Goal: Task Accomplishment & Management: Use online tool/utility

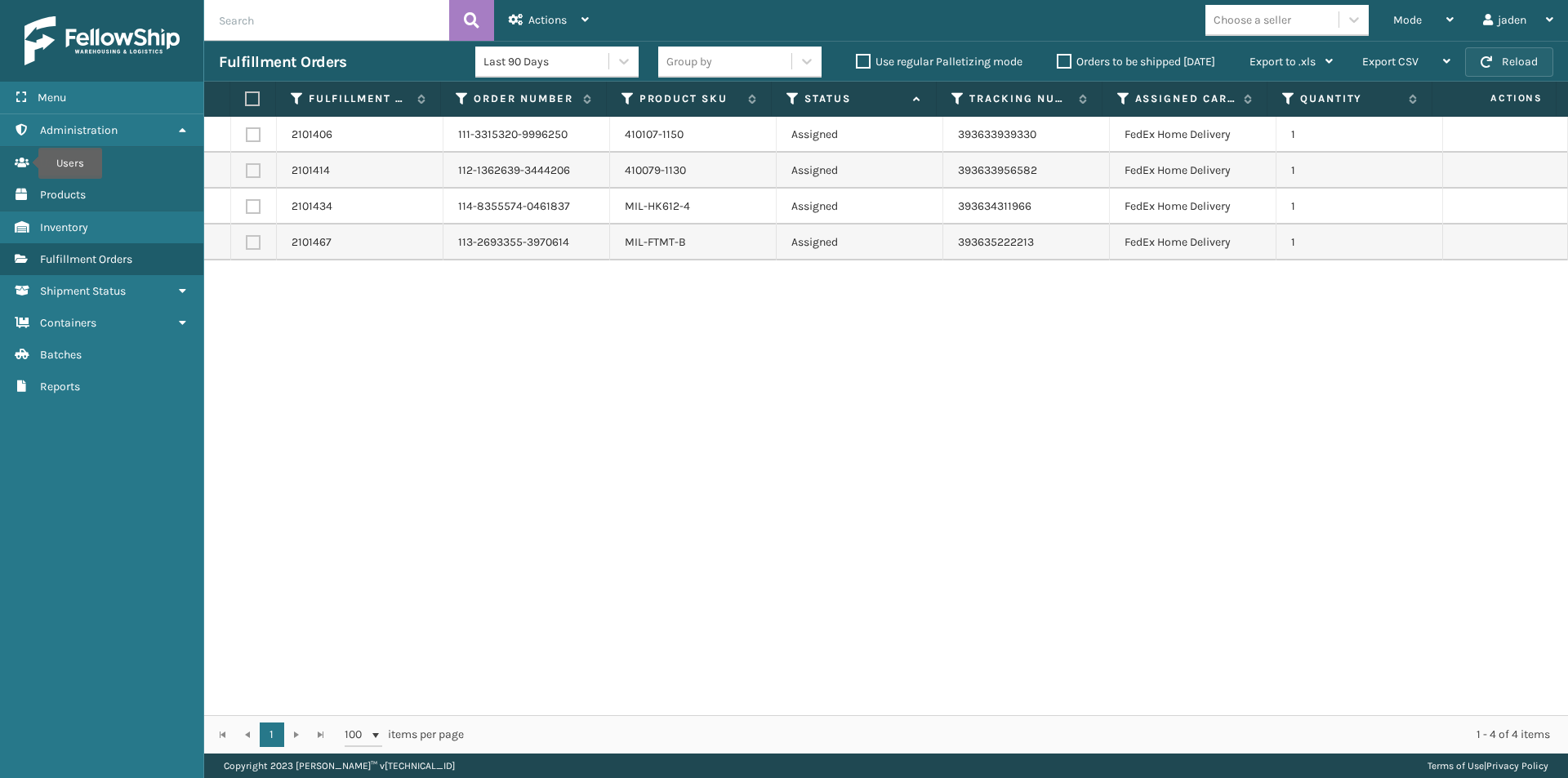
click at [1526, 54] on button "Reload" at bounding box center [1509, 62] width 88 height 29
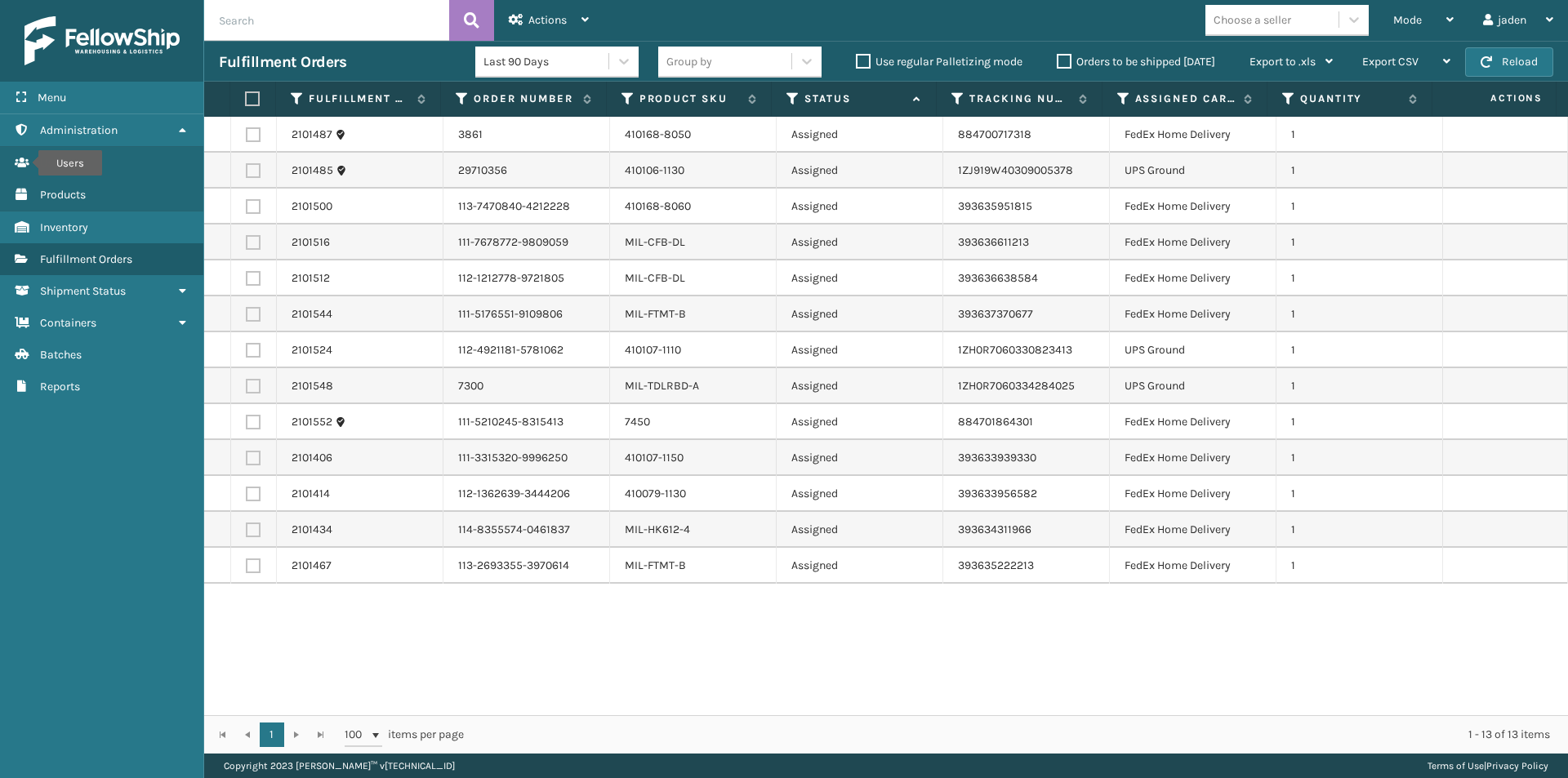
click at [258, 173] on label at bounding box center [253, 170] width 15 height 15
click at [246, 173] on input "checkbox" at bounding box center [246, 169] width 1 height 10
checkbox input "true"
click at [251, 356] on label at bounding box center [253, 350] width 15 height 15
click at [246, 354] on input "checkbox" at bounding box center [246, 348] width 1 height 10
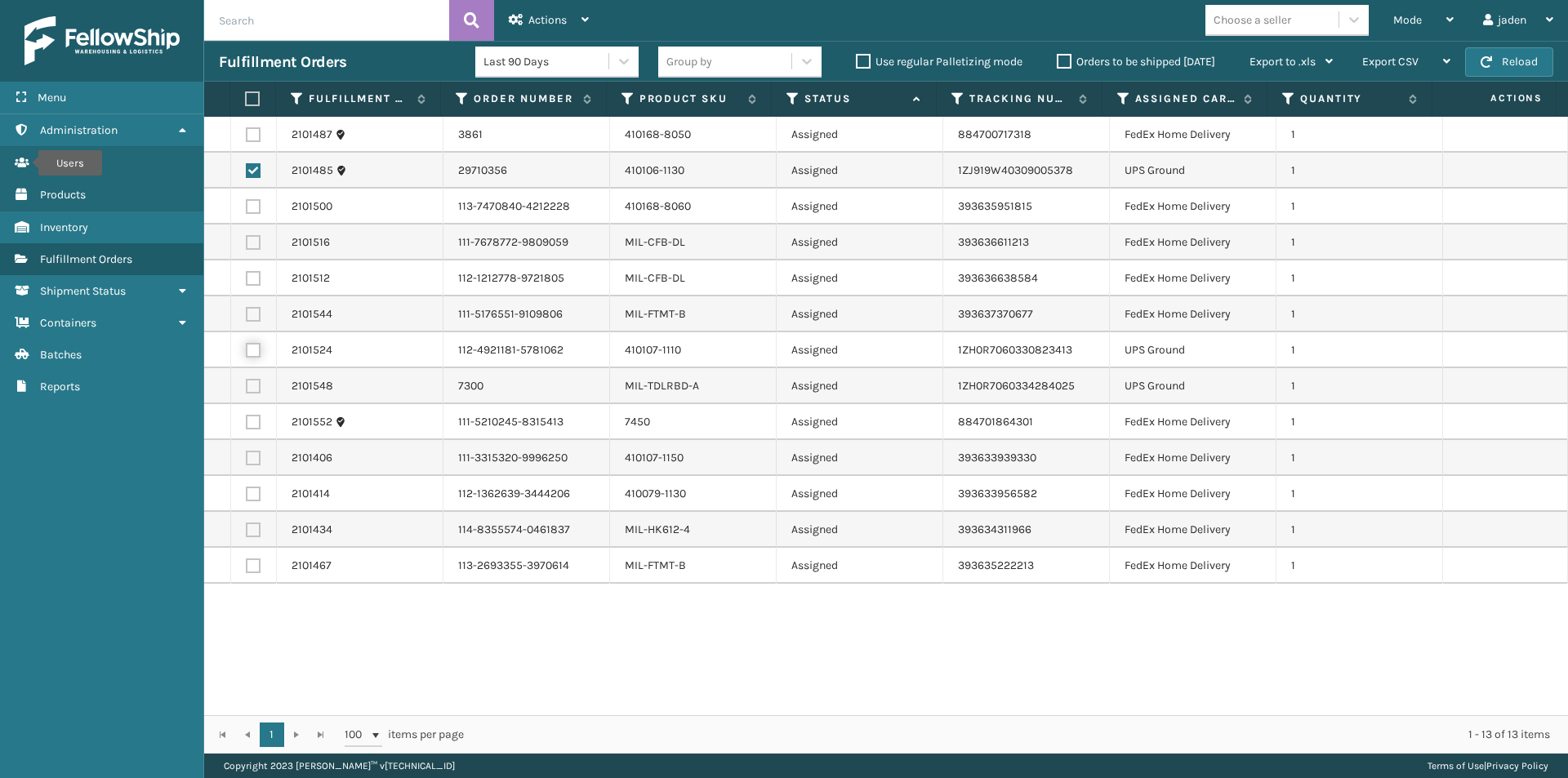
checkbox input "true"
click at [677, 104] on label "Product SKU" at bounding box center [689, 99] width 100 height 15
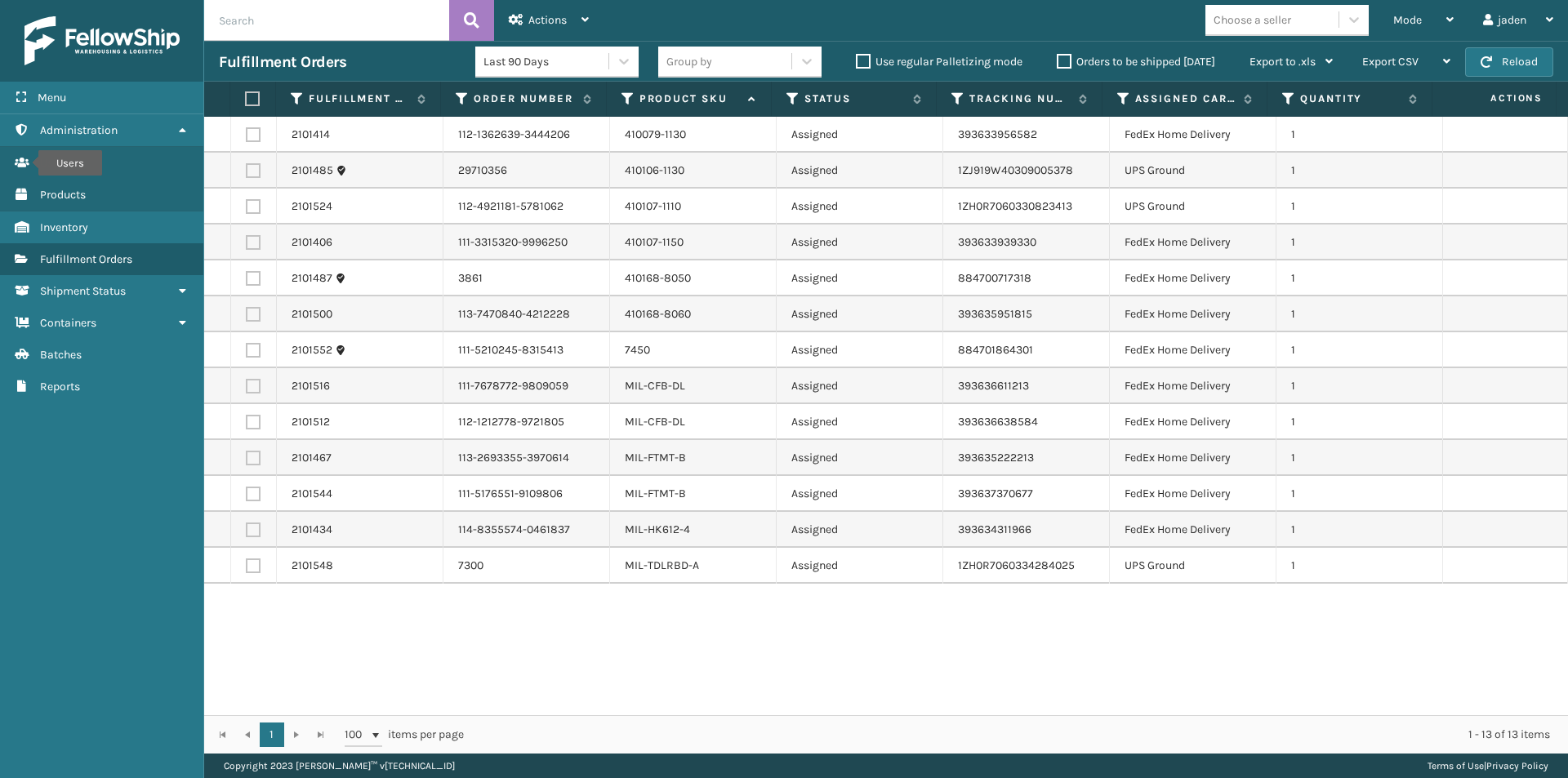
click at [252, 169] on label at bounding box center [253, 170] width 15 height 15
click at [246, 169] on input "checkbox" at bounding box center [246, 169] width 1 height 10
checkbox input "true"
drag, startPoint x: 253, startPoint y: 198, endPoint x: 253, endPoint y: 207, distance: 9.0
click at [253, 204] on td at bounding box center [253, 207] width 46 height 36
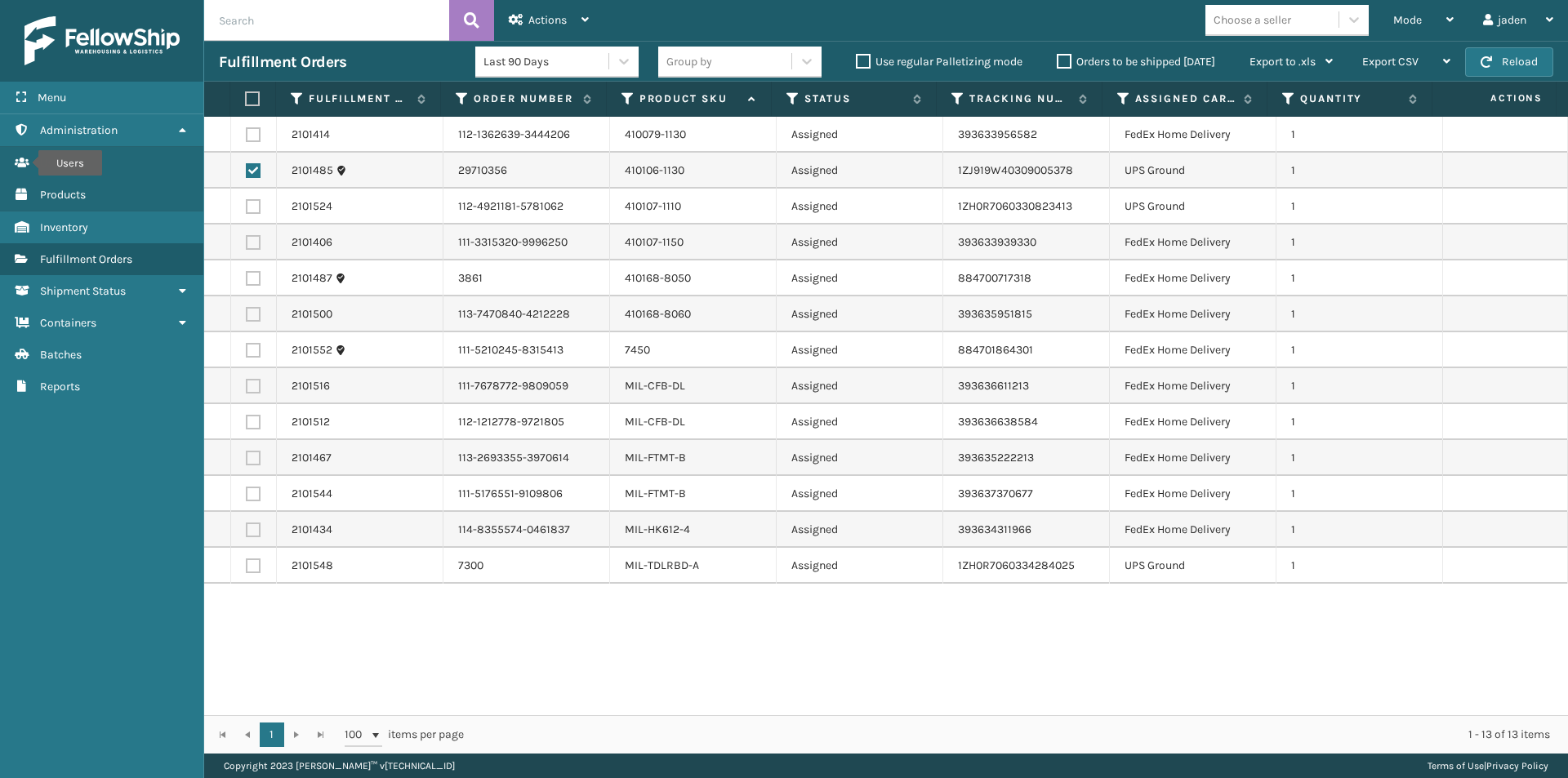
click at [253, 207] on label at bounding box center [253, 206] width 15 height 15
click at [246, 207] on input "checkbox" at bounding box center [246, 204] width 1 height 10
checkbox input "true"
click at [256, 563] on label at bounding box center [253, 565] width 15 height 15
click at [246, 563] on input "checkbox" at bounding box center [246, 564] width 1 height 10
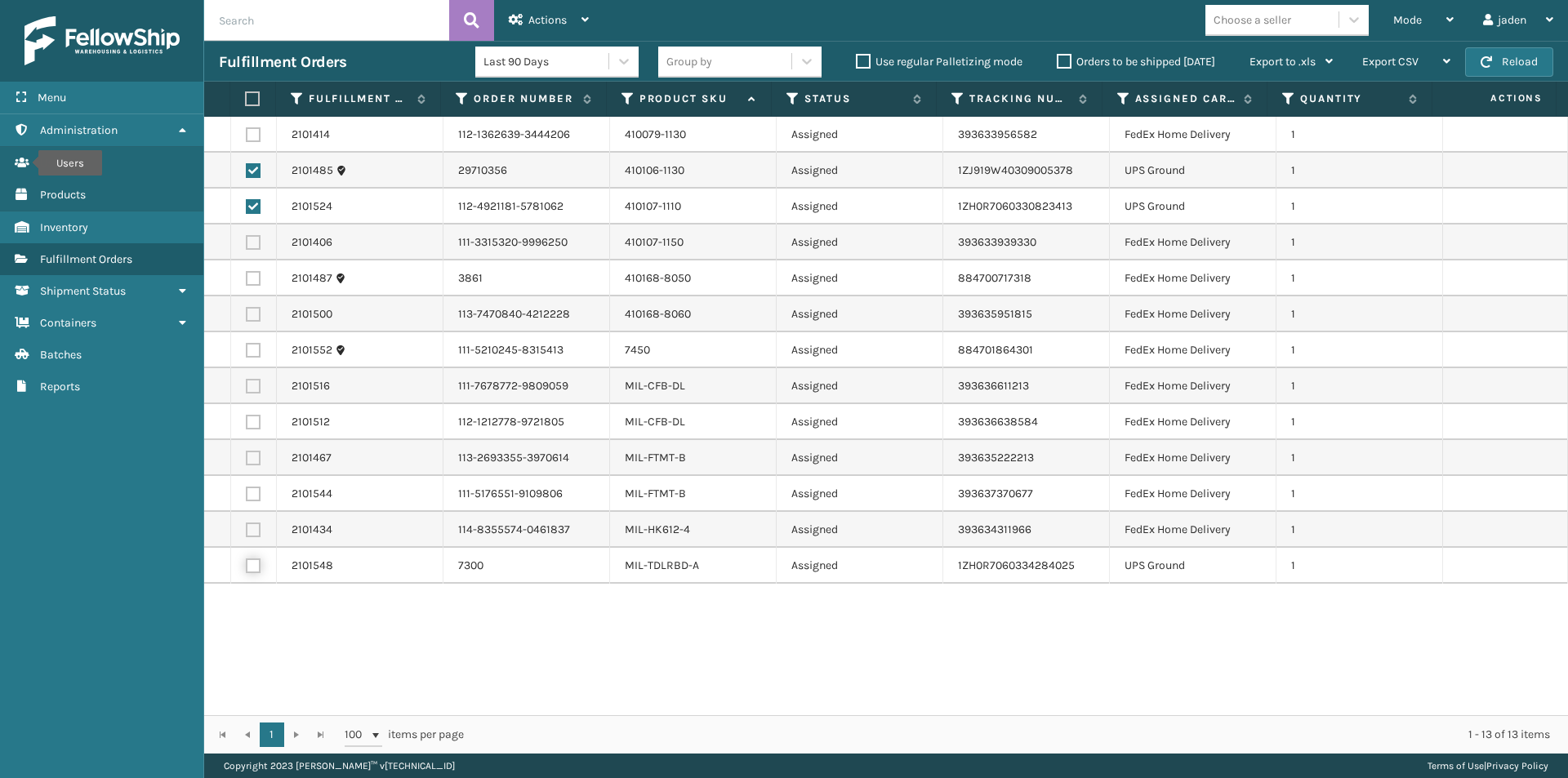
checkbox input "true"
click at [554, 20] on span "Actions" at bounding box center [547, 20] width 38 height 14
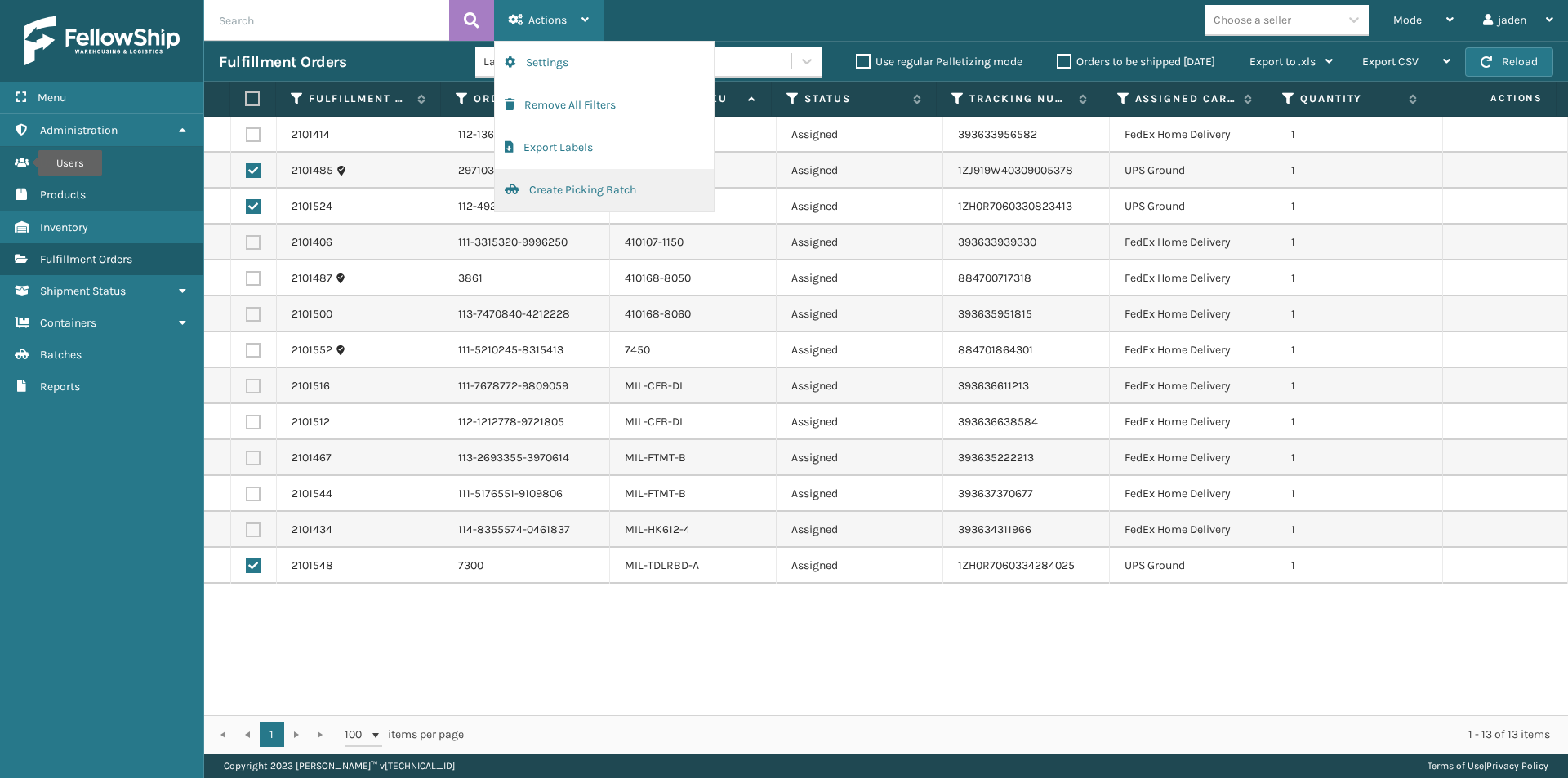
click at [574, 193] on button "Create Picking Batch" at bounding box center [604, 189] width 219 height 42
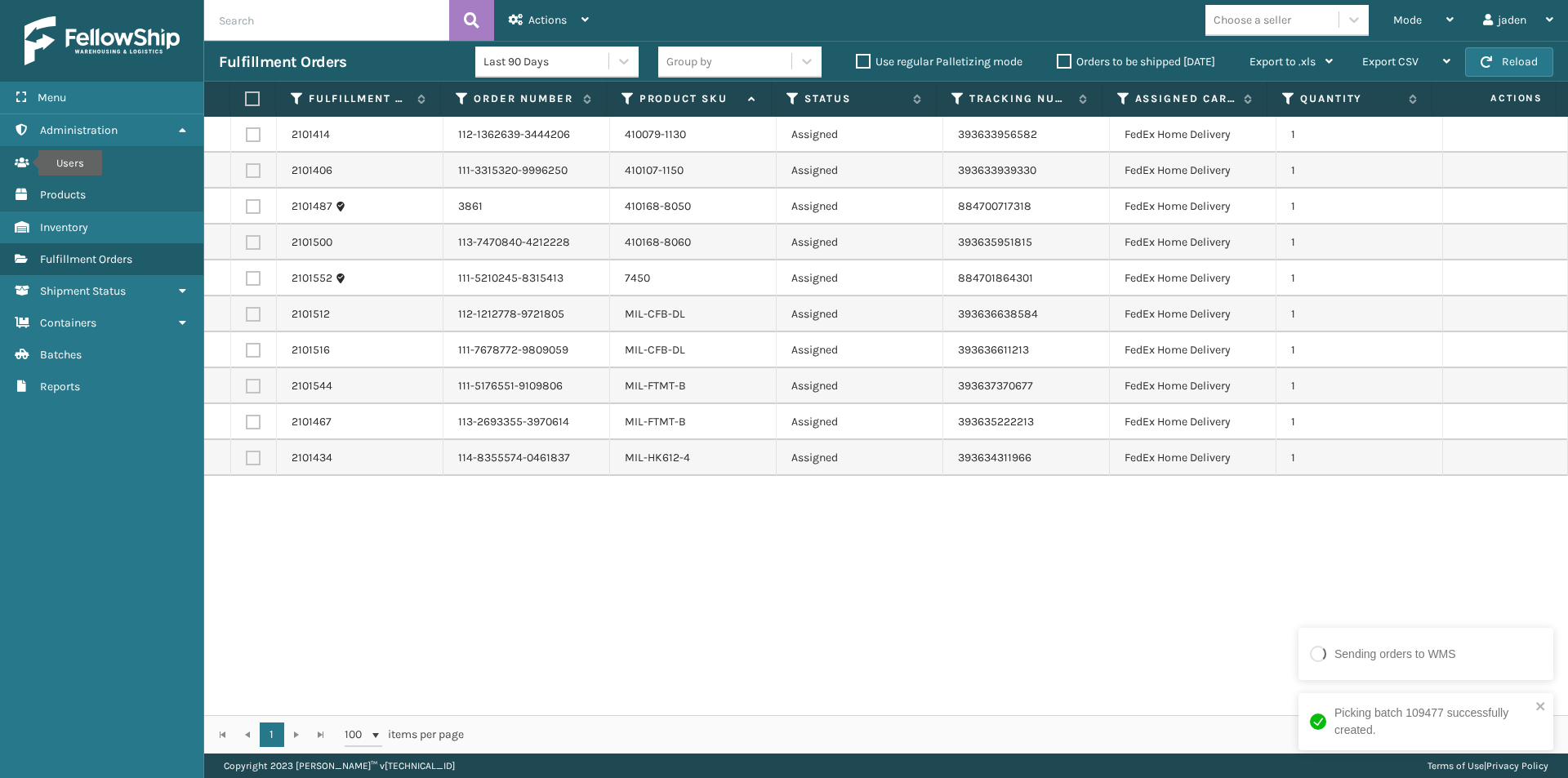
drag, startPoint x: 1048, startPoint y: 545, endPoint x: 693, endPoint y: 560, distance: 355.3
click at [693, 560] on div "2101414 112-1362639-3444206 410079-1130 Assigned 393633956582 FedEx Home Delive…" at bounding box center [886, 416] width 1364 height 598
click at [250, 102] on label at bounding box center [250, 99] width 10 height 15
click at [246, 102] on input "checkbox" at bounding box center [245, 99] width 1 height 10
checkbox input "true"
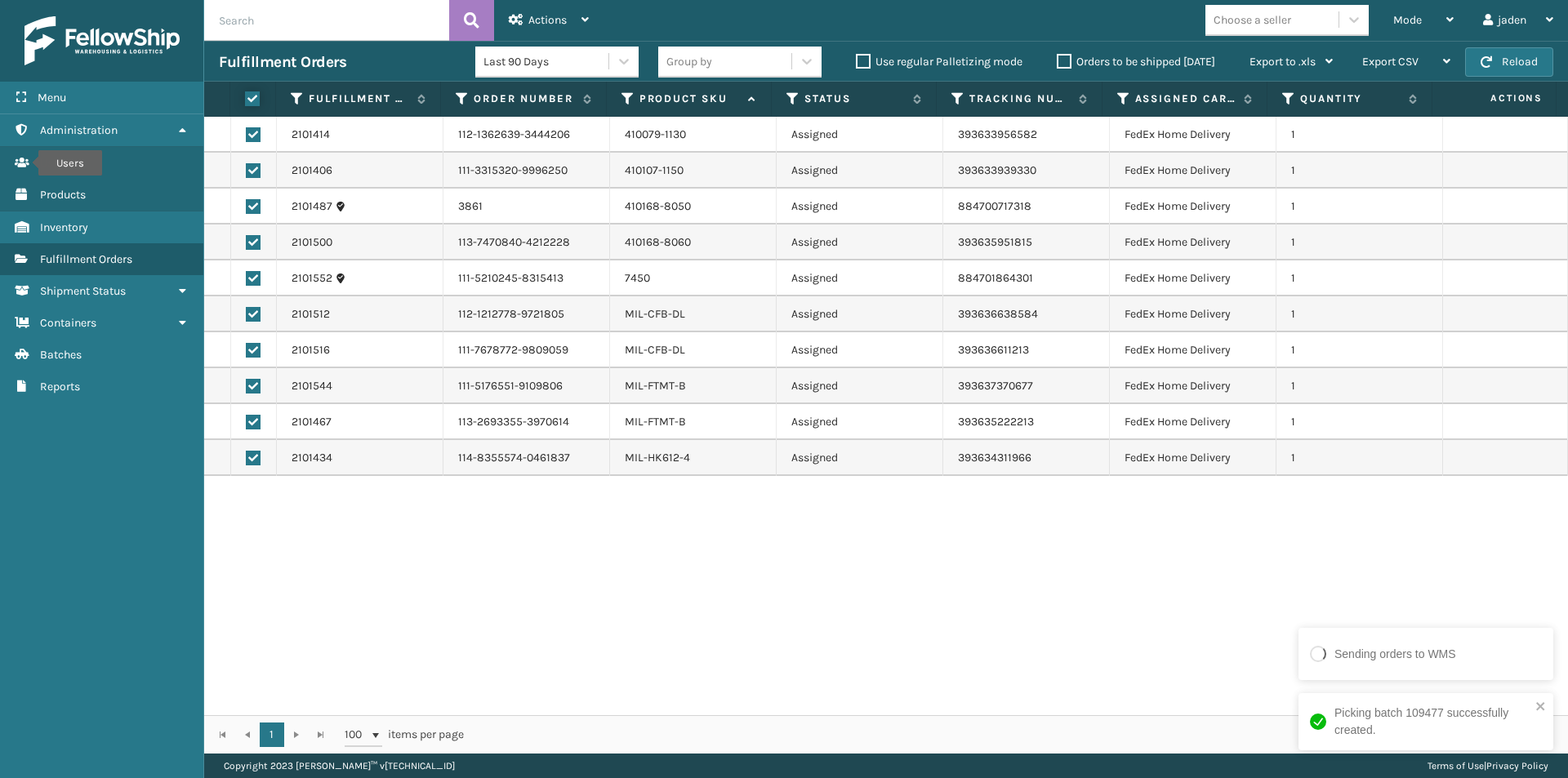
checkbox input "true"
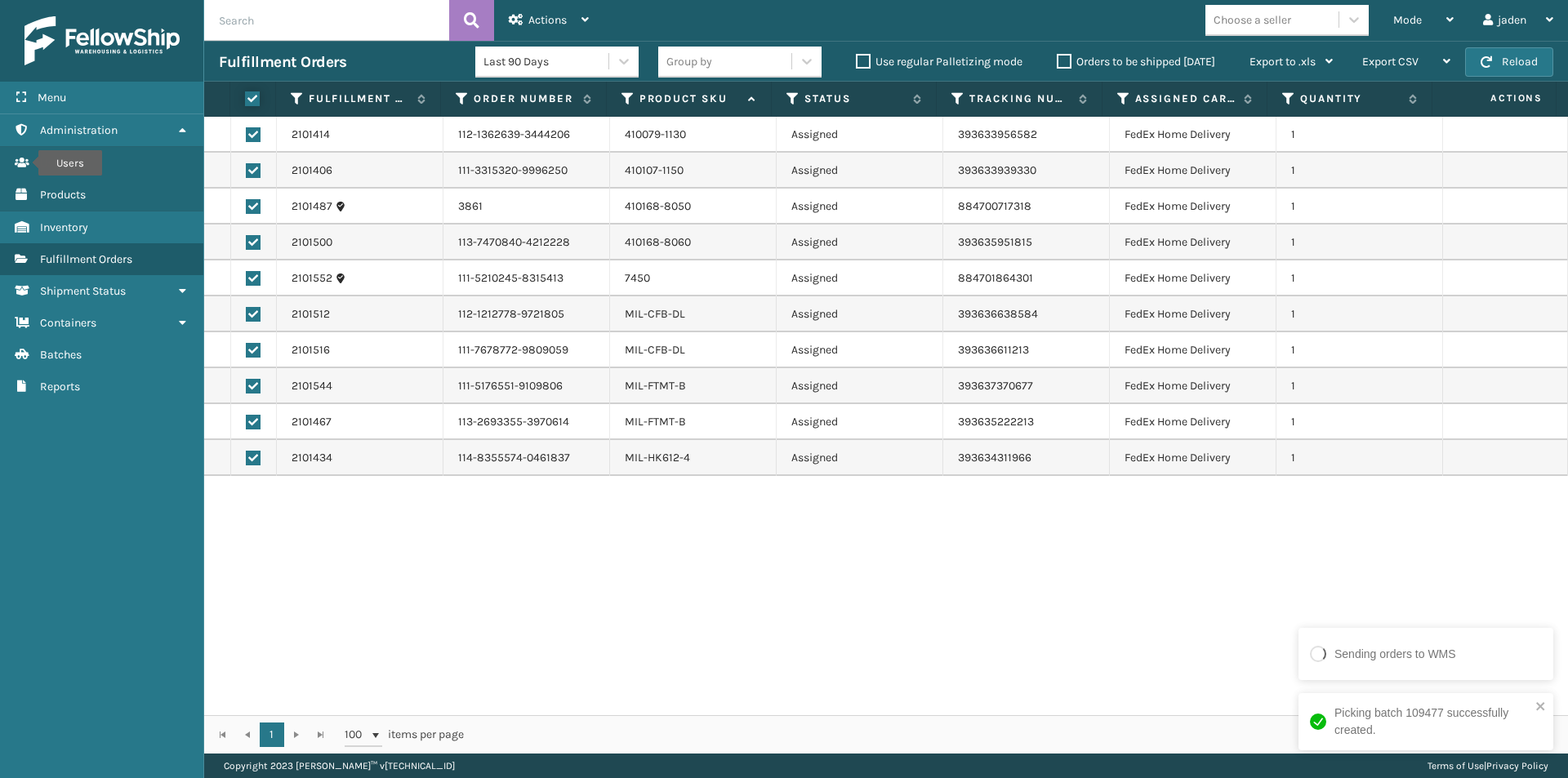
checkbox input "true"
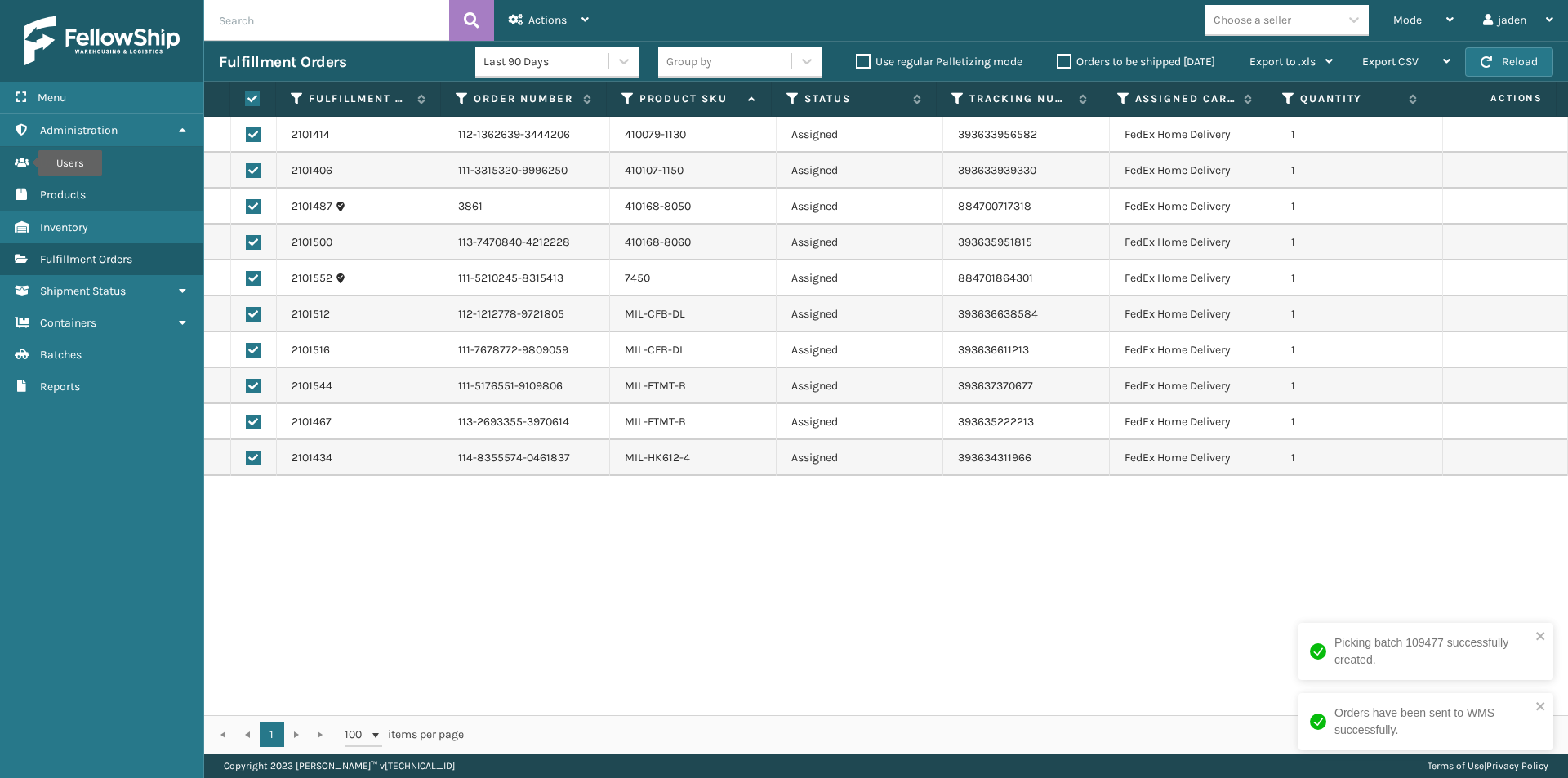
click at [258, 206] on label at bounding box center [253, 206] width 15 height 15
click at [246, 206] on input "checkbox" at bounding box center [246, 204] width 1 height 10
checkbox input "false"
click at [255, 238] on label at bounding box center [253, 242] width 15 height 15
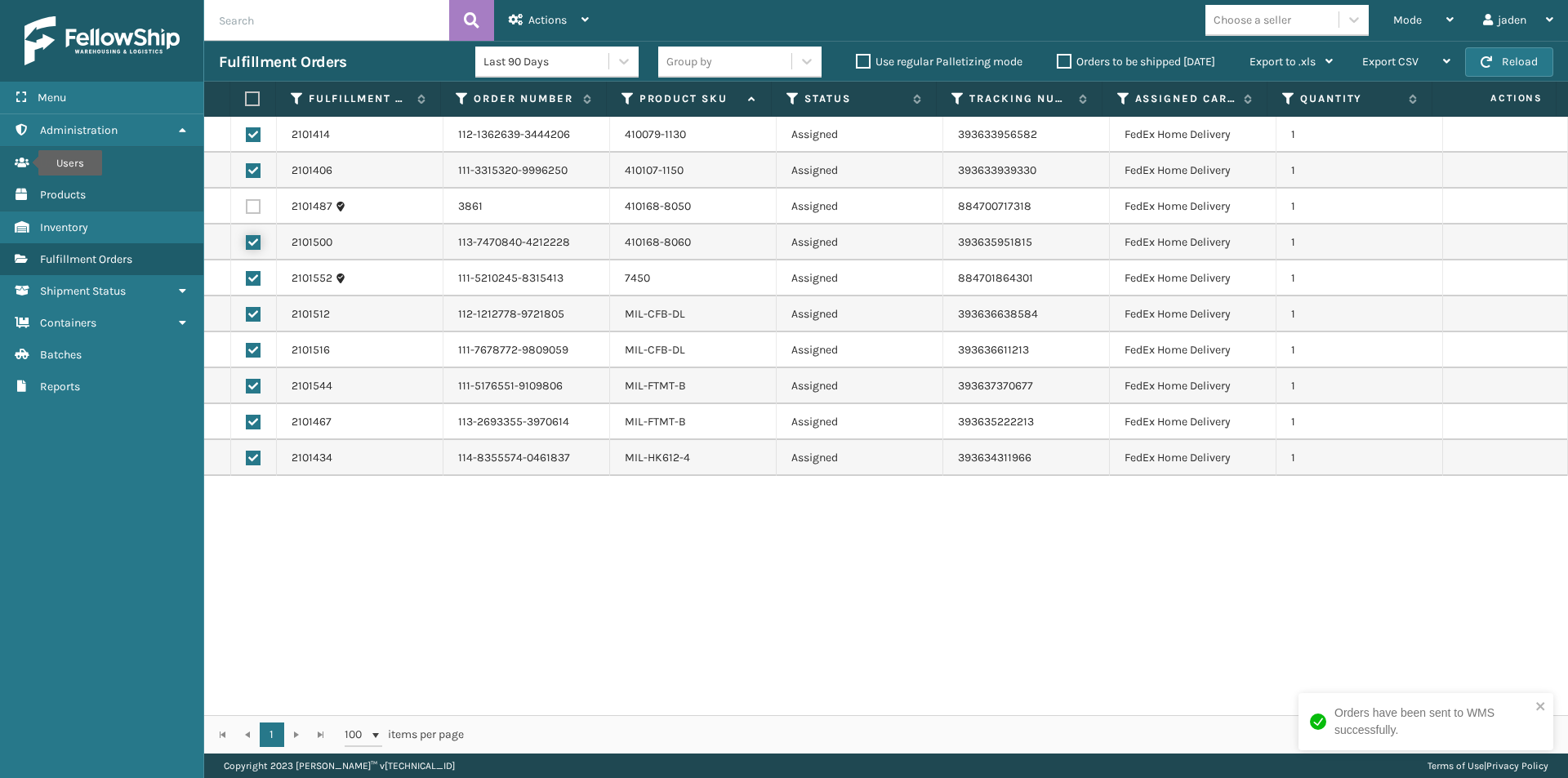
click at [246, 238] on input "checkbox" at bounding box center [246, 240] width 1 height 10
checkbox input "false"
click at [534, 12] on div "Actions" at bounding box center [548, 20] width 80 height 41
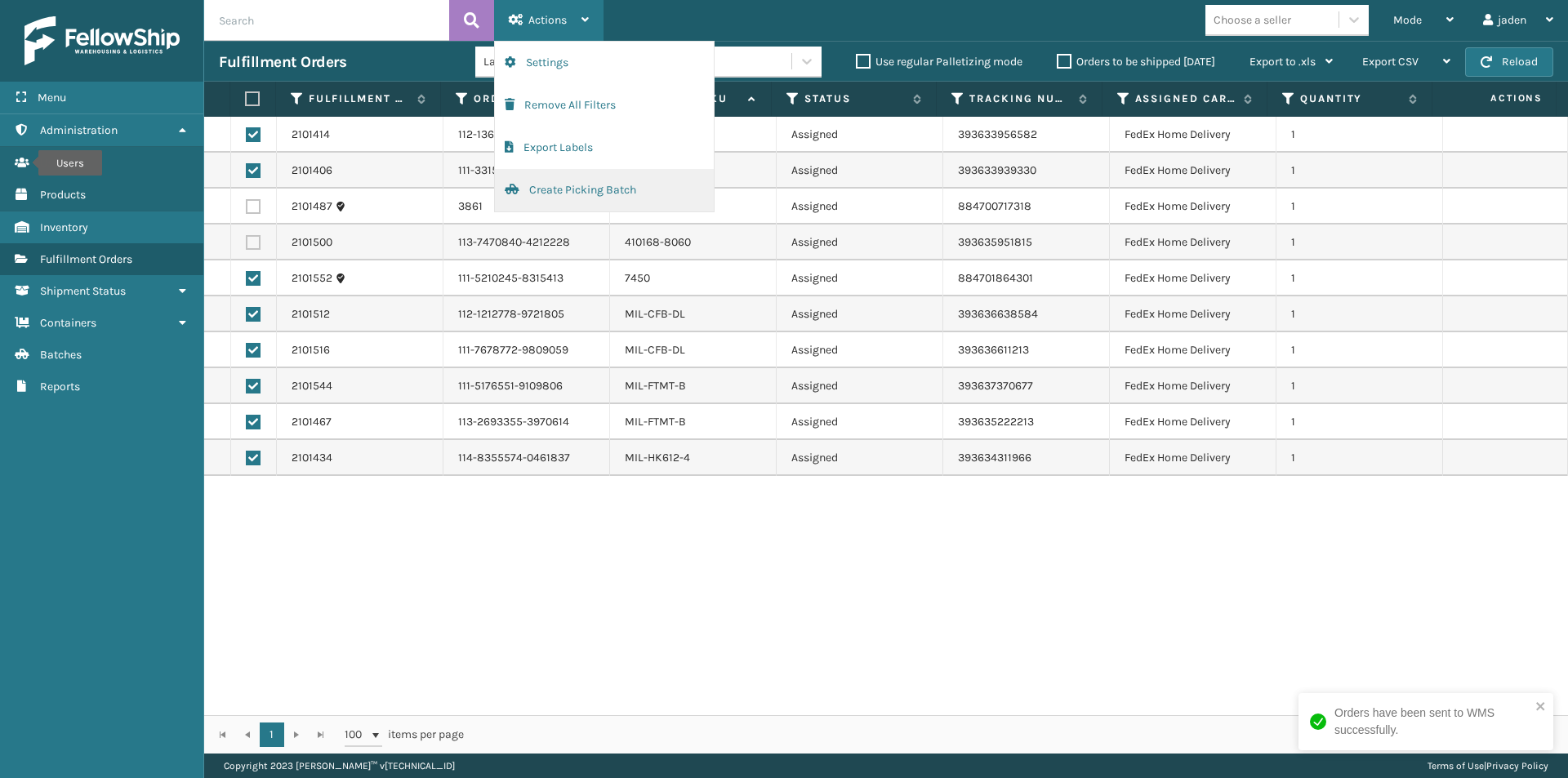
click at [551, 187] on button "Create Picking Batch" at bounding box center [604, 189] width 219 height 42
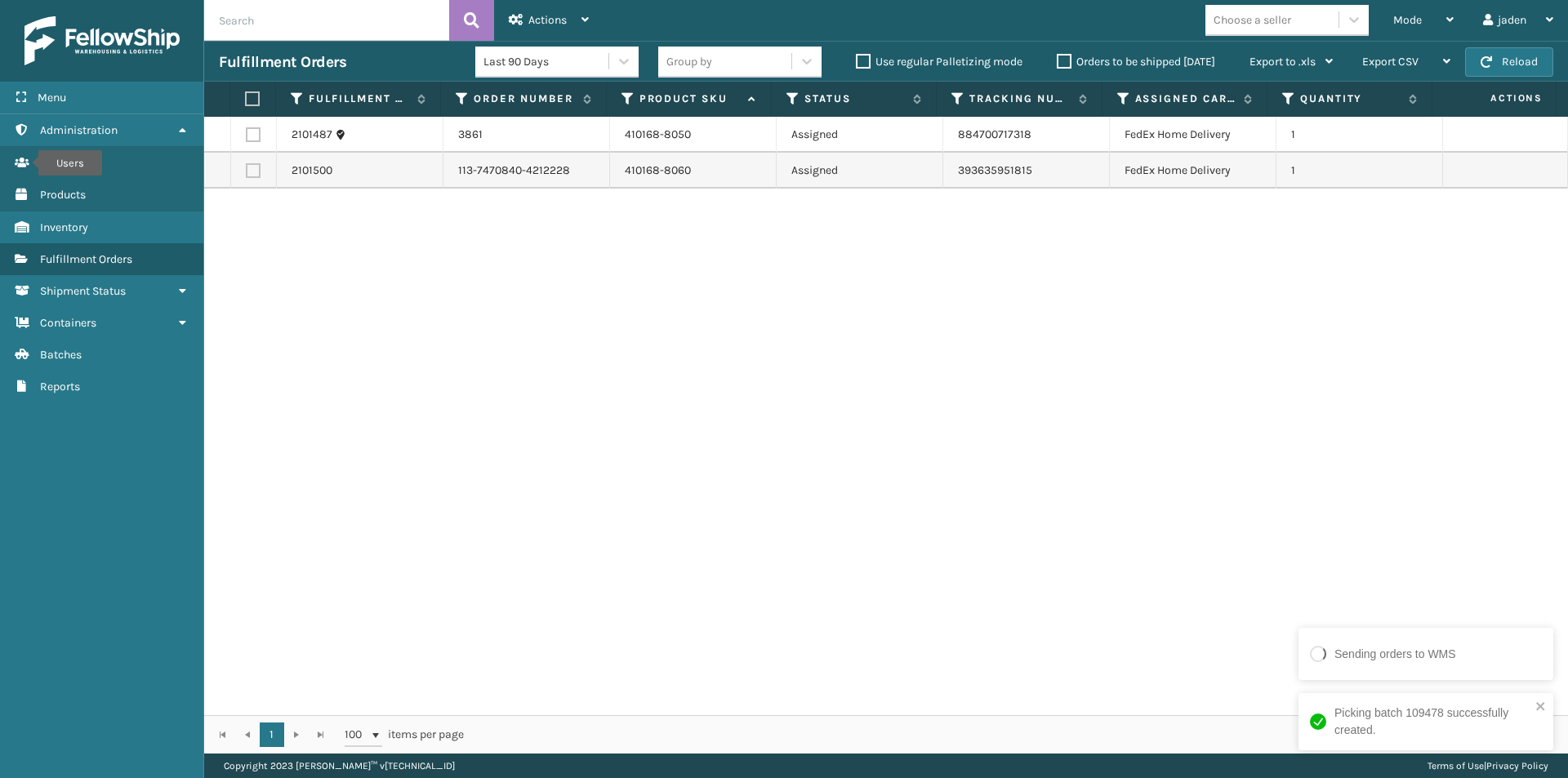
drag, startPoint x: 976, startPoint y: 428, endPoint x: 958, endPoint y: 430, distance: 18.1
drag, startPoint x: 958, startPoint y: 430, endPoint x: 330, endPoint y: 252, distance: 652.7
click at [413, 421] on div "2101487 3861 410168-8050 Assigned 884700717318 FedEx Home Delivery 1 2101500 11…" at bounding box center [886, 416] width 1364 height 598
click at [253, 99] on label at bounding box center [250, 99] width 10 height 15
click at [246, 99] on input "checkbox" at bounding box center [245, 99] width 1 height 10
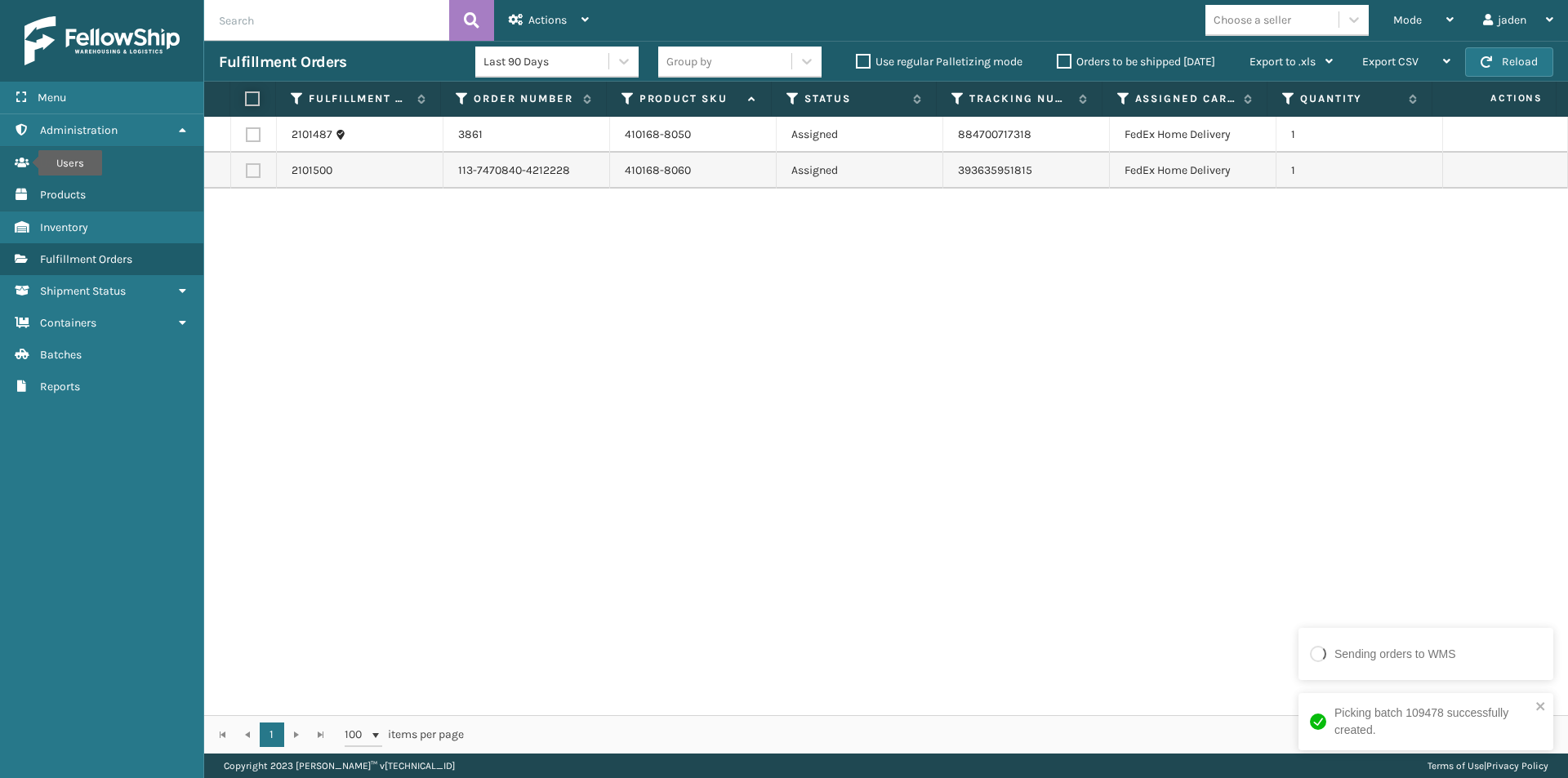
checkbox input "true"
click at [542, 35] on div "Actions" at bounding box center [548, 20] width 80 height 41
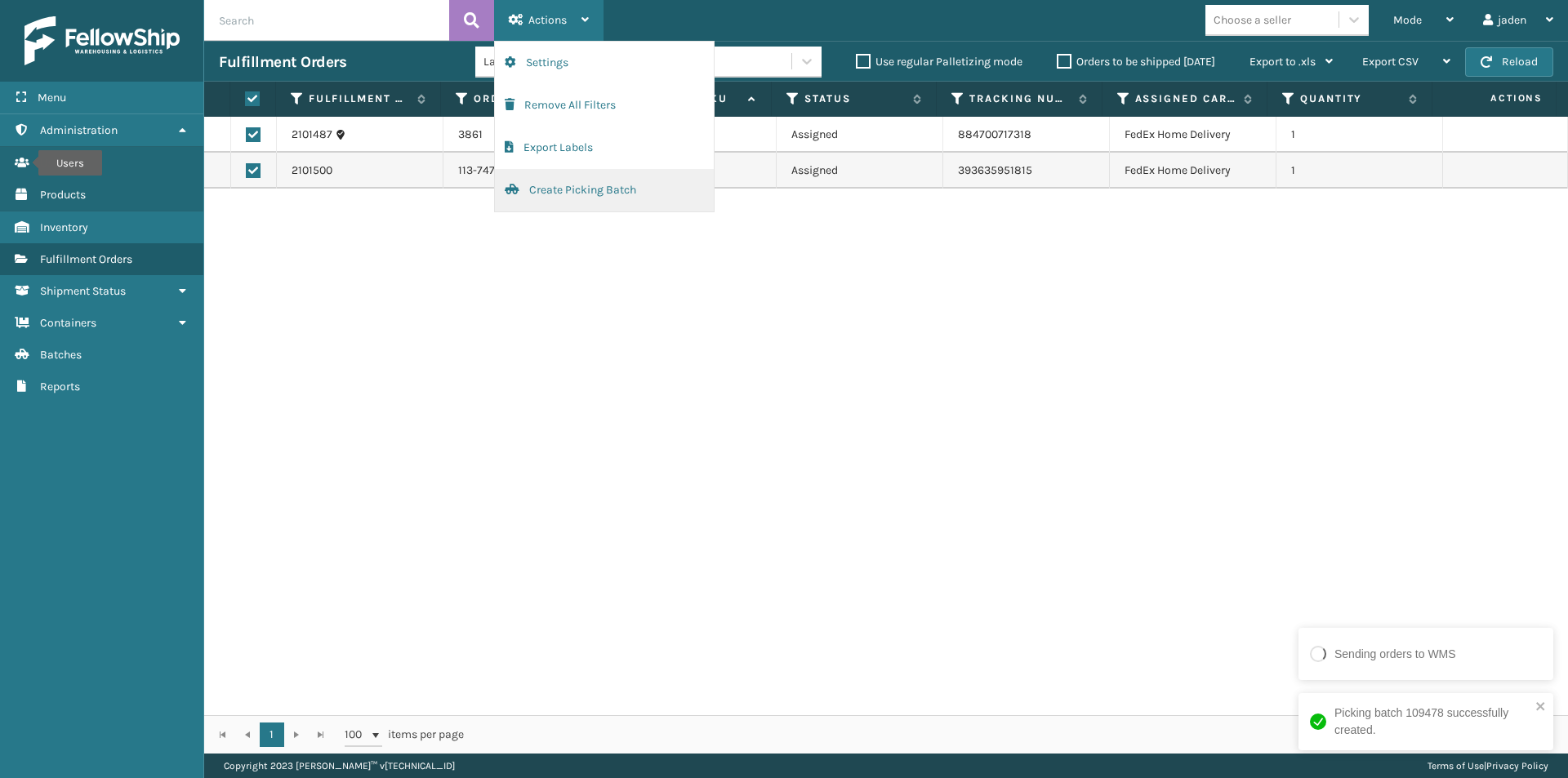
click at [560, 200] on button "Create Picking Batch" at bounding box center [604, 189] width 219 height 42
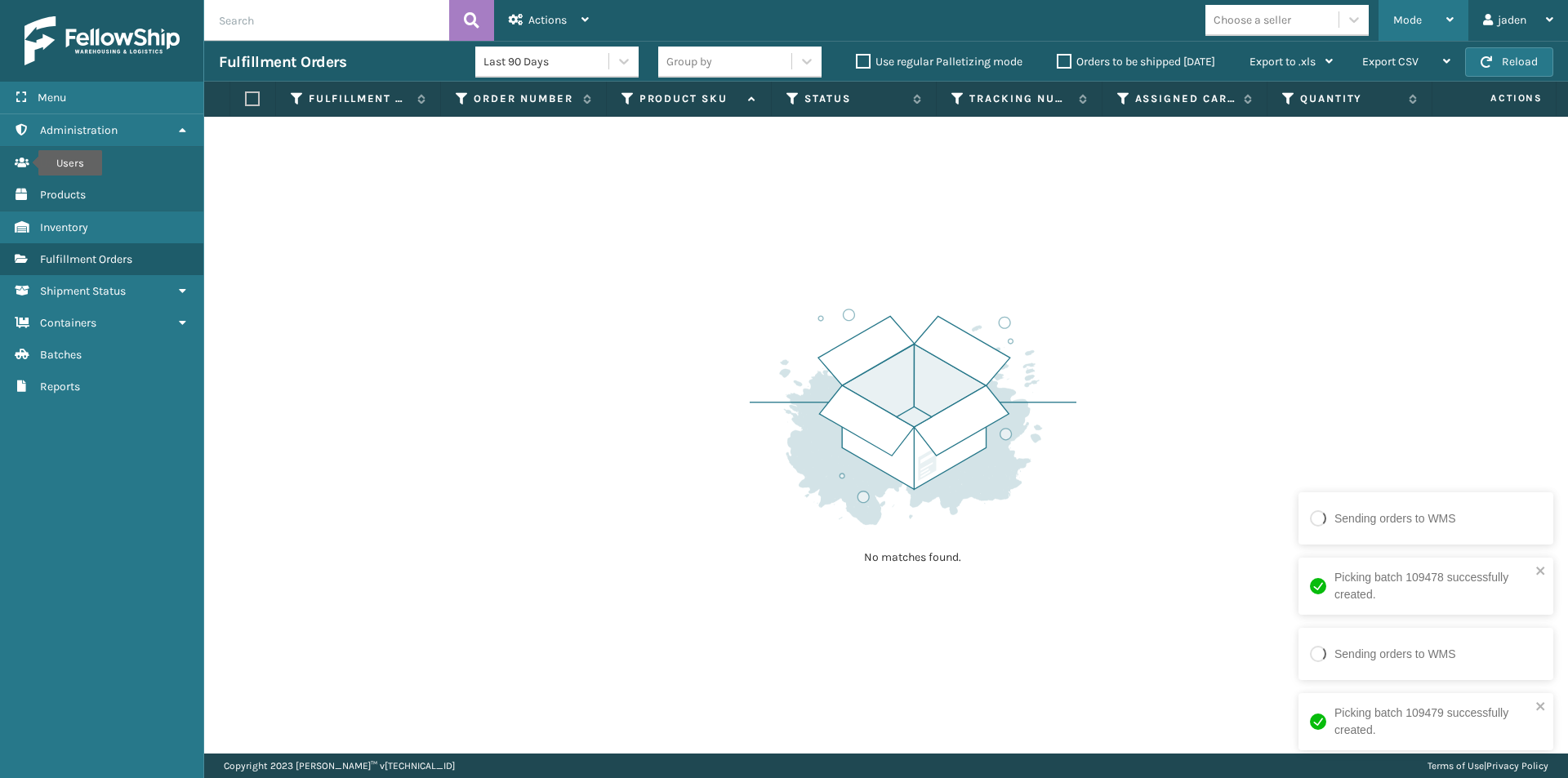
click at [1425, 5] on div "Mode" at bounding box center [1424, 20] width 61 height 41
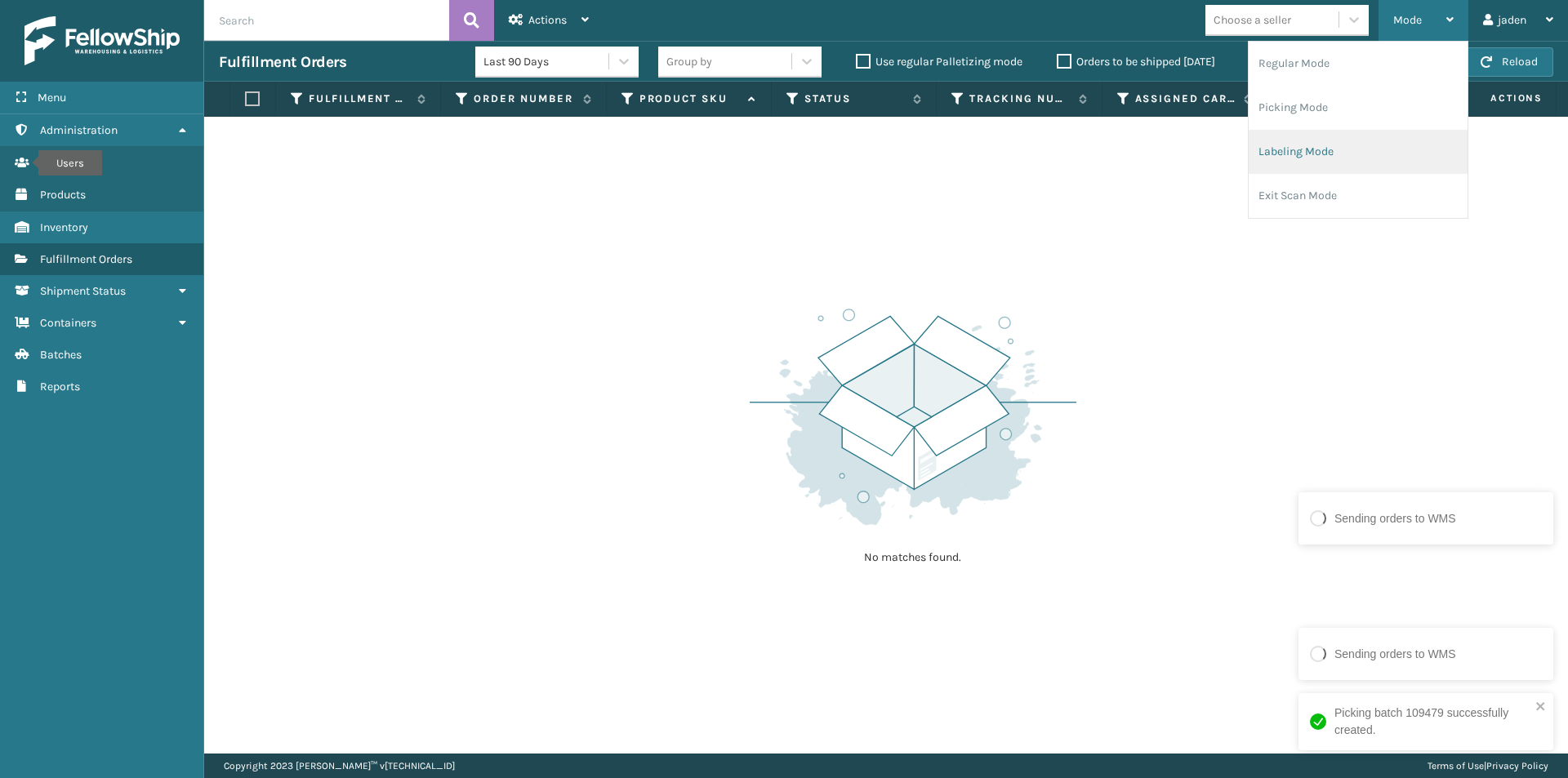
click at [1352, 143] on li "Labeling Mode" at bounding box center [1358, 151] width 219 height 44
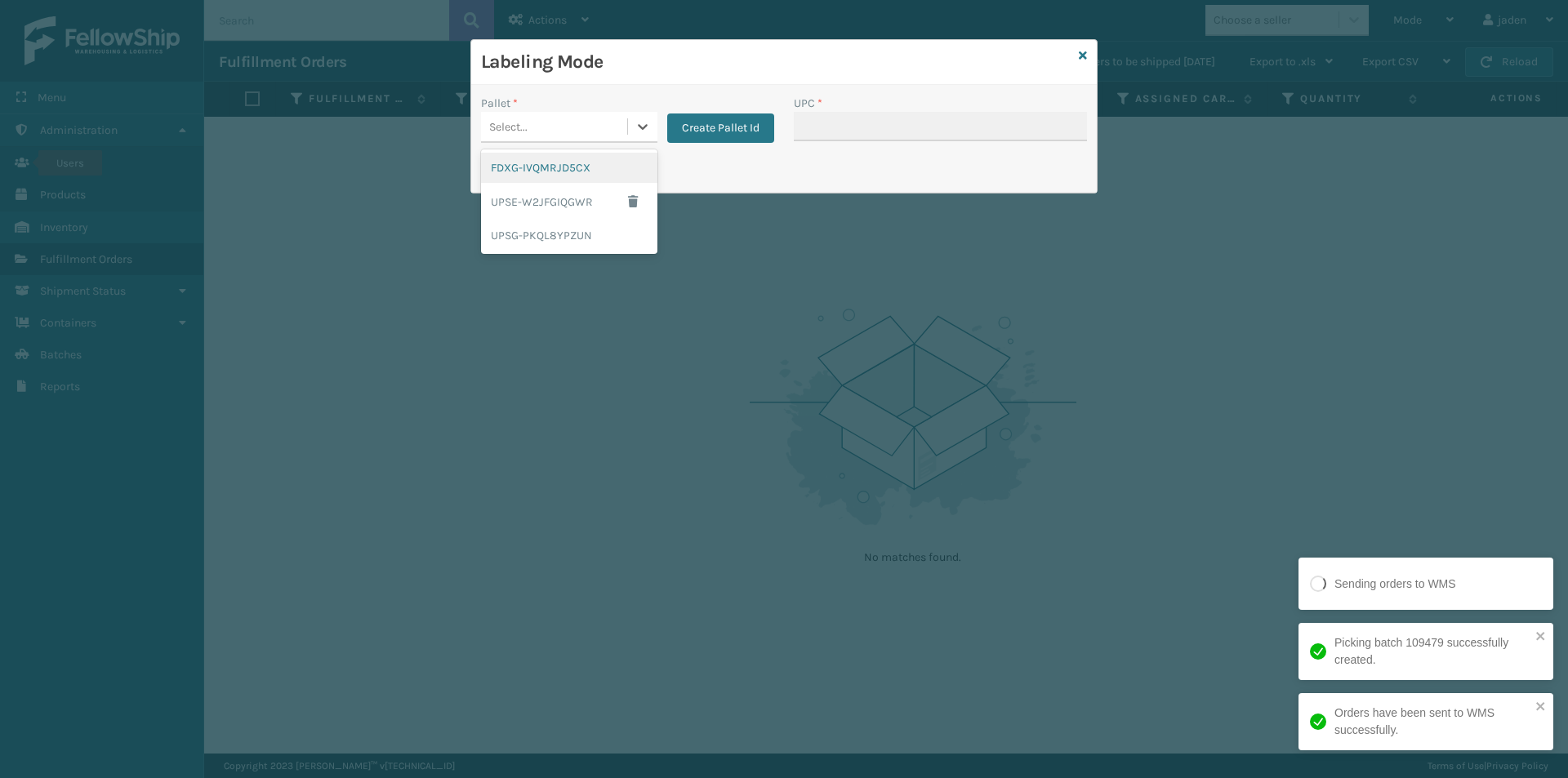
click at [620, 130] on div "Select..." at bounding box center [554, 126] width 146 height 27
click at [522, 171] on div "FDXG-IVQMRJD5CX" at bounding box center [569, 168] width 176 height 30
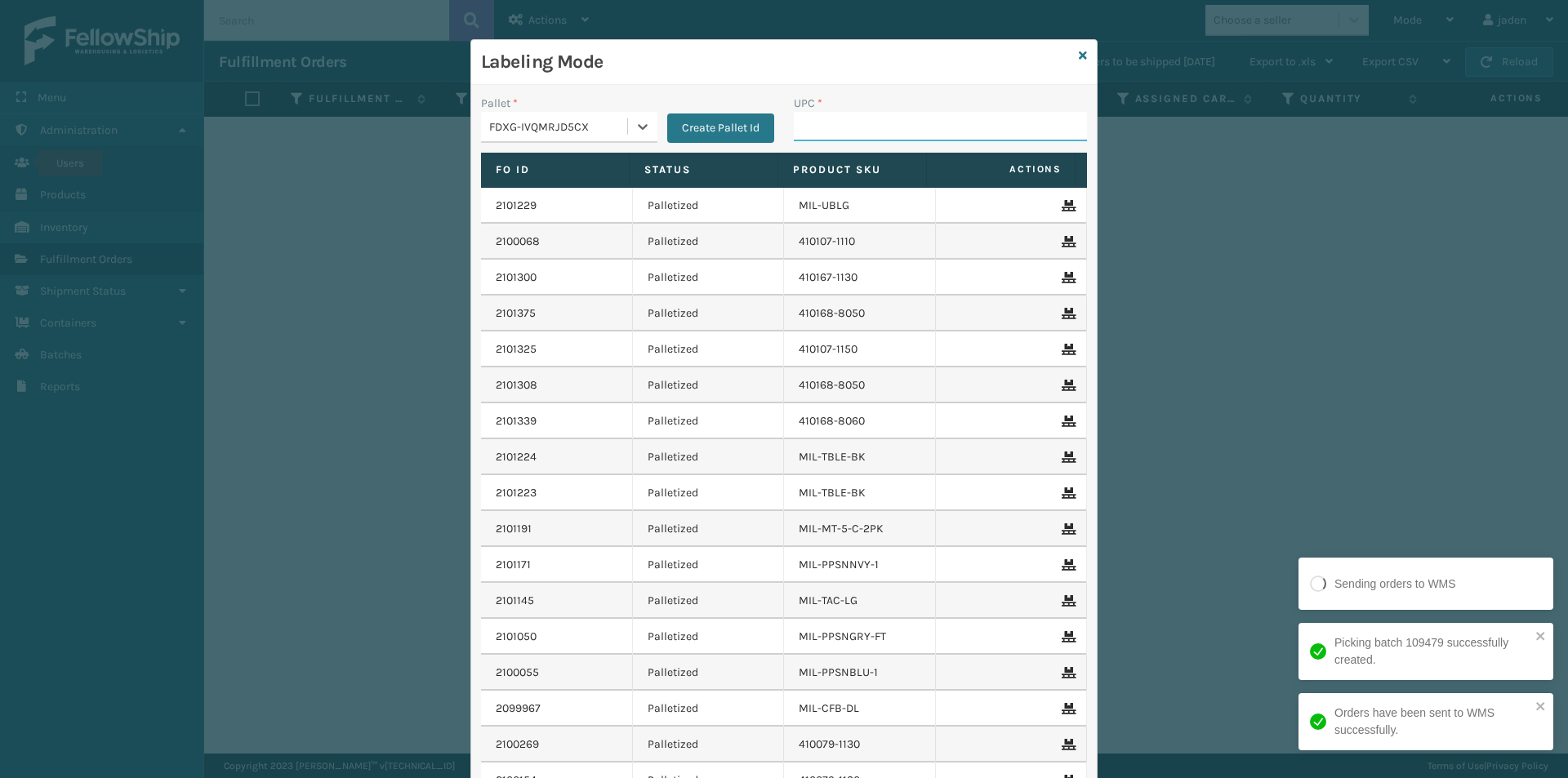
click at [921, 131] on input "UPC *" at bounding box center [940, 126] width 293 height 29
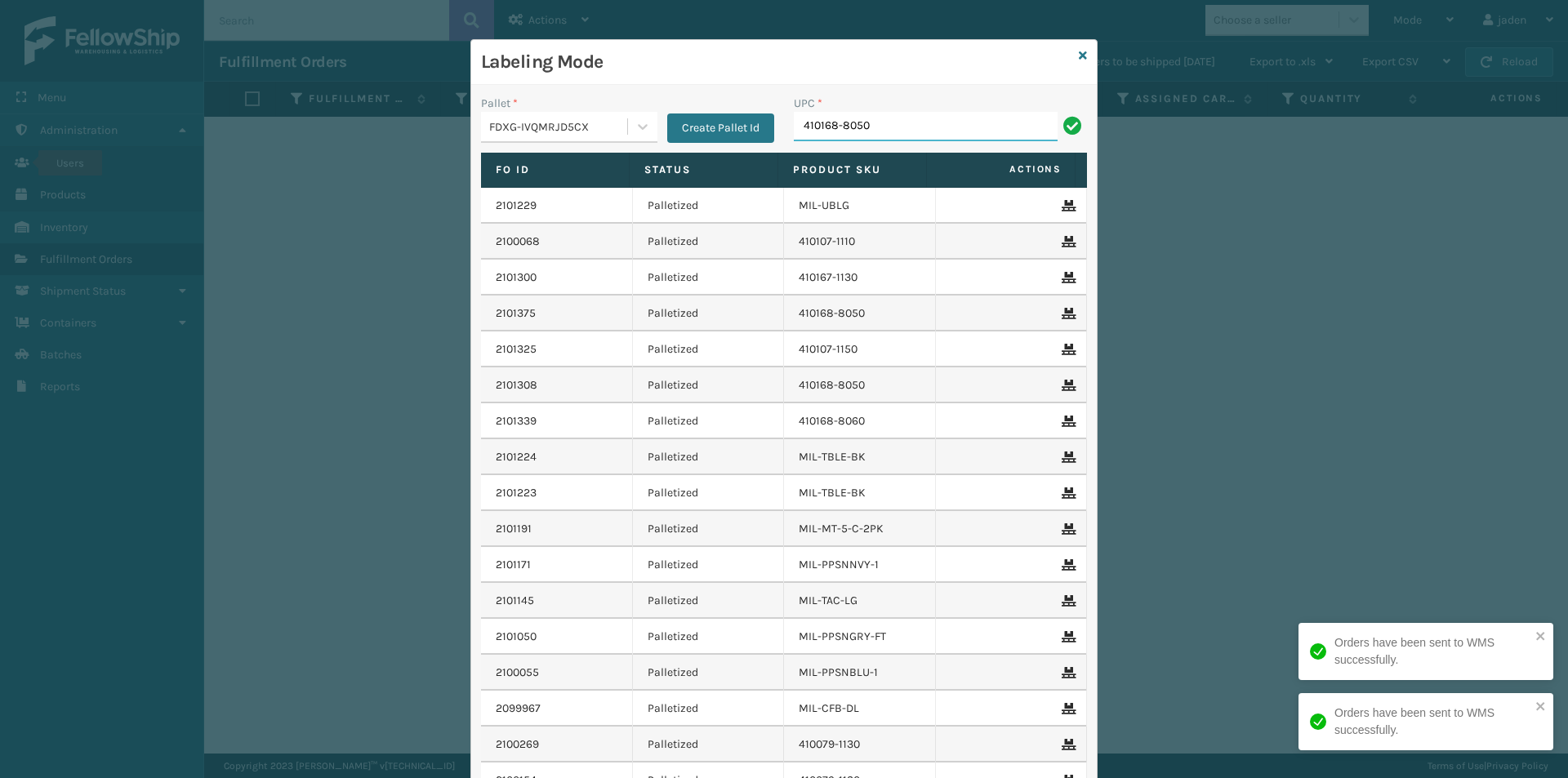
type input "410168-8050"
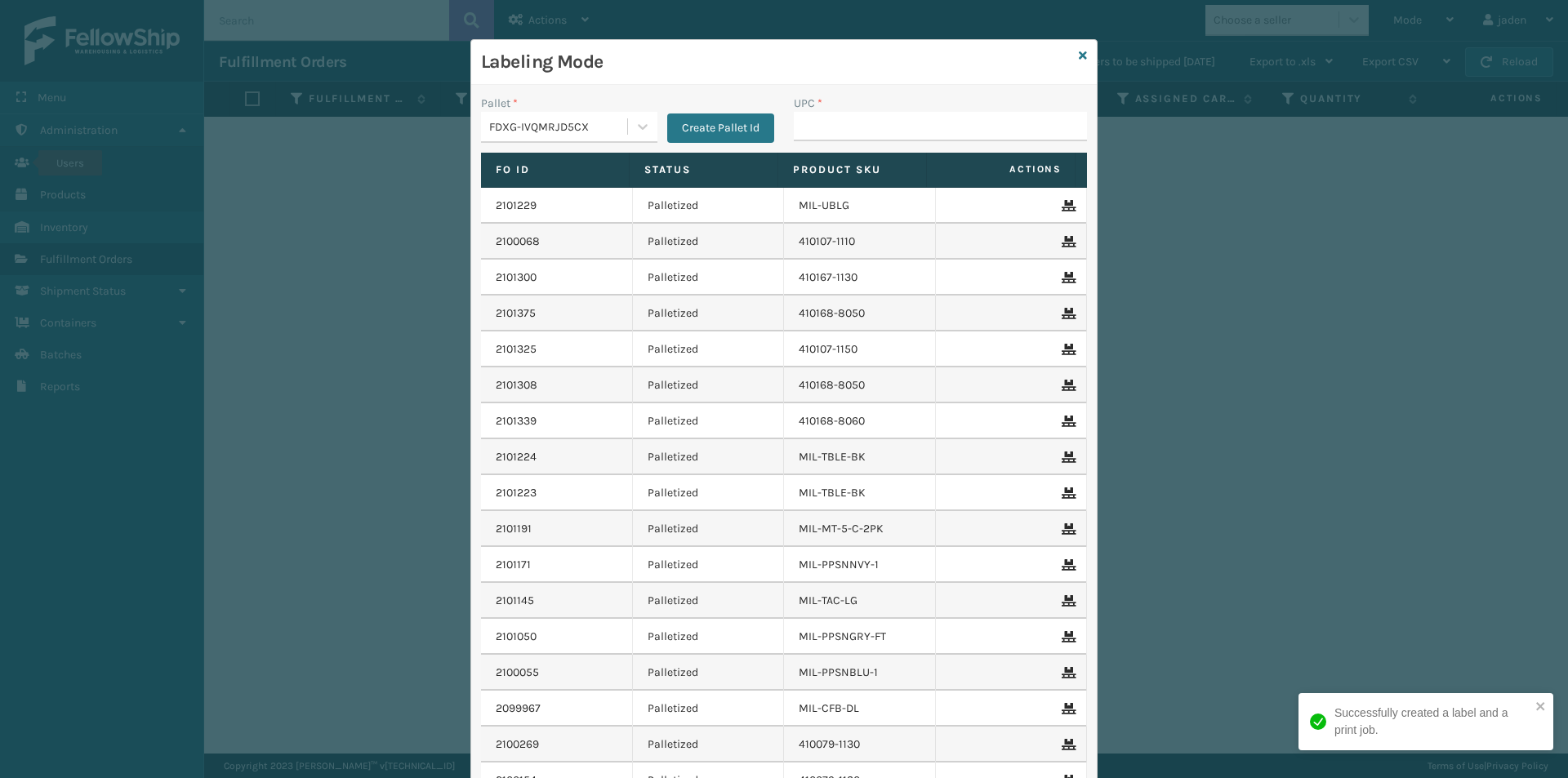
type input "1"
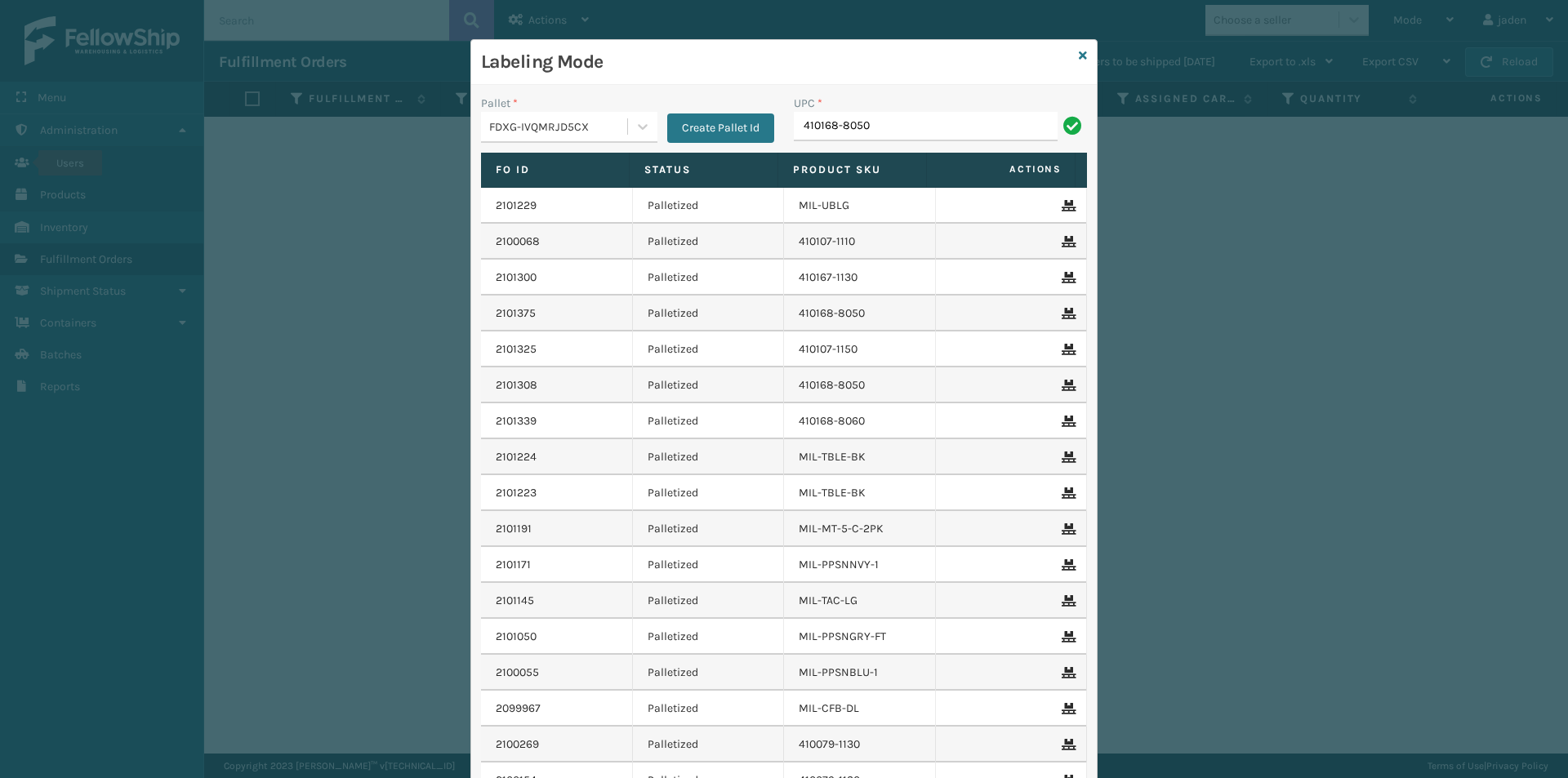
type input "410168-8050"
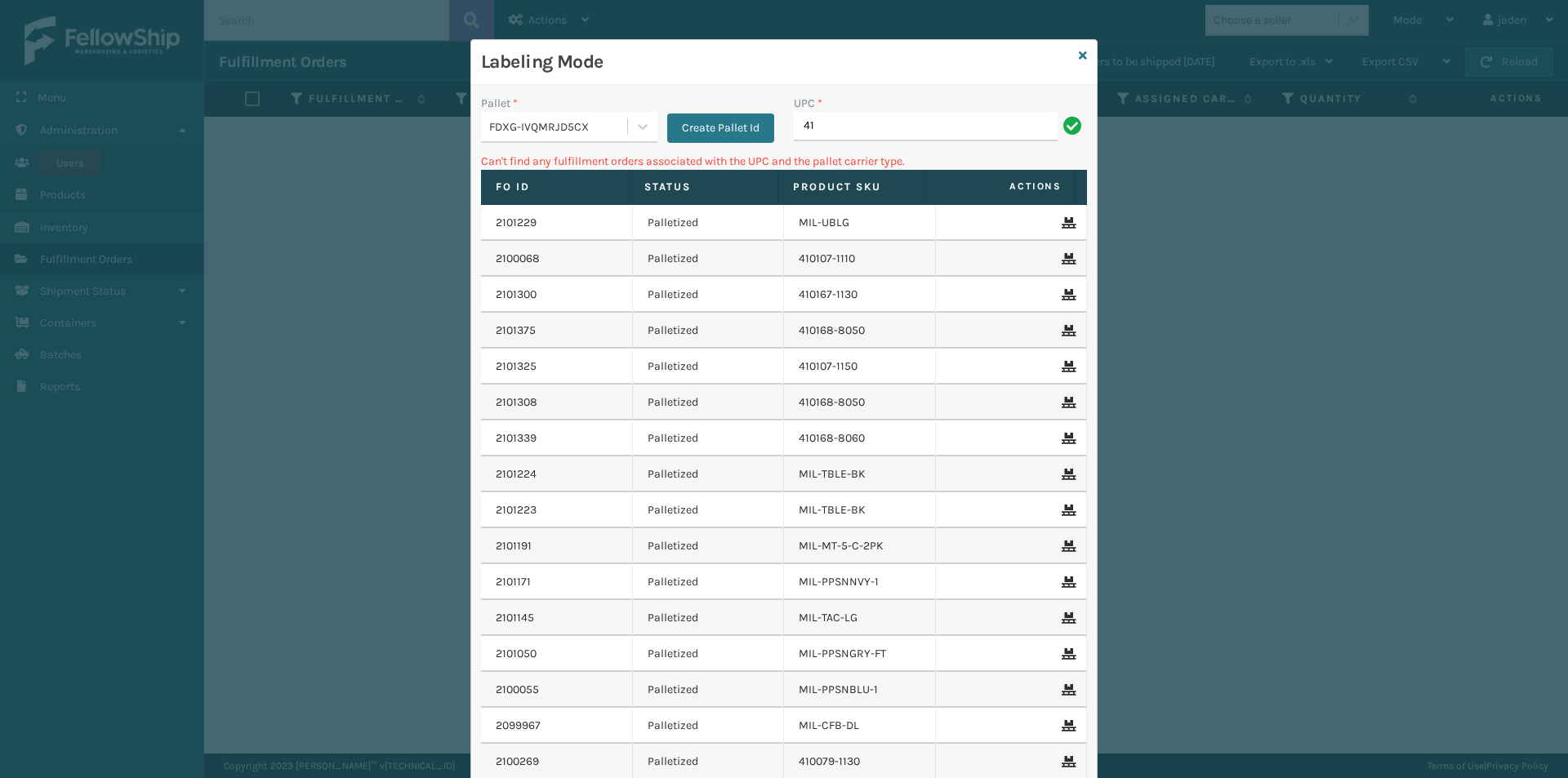
type input "4"
type input "410168-8050"
click at [635, 131] on icon at bounding box center [643, 126] width 16 height 16
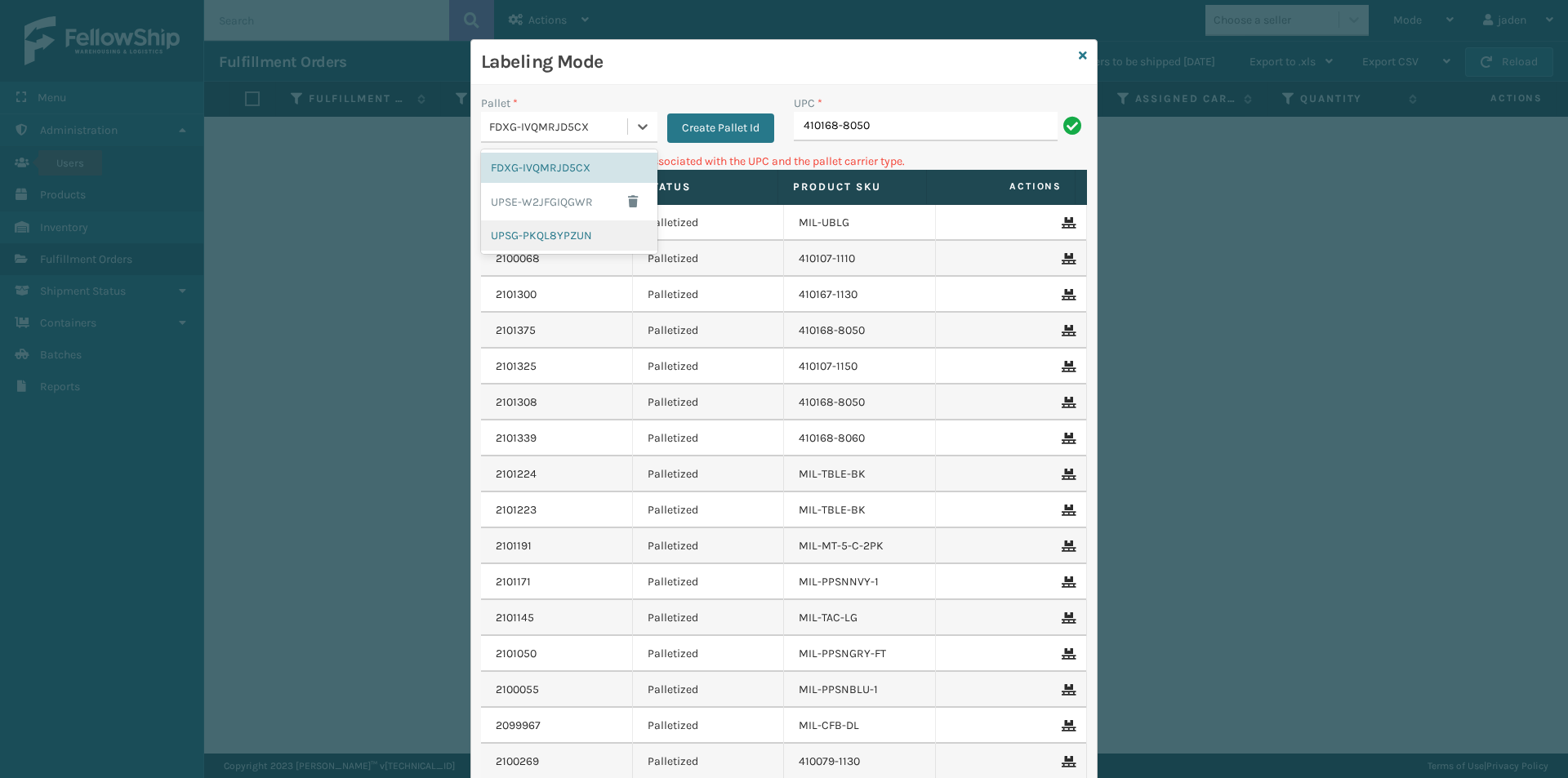
click at [527, 229] on div "UPSG-PKQL8YPZUN" at bounding box center [569, 235] width 176 height 30
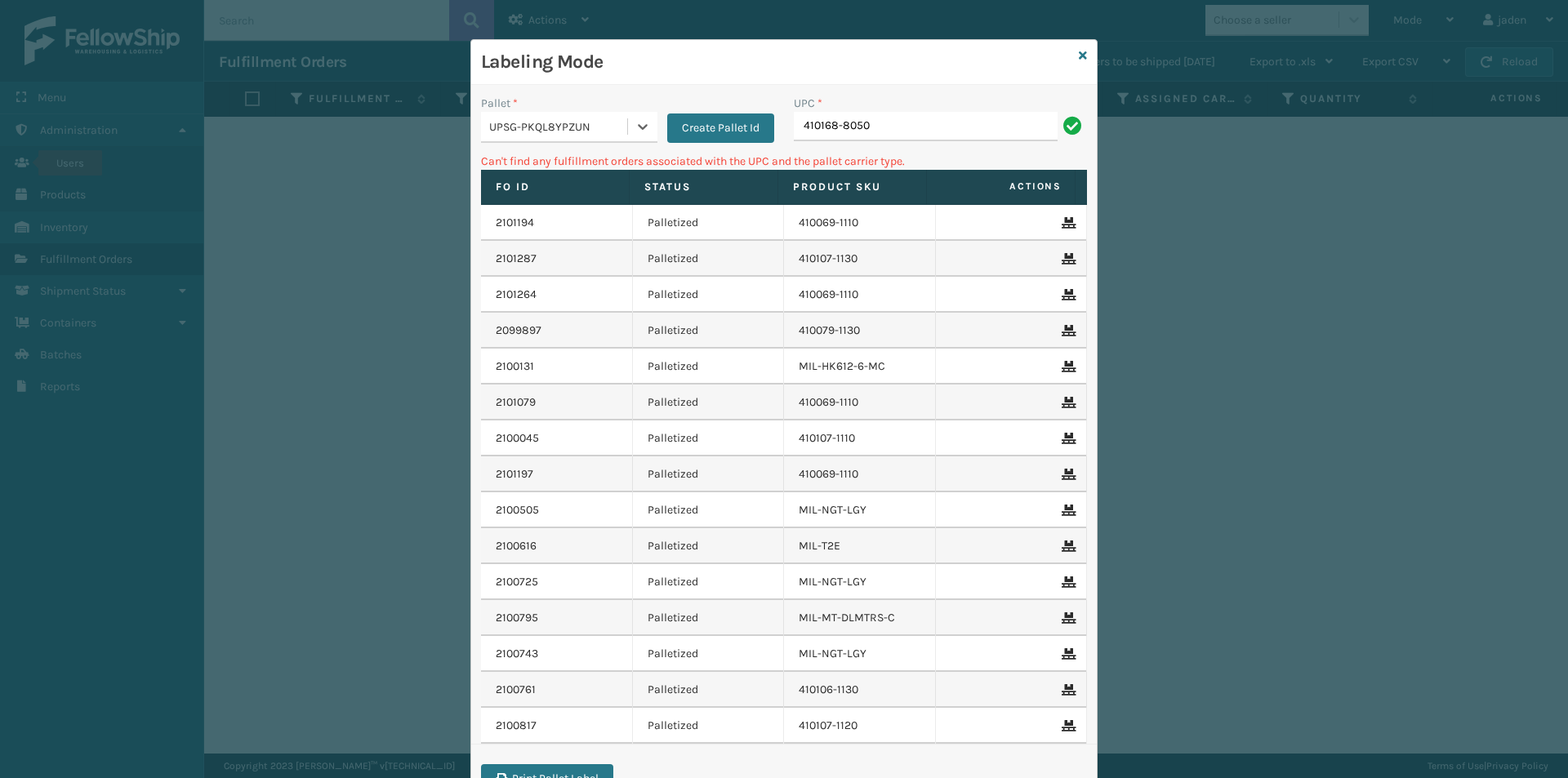
click at [921, 108] on div "UPC *" at bounding box center [940, 104] width 293 height 17
click at [922, 122] on input "410168-8050" at bounding box center [925, 126] width 264 height 29
click at [1081, 56] on div "Labeling Mode Pallet * UPSG-PKQL8YPZUN Create Pallet Id UPC * 410168-8050 Can't…" at bounding box center [784, 422] width 627 height 766
click at [1078, 54] on icon at bounding box center [1082, 55] width 8 height 11
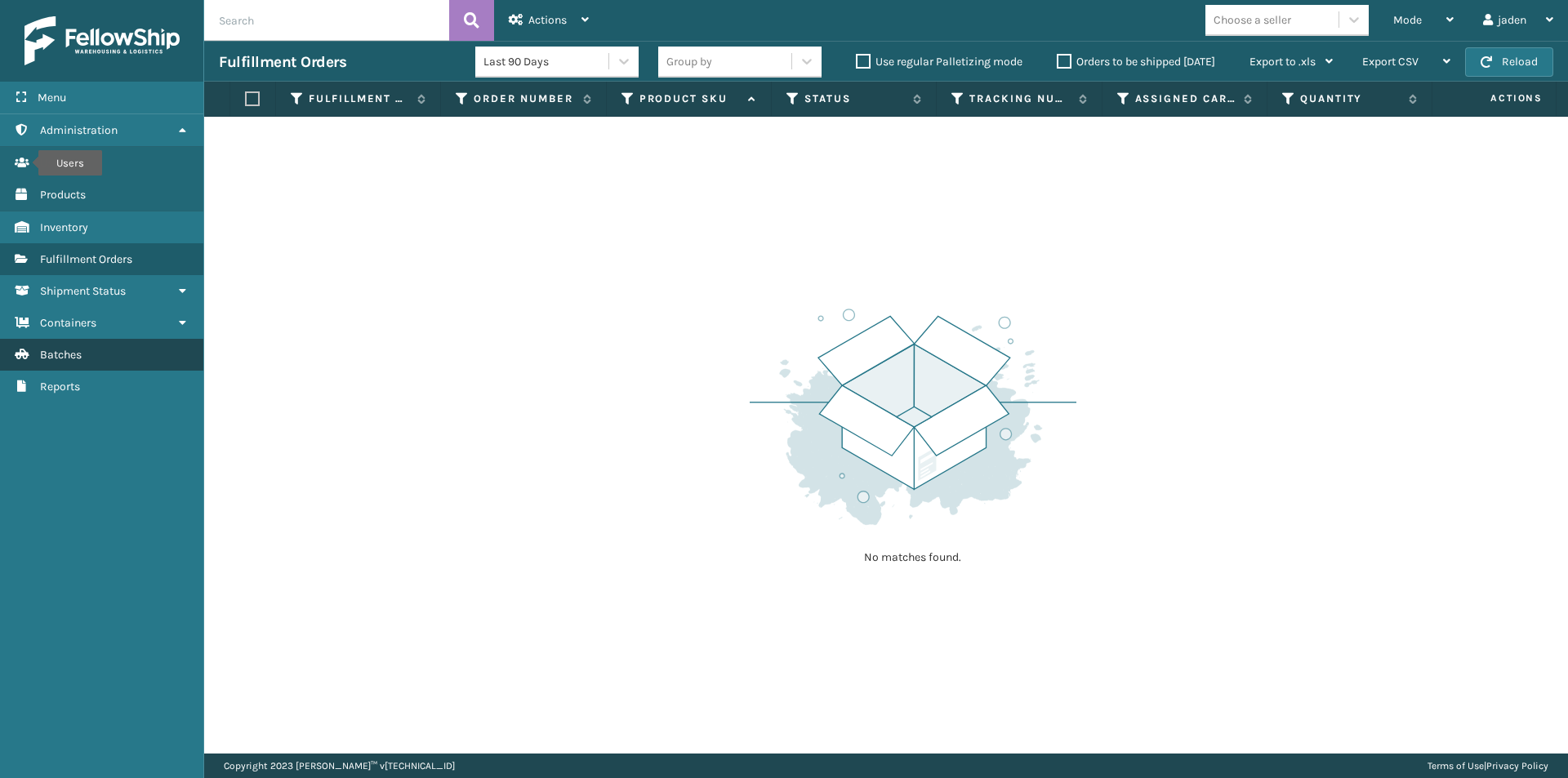
click at [55, 359] on span "Batches" at bounding box center [61, 354] width 42 height 14
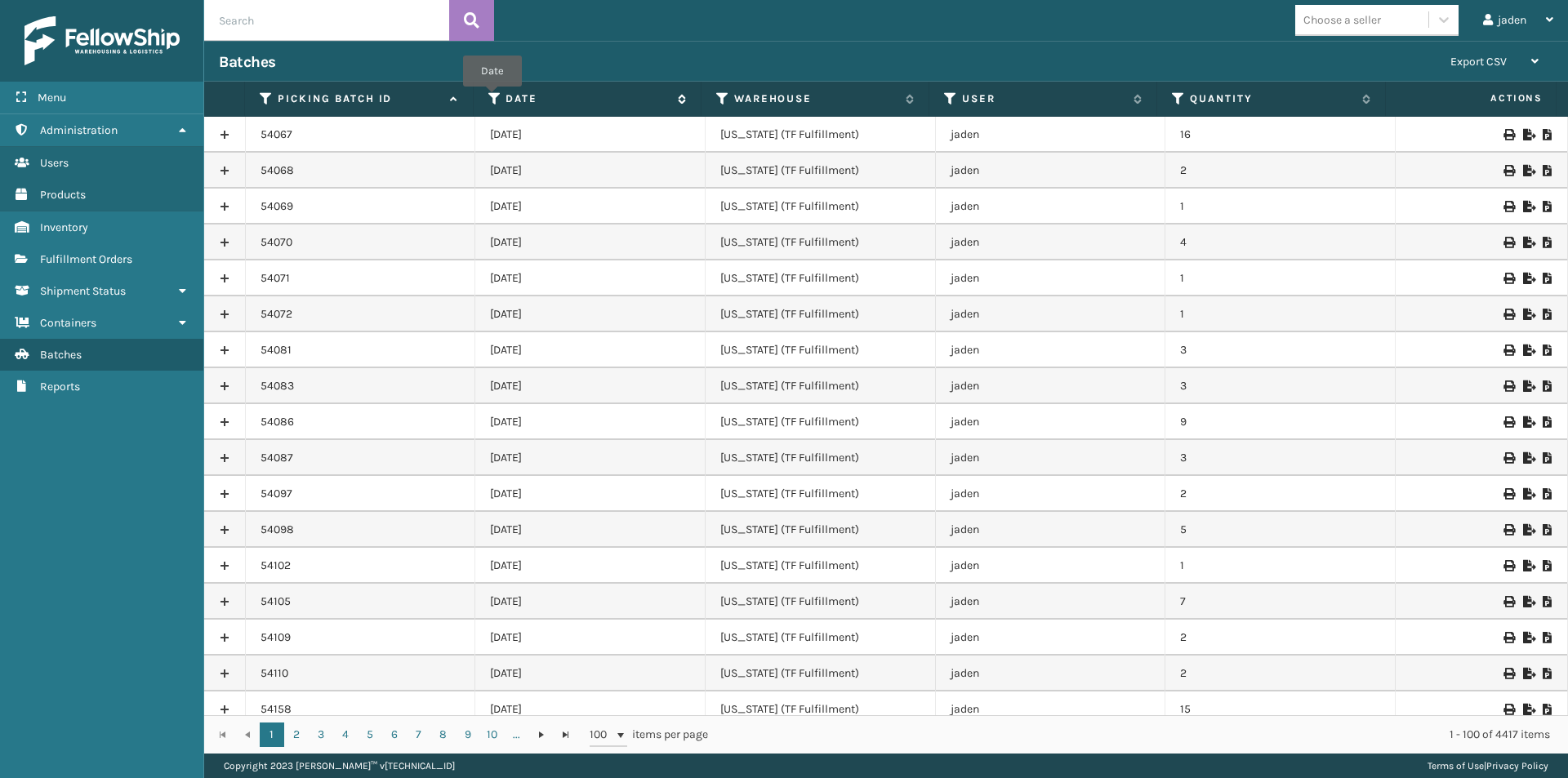
click at [492, 98] on icon at bounding box center [495, 99] width 13 height 15
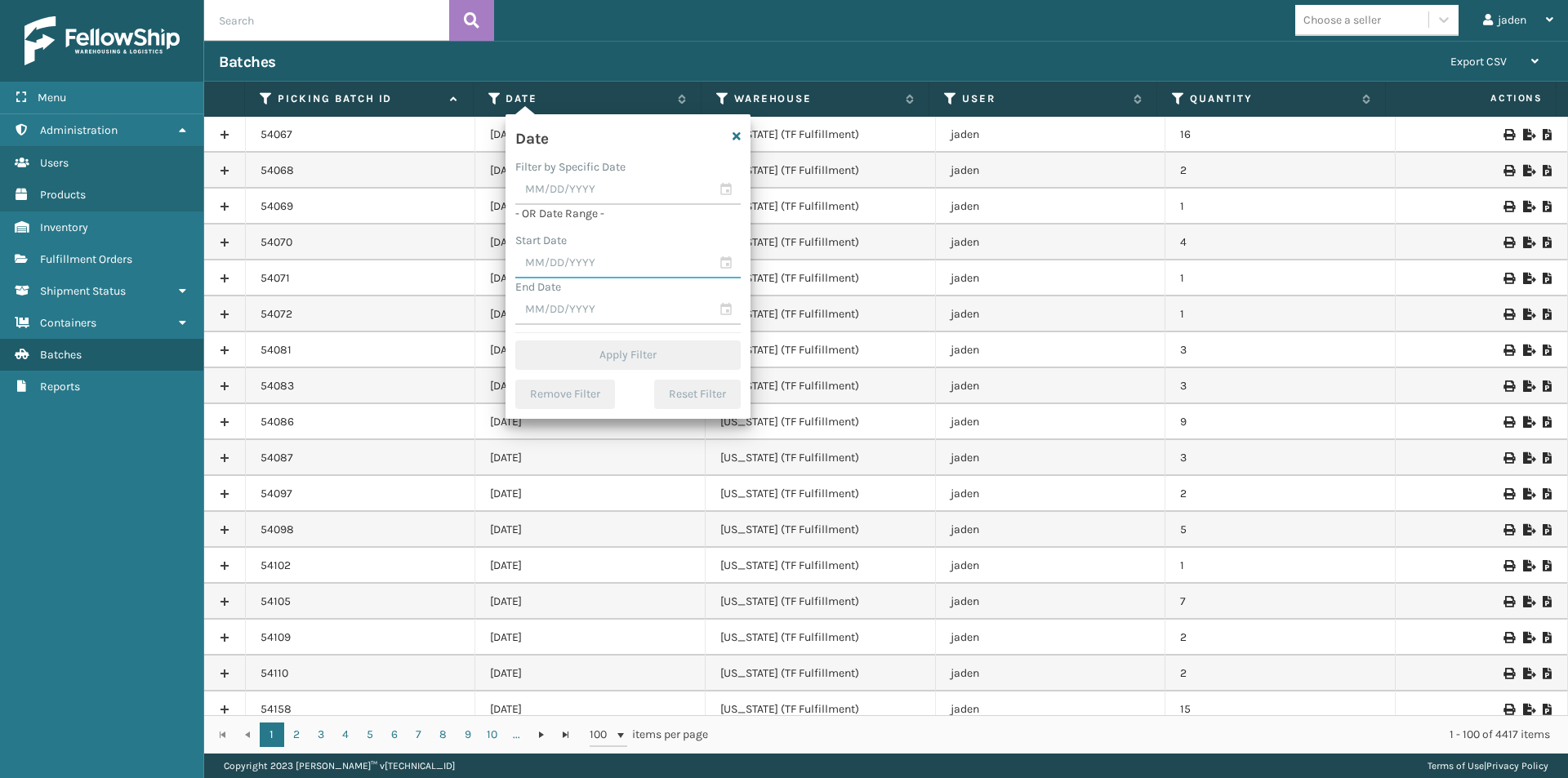
click at [538, 260] on input "text" at bounding box center [628, 264] width 226 height 29
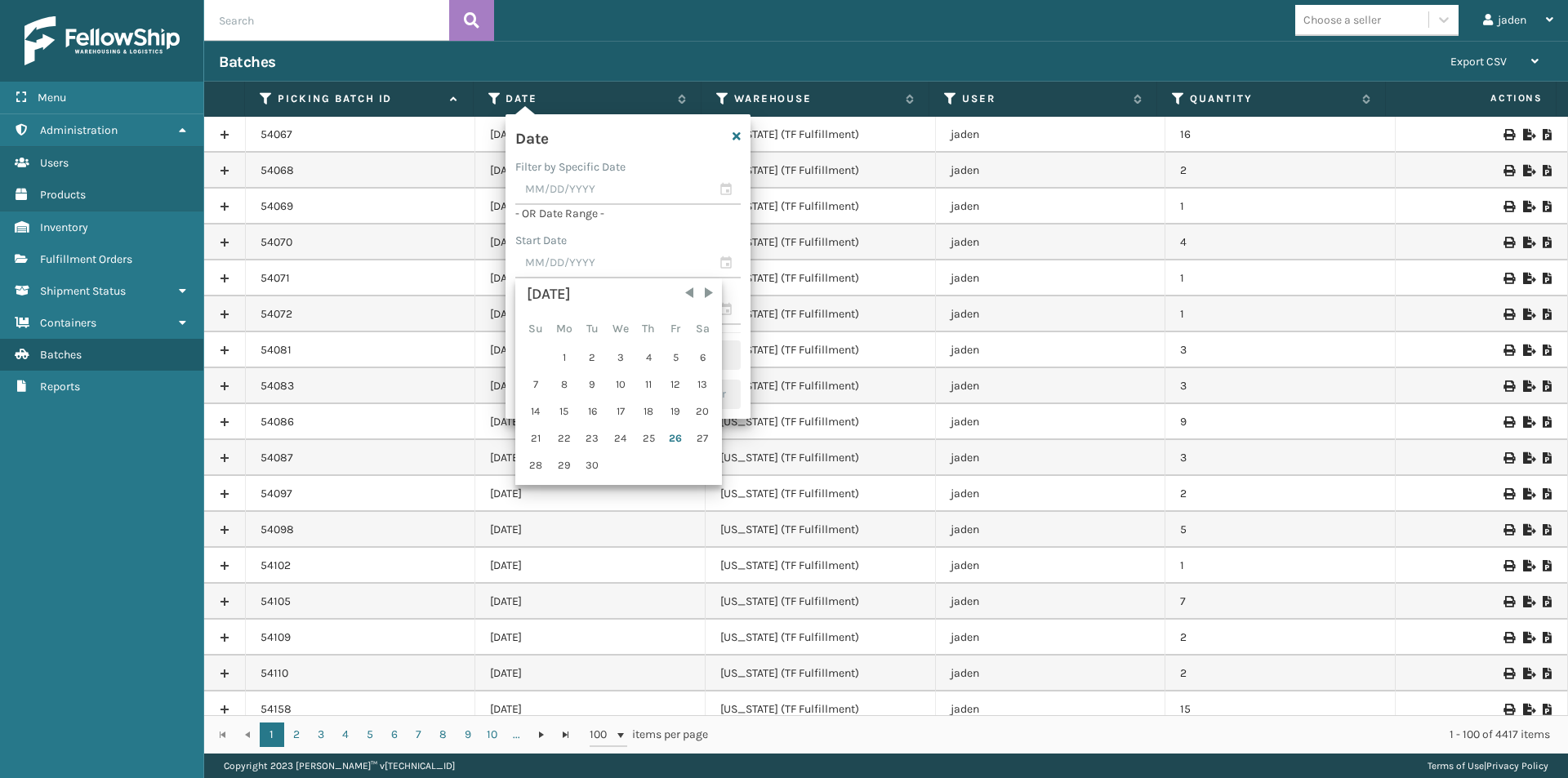
click at [682, 443] on div "26" at bounding box center [675, 438] width 24 height 24
type input "[DATE]"
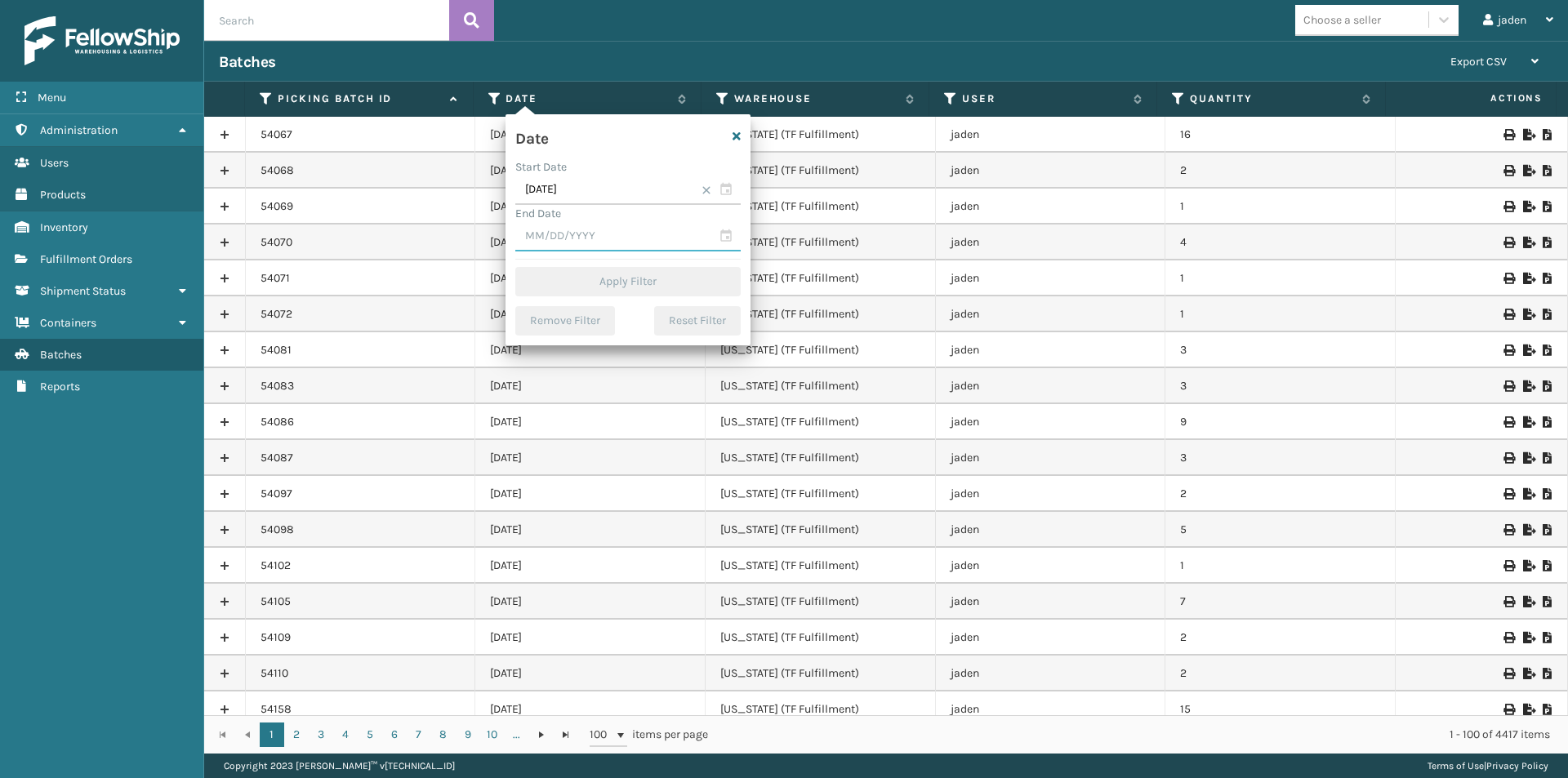
click at [579, 222] on input "text" at bounding box center [628, 237] width 226 height 29
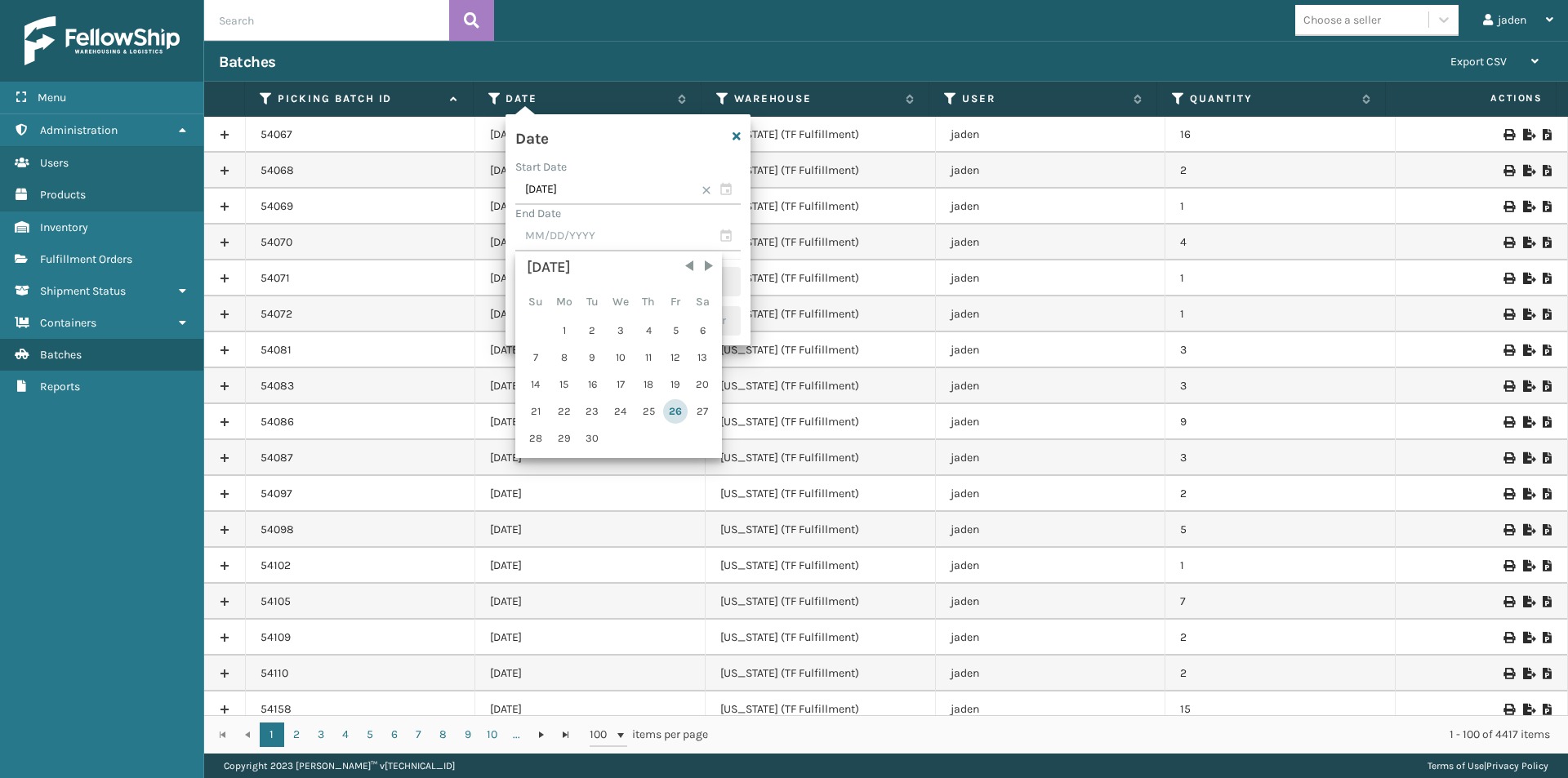
click at [673, 403] on div "26" at bounding box center [675, 411] width 24 height 24
type input "[DATE]"
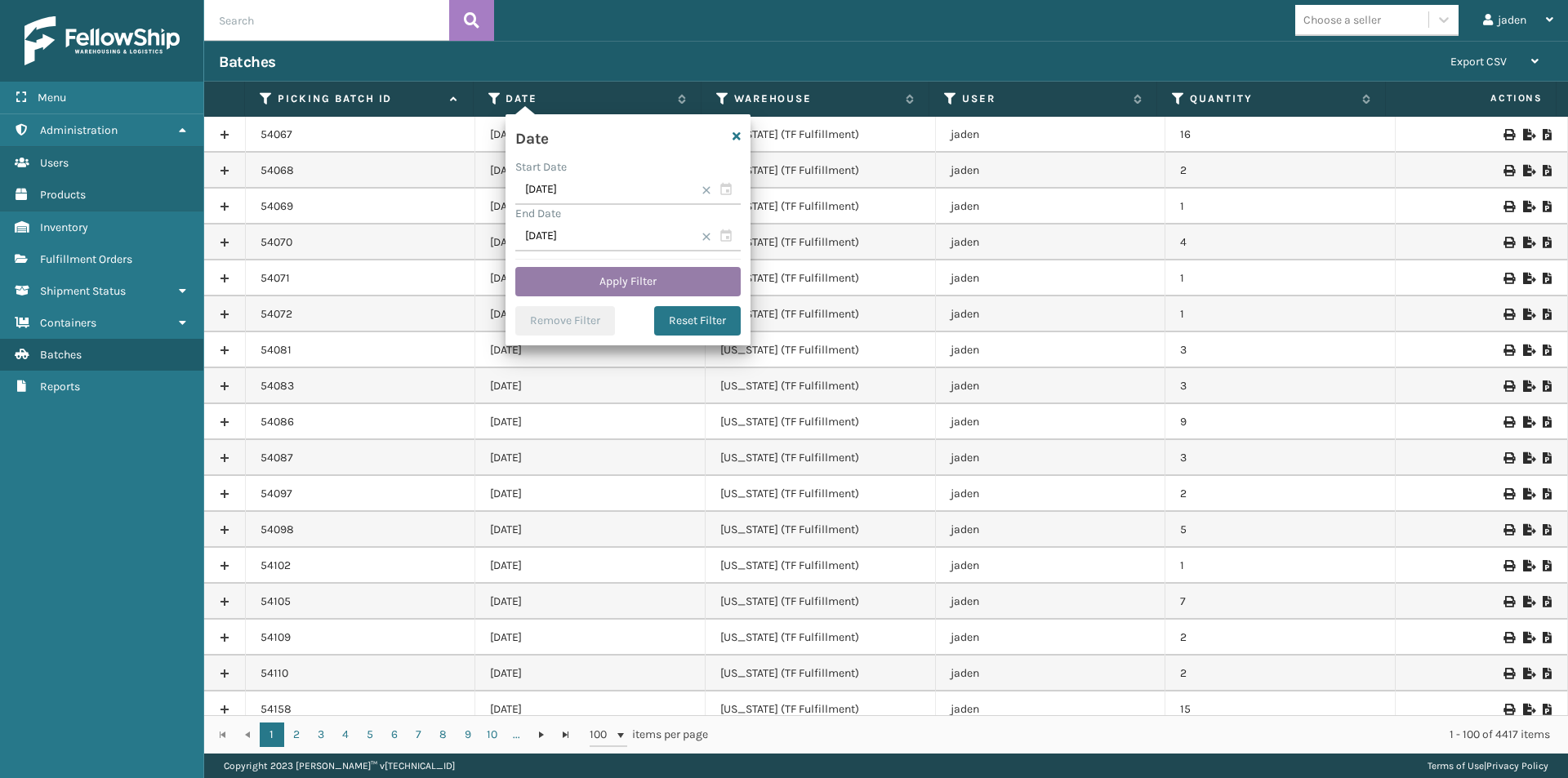
click at [639, 278] on button "Apply Filter" at bounding box center [628, 282] width 226 height 29
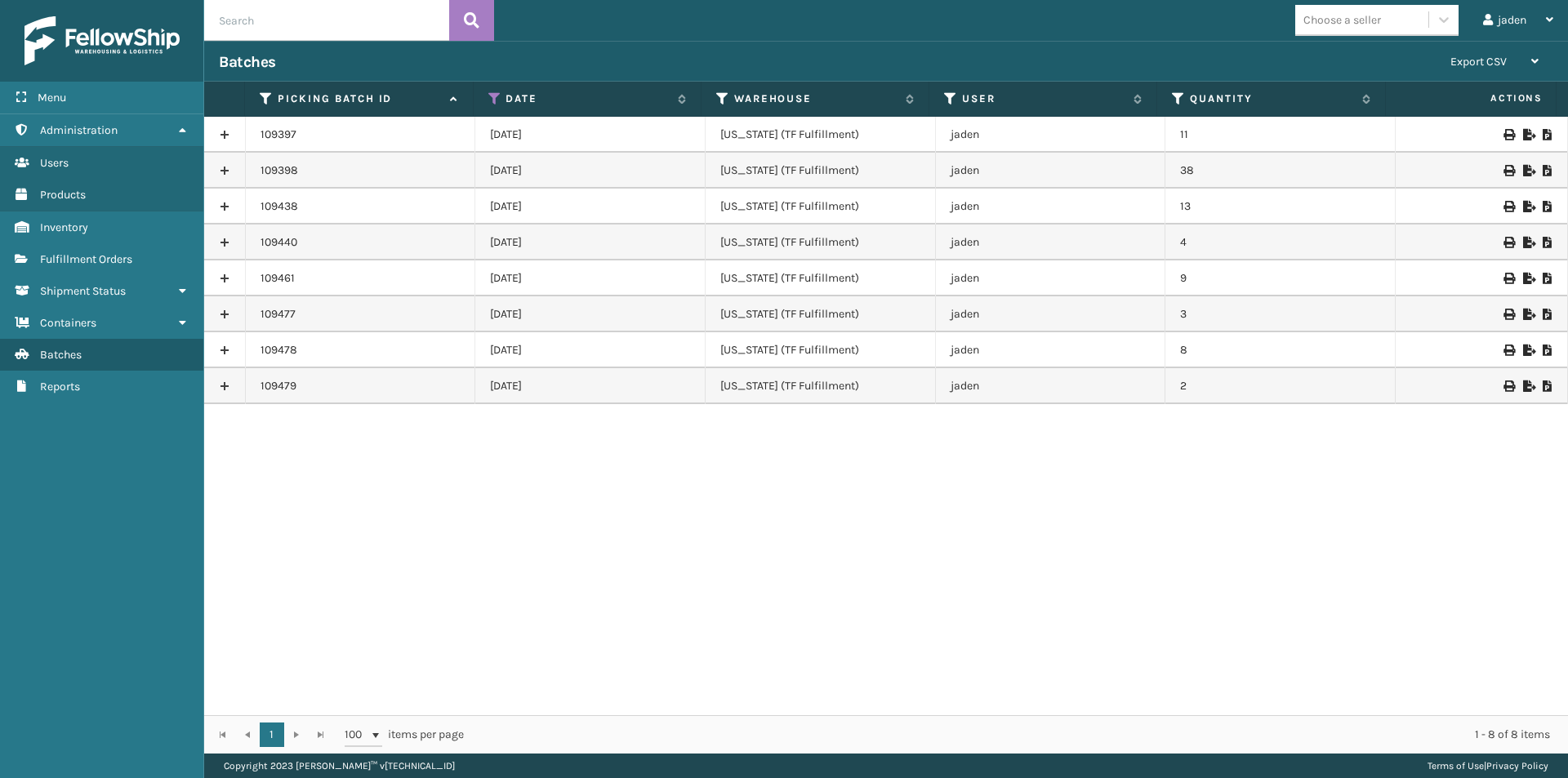
click at [1533, 392] on td at bounding box center [1482, 386] width 172 height 36
click at [1543, 389] on icon at bounding box center [1547, 386] width 10 height 11
click at [65, 256] on span "Fulfillment Orders" at bounding box center [86, 259] width 93 height 14
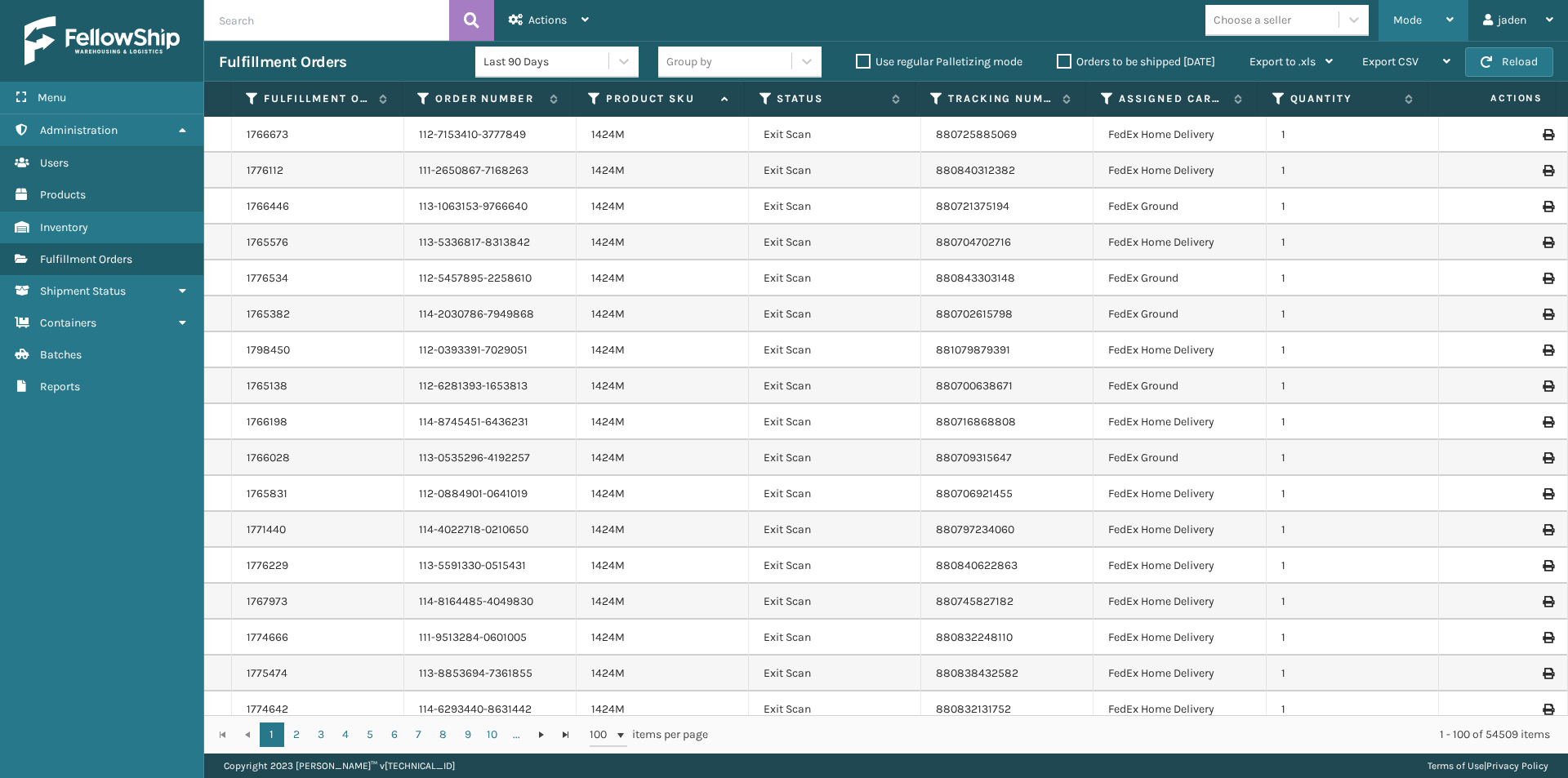
click at [1433, 16] on div "Mode" at bounding box center [1424, 20] width 61 height 41
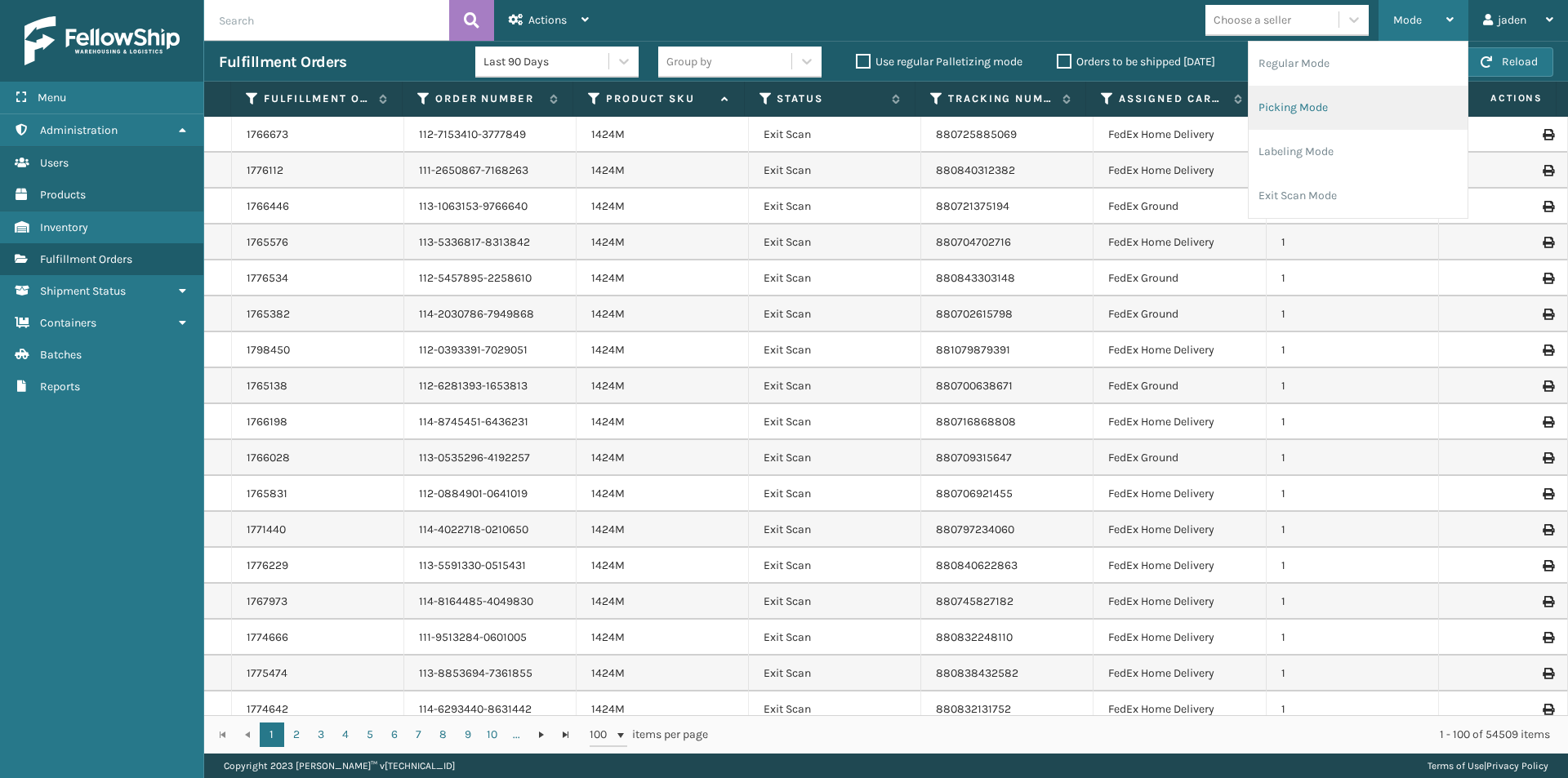
click at [1366, 112] on li "Picking Mode" at bounding box center [1358, 107] width 219 height 44
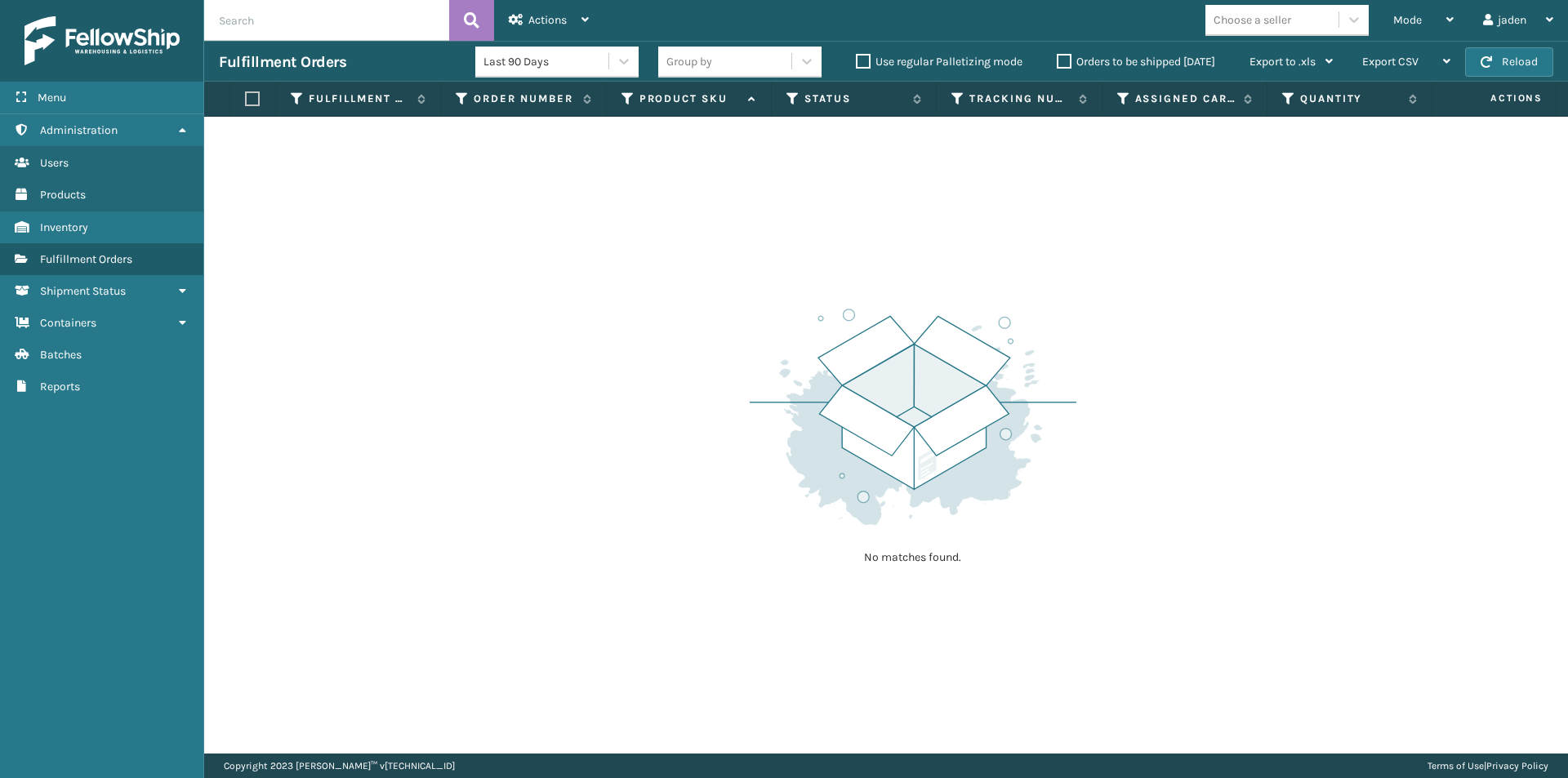
click at [1360, 115] on th "Quantity" at bounding box center [1350, 99] width 165 height 35
click at [1520, 49] on button "Reload" at bounding box center [1509, 62] width 88 height 29
click at [1404, 12] on div "Mode" at bounding box center [1424, 20] width 61 height 41
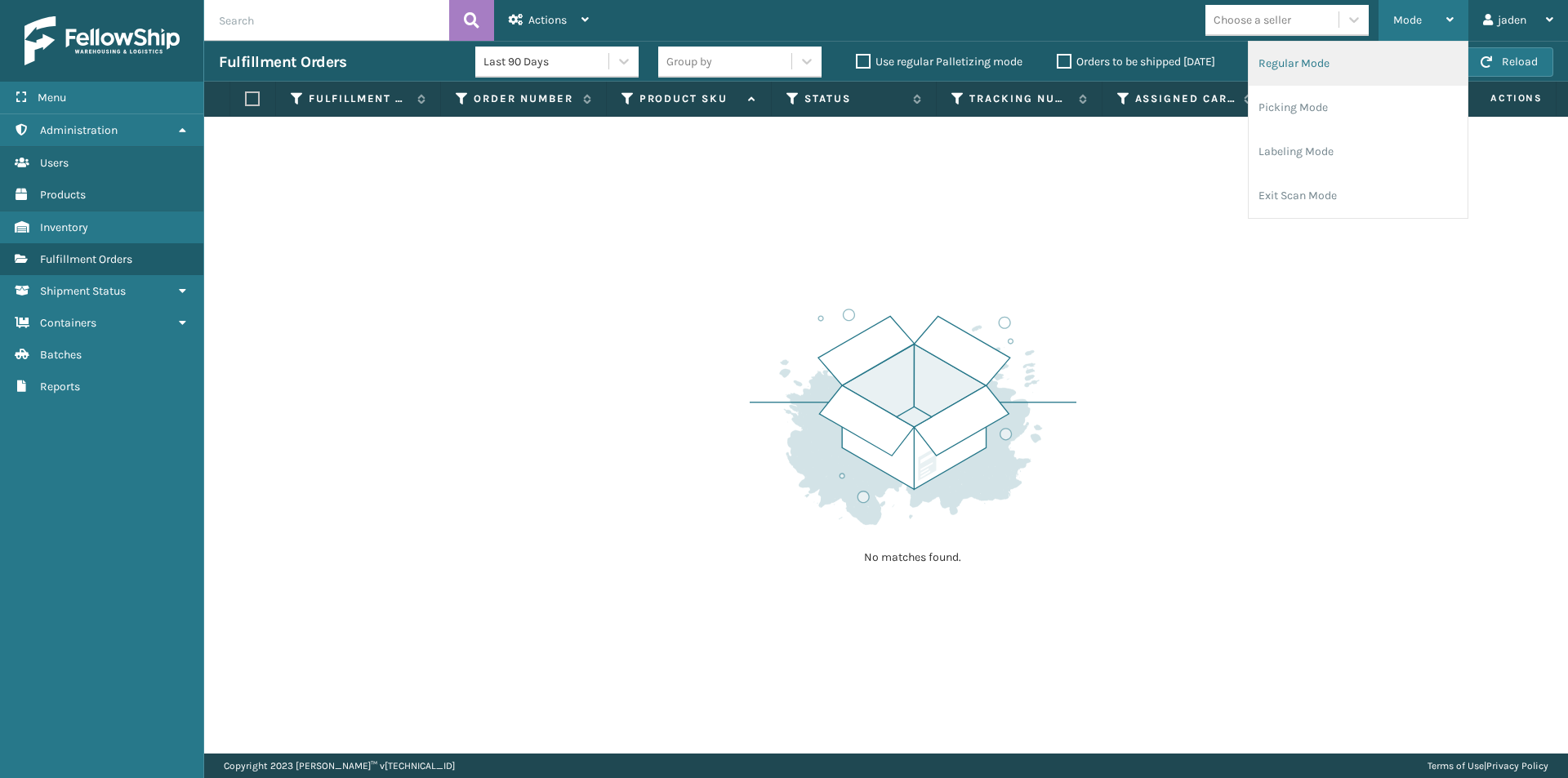
click at [1328, 84] on li "Regular Mode" at bounding box center [1358, 63] width 219 height 44
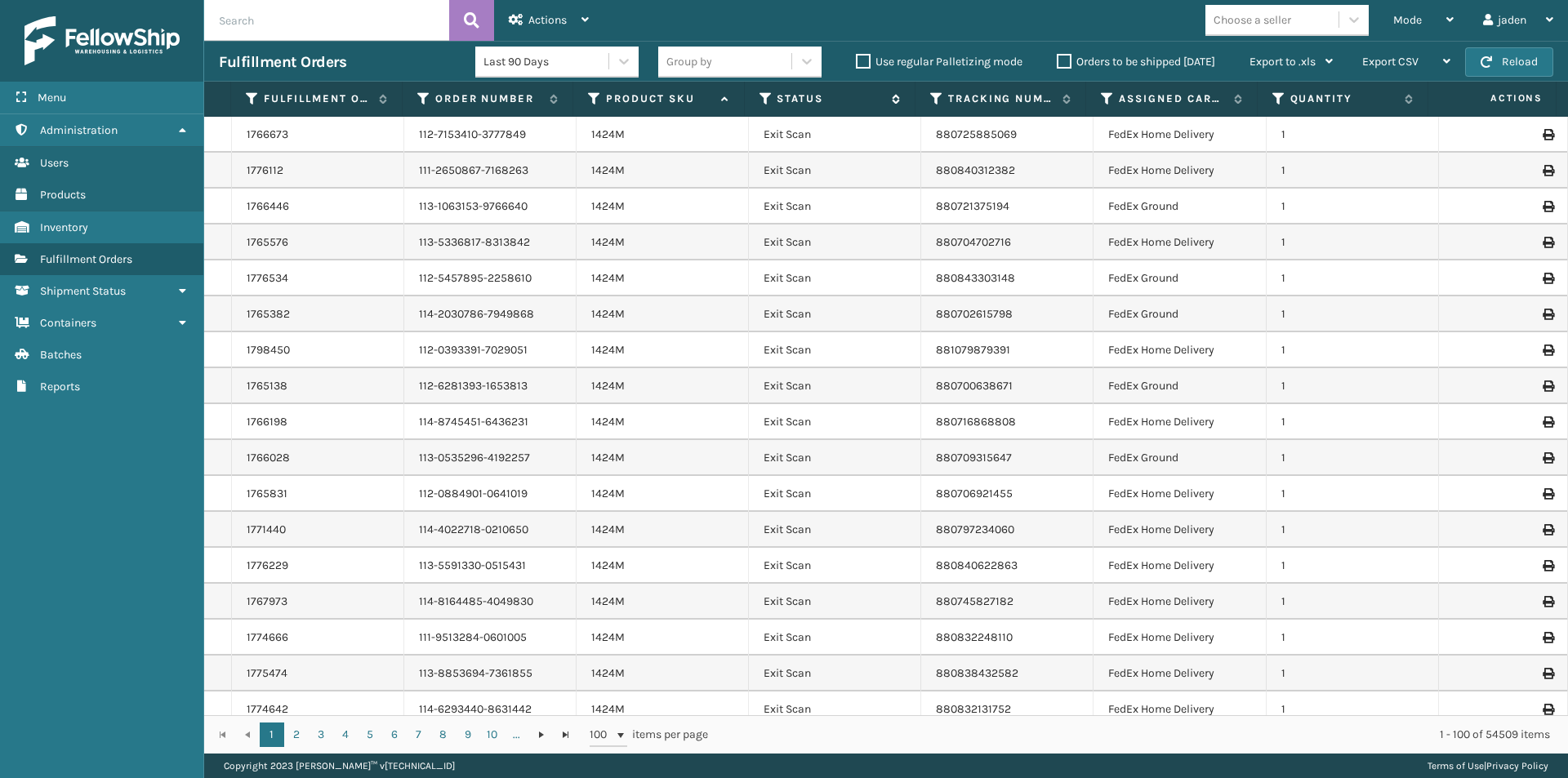
click at [768, 97] on icon at bounding box center [765, 99] width 13 height 15
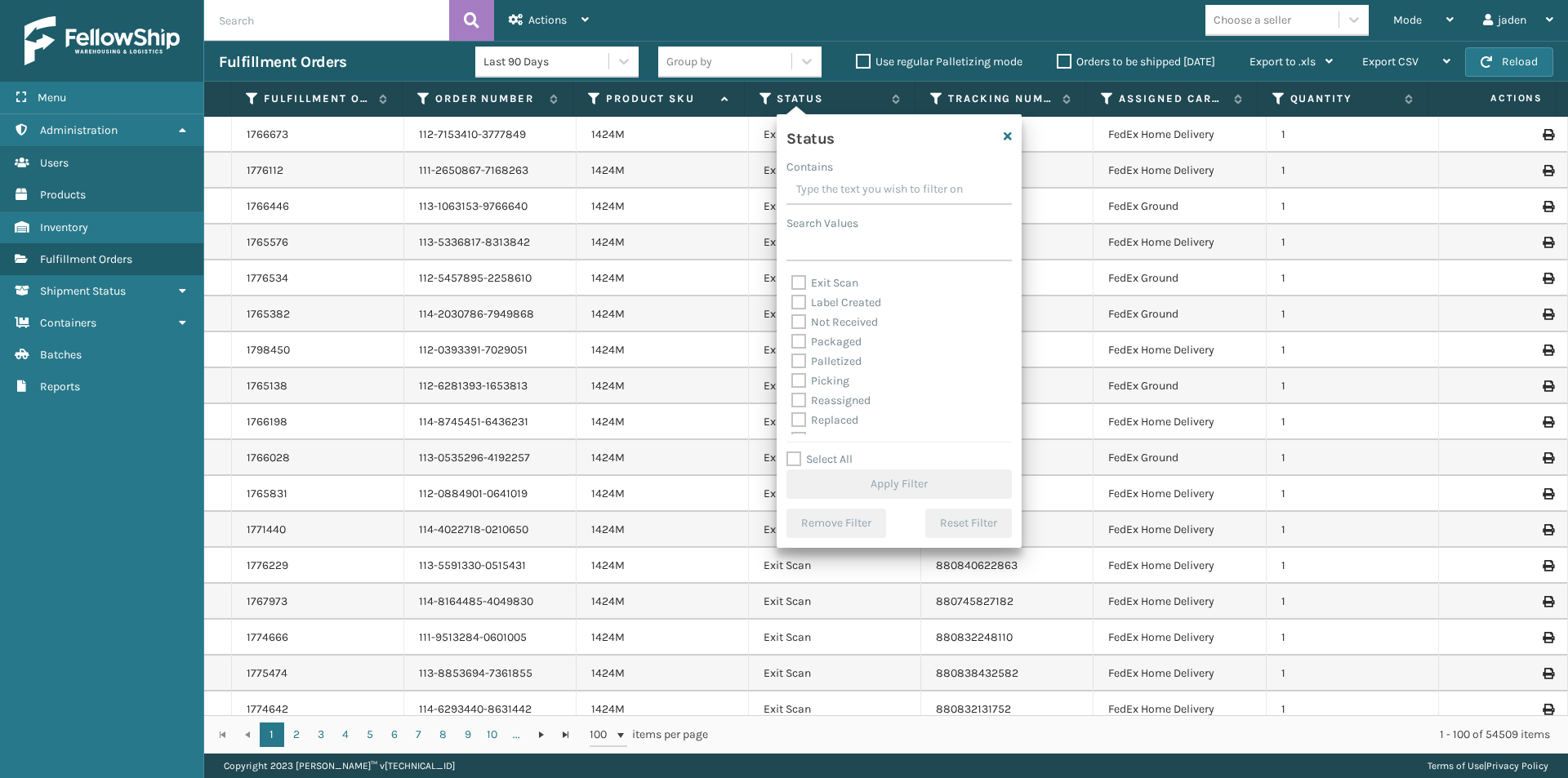
scroll to position [81, 0]
click at [797, 355] on label "Picking" at bounding box center [820, 355] width 58 height 14
click at [792, 355] on input "Picking" at bounding box center [791, 351] width 1 height 10
checkbox input "true"
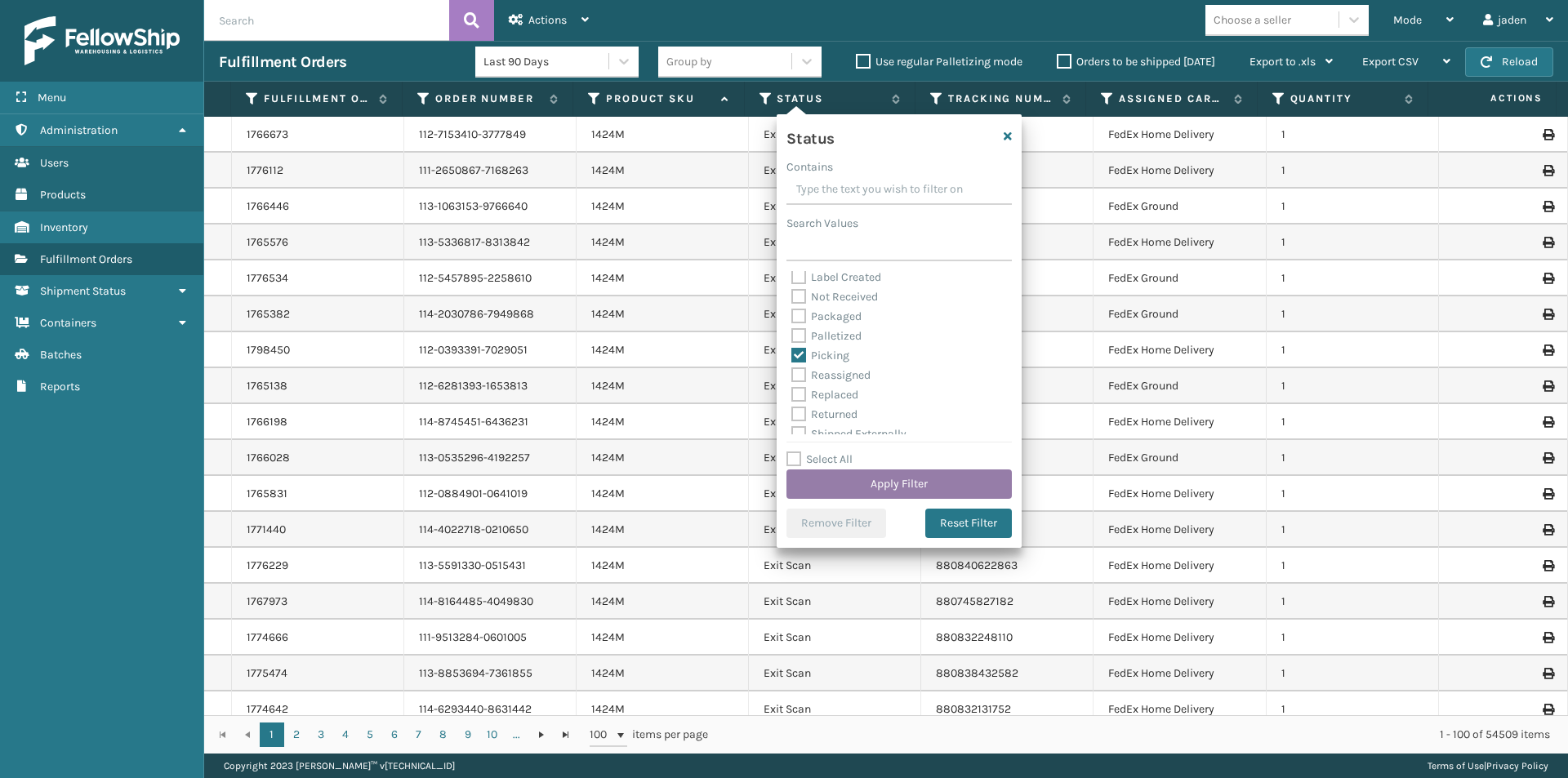
click at [895, 484] on button "Apply Filter" at bounding box center [899, 484] width 226 height 29
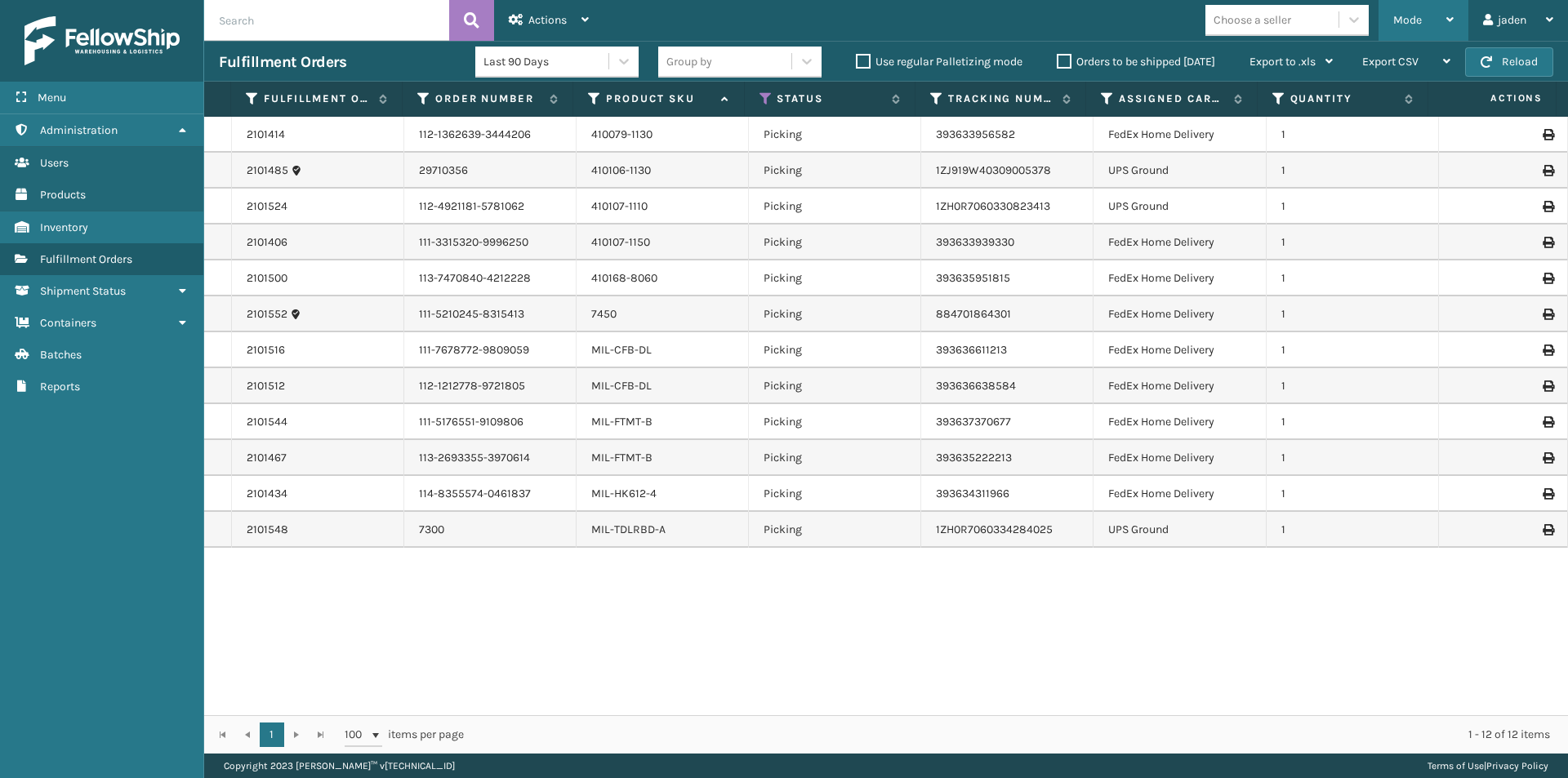
click at [1403, 17] on span "Mode" at bounding box center [1407, 20] width 29 height 14
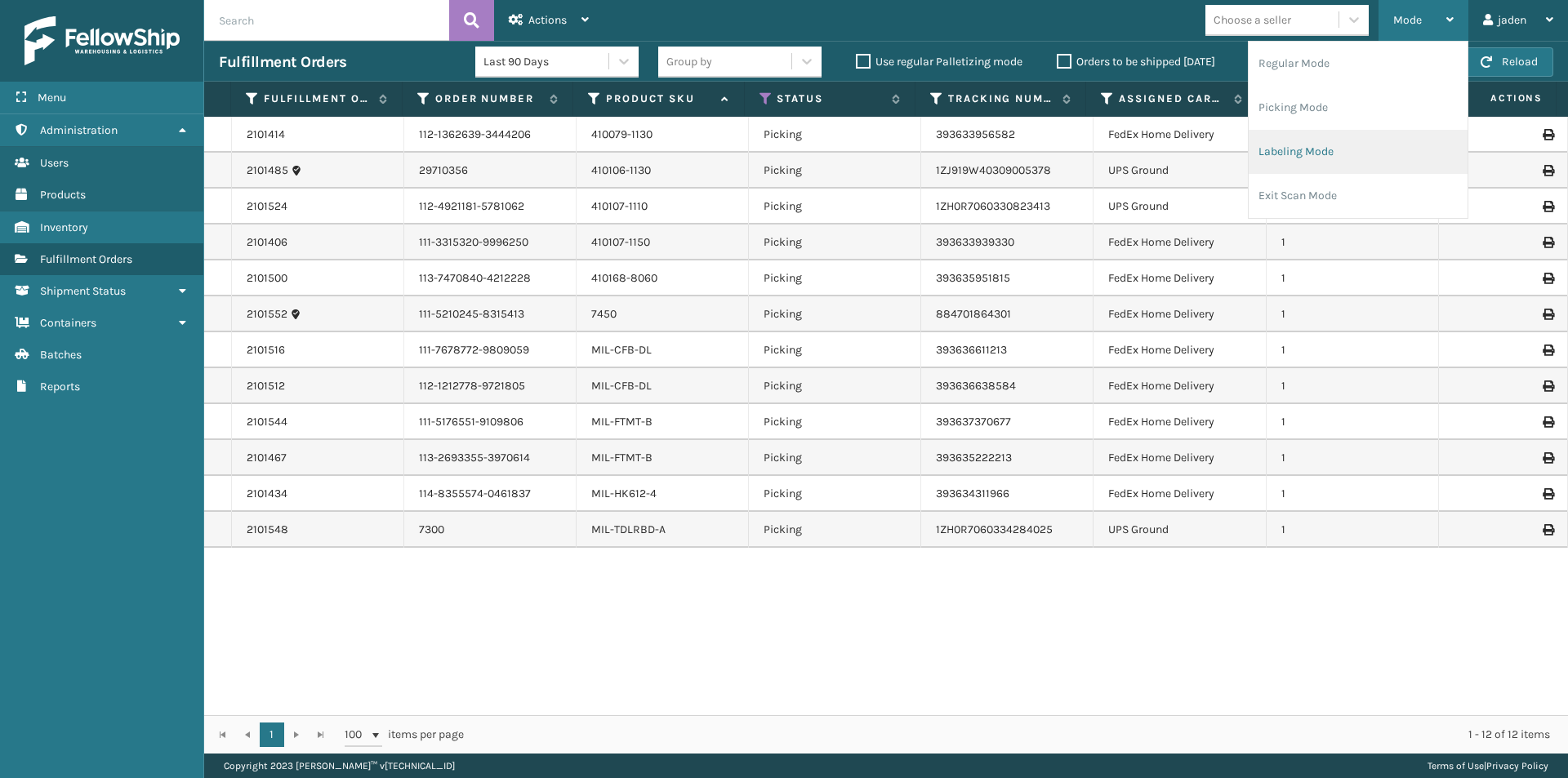
click at [1302, 154] on li "Labeling Mode" at bounding box center [1358, 151] width 219 height 44
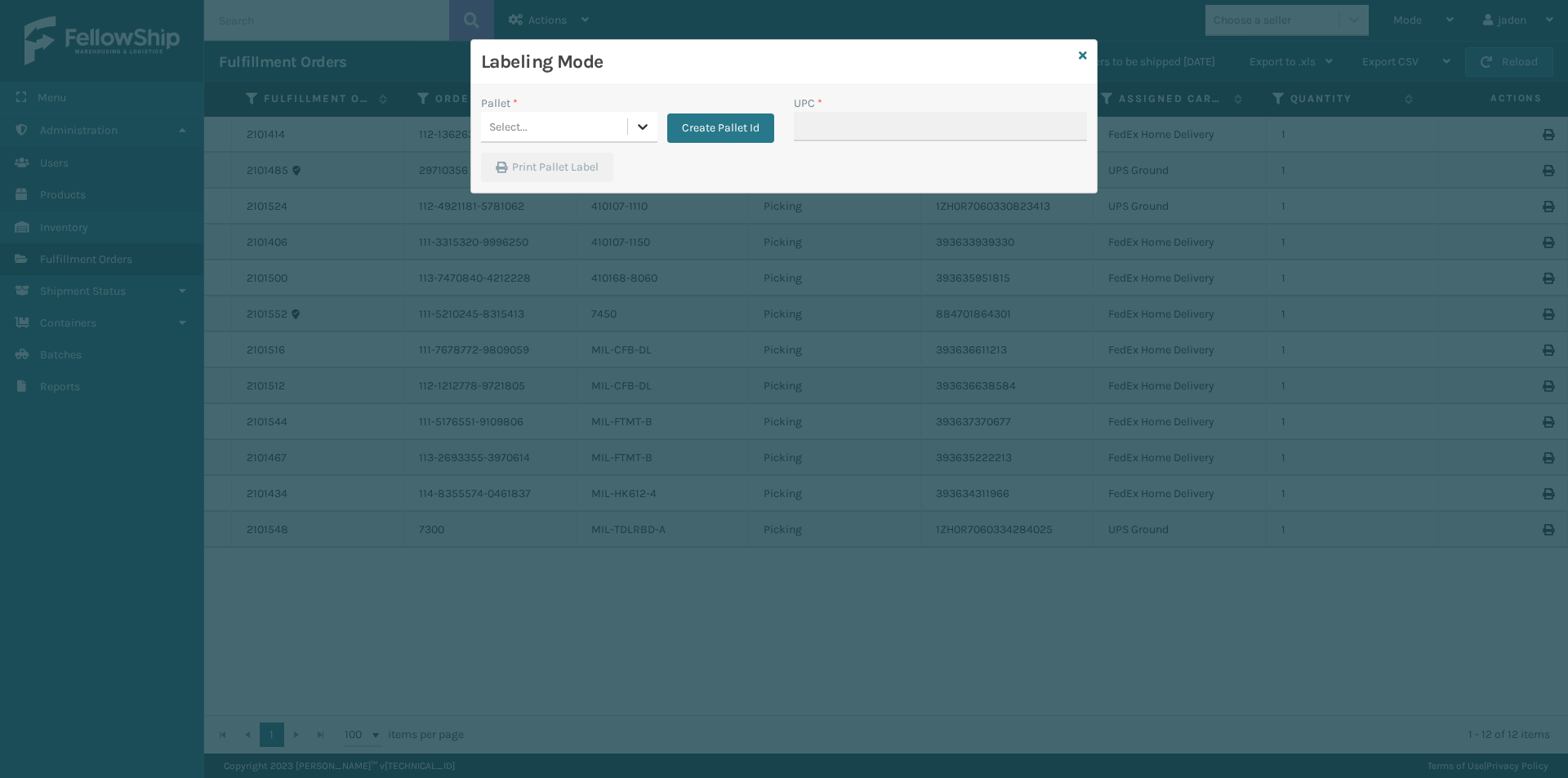
click at [637, 125] on icon at bounding box center [643, 126] width 16 height 16
drag, startPoint x: 560, startPoint y: 180, endPoint x: 868, endPoint y: 126, distance: 312.7
click at [560, 180] on div "FDXG-IVQMRJD5CX" at bounding box center [569, 168] width 176 height 30
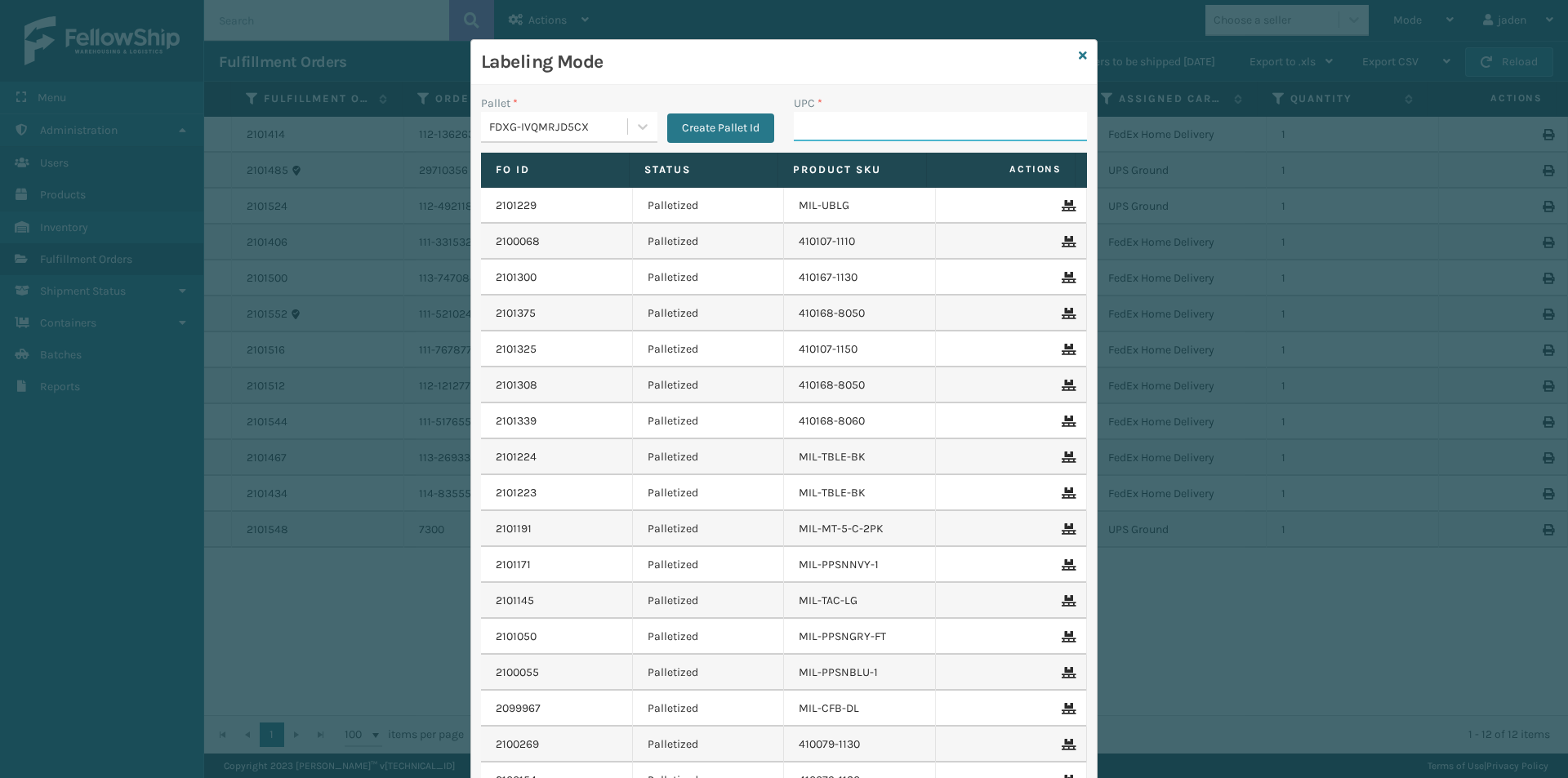
click at [870, 124] on input "UPC *" at bounding box center [940, 126] width 293 height 29
type input "410168-8060"
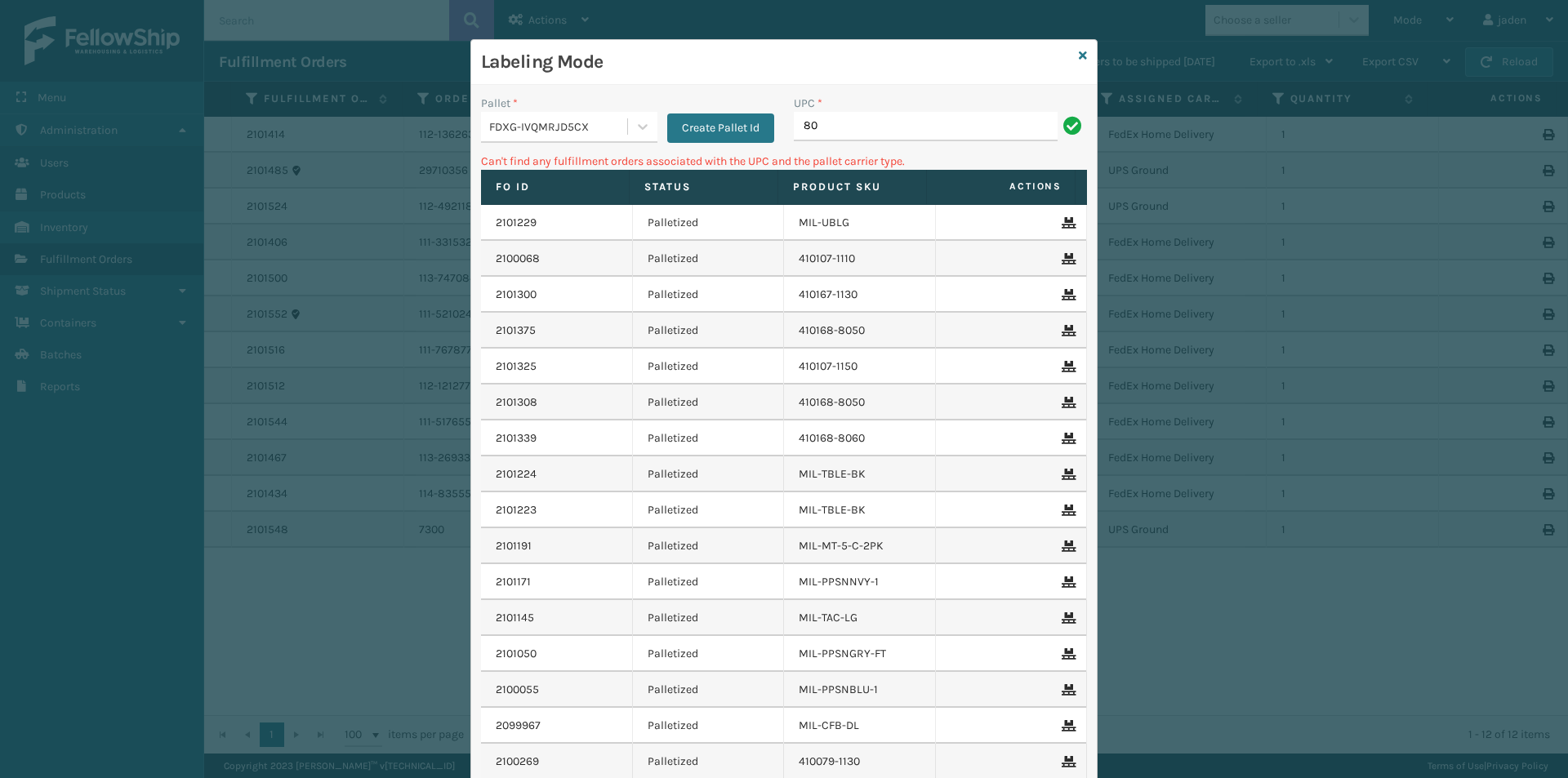
type input "8"
click at [1078, 60] on icon at bounding box center [1082, 55] width 8 height 11
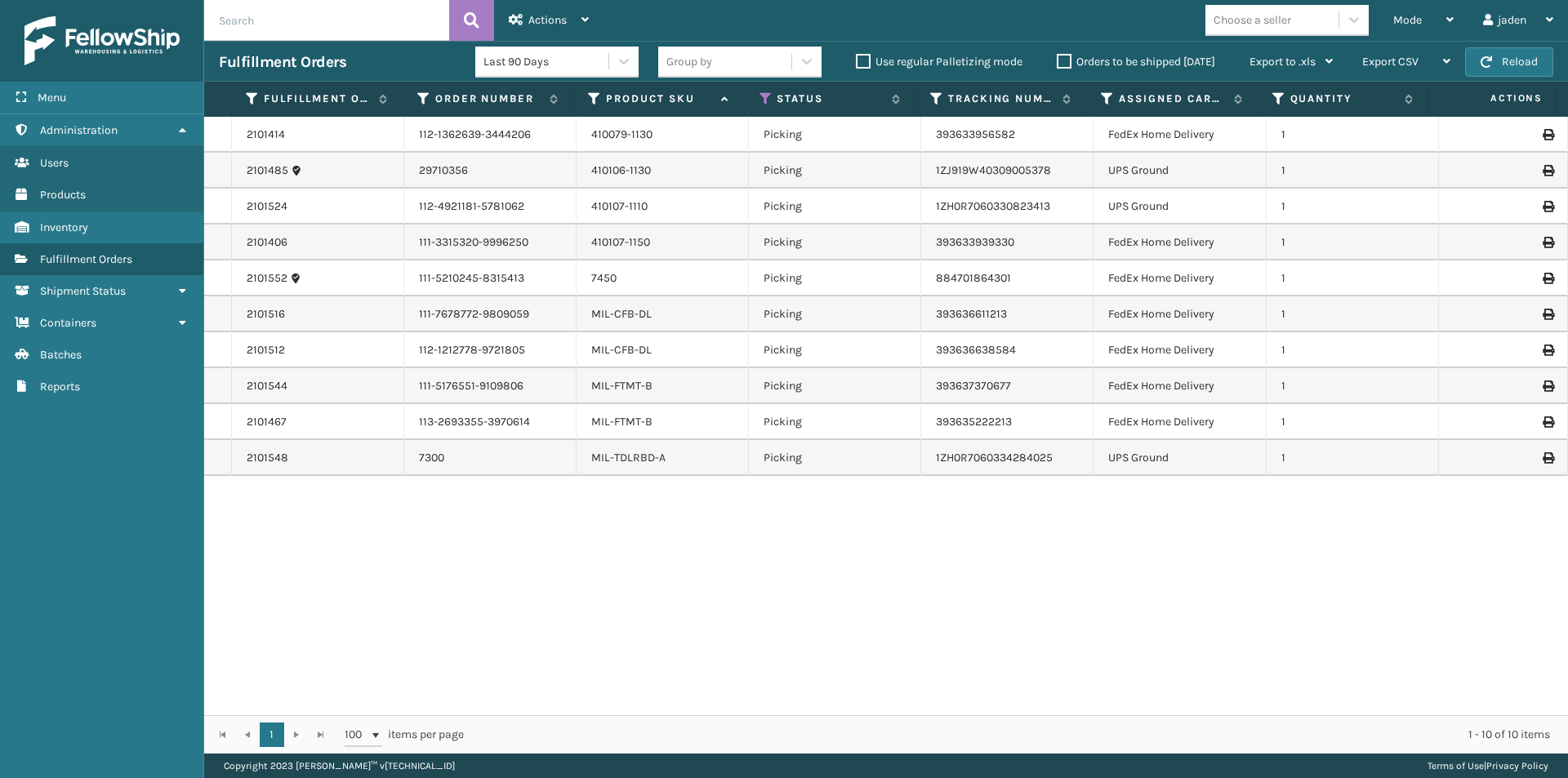
drag, startPoint x: 994, startPoint y: 736, endPoint x: 976, endPoint y: 729, distance: 19.3
drag, startPoint x: 976, startPoint y: 729, endPoint x: 775, endPoint y: 527, distance: 285.0
click at [594, 743] on div "1 1 100 items per page 1 - 10 of 10 items" at bounding box center [886, 734] width 1364 height 38
click at [1418, 6] on div "Mode" at bounding box center [1424, 20] width 61 height 41
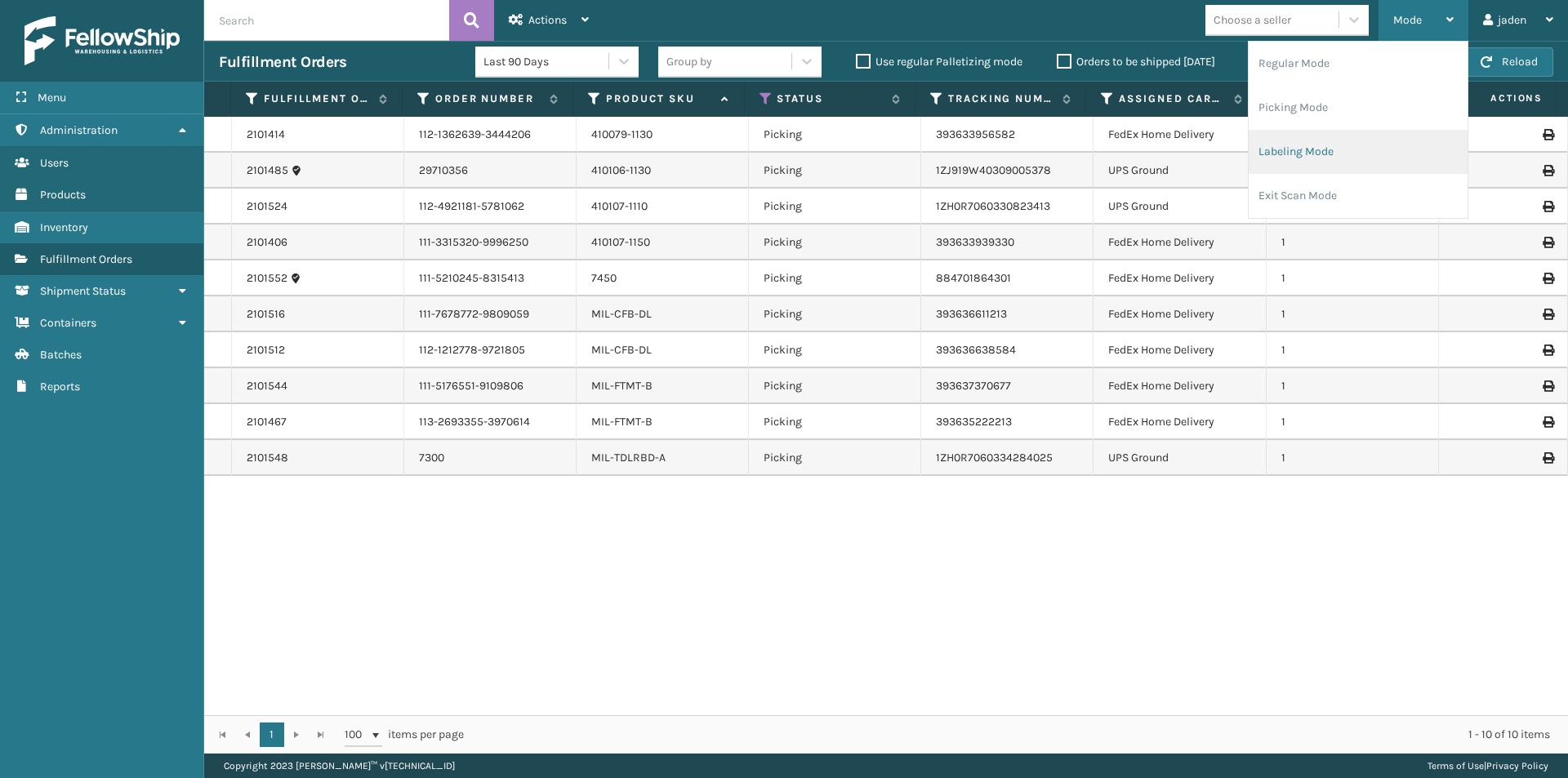
click at [1298, 143] on li "Labeling Mode" at bounding box center [1358, 151] width 219 height 44
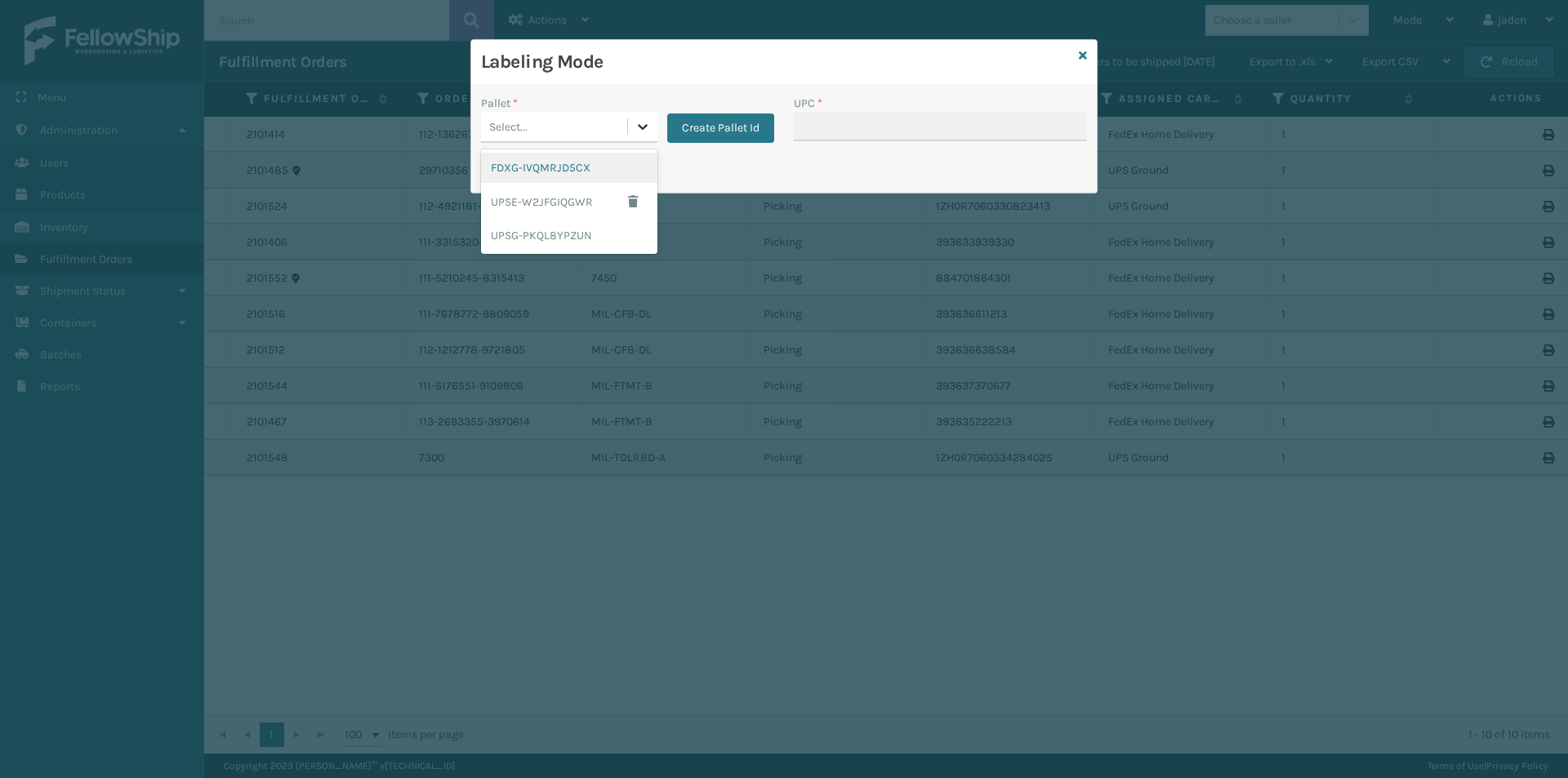
click at [638, 126] on icon at bounding box center [643, 126] width 16 height 16
click at [519, 166] on div "FDXG-IVQMRJD5CX" at bounding box center [569, 168] width 176 height 30
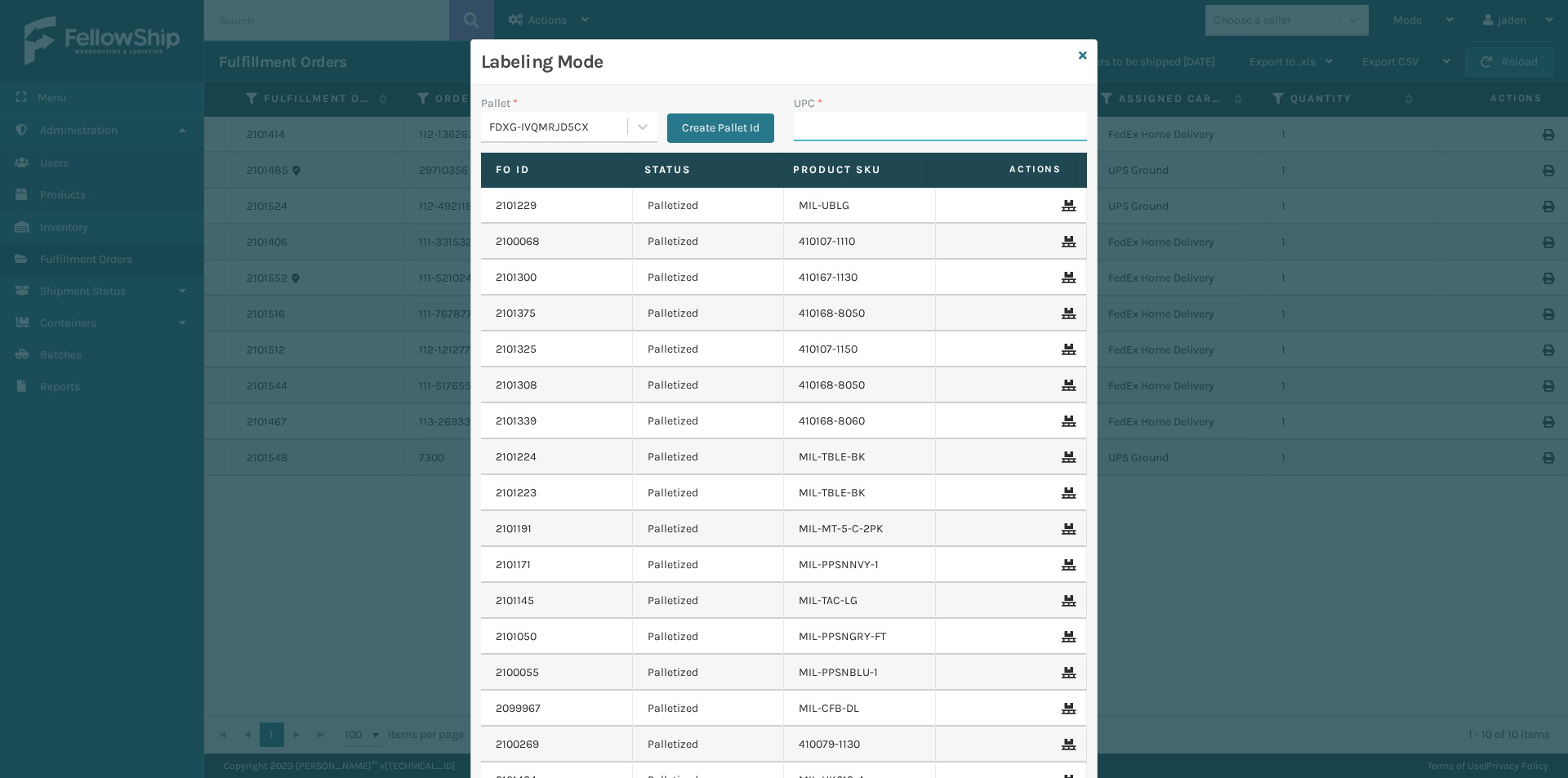
click at [883, 133] on input "UPC *" at bounding box center [940, 126] width 293 height 29
type input "410107-1150"
type input "410107-1130"
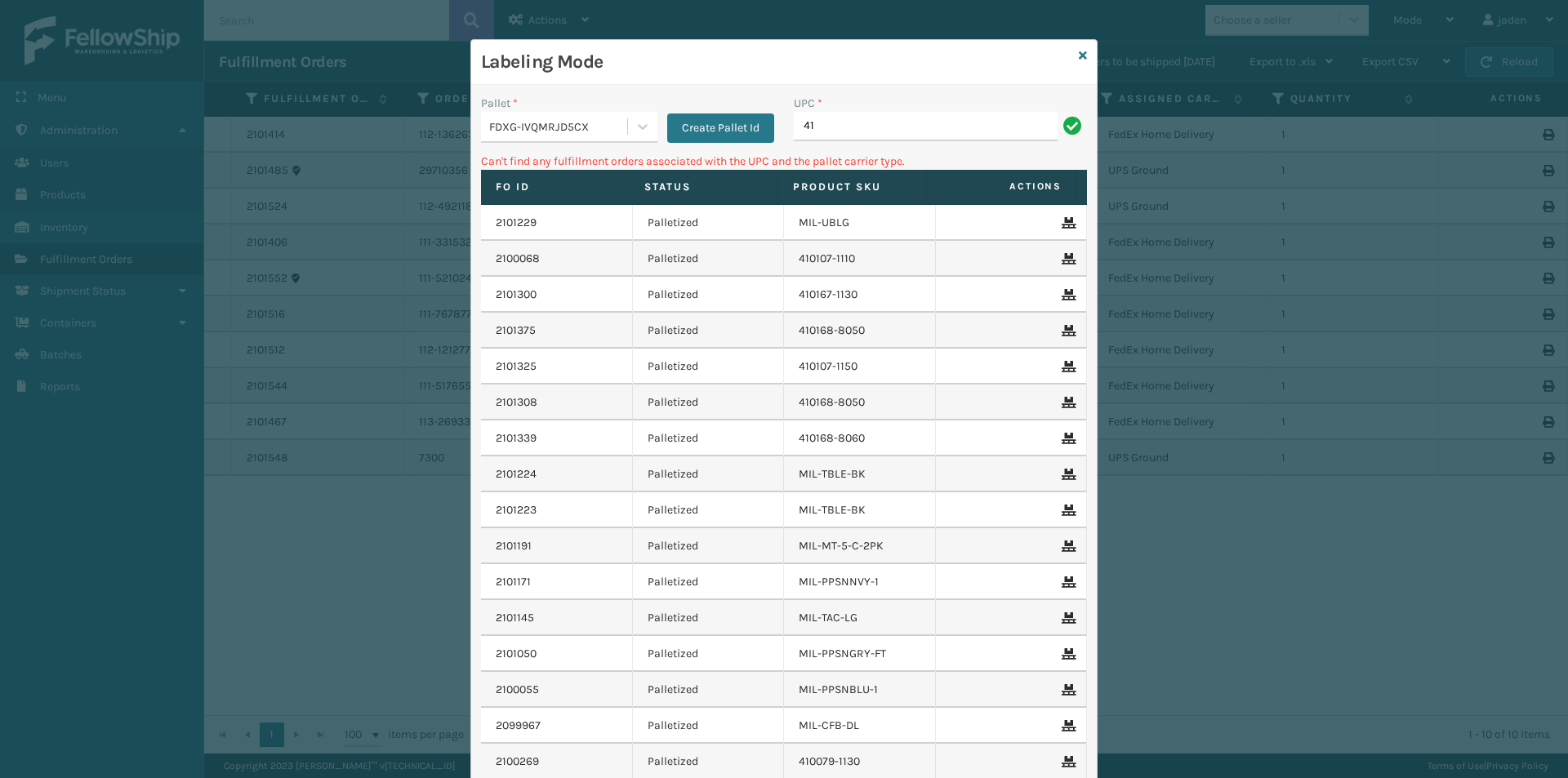
type input "4"
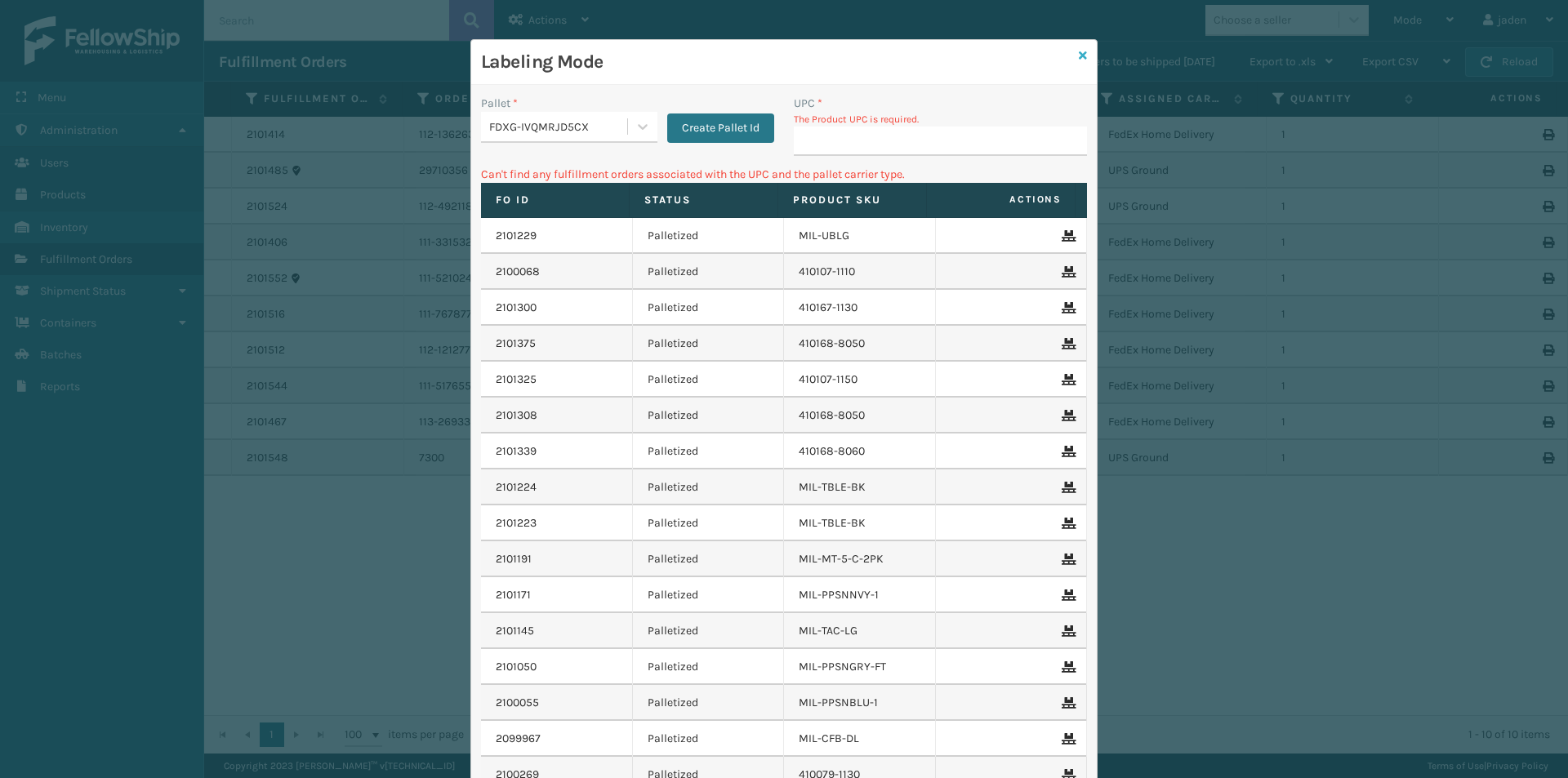
click at [1078, 59] on icon at bounding box center [1082, 55] width 8 height 11
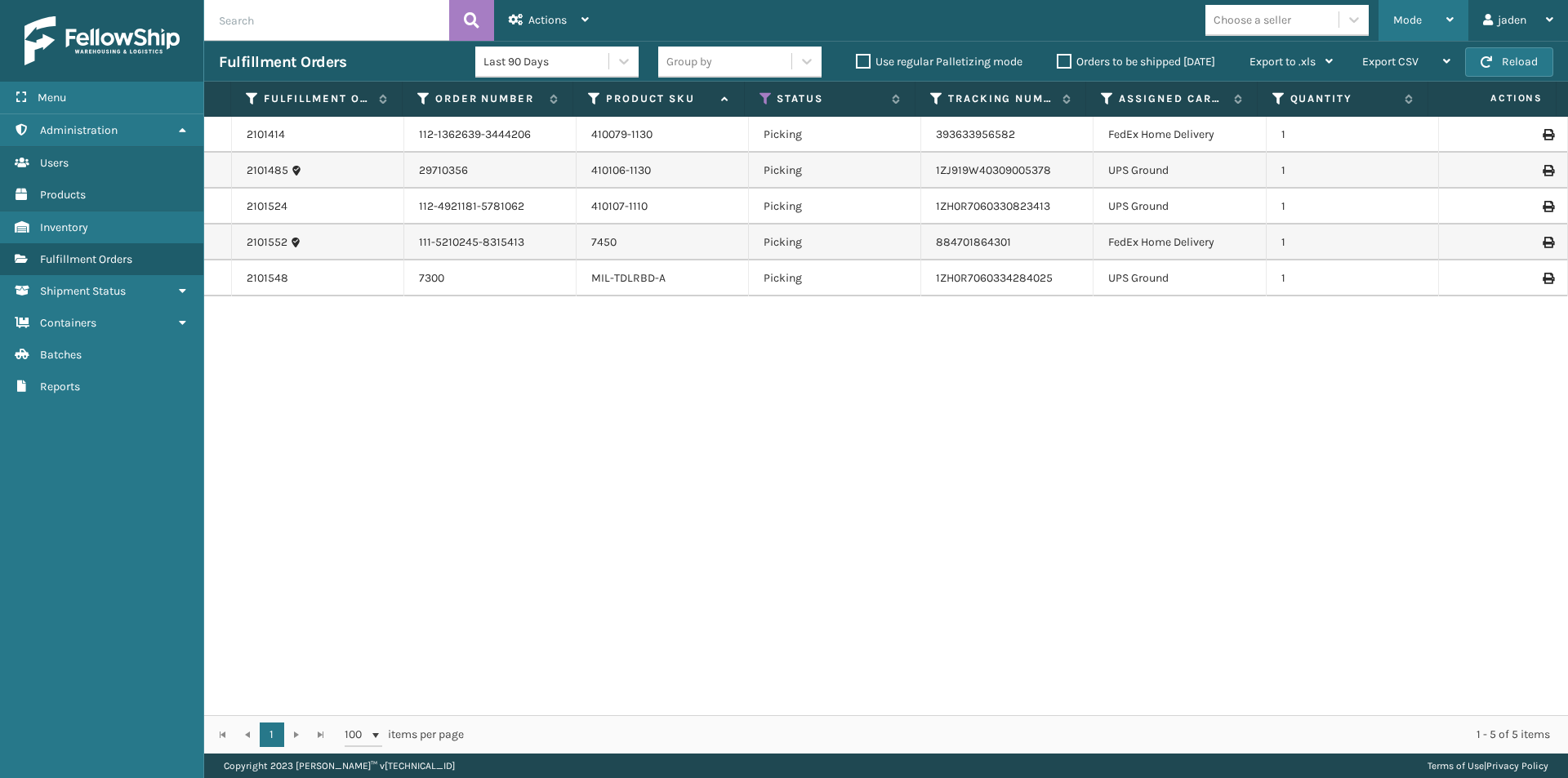
click at [1400, 28] on div "Mode" at bounding box center [1424, 20] width 61 height 41
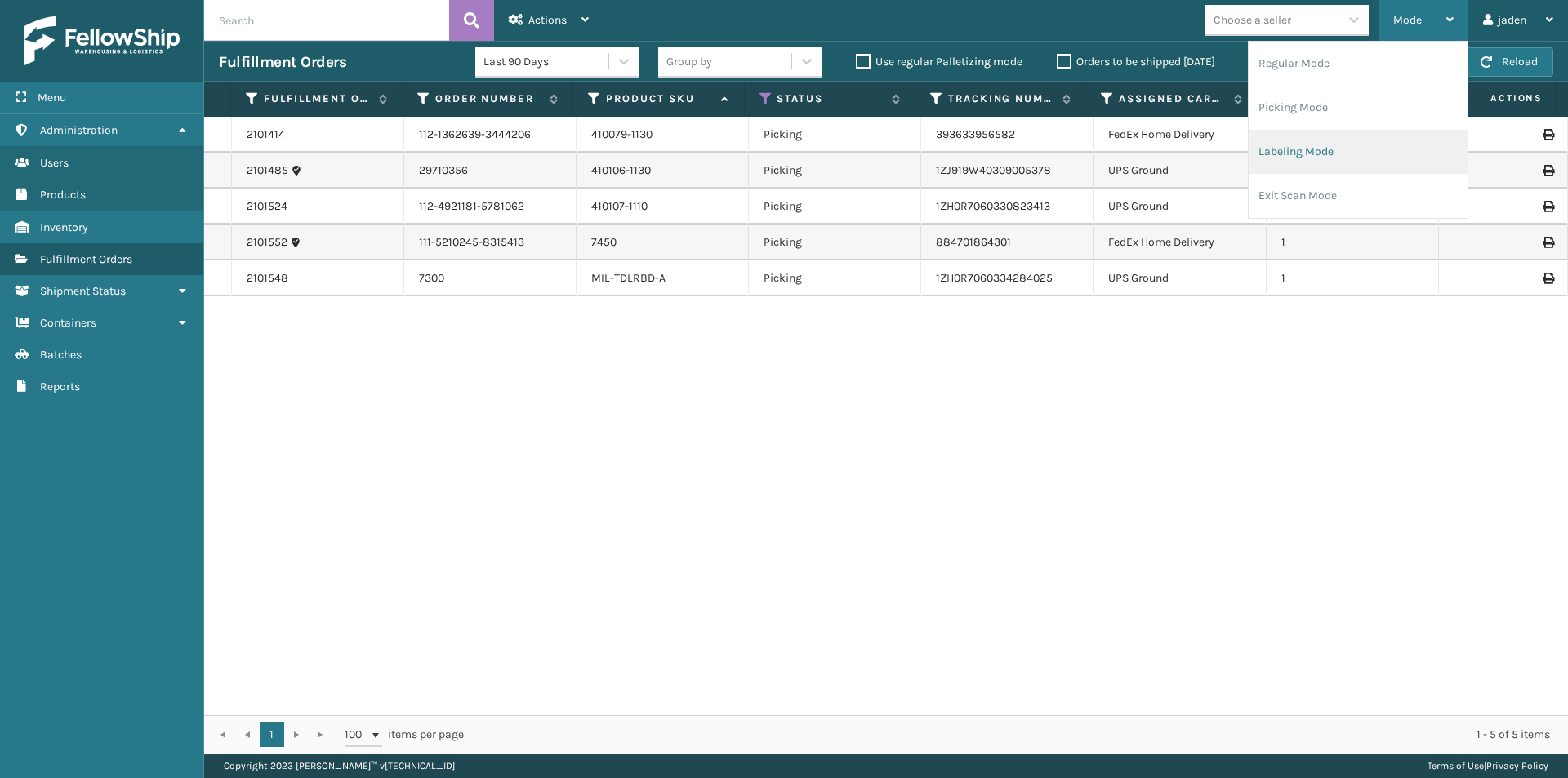
click at [1331, 145] on li "Labeling Mode" at bounding box center [1358, 151] width 219 height 44
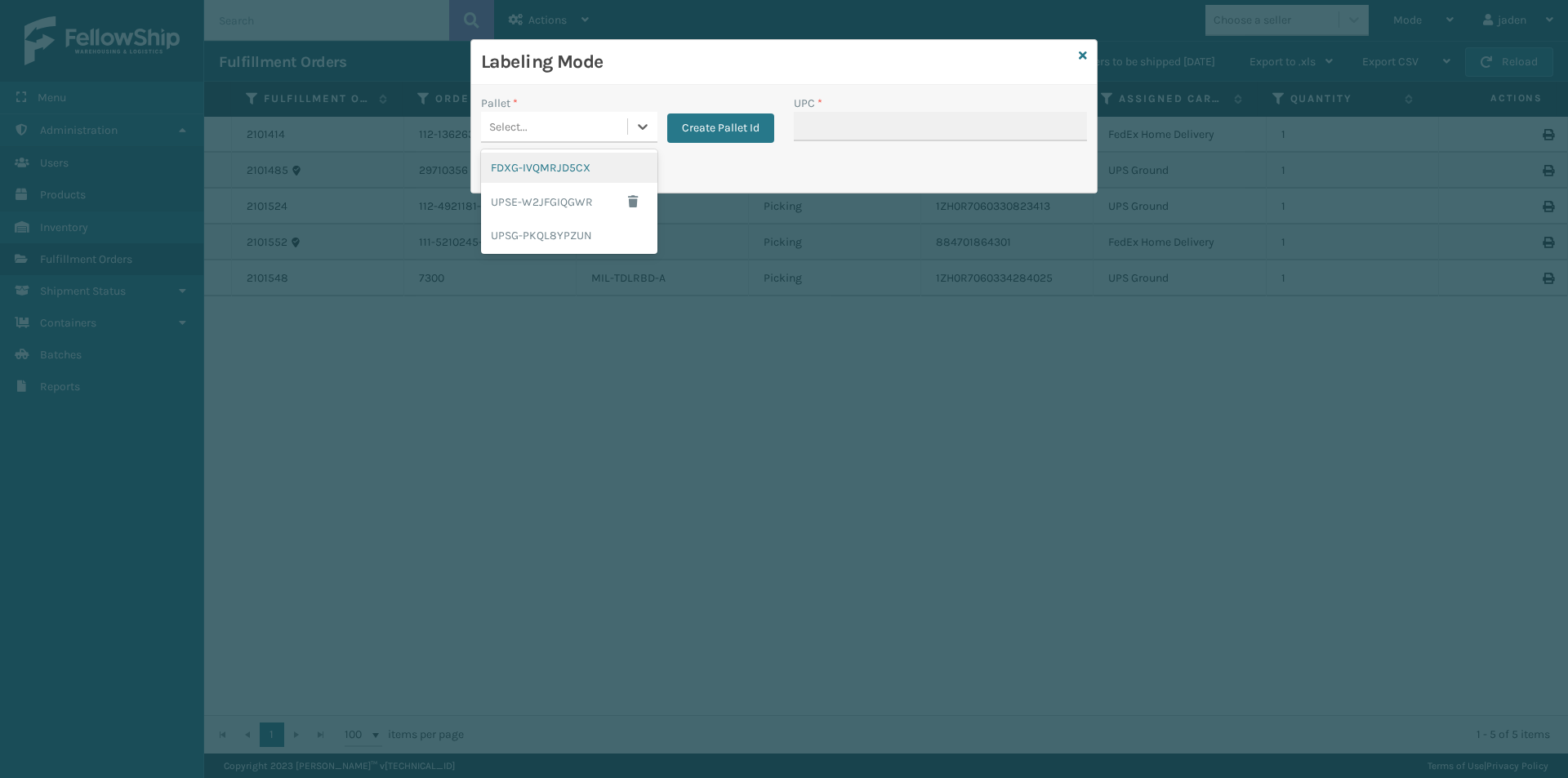
drag, startPoint x: 639, startPoint y: 128, endPoint x: 559, endPoint y: 164, distance: 87.7
click at [638, 128] on icon at bounding box center [643, 126] width 16 height 16
click at [558, 164] on div "FDXG-IVQMRJD5CX" at bounding box center [569, 168] width 176 height 30
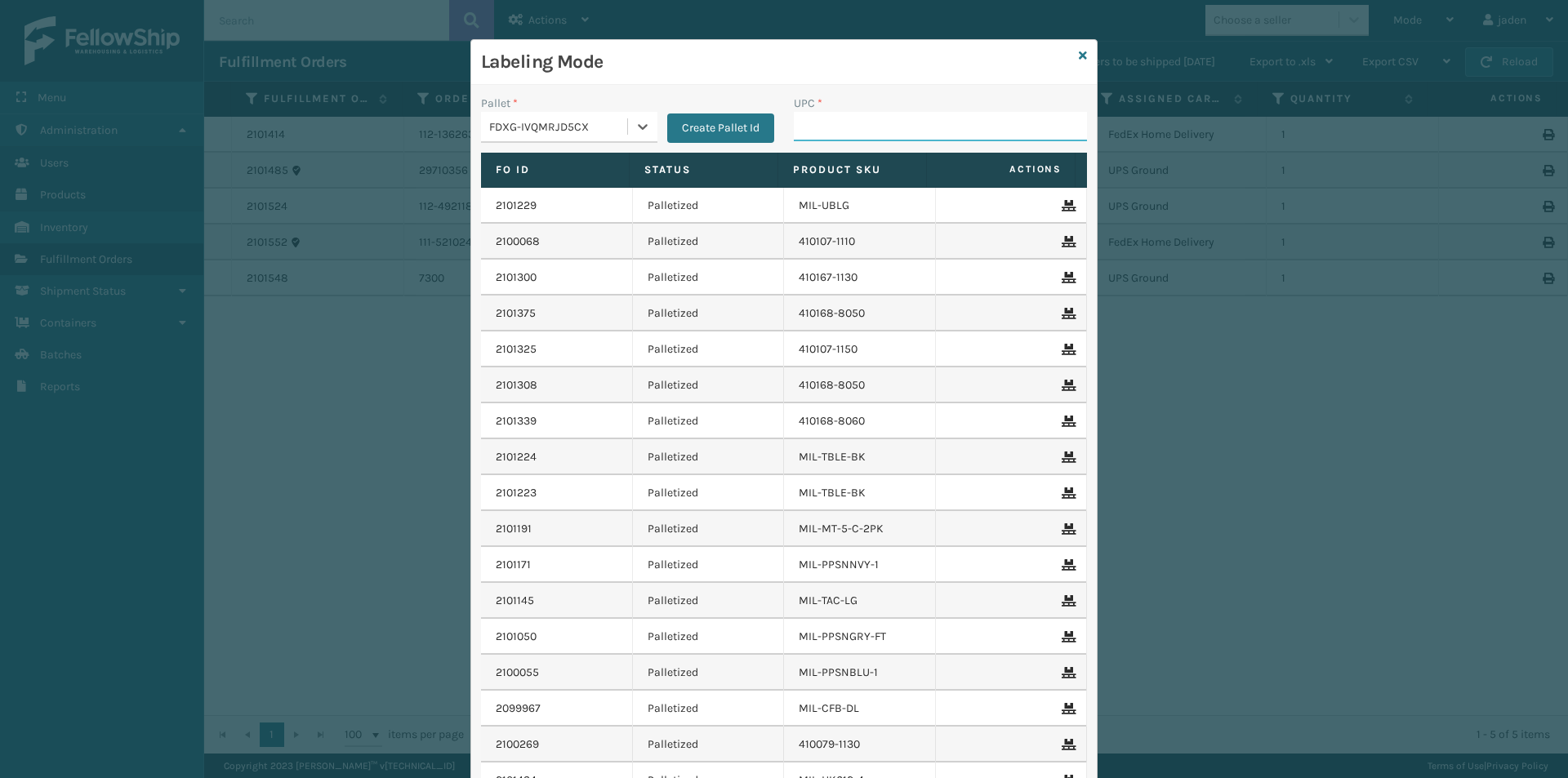
click at [863, 138] on input "UPC *" at bounding box center [940, 126] width 293 height 29
type input "410079-1130"
type input "080313074509"
click at [1078, 61] on icon at bounding box center [1082, 55] width 8 height 11
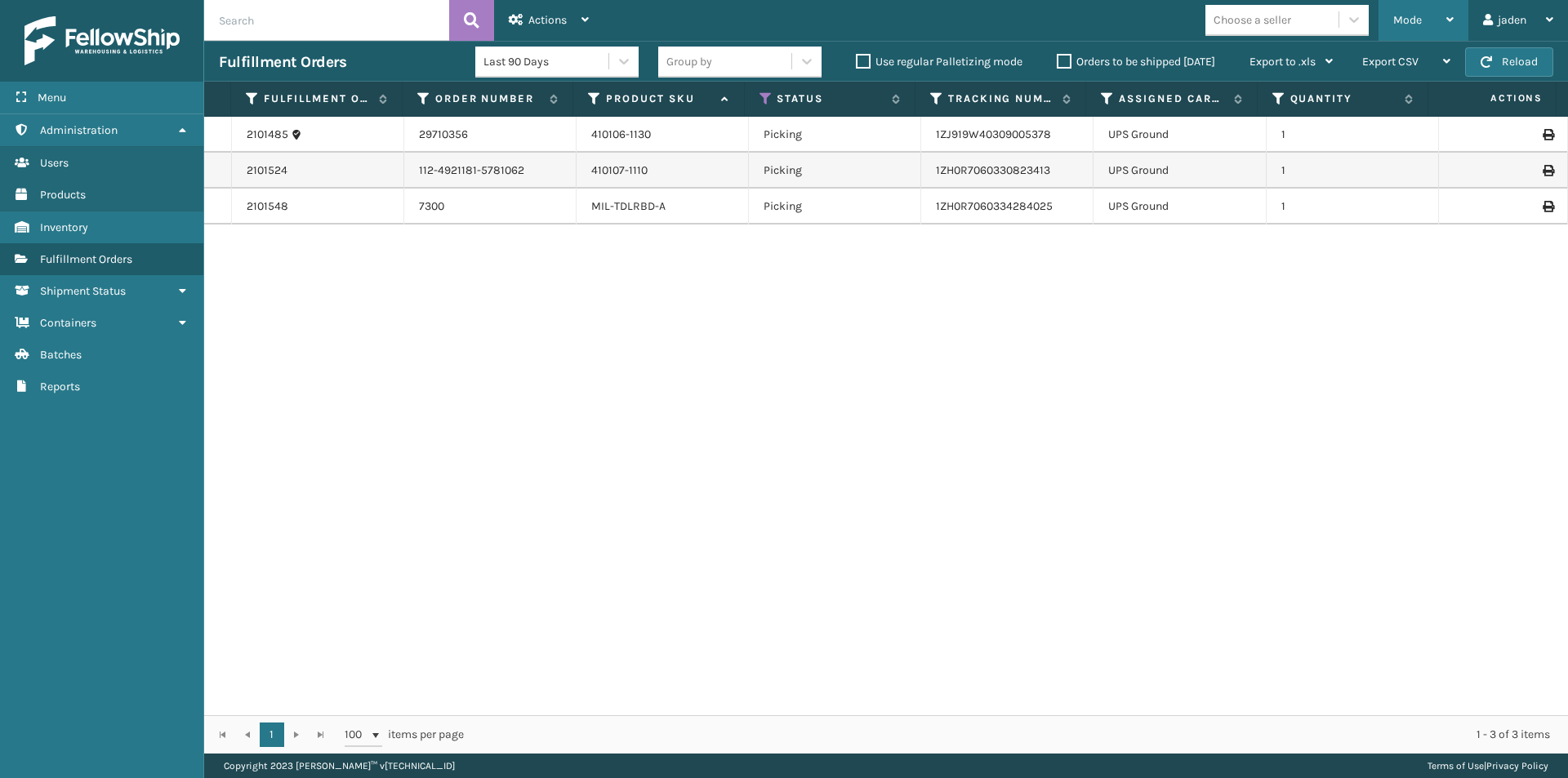
click at [1430, 23] on div "Mode" at bounding box center [1424, 20] width 61 height 41
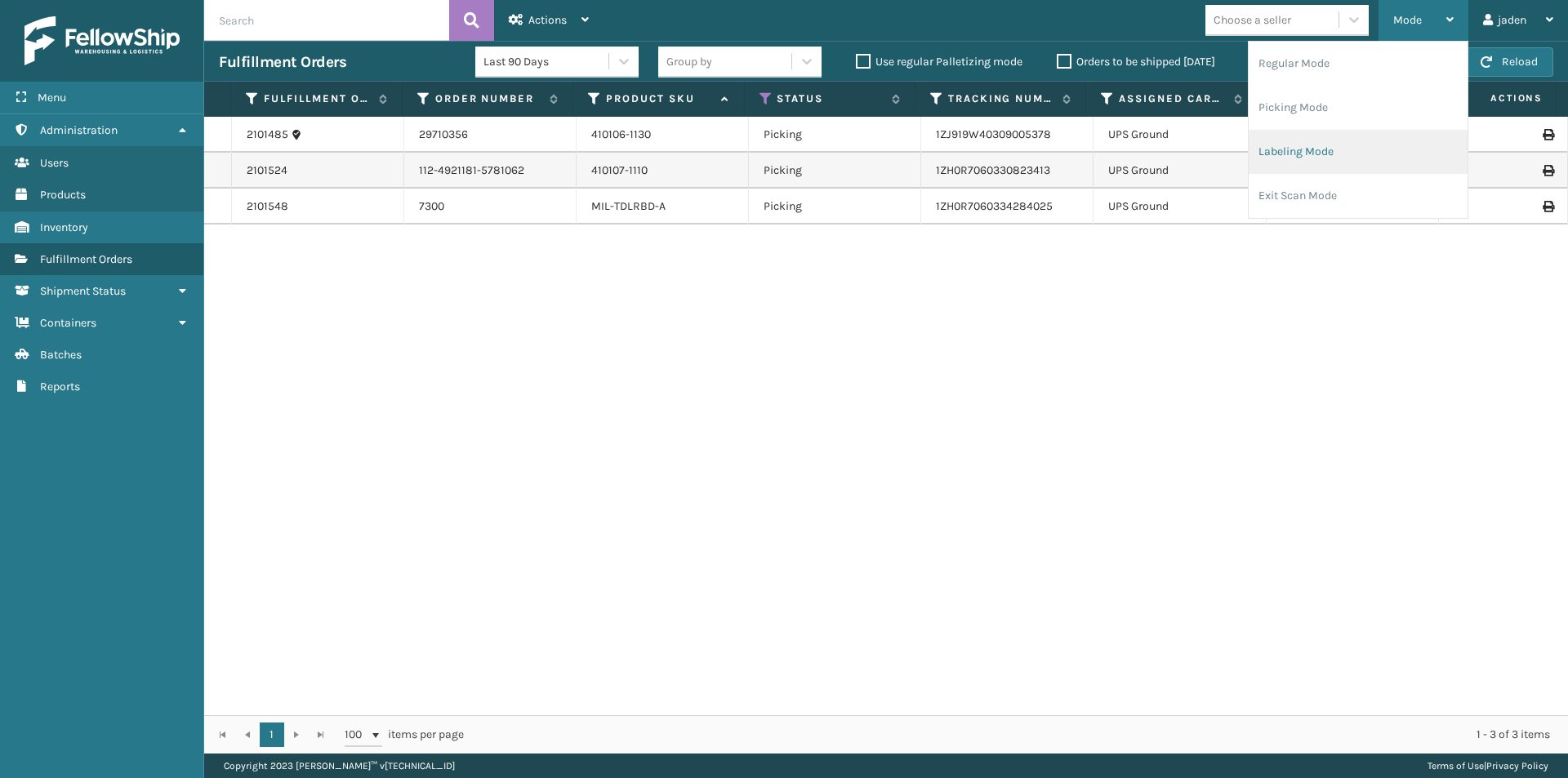
click at [1315, 146] on li "Labeling Mode" at bounding box center [1358, 151] width 219 height 44
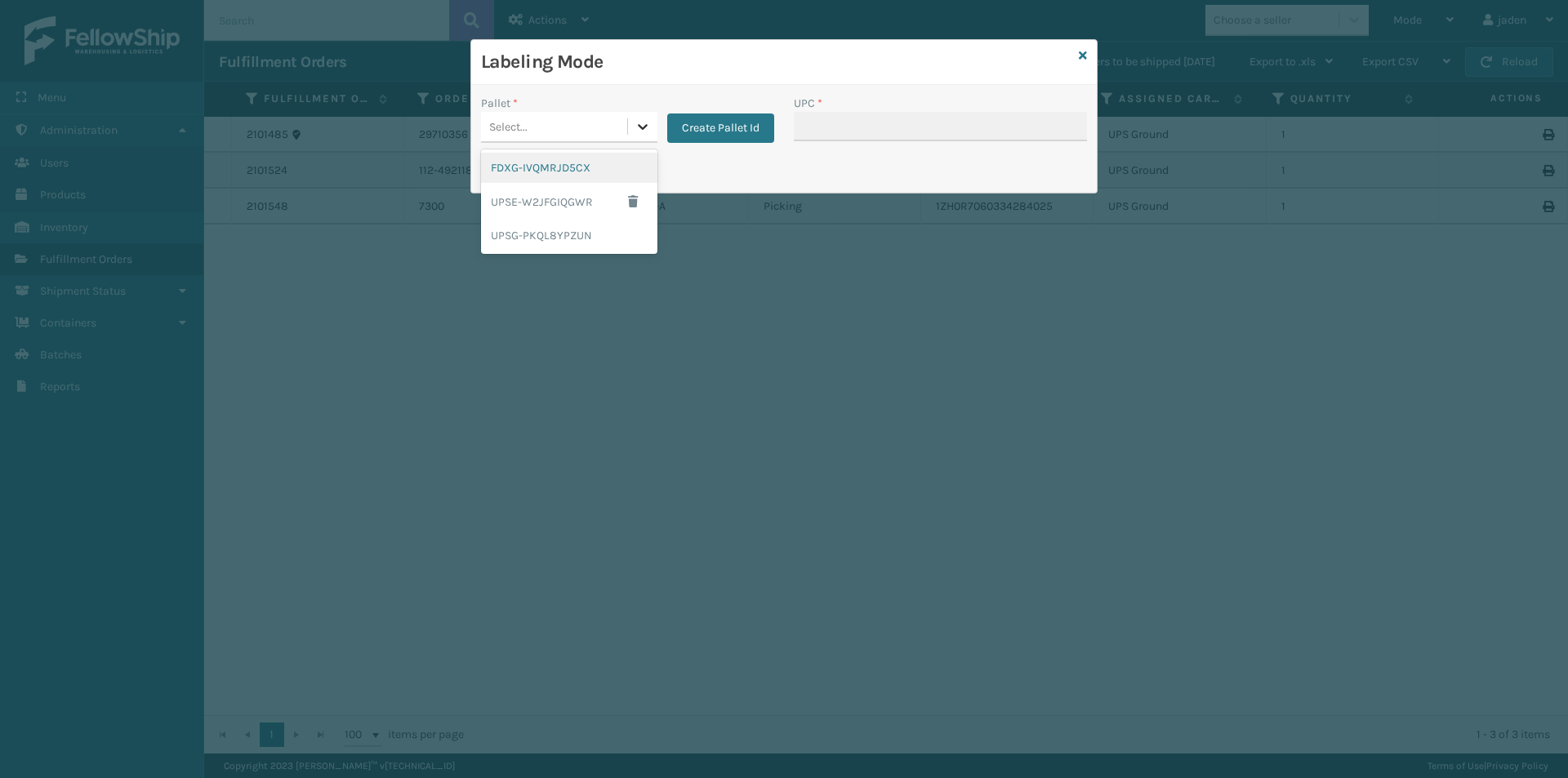
click at [630, 128] on div at bounding box center [643, 126] width 29 height 29
click at [542, 232] on div "UPSG-PKQL8YPZUN" at bounding box center [569, 235] width 176 height 30
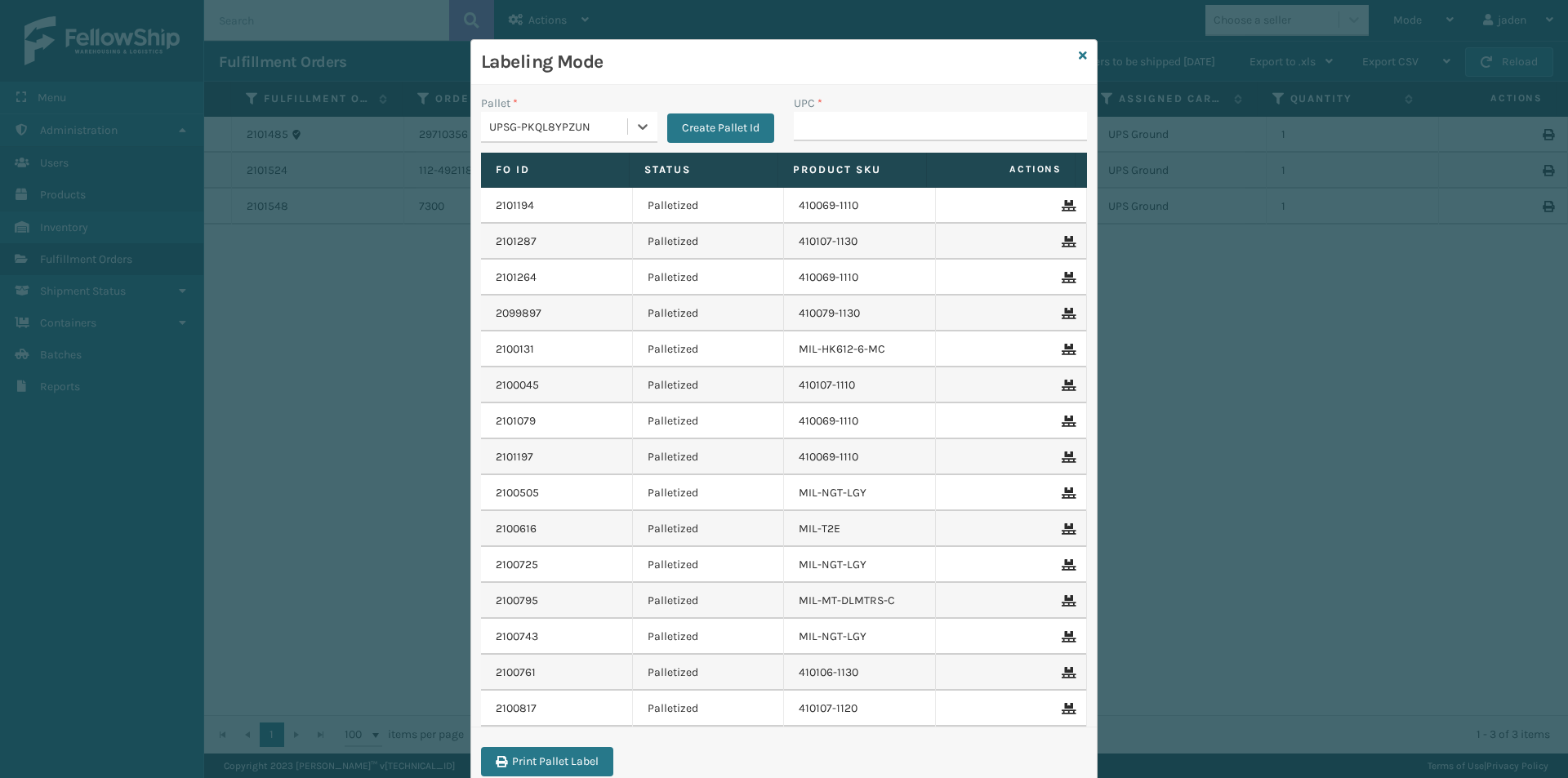
click at [803, 149] on div "UPC *" at bounding box center [941, 124] width 313 height 58
click at [817, 125] on input "UPC *" at bounding box center [940, 126] width 293 height 29
type input "410106-1130"
type input "410107-1110"
click at [1078, 56] on icon at bounding box center [1082, 55] width 8 height 11
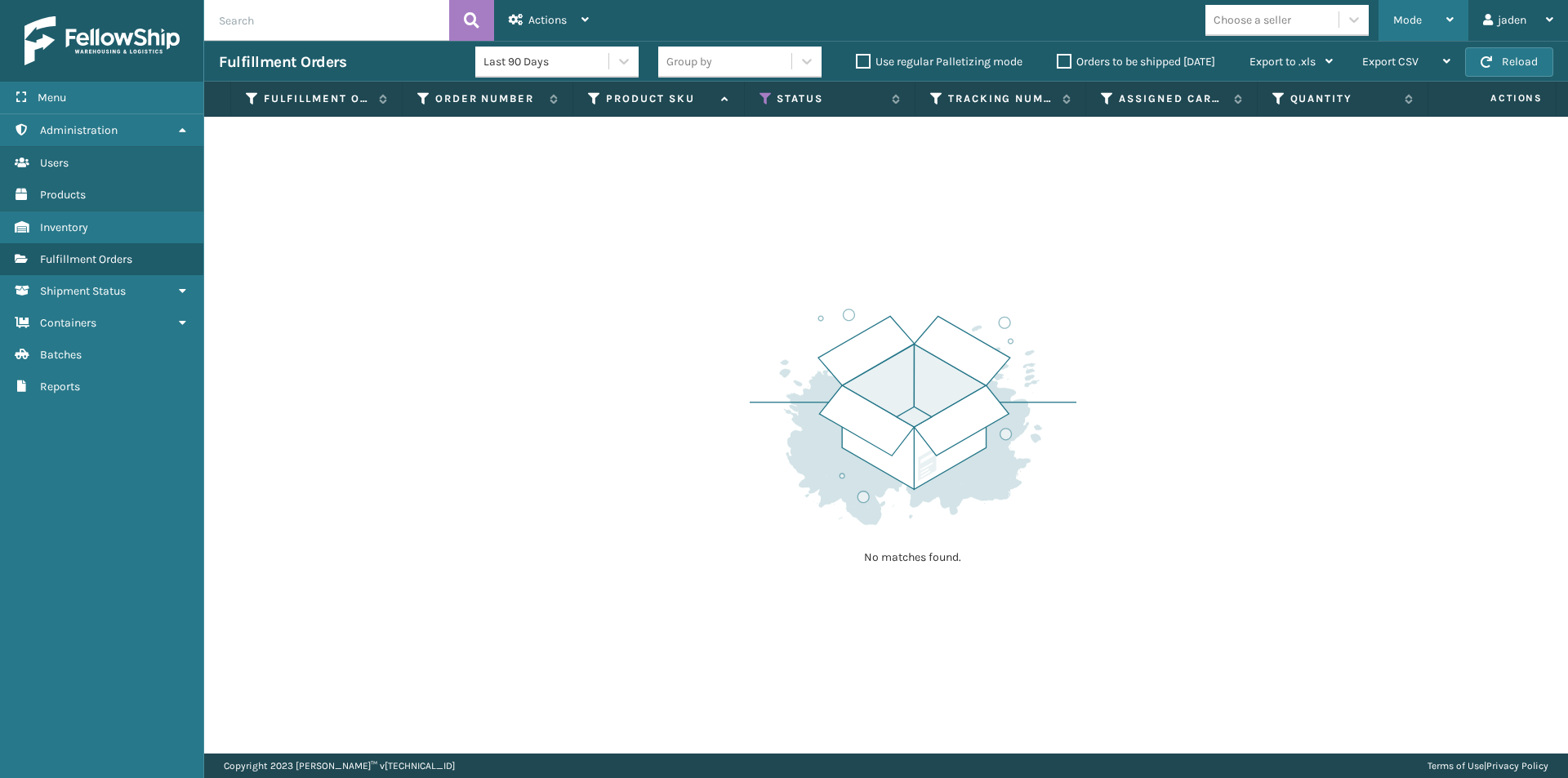
drag, startPoint x: 1444, startPoint y: 8, endPoint x: 1420, endPoint y: 23, distance: 28.3
click at [1440, 10] on div "Mode" at bounding box center [1424, 20] width 61 height 41
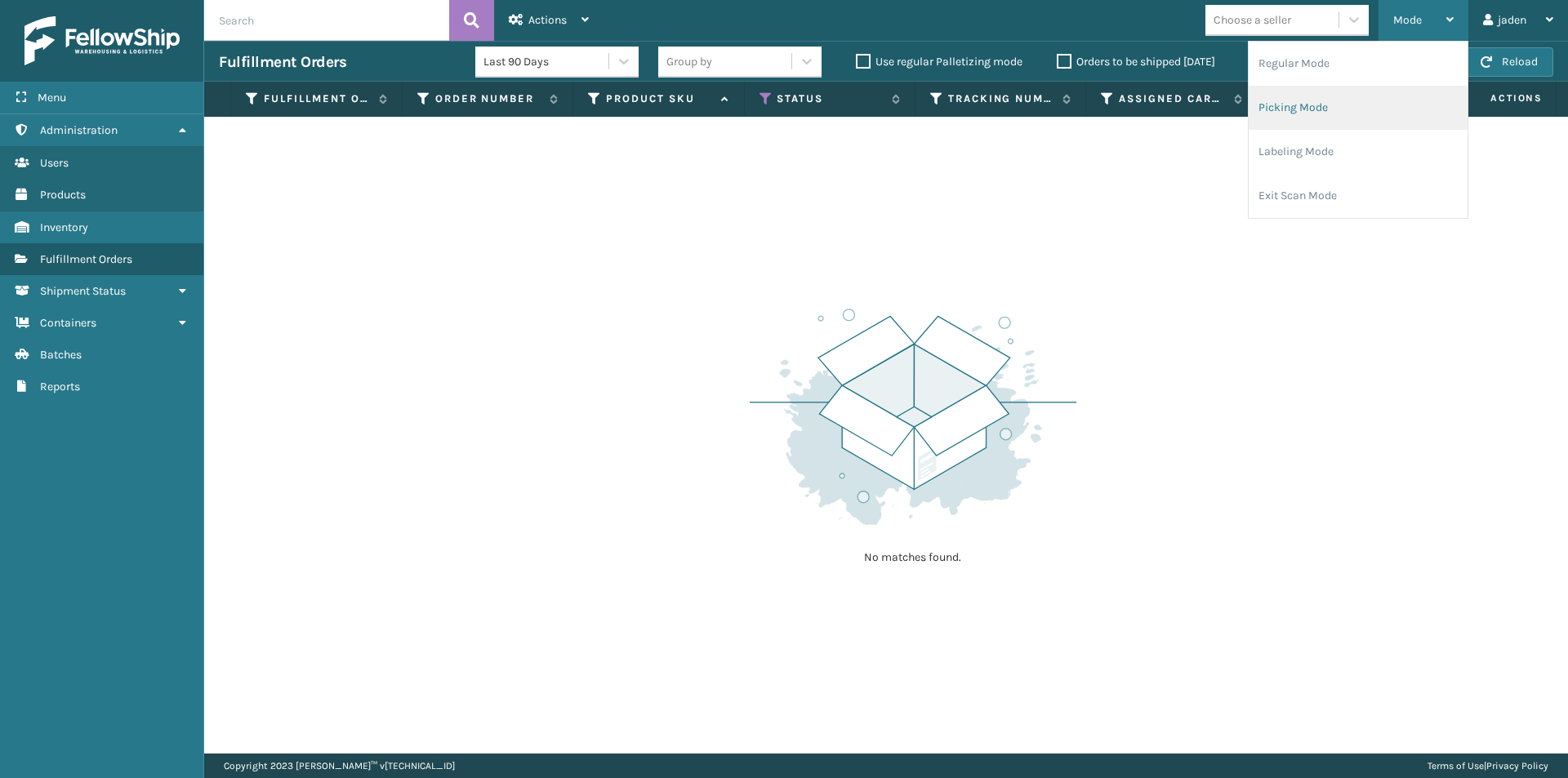
click at [1337, 112] on li "Picking Mode" at bounding box center [1358, 107] width 219 height 44
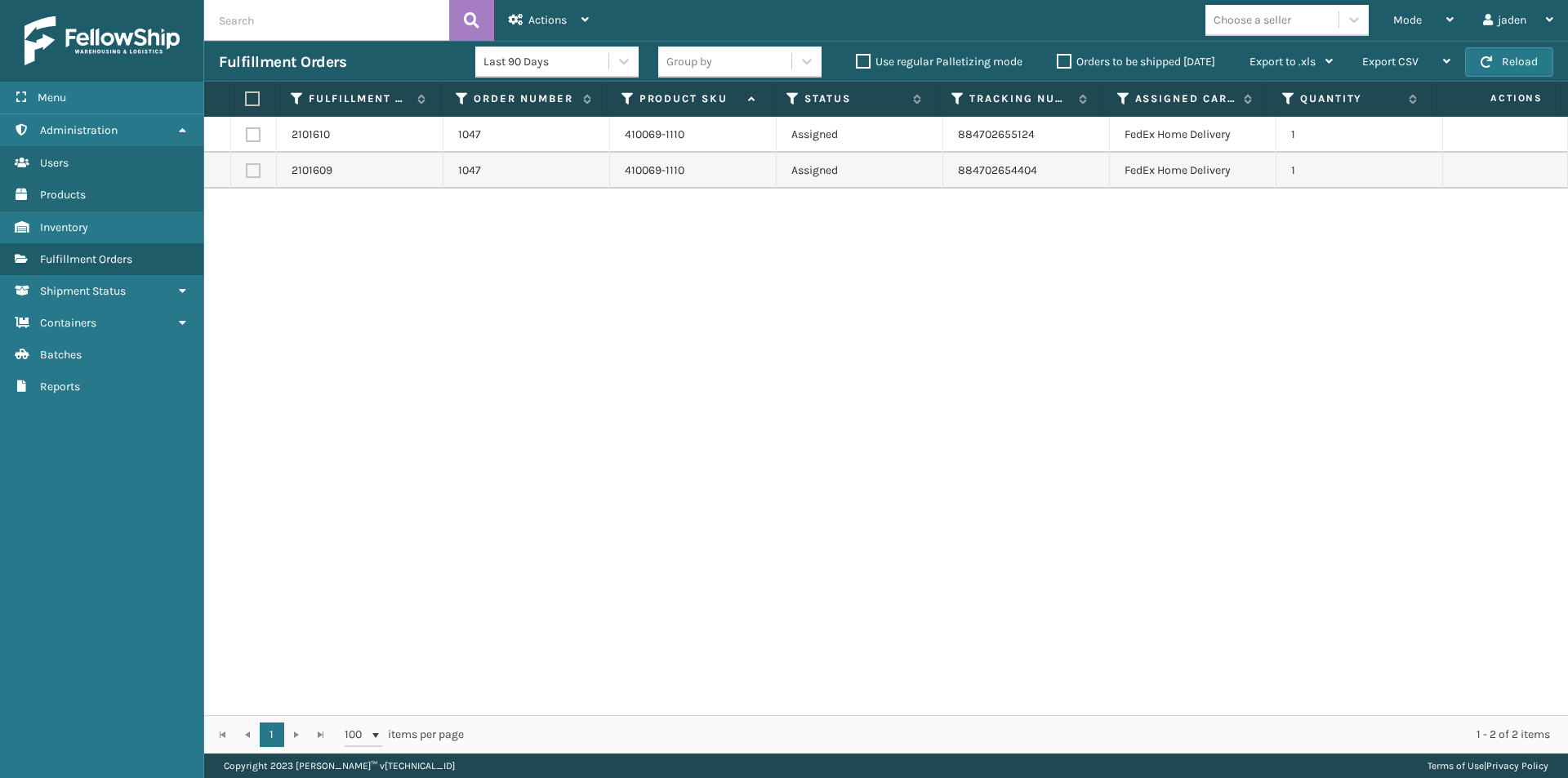
drag, startPoint x: 951, startPoint y: 303, endPoint x: 342, endPoint y: 221, distance: 614.5
click at [443, 342] on div "2101610 1047 410069-1110 Assigned 884702655124 FedEx Home Delivery 1 2101609 10…" at bounding box center [886, 416] width 1364 height 598
click at [253, 101] on label at bounding box center [250, 99] width 10 height 15
click at [246, 101] on input "checkbox" at bounding box center [245, 99] width 1 height 10
checkbox input "true"
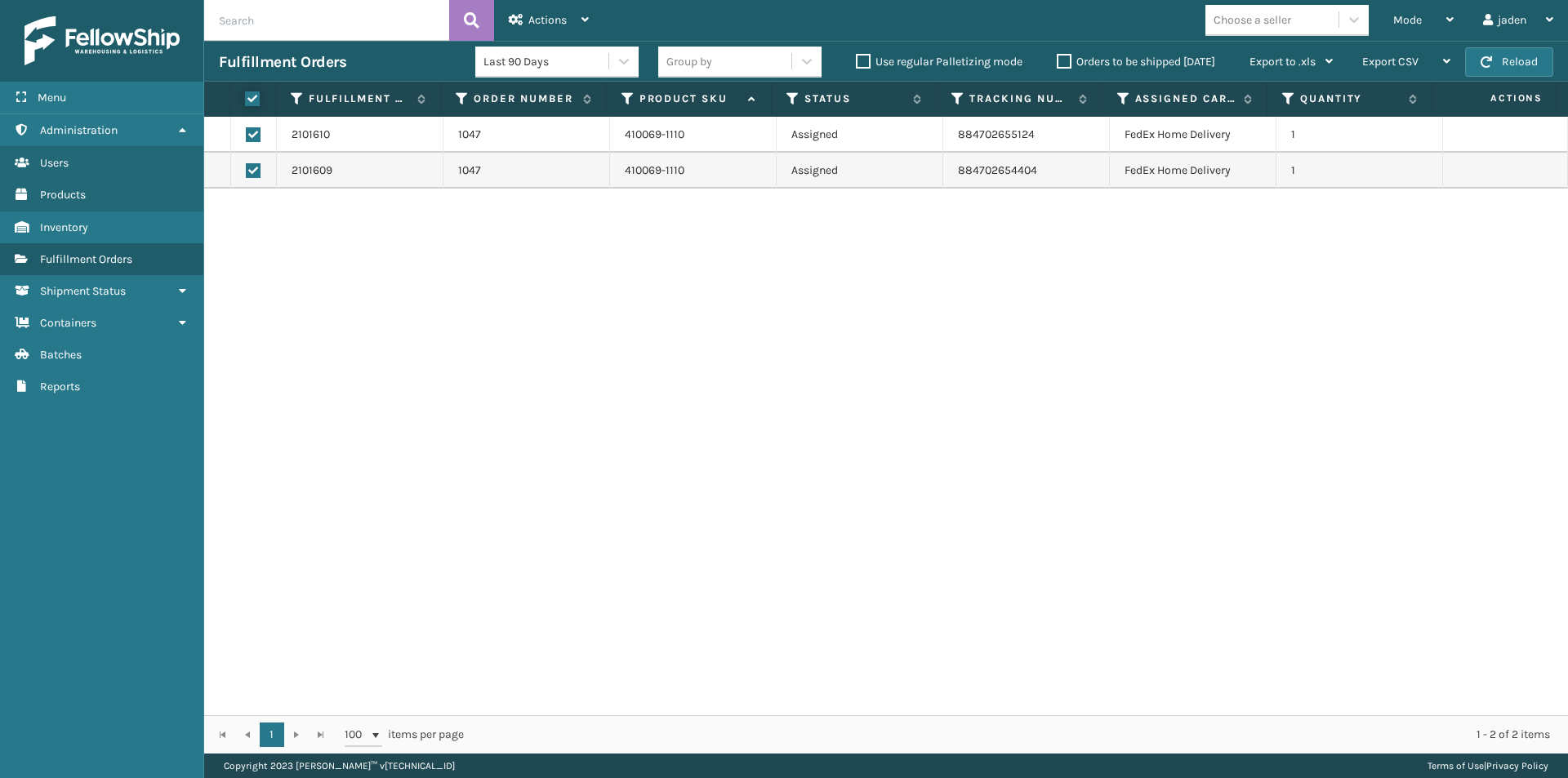
checkbox input "true"
click at [556, 22] on span "Actions" at bounding box center [547, 20] width 38 height 14
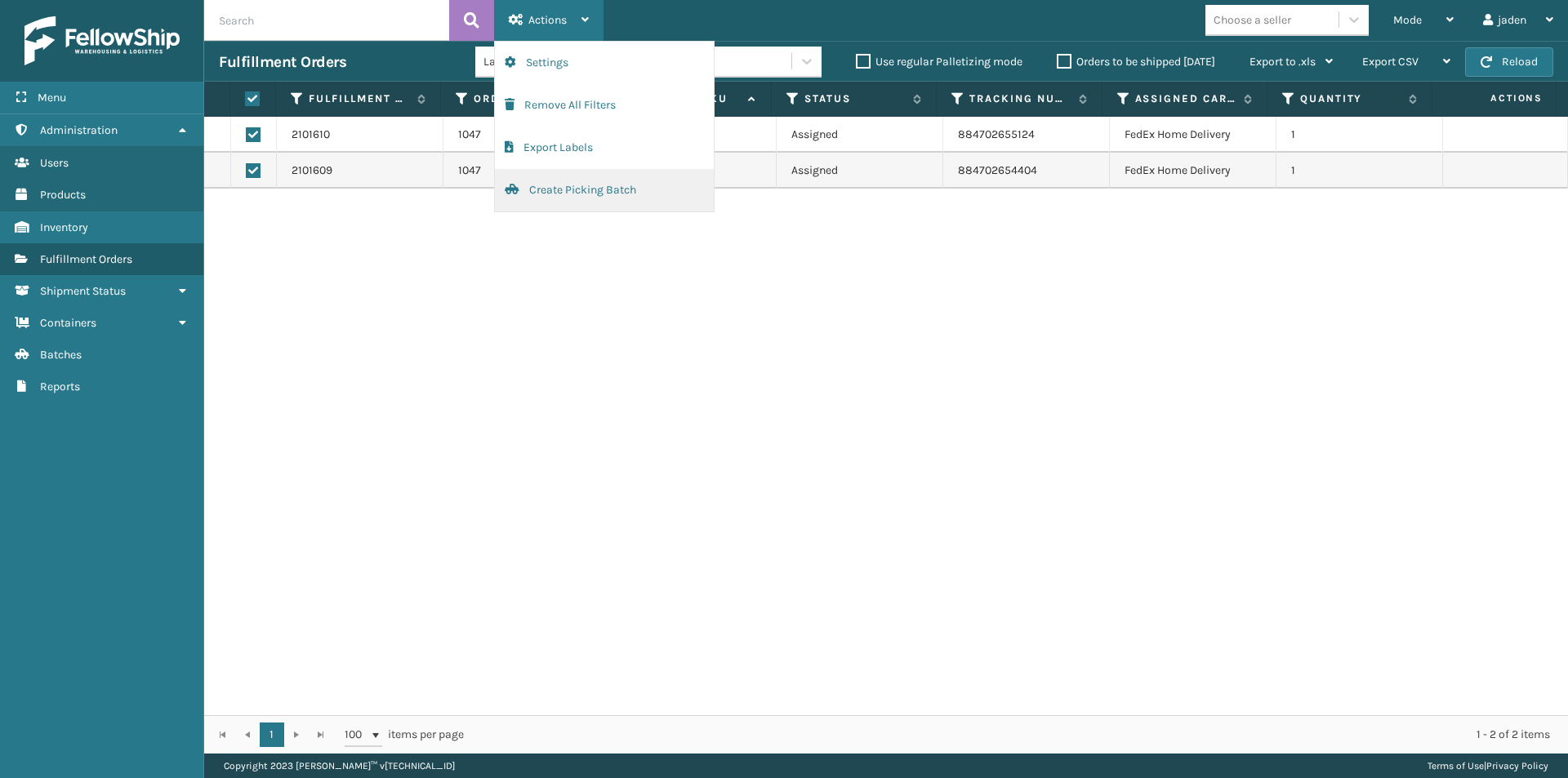
click at [552, 193] on button "Create Picking Batch" at bounding box center [604, 189] width 219 height 42
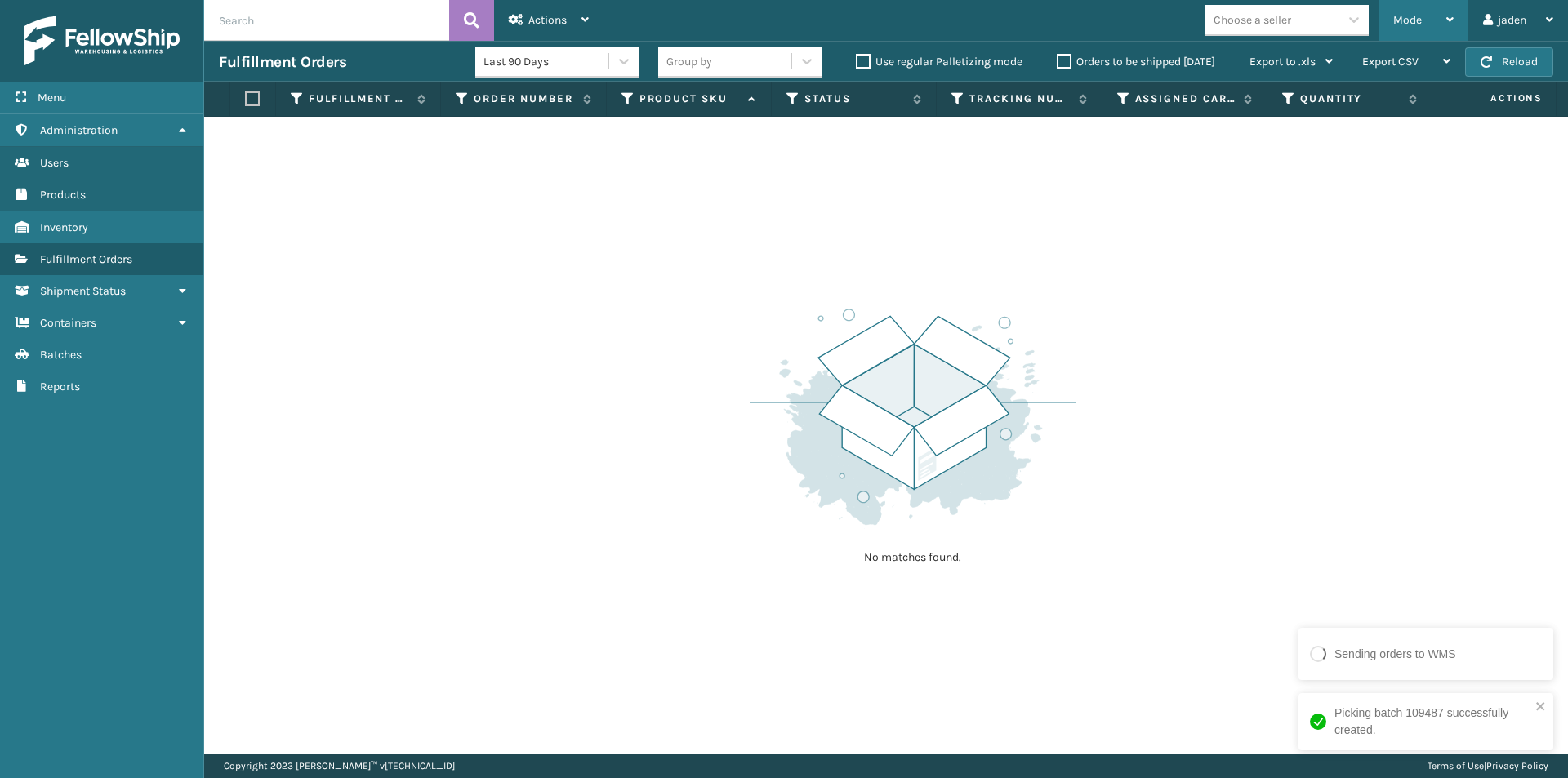
click at [1438, 16] on div "Mode" at bounding box center [1424, 20] width 61 height 41
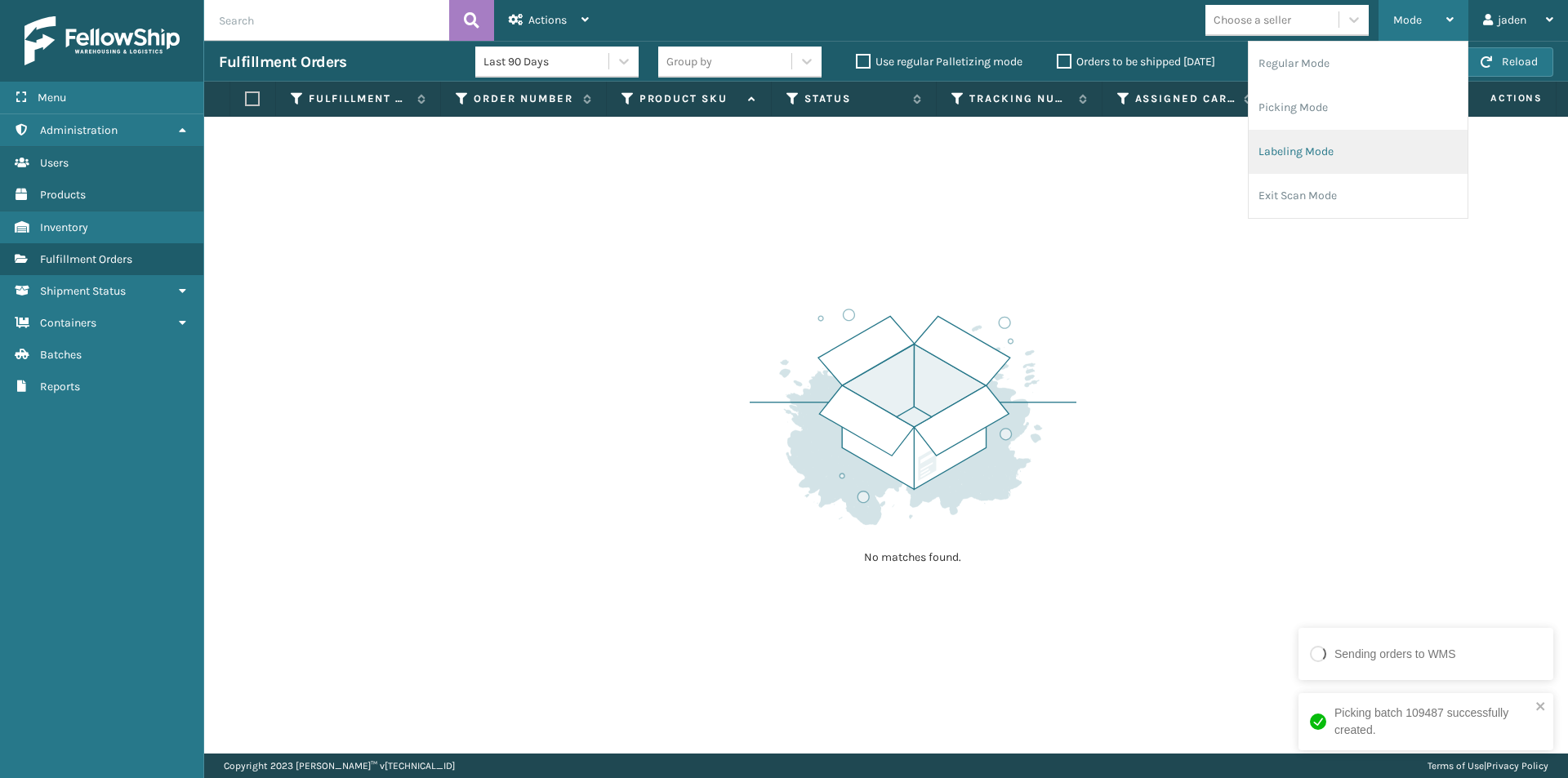
click at [1344, 146] on li "Labeling Mode" at bounding box center [1358, 151] width 219 height 44
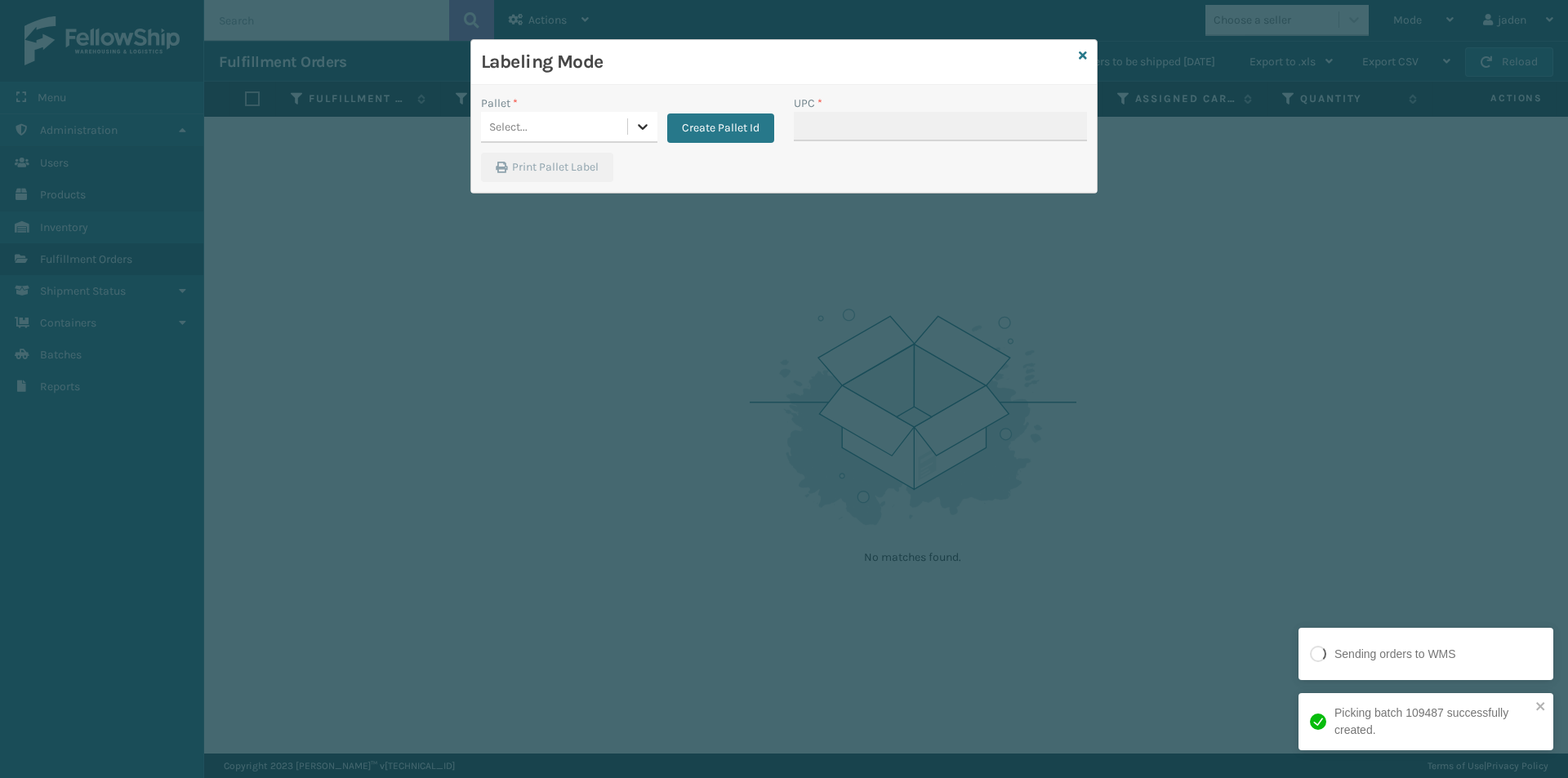
click at [643, 123] on icon at bounding box center [643, 126] width 16 height 16
click at [549, 161] on div "FDXG-IVQMRJD5CX" at bounding box center [569, 168] width 176 height 30
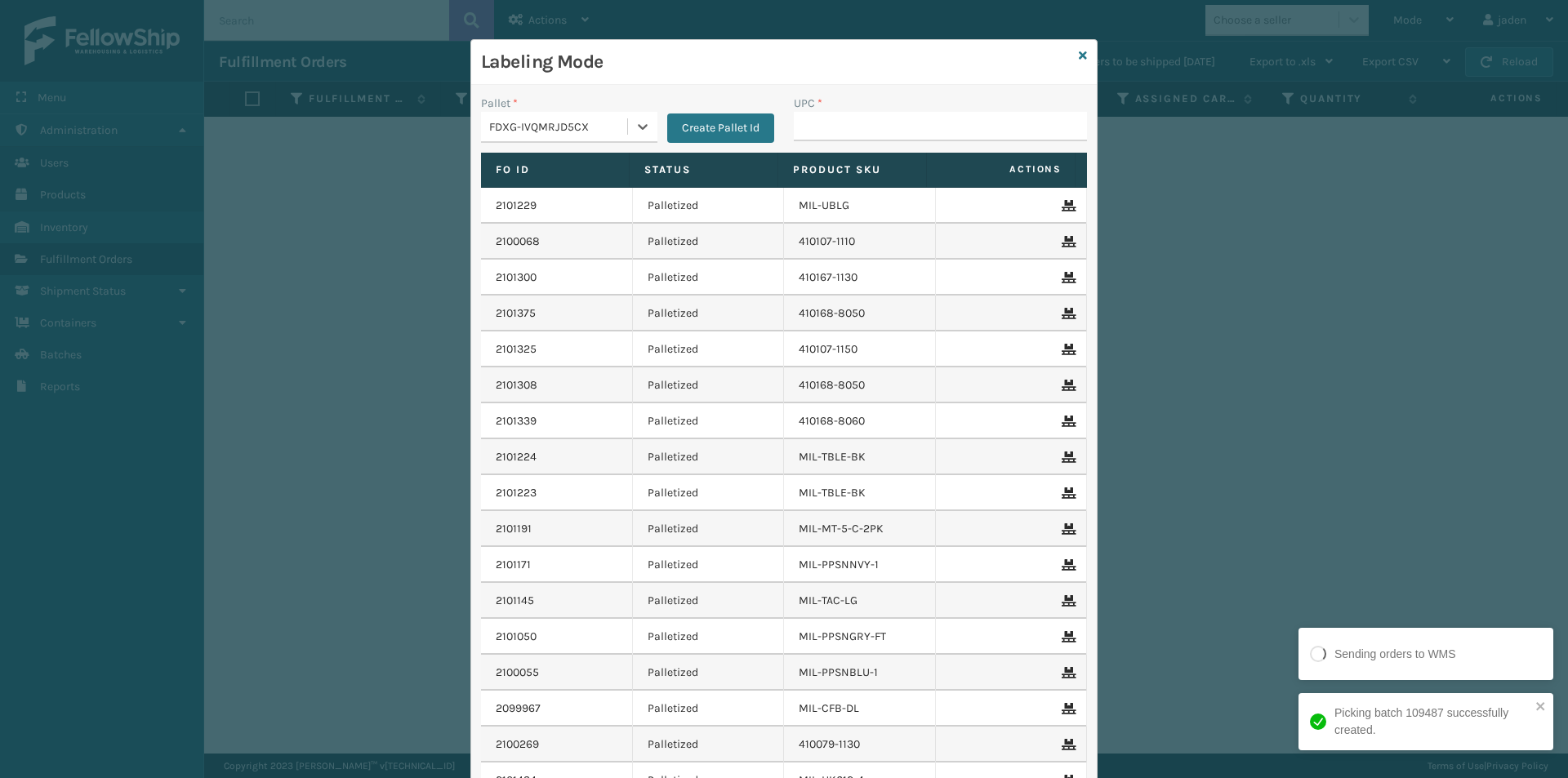
click at [895, 110] on div "UPC *" at bounding box center [940, 104] width 293 height 17
click at [901, 138] on input "UPC *" at bounding box center [940, 126] width 293 height 29
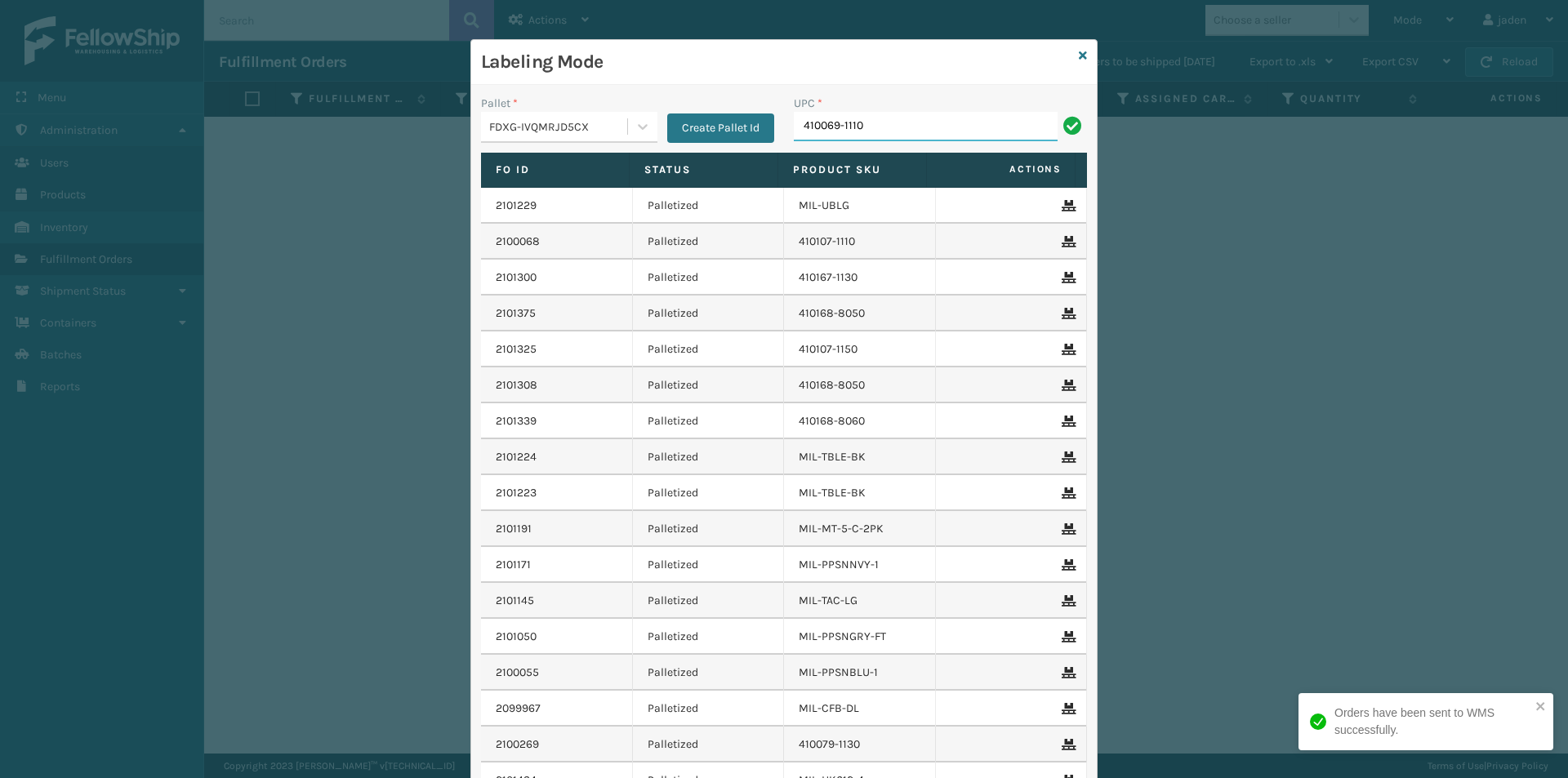
type input "410069-1110"
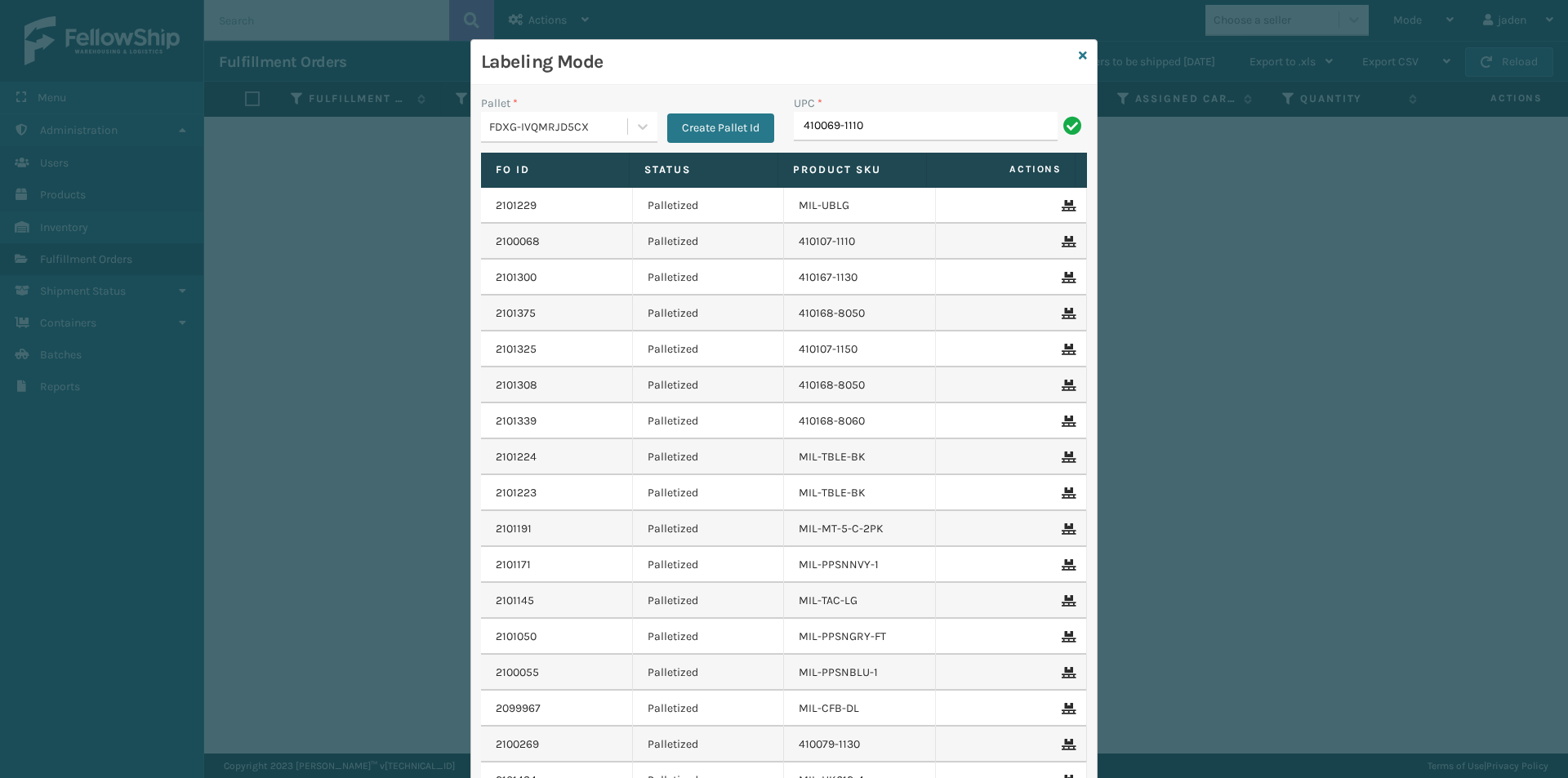
type input "410069-1110"
click at [1078, 55] on icon at bounding box center [1082, 55] width 8 height 11
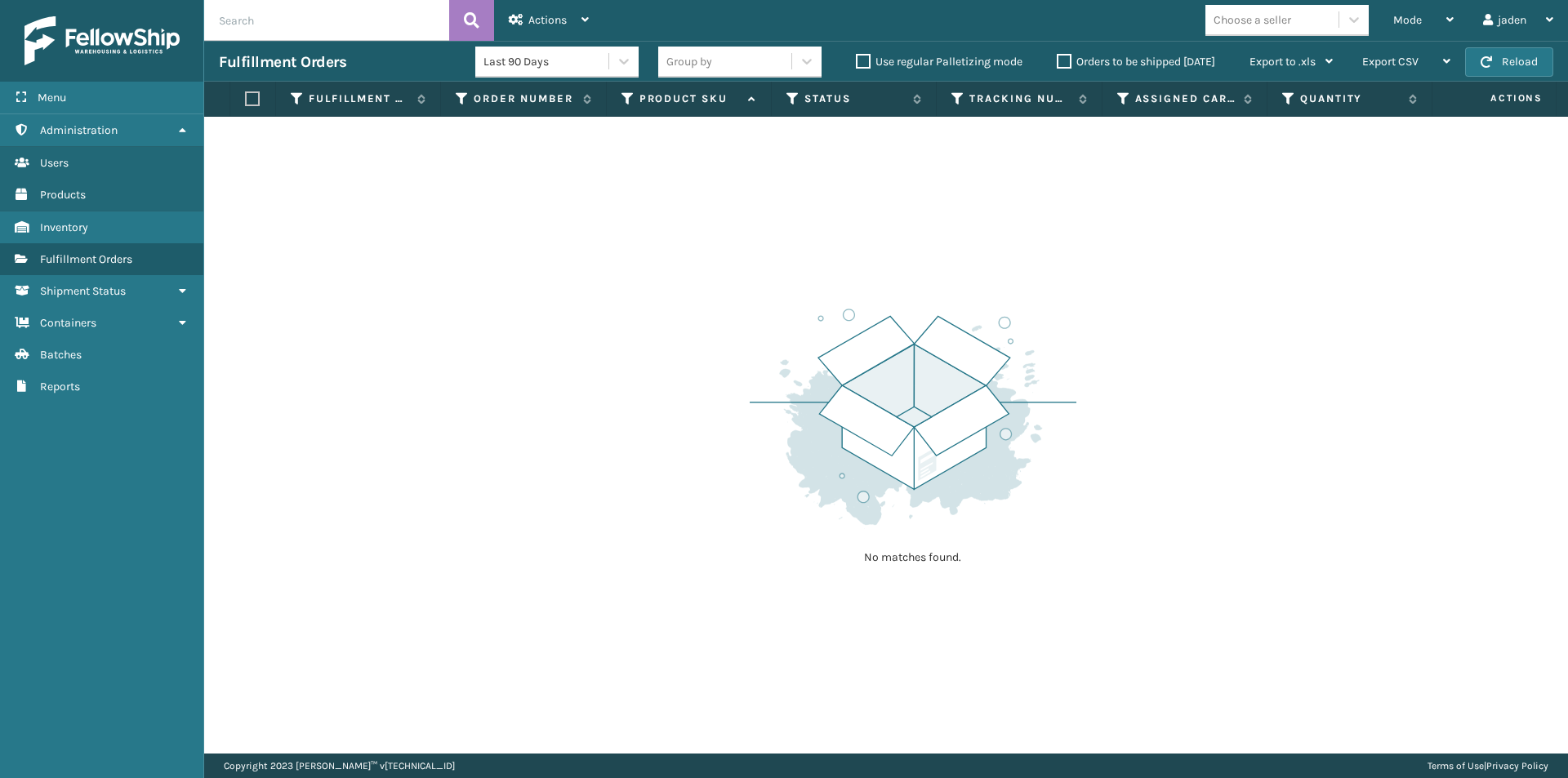
drag, startPoint x: 1212, startPoint y: 296, endPoint x: 1202, endPoint y: 295, distance: 10.0
drag, startPoint x: 1202, startPoint y: 295, endPoint x: 1351, endPoint y: 28, distance: 305.8
click at [814, 223] on div "No matches found." at bounding box center [886, 435] width 1364 height 637
click at [1486, 54] on button "Reload" at bounding box center [1509, 62] width 88 height 29
click at [1425, 17] on div "Mode" at bounding box center [1424, 20] width 61 height 41
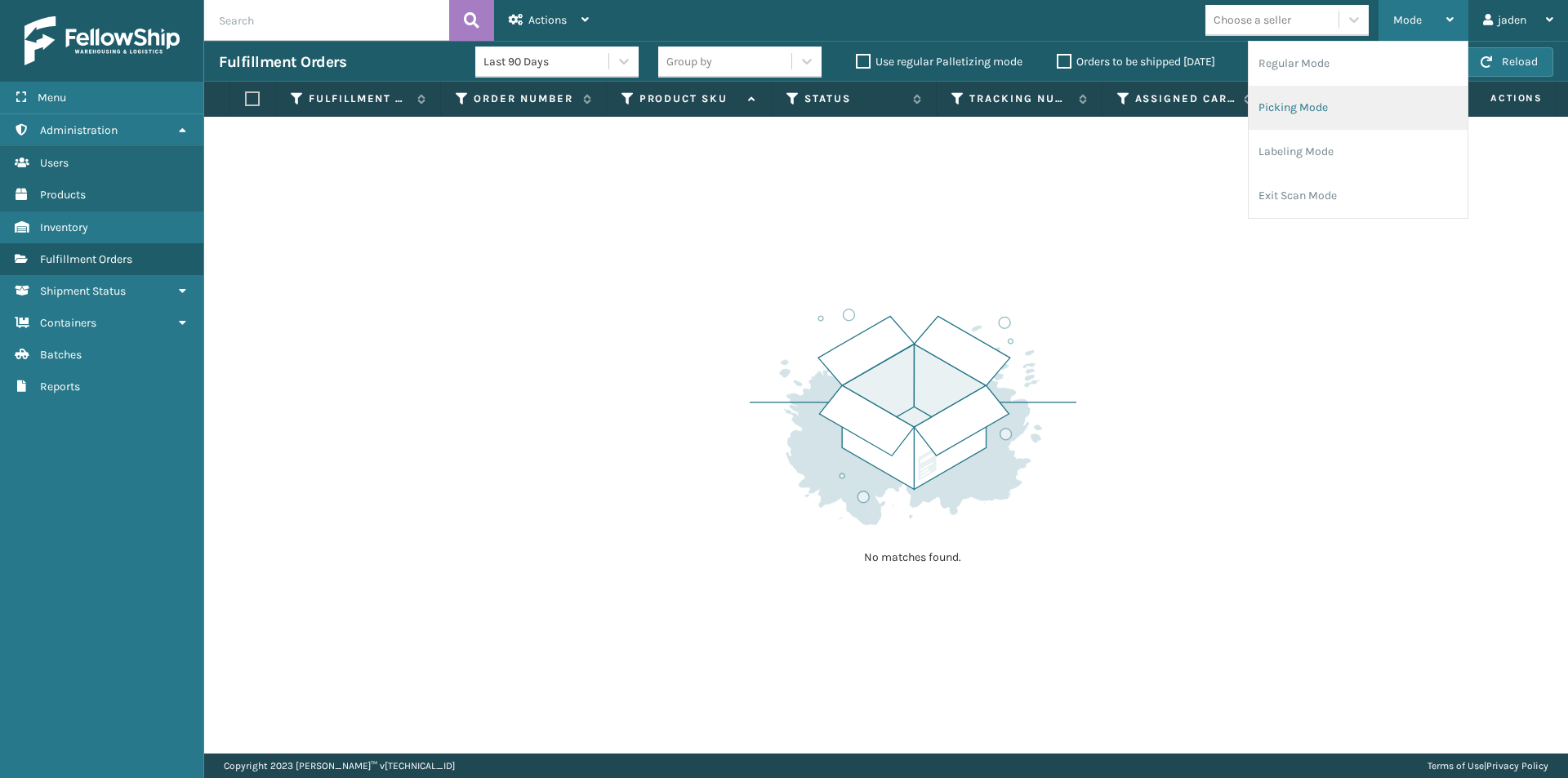
click at [1371, 105] on li "Picking Mode" at bounding box center [1358, 107] width 219 height 44
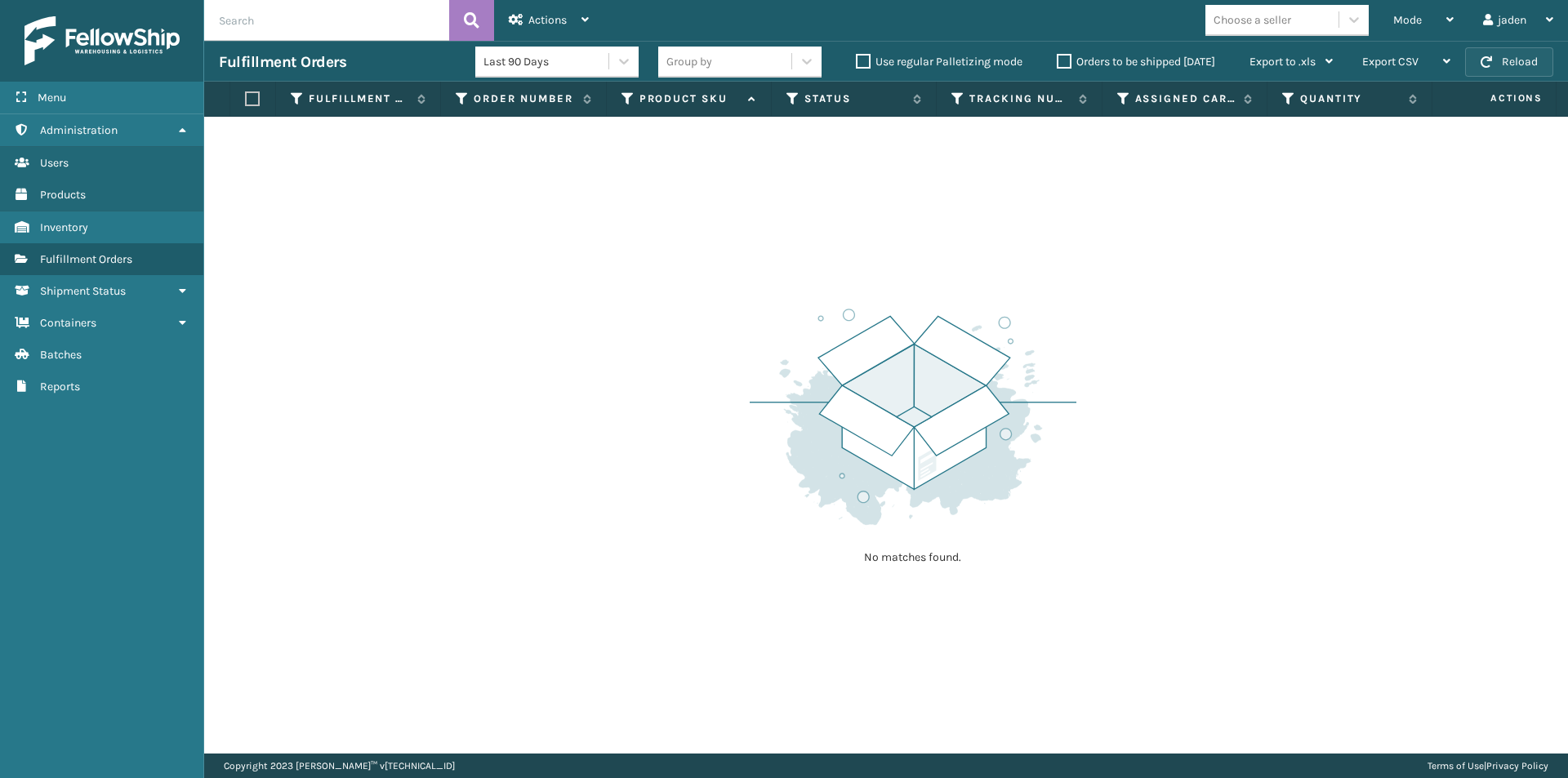
click at [1512, 56] on button "Reload" at bounding box center [1509, 62] width 88 height 29
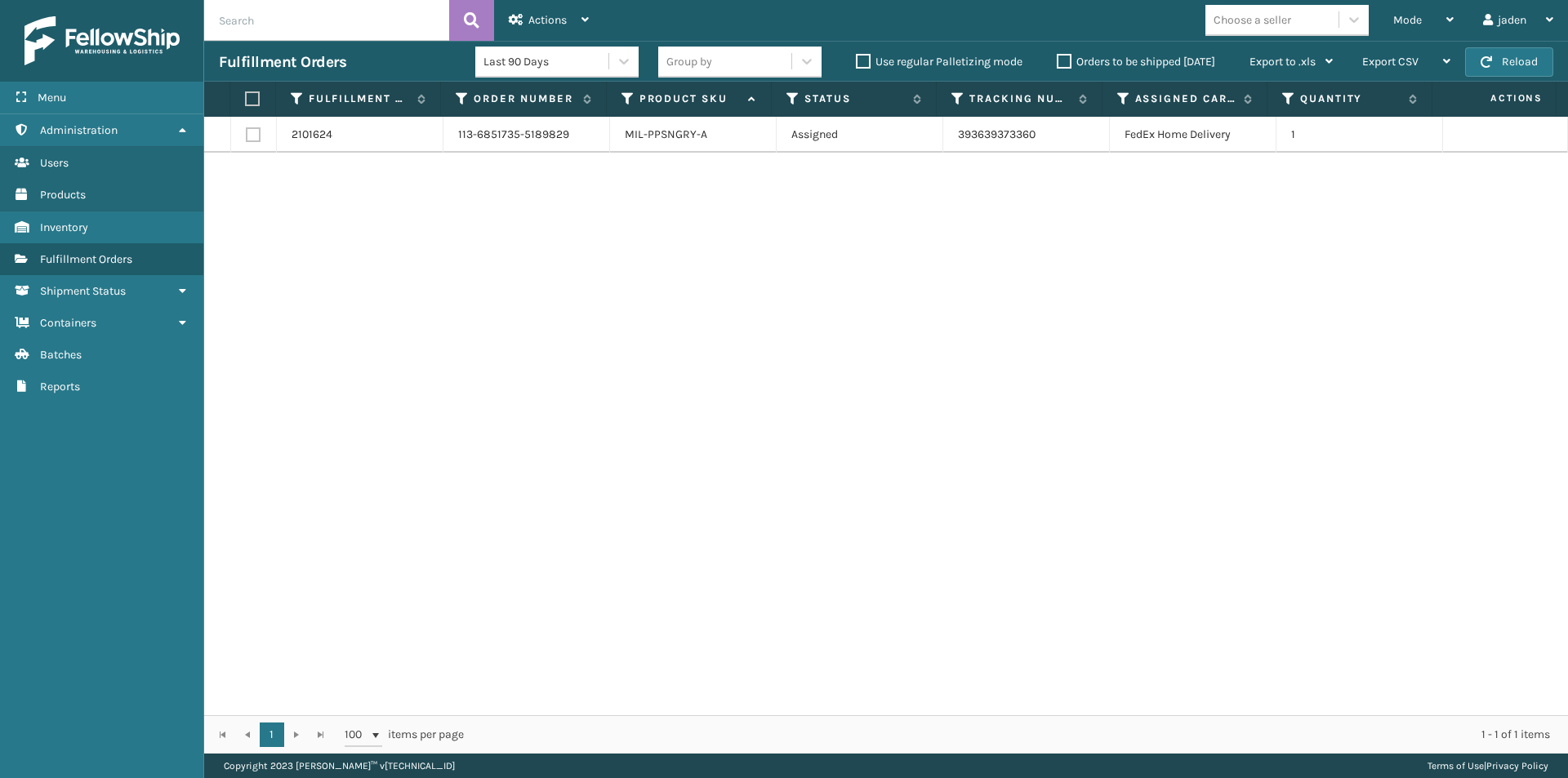
drag, startPoint x: 807, startPoint y: 305, endPoint x: 247, endPoint y: 88, distance: 600.6
click at [247, 88] on th at bounding box center [253, 99] width 46 height 35
click at [247, 92] on label at bounding box center [250, 99] width 10 height 15
click at [246, 94] on input "checkbox" at bounding box center [245, 99] width 1 height 10
checkbox input "true"
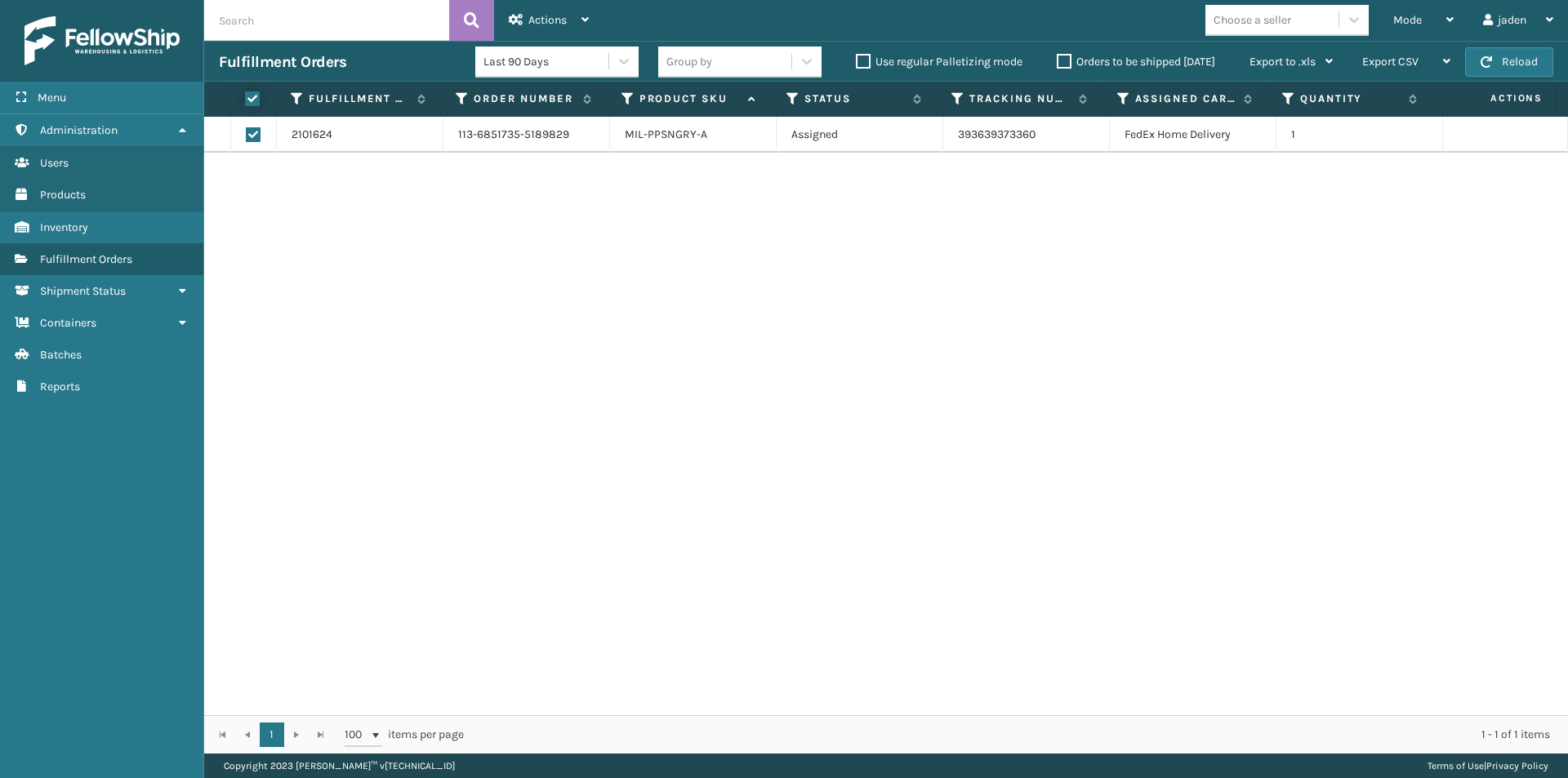
checkbox input "true"
click at [565, 7] on div "Actions" at bounding box center [548, 20] width 80 height 41
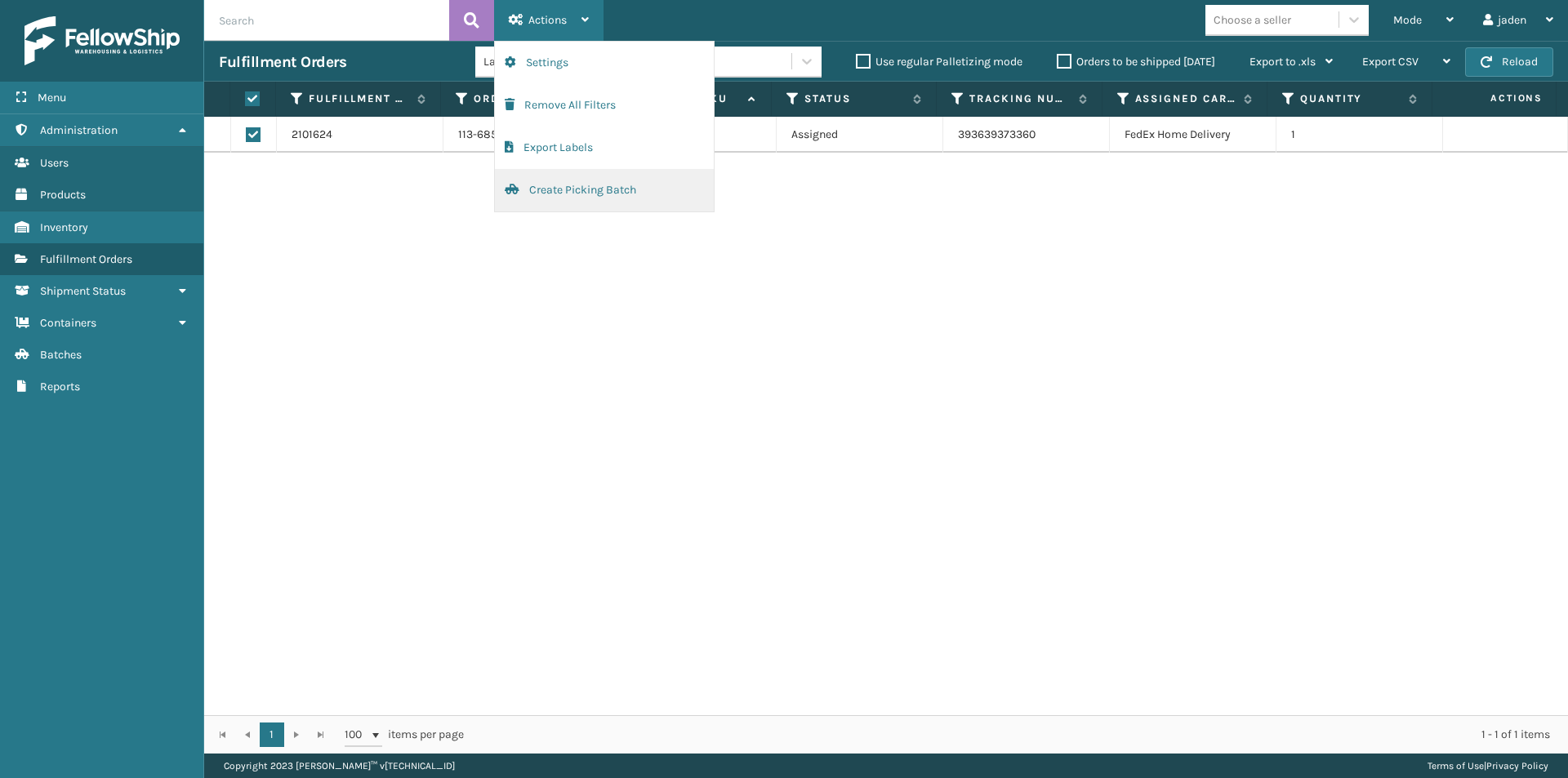
click at [539, 192] on button "Create Picking Batch" at bounding box center [604, 189] width 219 height 42
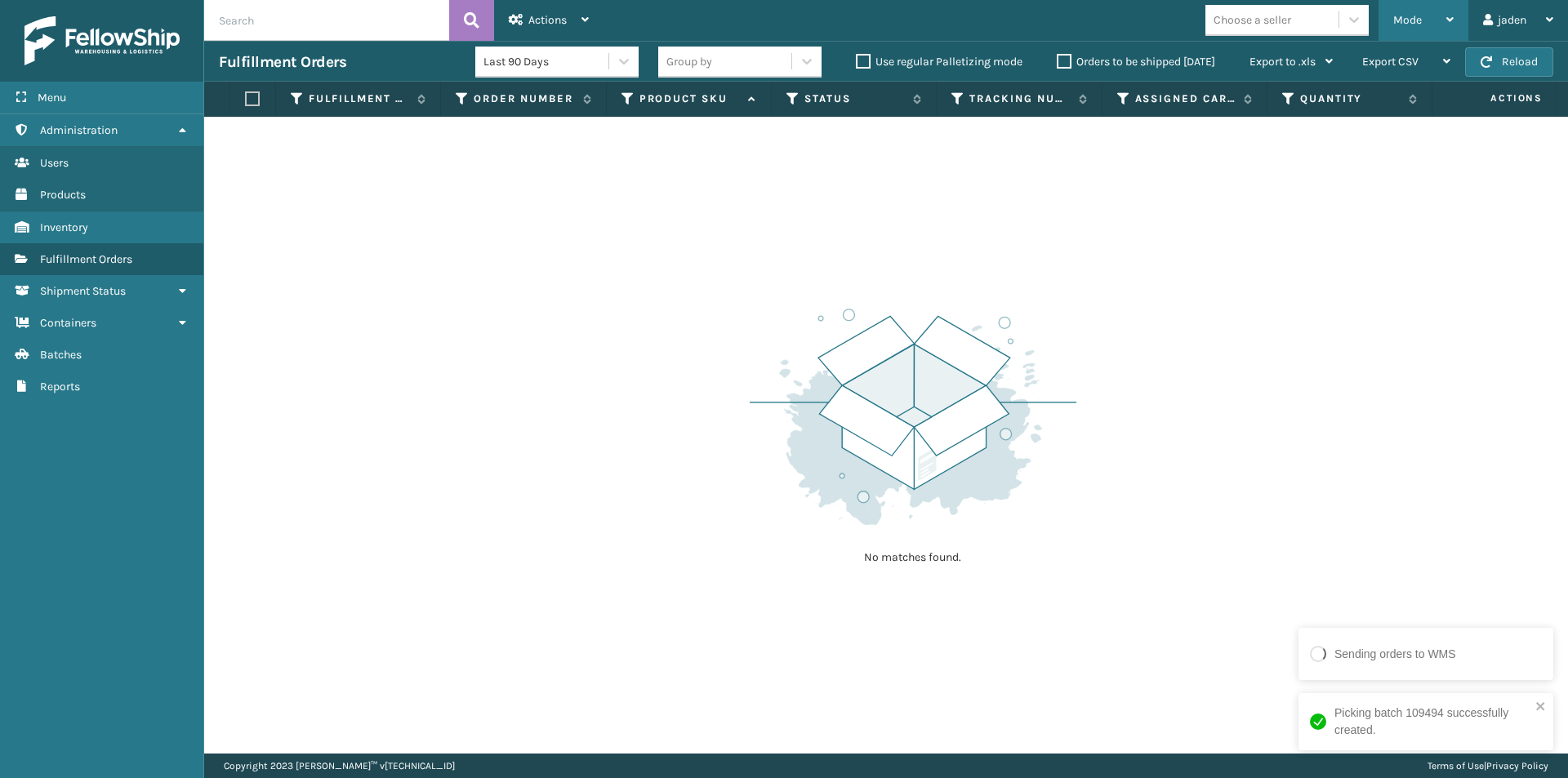
click at [1418, 26] on span "Mode" at bounding box center [1407, 20] width 29 height 14
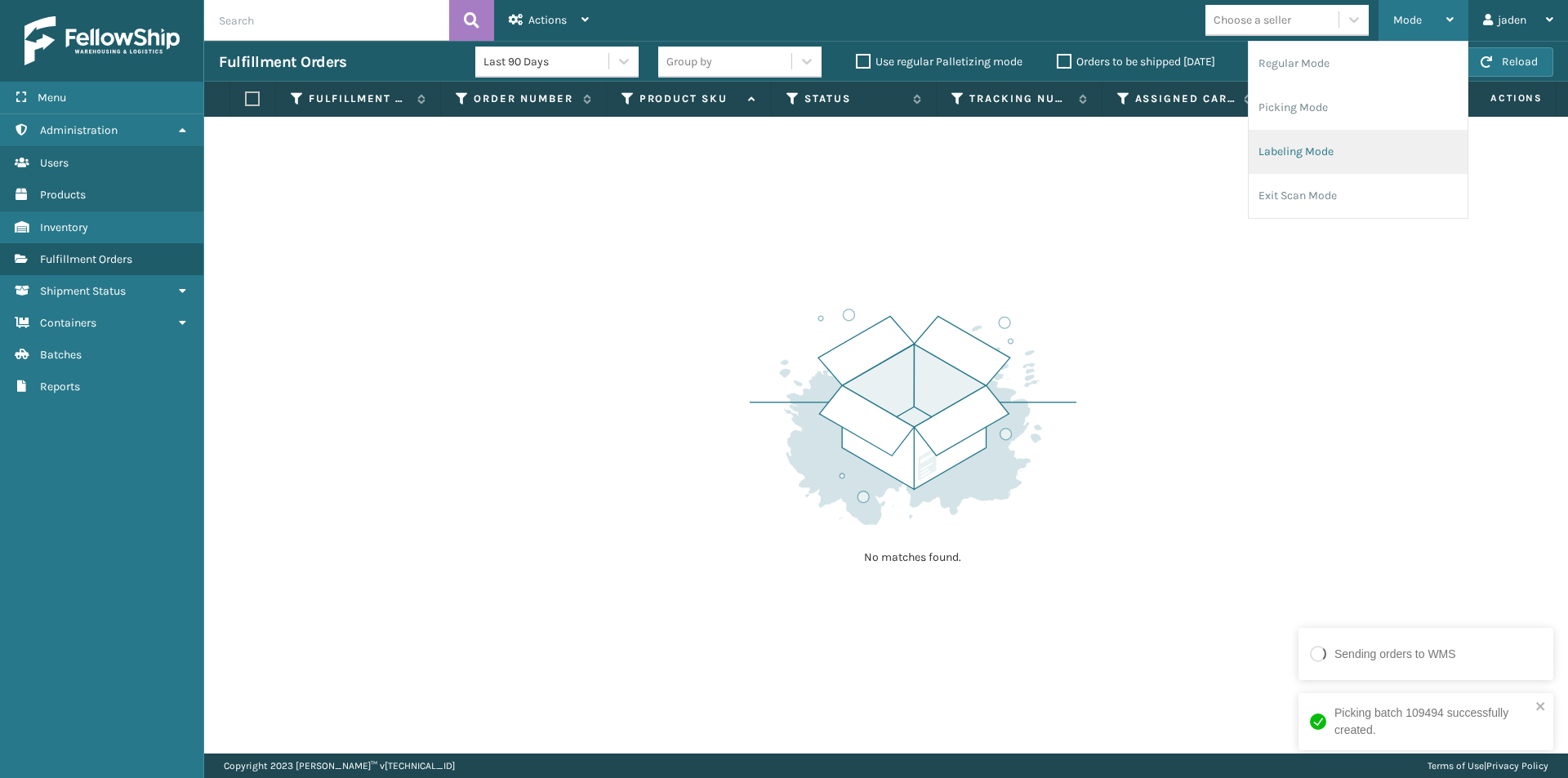
click at [1355, 143] on li "Labeling Mode" at bounding box center [1358, 151] width 219 height 44
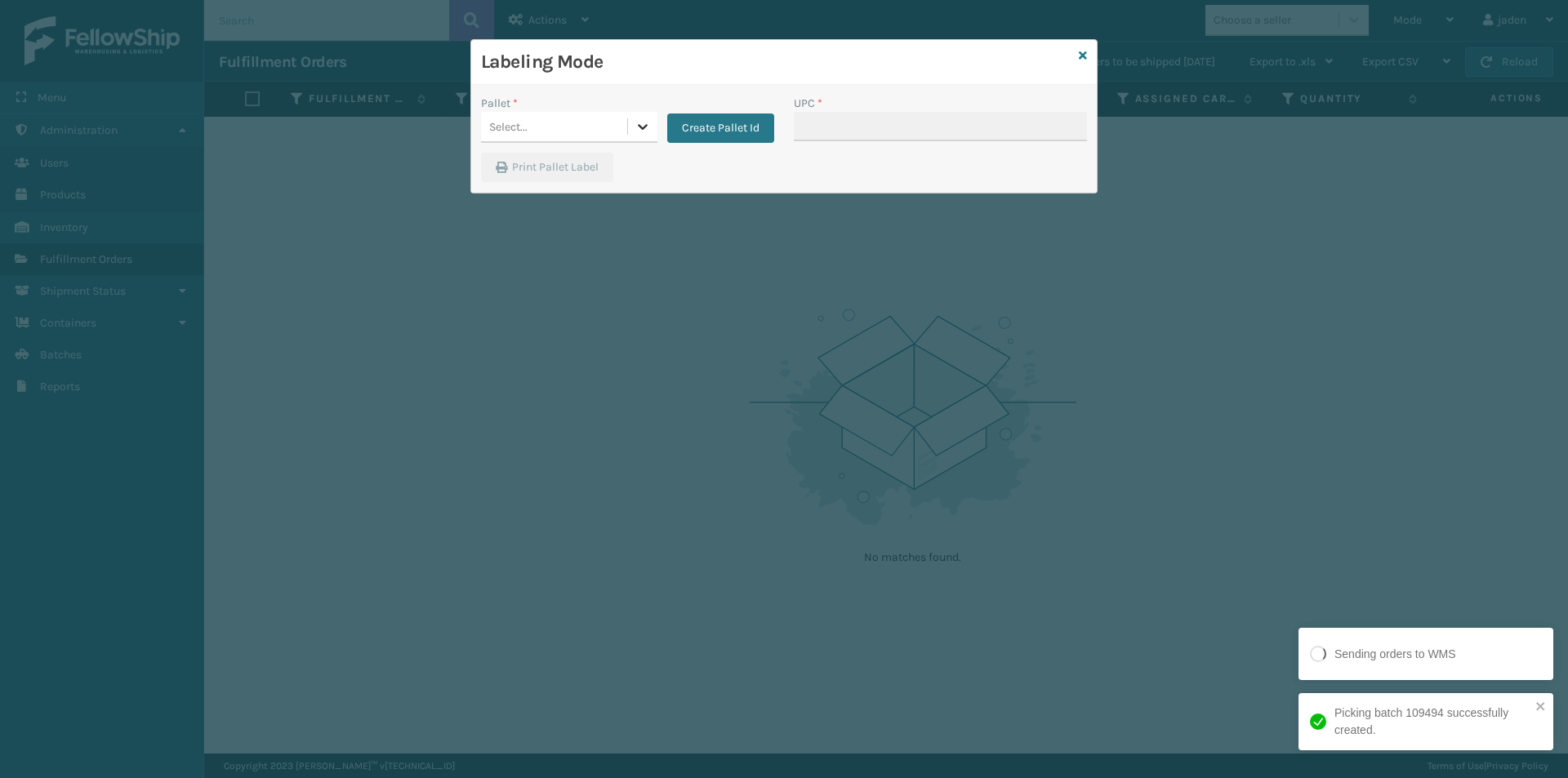
click at [639, 124] on icon at bounding box center [643, 126] width 16 height 16
click at [545, 164] on div "FDXG-IVQMRJD5CX" at bounding box center [569, 168] width 176 height 30
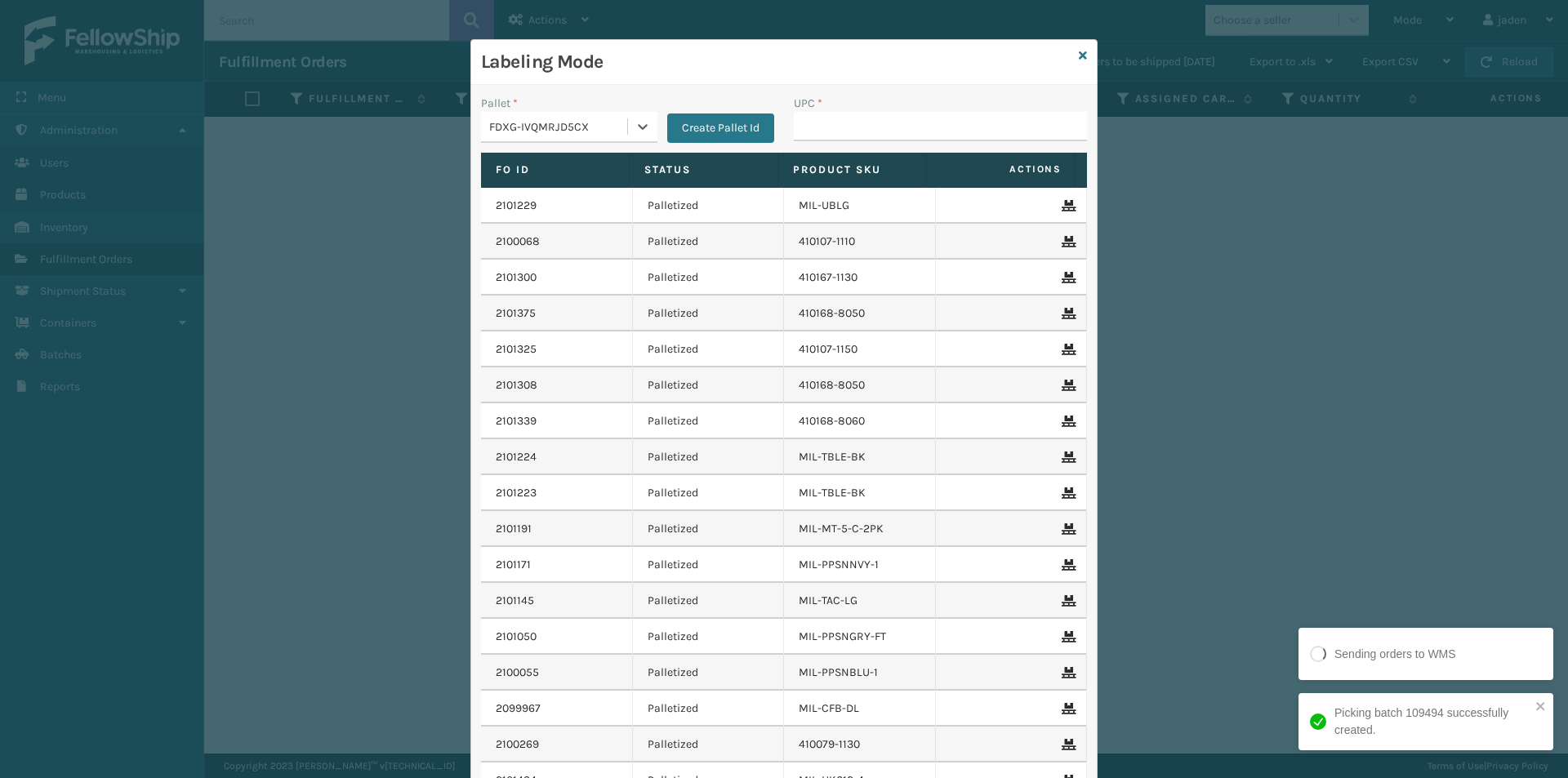
click at [951, 141] on div "UPC *" at bounding box center [941, 124] width 313 height 58
click at [957, 133] on input "UPC *" at bounding box center [940, 126] width 293 height 29
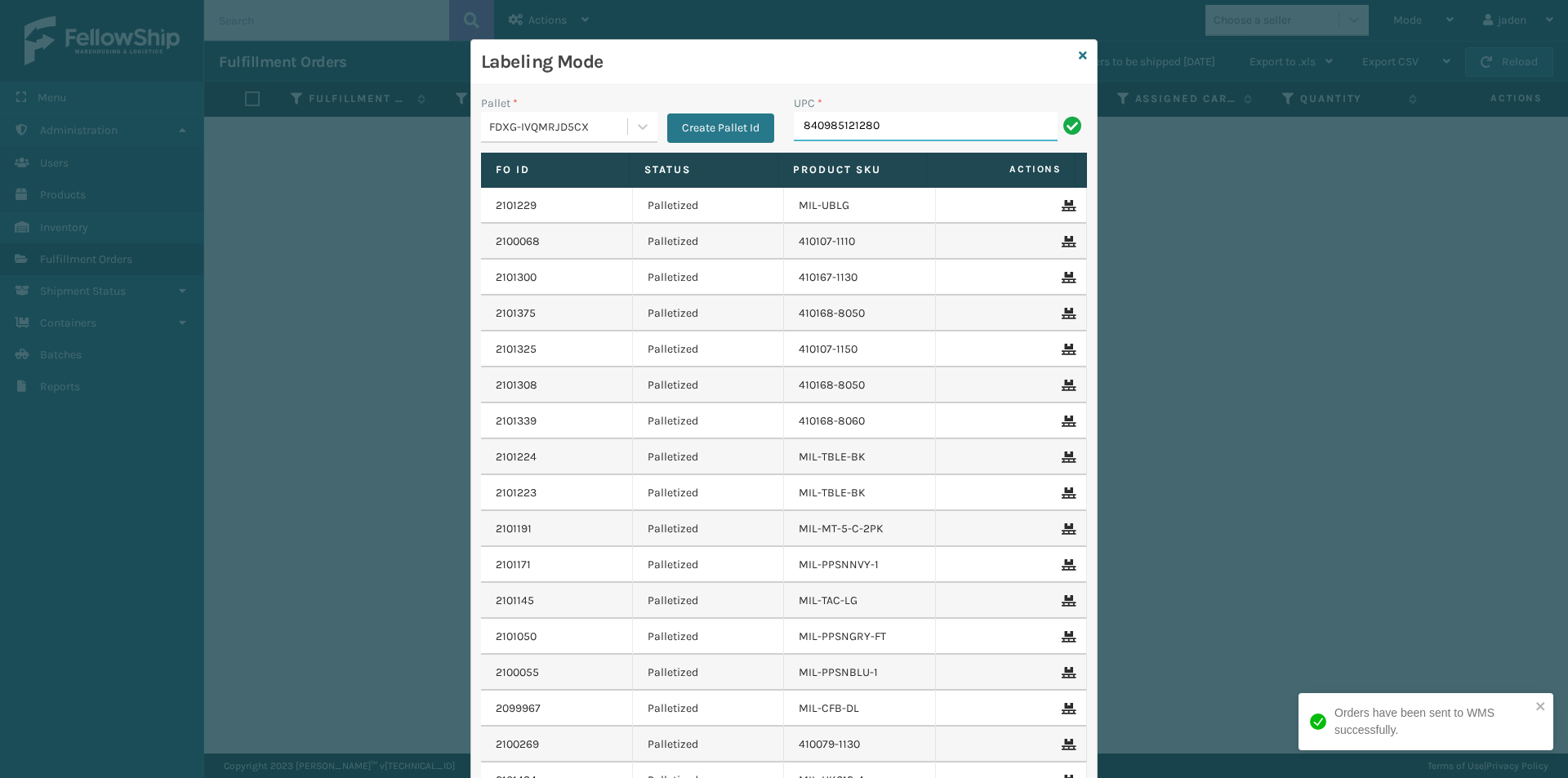
type input "840985121280"
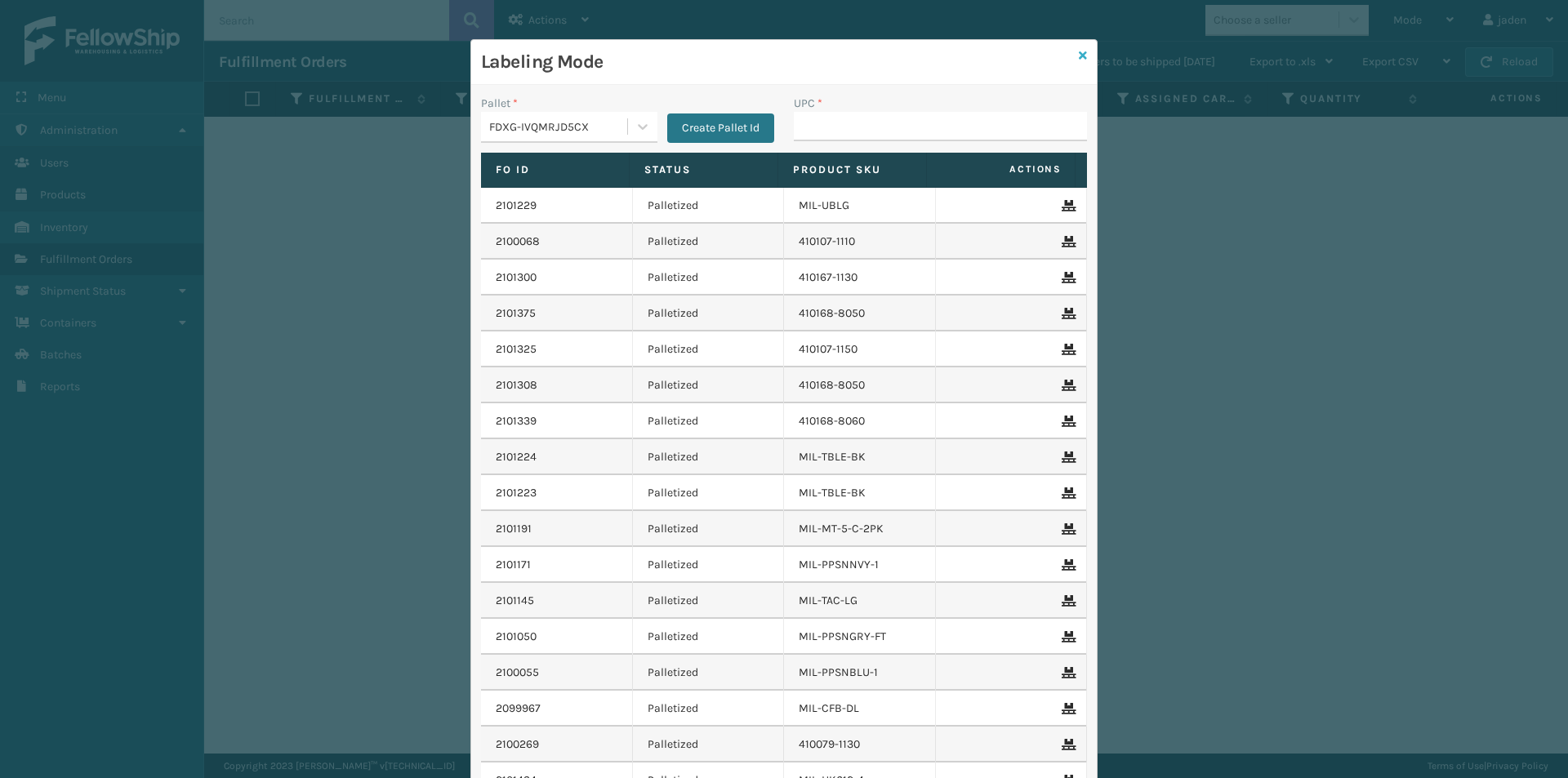
click at [1078, 55] on icon at bounding box center [1082, 55] width 8 height 11
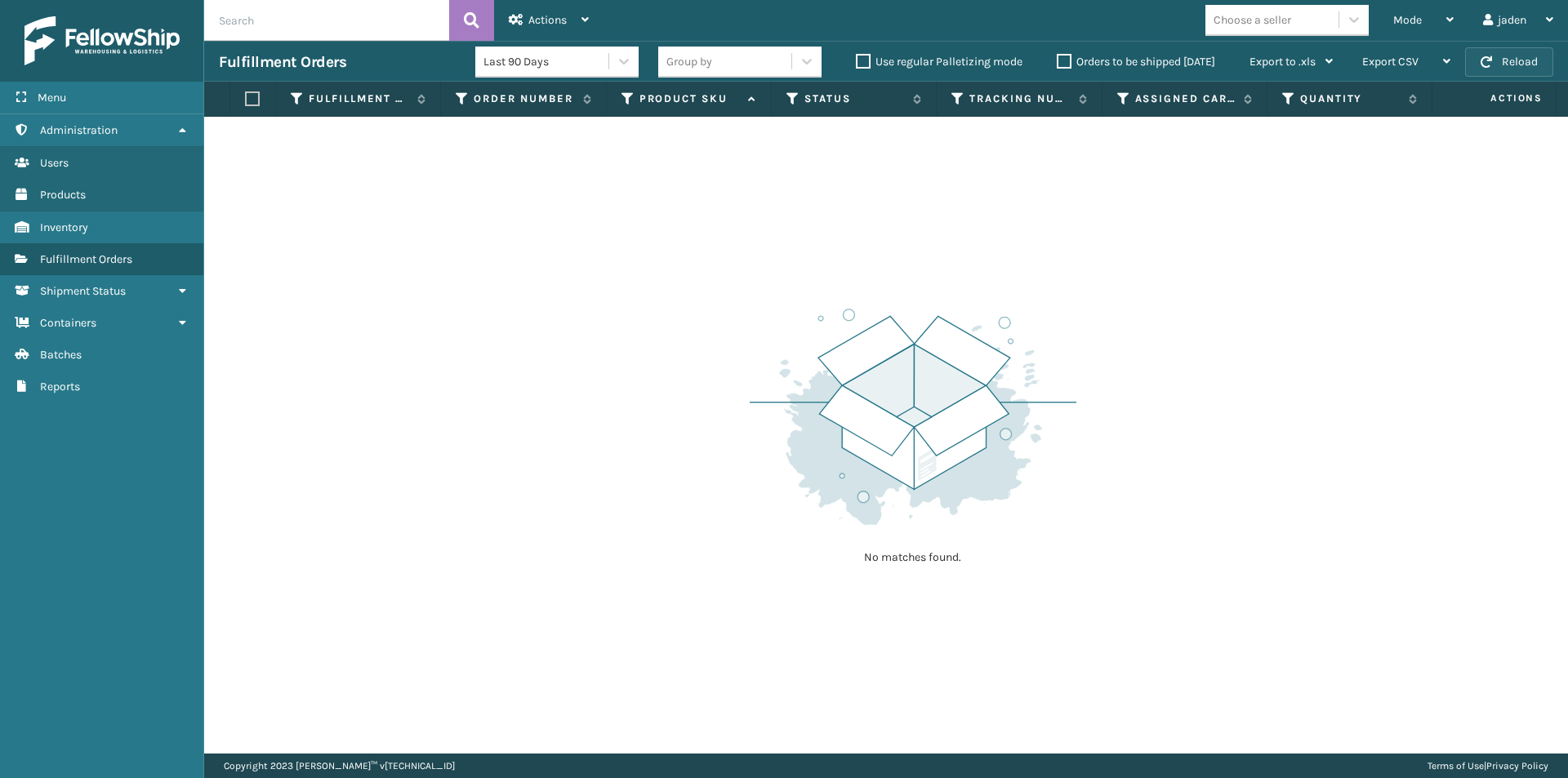
click at [1550, 54] on button "Reload" at bounding box center [1509, 62] width 88 height 29
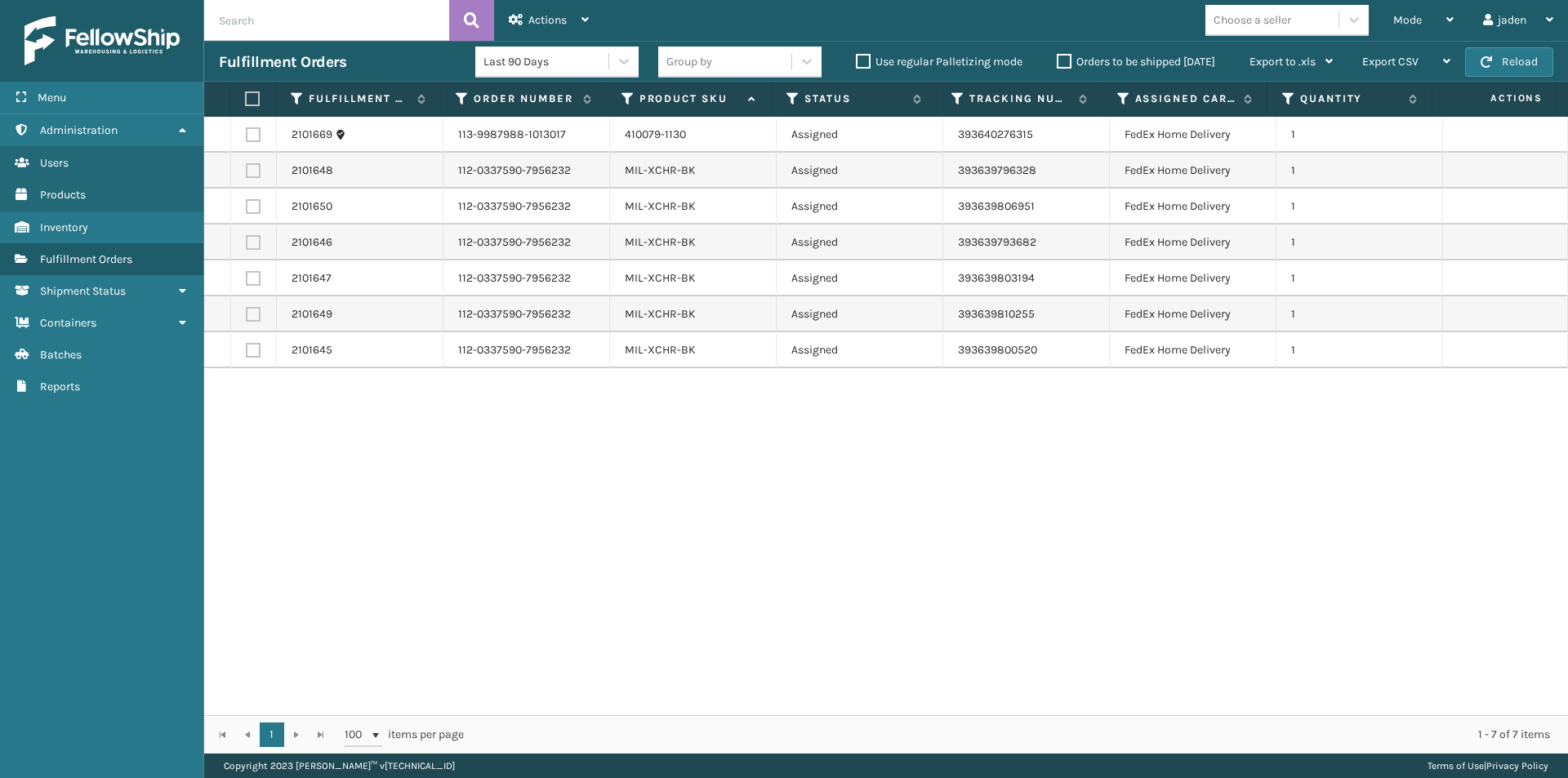
drag, startPoint x: 1012, startPoint y: 457, endPoint x: 482, endPoint y: 528, distance: 534.7
click at [488, 533] on div "2101669 113-9987988-1013017 410079-1130 Assigned 393640276315 FedEx Home Delive…" at bounding box center [886, 416] width 1364 height 598
click at [243, 103] on th at bounding box center [253, 99] width 46 height 35
click at [251, 96] on label at bounding box center [250, 99] width 10 height 15
click at [246, 96] on input "checkbox" at bounding box center [245, 99] width 1 height 10
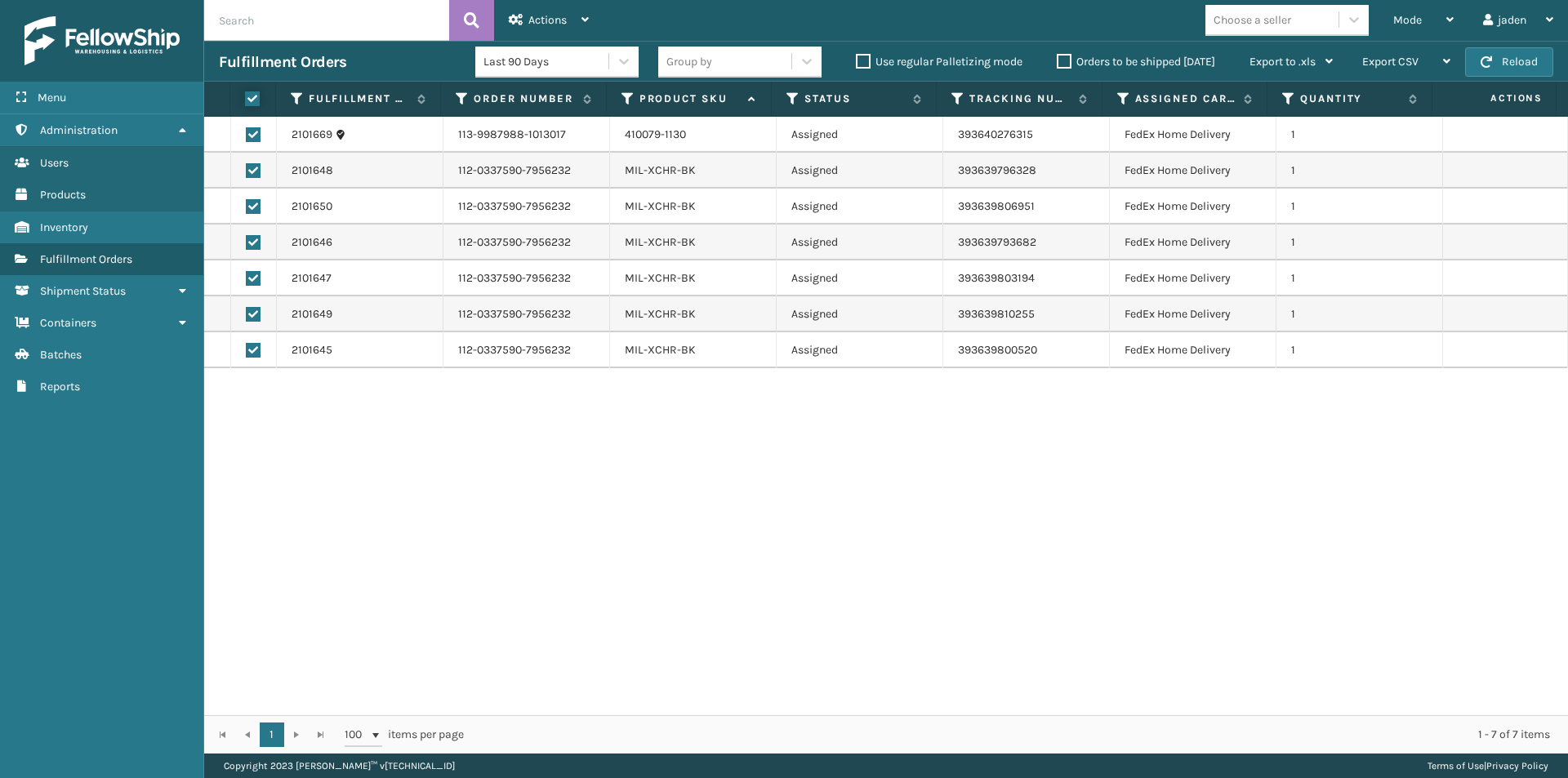
checkbox input "true"
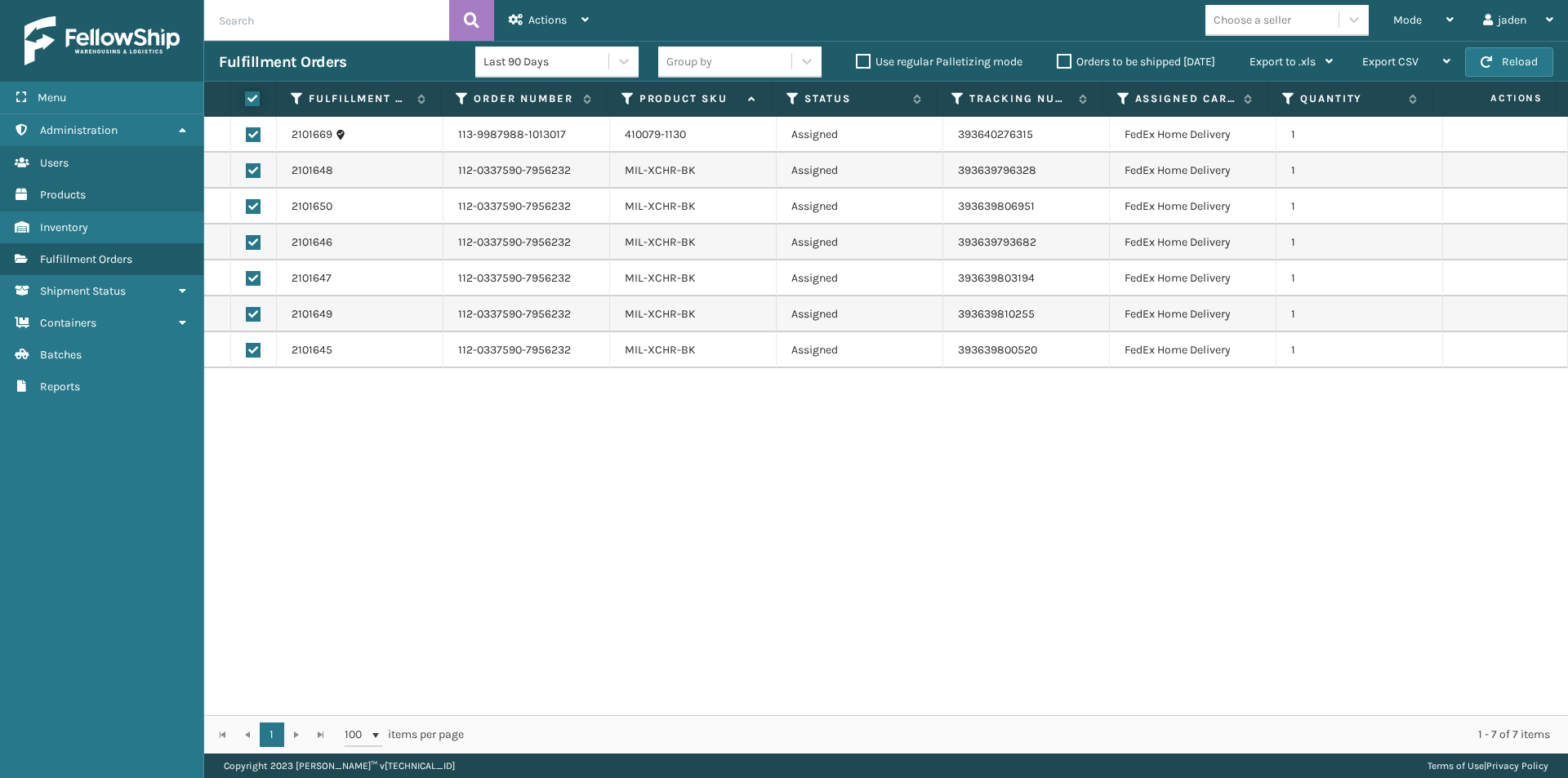
checkbox input "true"
drag, startPoint x: 950, startPoint y: 418, endPoint x: 374, endPoint y: 310, distance: 586.0
click at [420, 540] on div "2101669 113-9987988-1013017 410079-1130 Assigned 393640276315 FedEx Home Delive…" at bounding box center [886, 416] width 1364 height 598
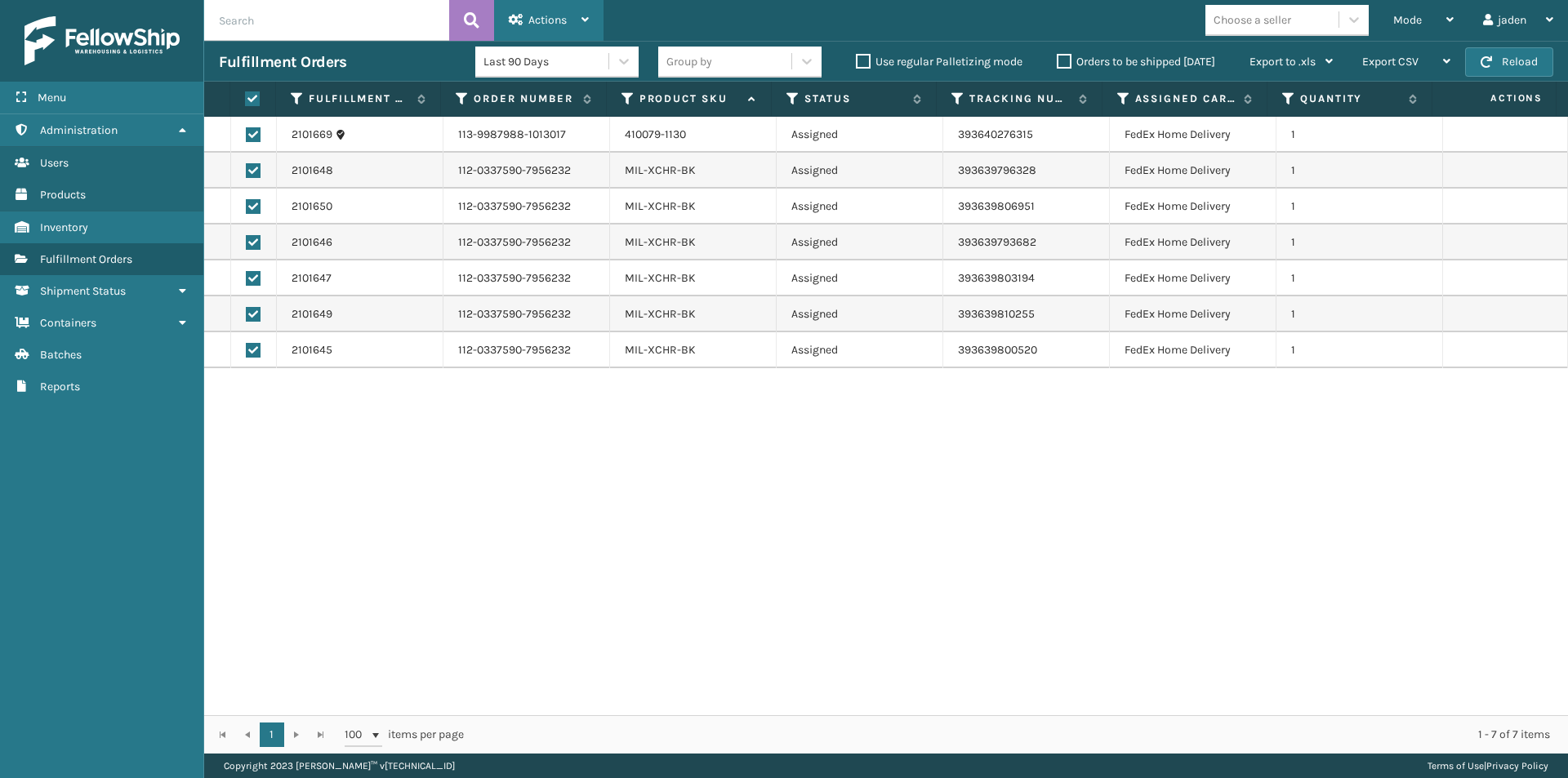
click at [561, 8] on div "Actions" at bounding box center [548, 20] width 80 height 41
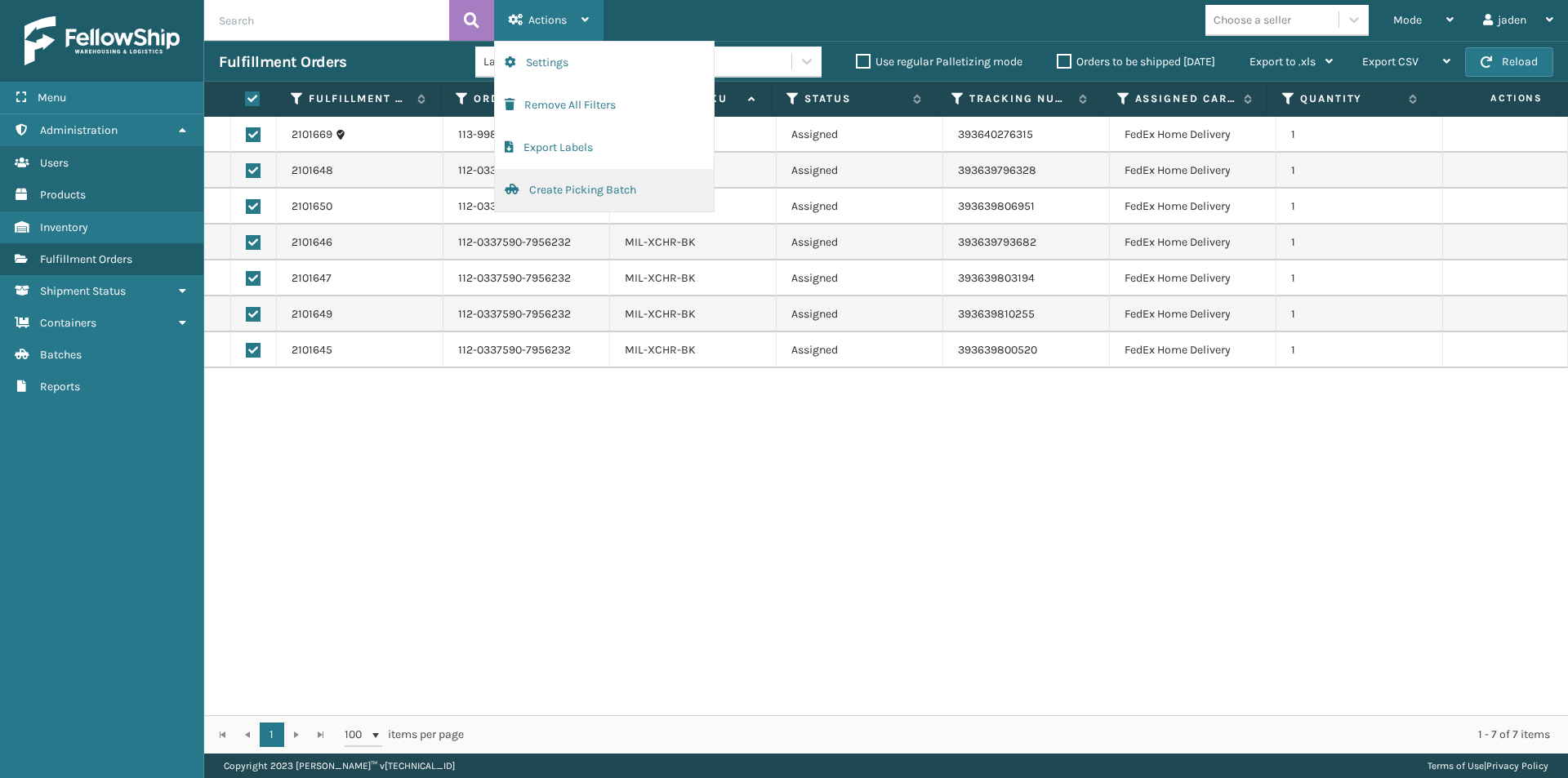
click at [550, 196] on button "Create Picking Batch" at bounding box center [604, 189] width 219 height 42
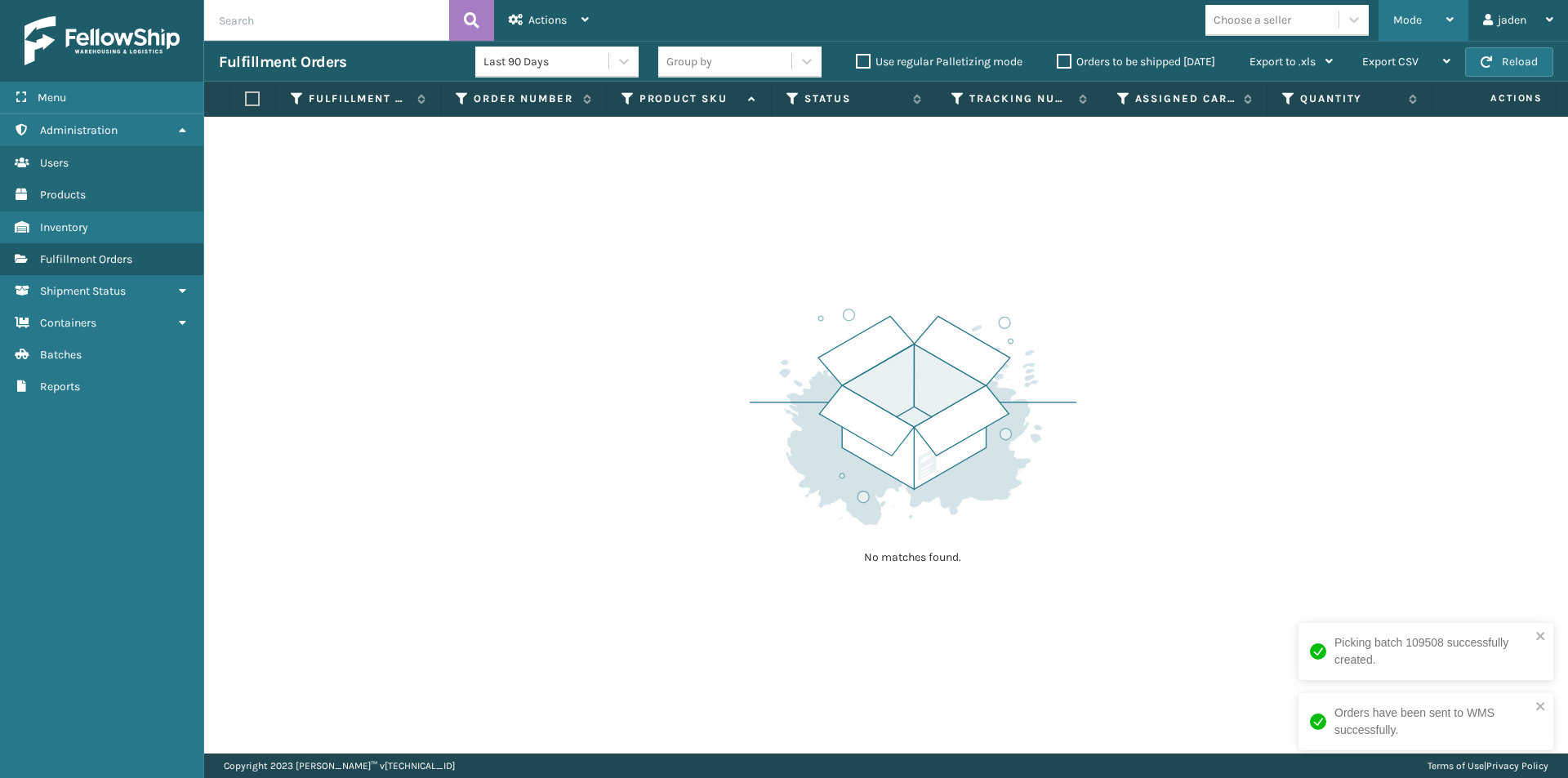
click at [1424, 10] on div "Mode" at bounding box center [1424, 20] width 61 height 41
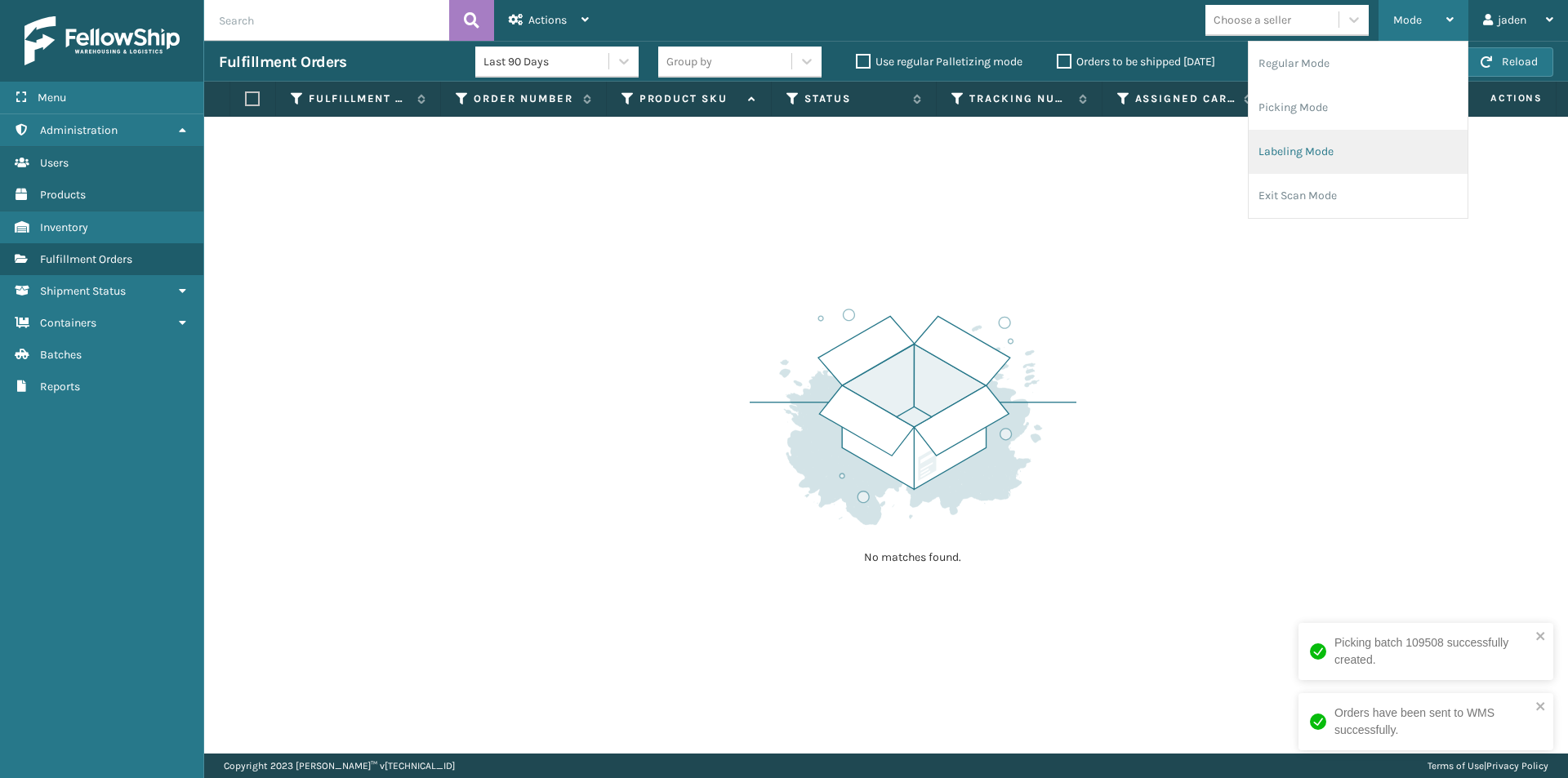
click at [1334, 145] on li "Labeling Mode" at bounding box center [1358, 151] width 219 height 44
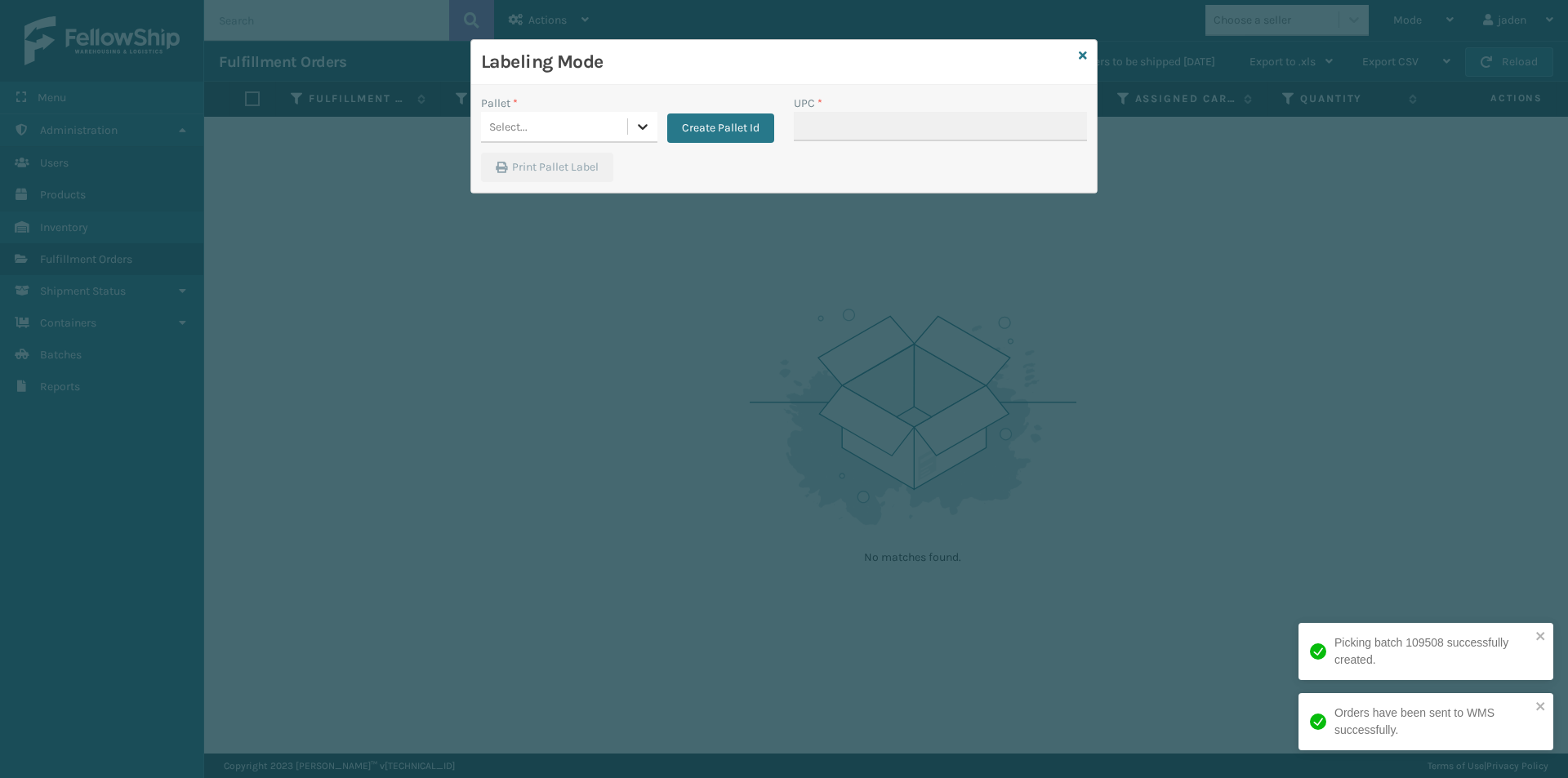
click at [643, 128] on icon at bounding box center [643, 127] width 10 height 6
click at [524, 166] on div "FDXG-IVQMRJD5CX" at bounding box center [569, 168] width 176 height 30
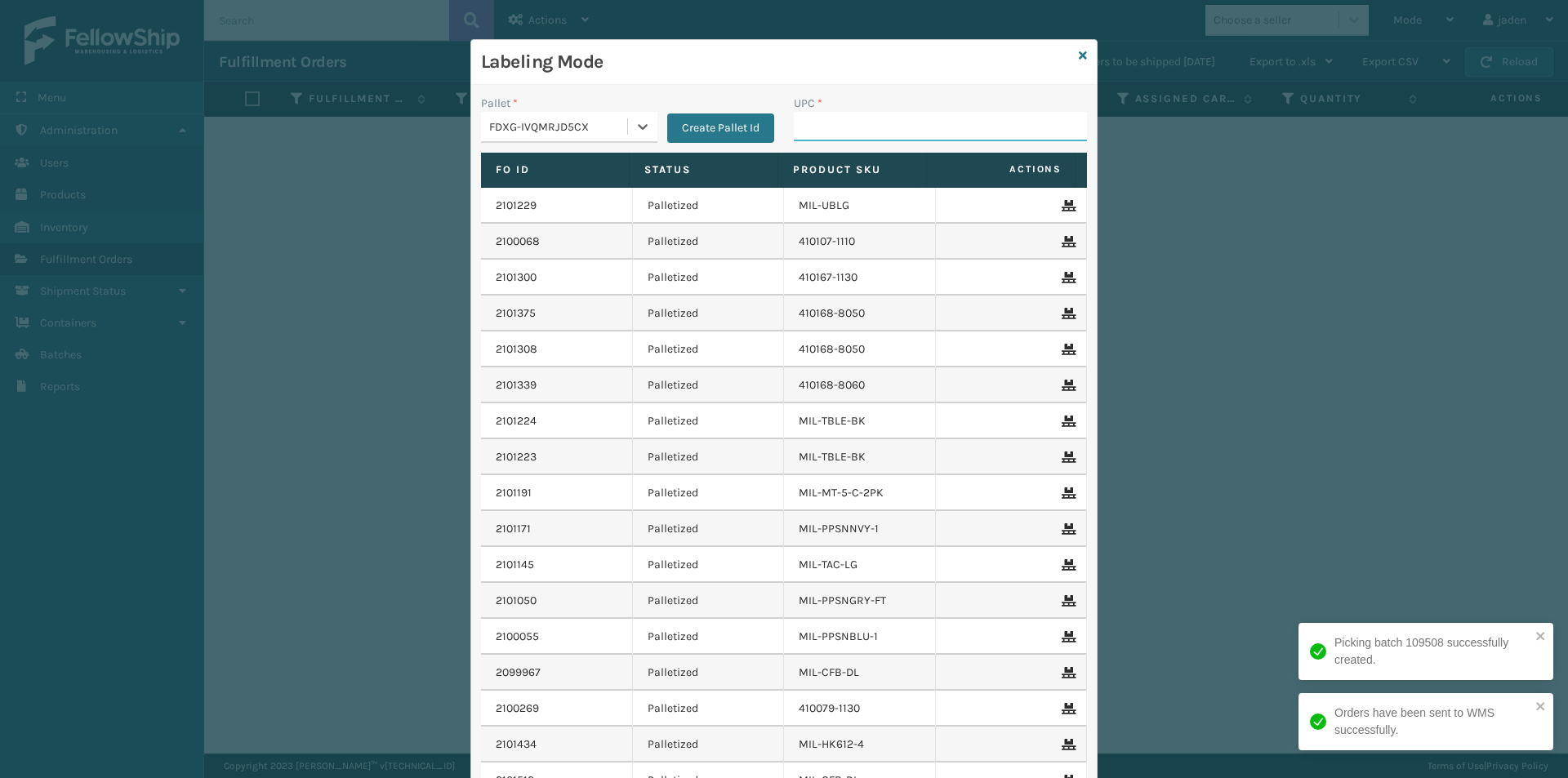
click at [863, 124] on input "UPC *" at bounding box center [940, 126] width 293 height 29
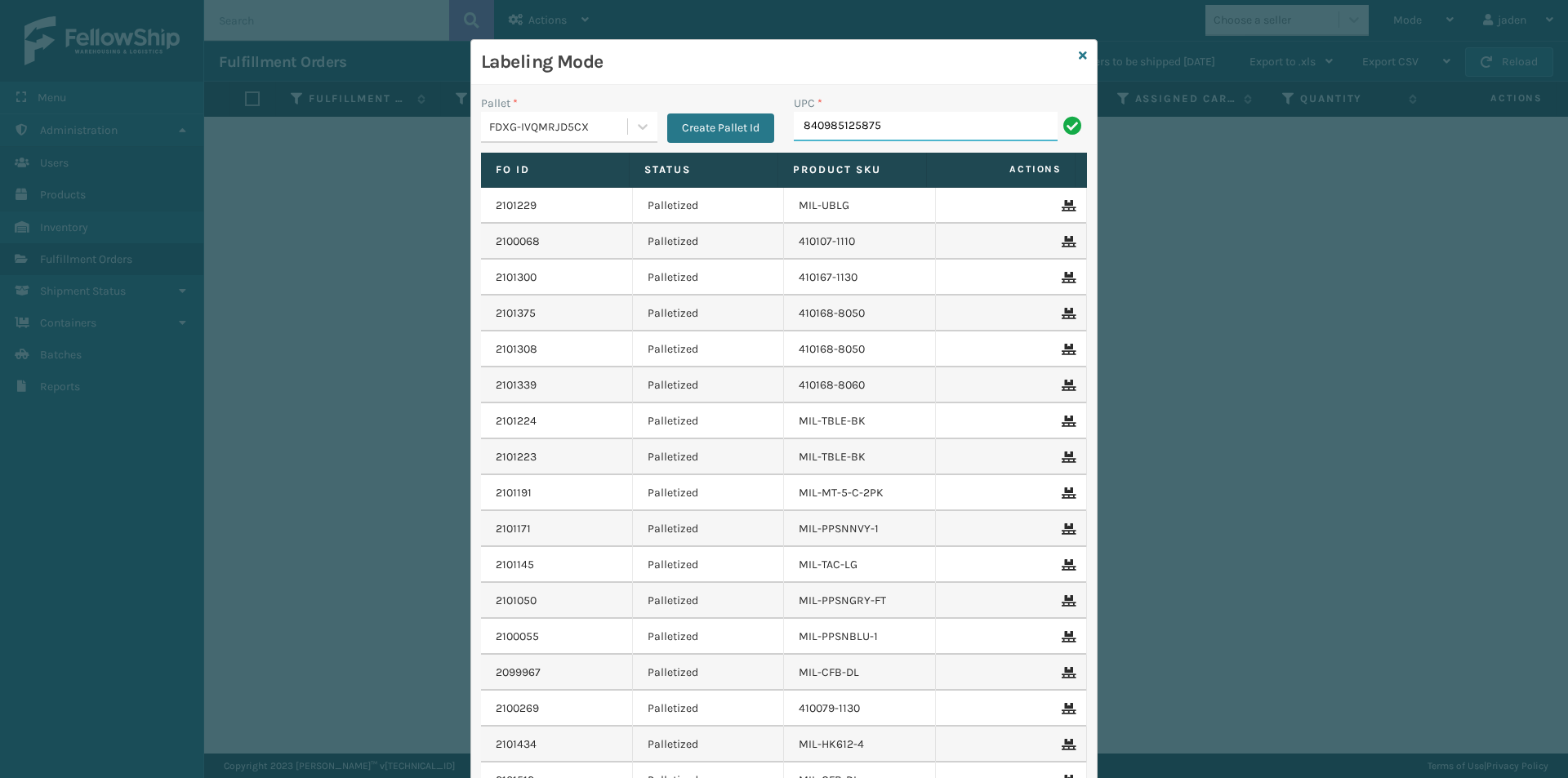
type input "840985125875"
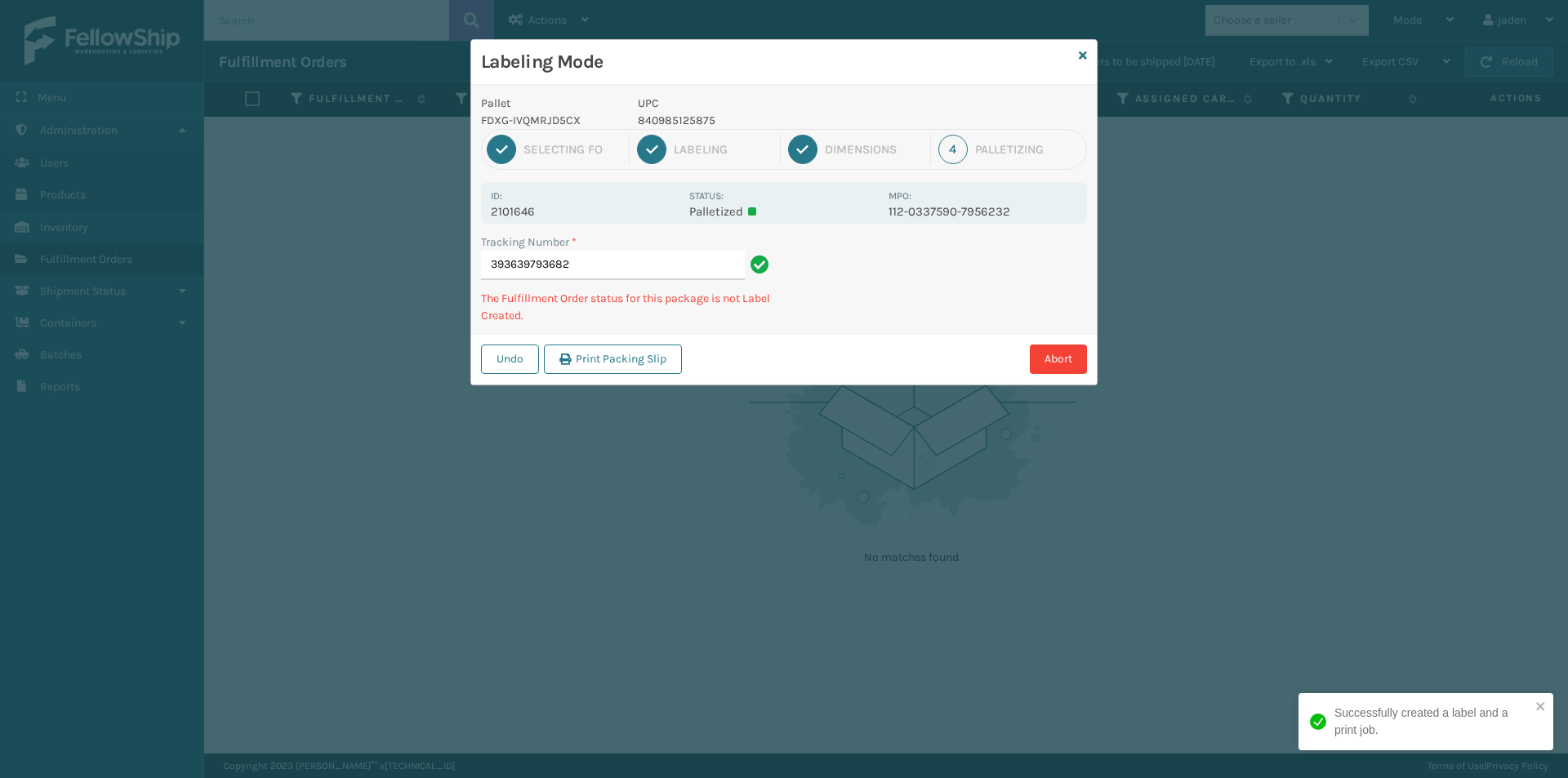
click at [690, 119] on p "840985125875" at bounding box center [758, 120] width 241 height 17
copy p "840985125875"
drag, startPoint x: 962, startPoint y: 264, endPoint x: 1053, endPoint y: 252, distance: 91.8
click at [885, 316] on div "Tracking Number * 393639793682 The Fulfillment Order status for this package is…" at bounding box center [784, 284] width 625 height 100
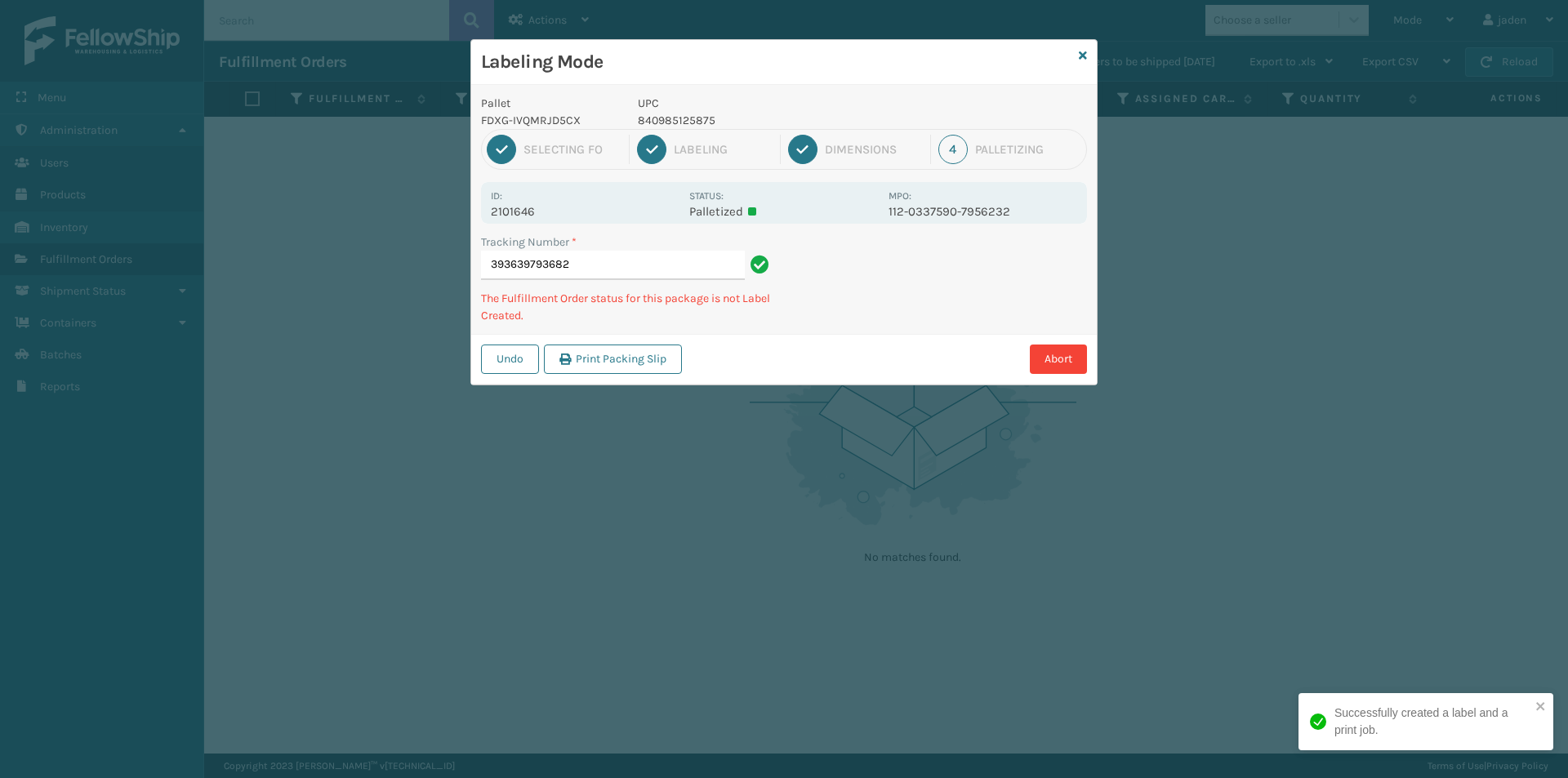
drag, startPoint x: 1053, startPoint y: 252, endPoint x: 1040, endPoint y: 252, distance: 13.0
drag, startPoint x: 1040, startPoint y: 252, endPoint x: 1057, endPoint y: 284, distance: 36.2
click at [899, 353] on div "Undo Print Packing Slip Abort" at bounding box center [784, 359] width 625 height 50
drag, startPoint x: 1057, startPoint y: 284, endPoint x: 1045, endPoint y: 284, distance: 12.0
drag, startPoint x: 1045, startPoint y: 284, endPoint x: 1091, endPoint y: 271, distance: 47.8
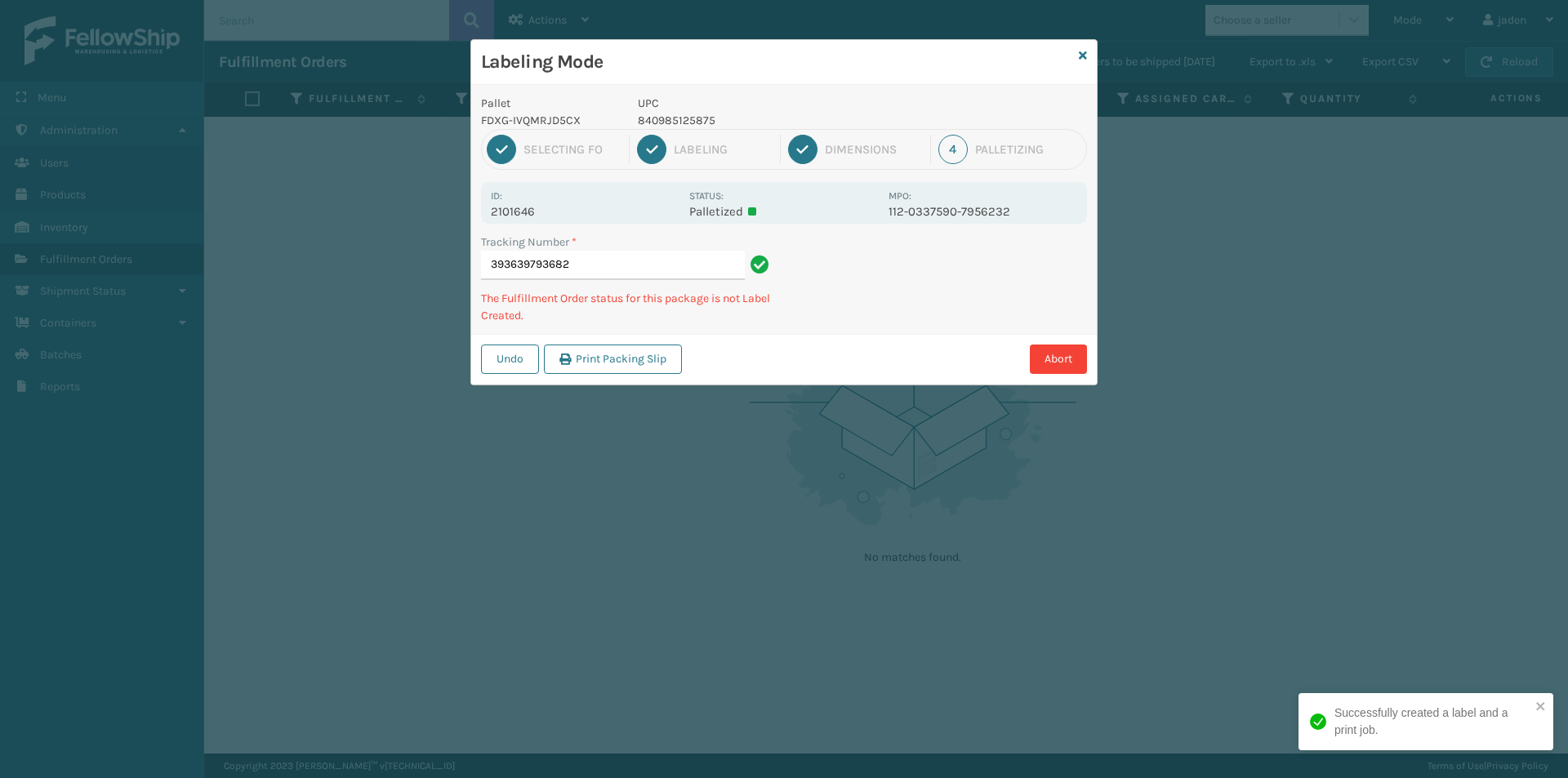
click at [965, 328] on div "Pallet FDXG-IVQMRJD5CX UPC 840985125875 1 Selecting FO 2 Labeling 3 Dimensions …" at bounding box center [784, 234] width 625 height 300
drag, startPoint x: 1091, startPoint y: 271, endPoint x: 1061, endPoint y: 271, distance: 30.0
click at [979, 319] on div "Pallet FDXG-IVQMRJD5CX UPC 840985125875 1 Selecting FO 2 Labeling 3 Dimensions …" at bounding box center [784, 234] width 625 height 300
drag, startPoint x: 1063, startPoint y: 264, endPoint x: 1009, endPoint y: 280, distance: 56.3
drag, startPoint x: 1009, startPoint y: 280, endPoint x: 898, endPoint y: 328, distance: 120.9
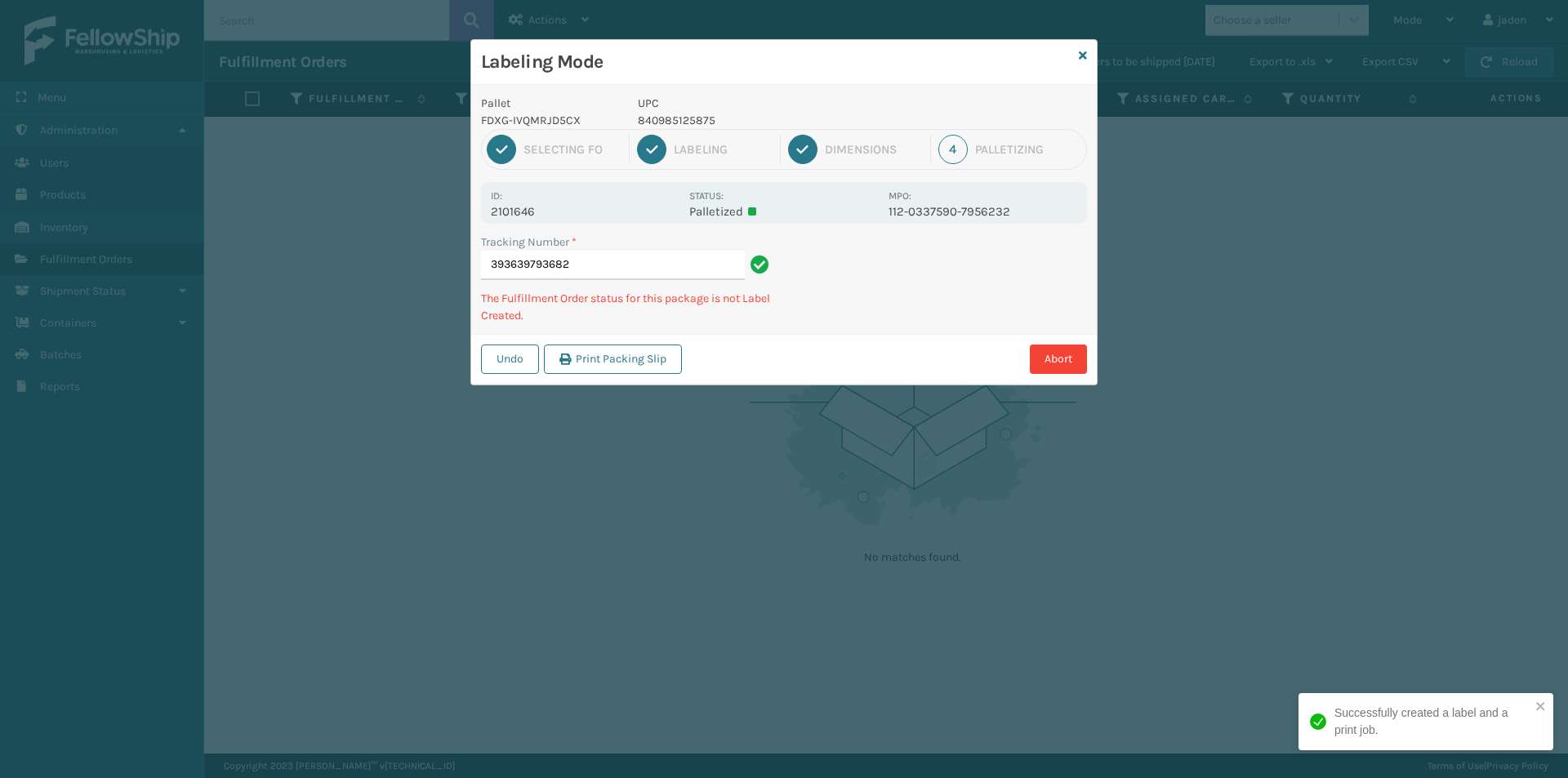
click at [857, 380] on div "Undo Print Packing Slip Abort" at bounding box center [784, 359] width 625 height 50
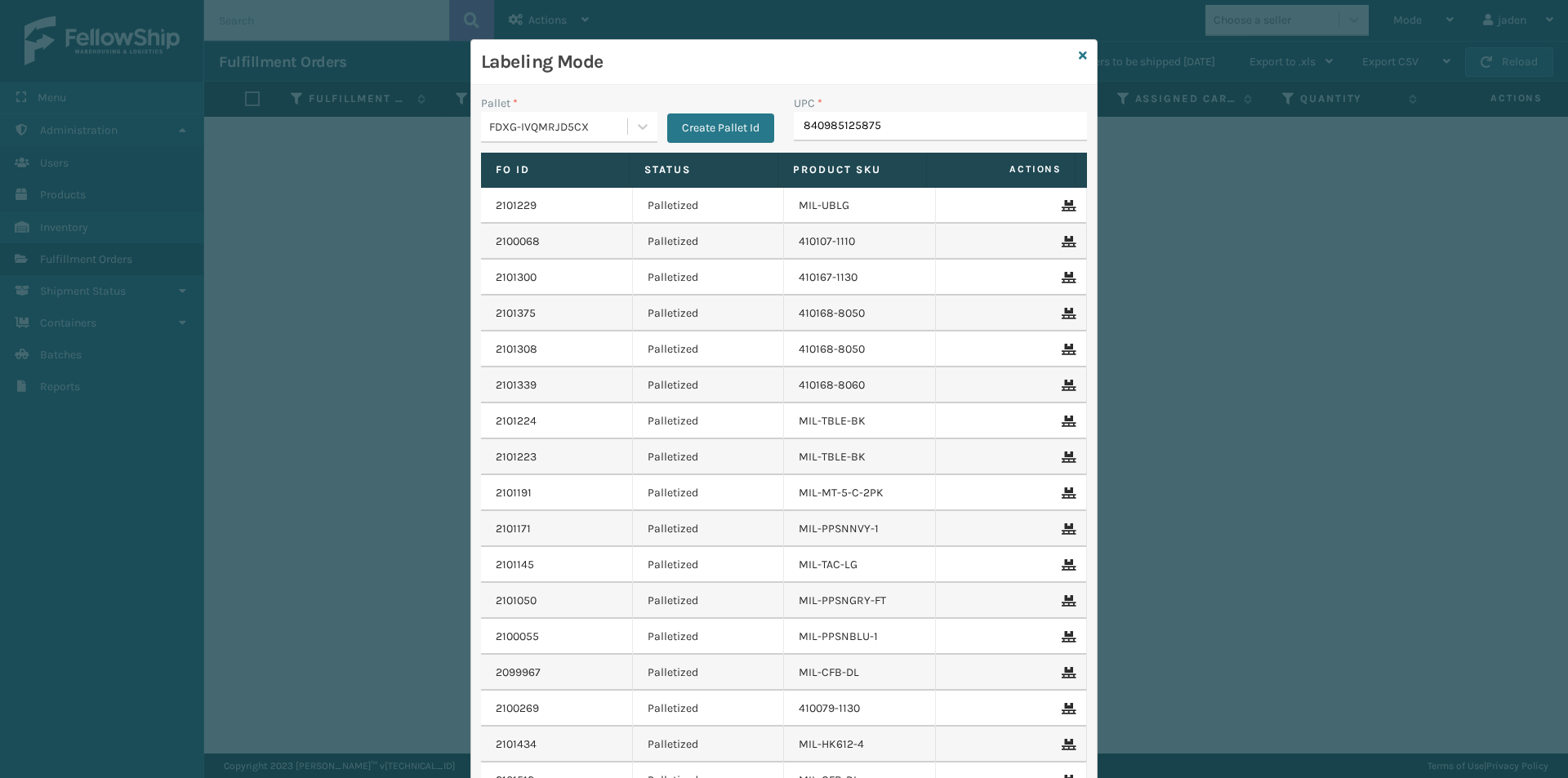
type input "840985125875"
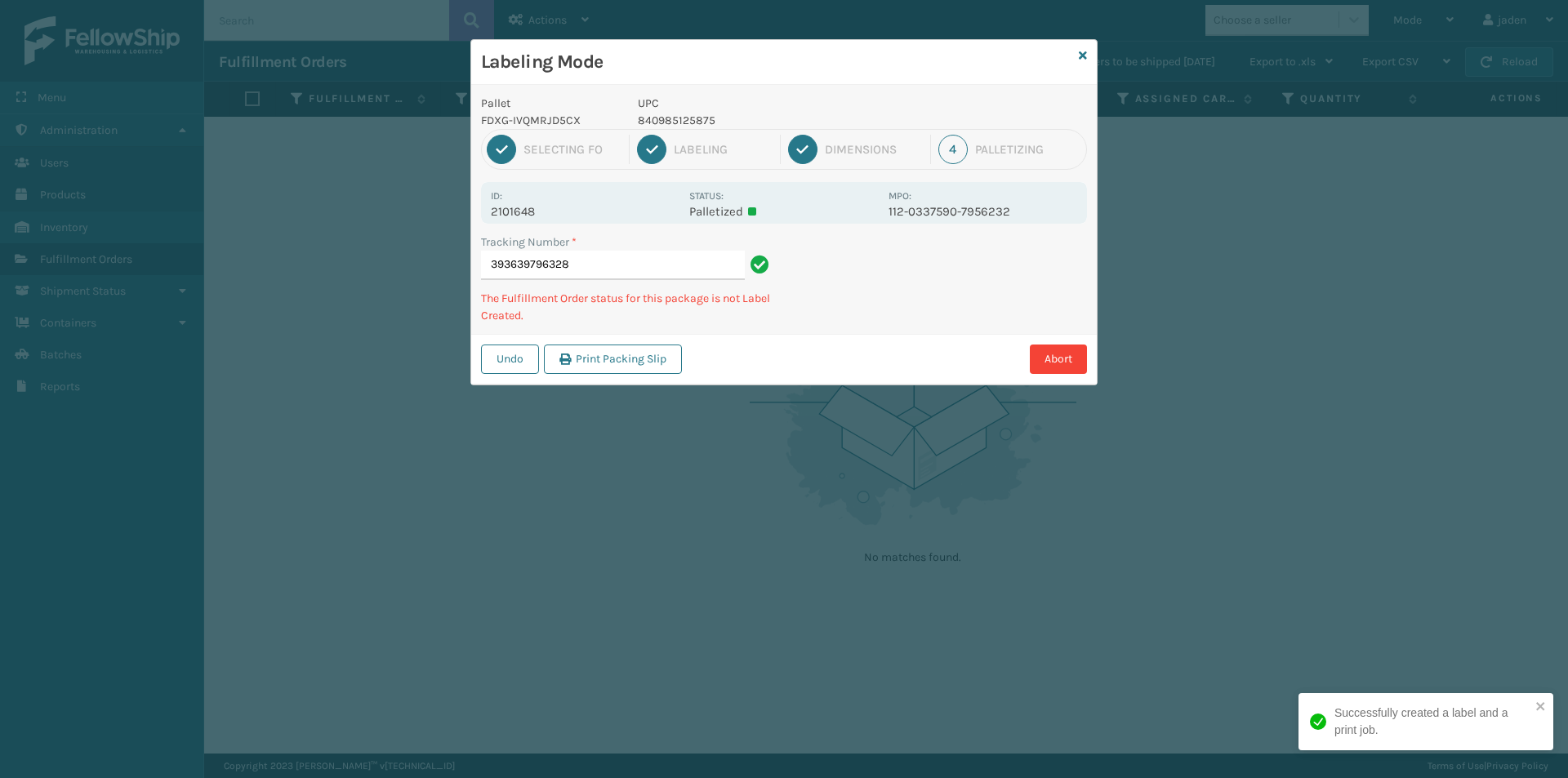
drag, startPoint x: 1039, startPoint y: 269, endPoint x: 866, endPoint y: 348, distance: 190.2
drag, startPoint x: 866, startPoint y: 348, endPoint x: 1002, endPoint y: 267, distance: 158.3
click at [918, 318] on div "Pallet FDXG-IVQMRJD5CX UPC 840985125875 1 Selecting FO 2 Labeling 3 Dimensions …" at bounding box center [784, 234] width 625 height 300
drag, startPoint x: 1002, startPoint y: 267, endPoint x: 1026, endPoint y: 276, distance: 25.6
click at [893, 327] on div "Pallet FDXG-IVQMRJD5CX UPC 840985125875 1 Selecting FO 2 Labeling 3 Dimensions …" at bounding box center [784, 234] width 625 height 300
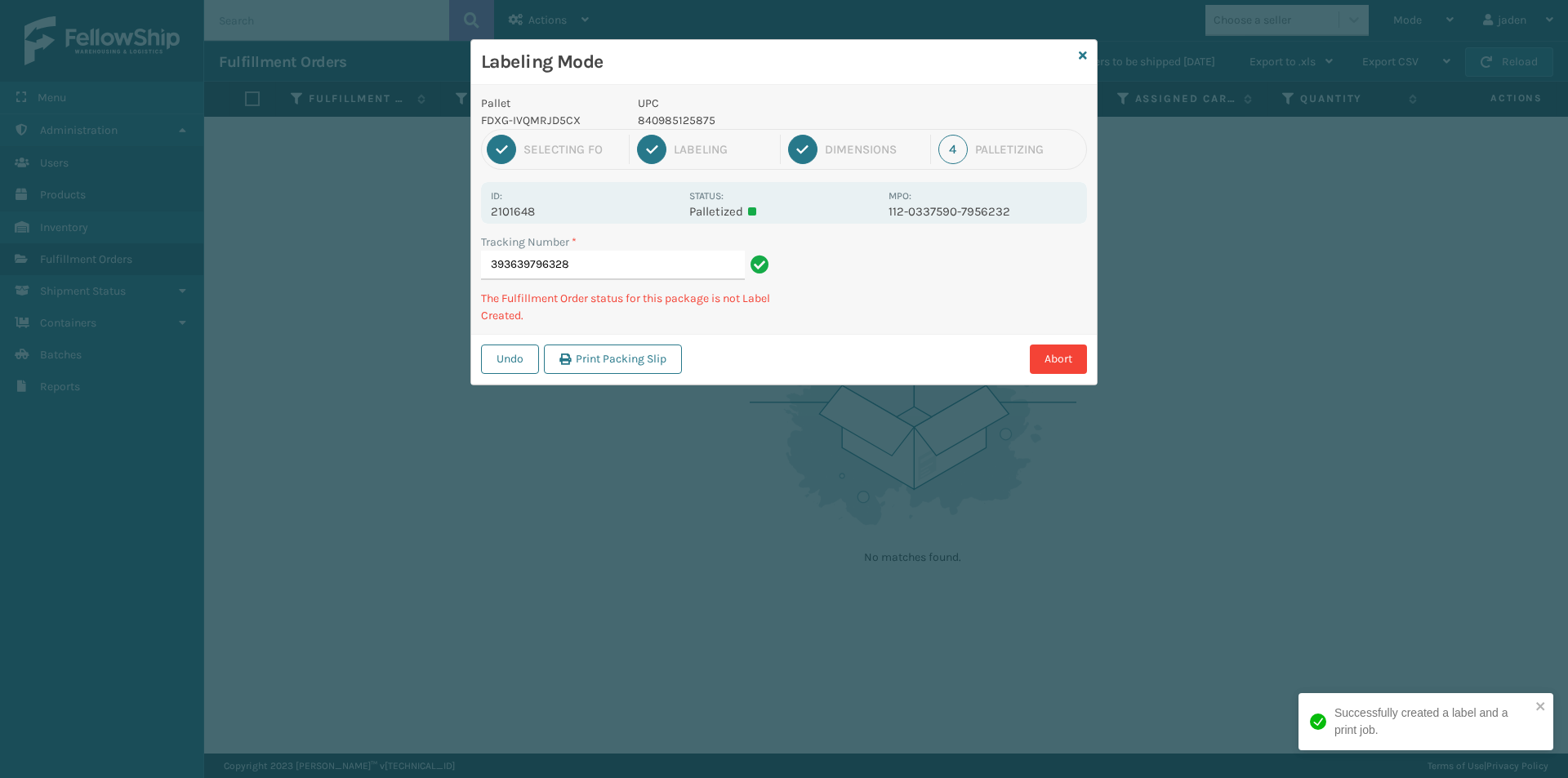
drag, startPoint x: 1027, startPoint y: 275, endPoint x: 871, endPoint y: 235, distance: 161.0
click at [829, 368] on div "Abort" at bounding box center [886, 359] width 400 height 29
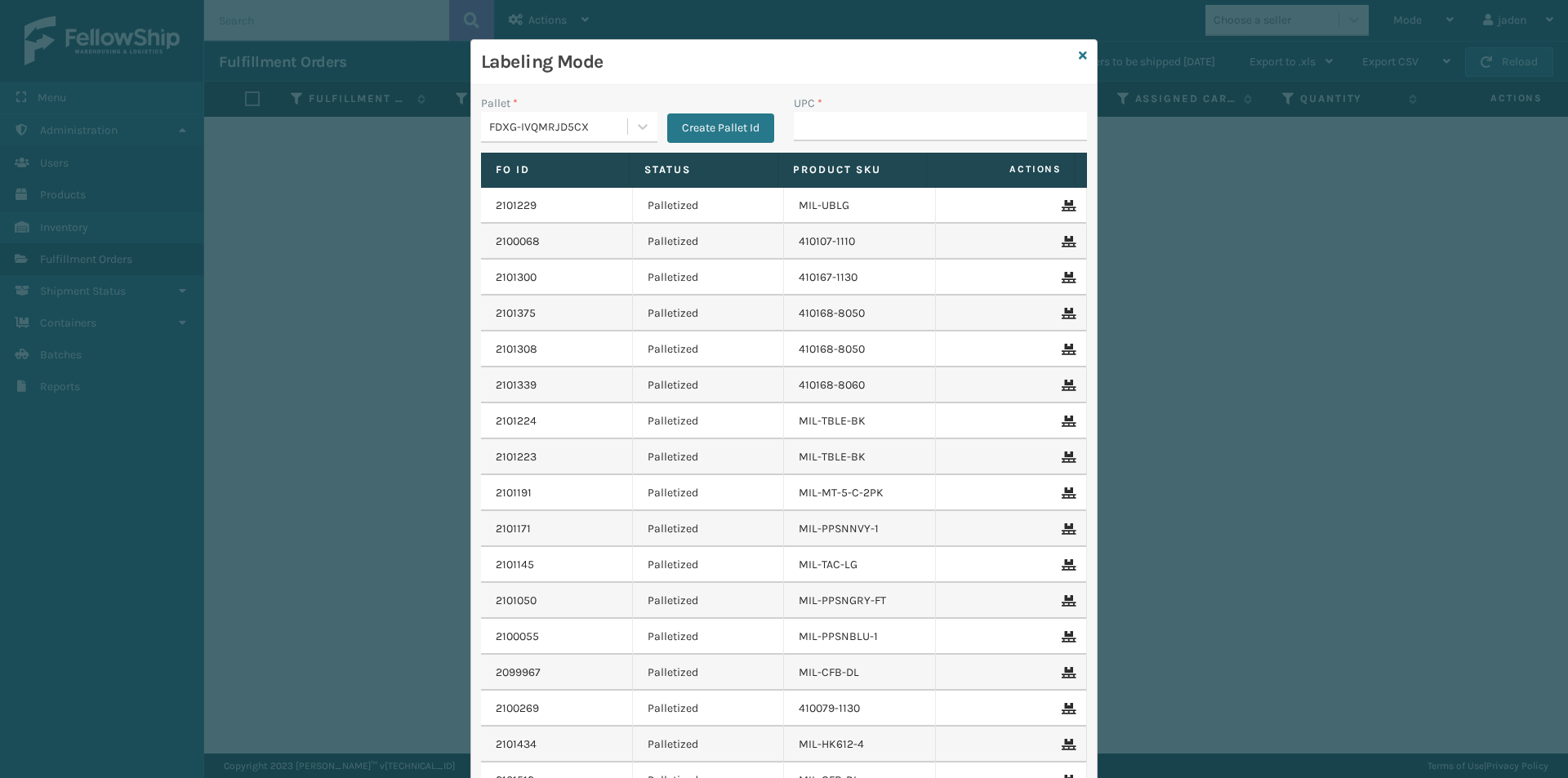
type input "840985125875"
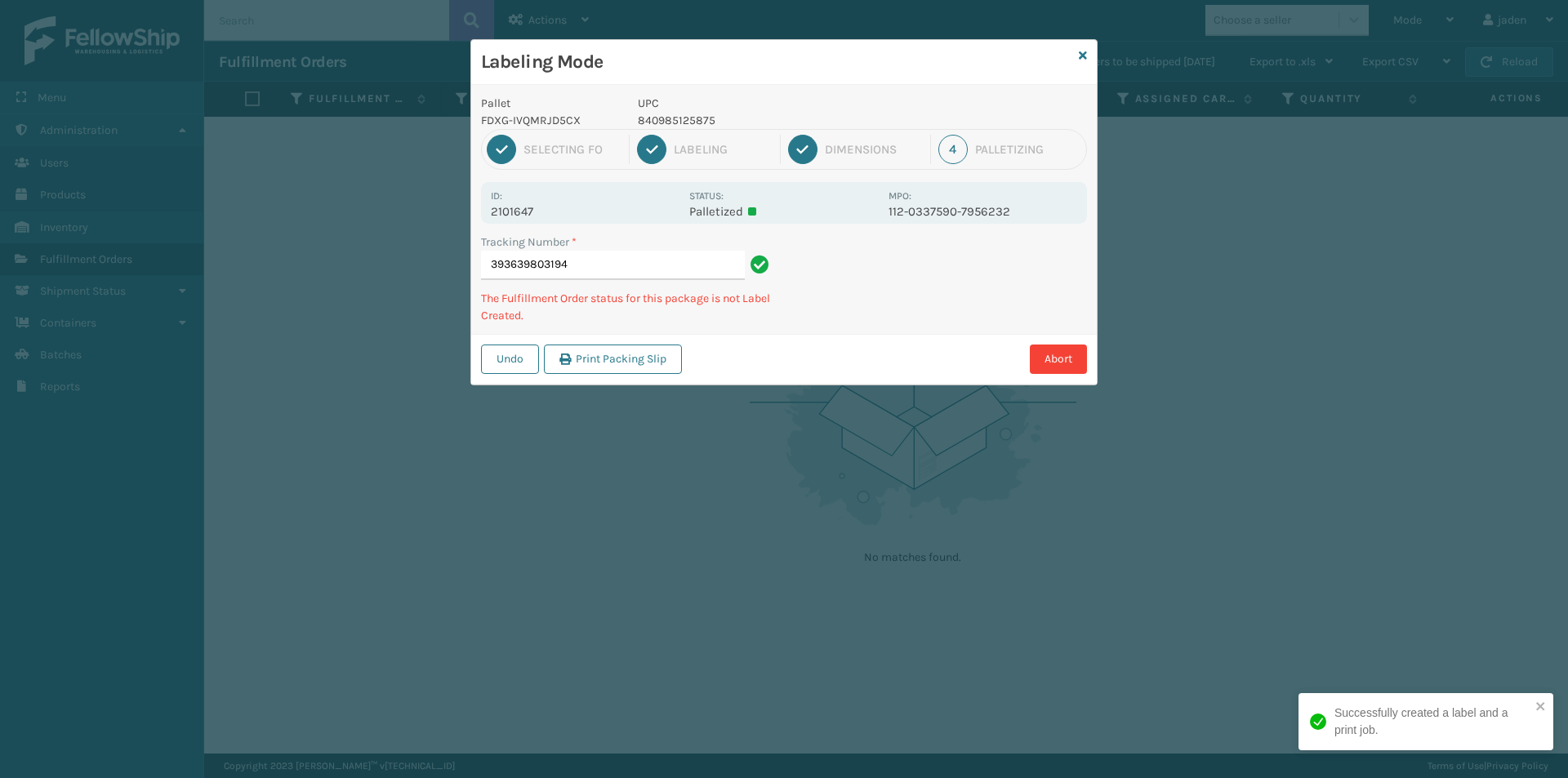
drag, startPoint x: 1013, startPoint y: 259, endPoint x: 1032, endPoint y: 261, distance: 19.1
click at [982, 291] on div "Pallet FDXG-IVQMRJD5CX UPC 840985125875 1 Selecting FO 2 Labeling 3 Dimensions …" at bounding box center [784, 234] width 625 height 300
drag, startPoint x: 1026, startPoint y: 261, endPoint x: 1110, endPoint y: 261, distance: 84.0
click at [1003, 311] on div "Pallet FDXG-IVQMRJD5CX UPC 840985125875 1 Selecting FO 2 Labeling 3 Dimensions …" at bounding box center [784, 234] width 625 height 300
drag, startPoint x: 1110, startPoint y: 261, endPoint x: 885, endPoint y: 387, distance: 257.9
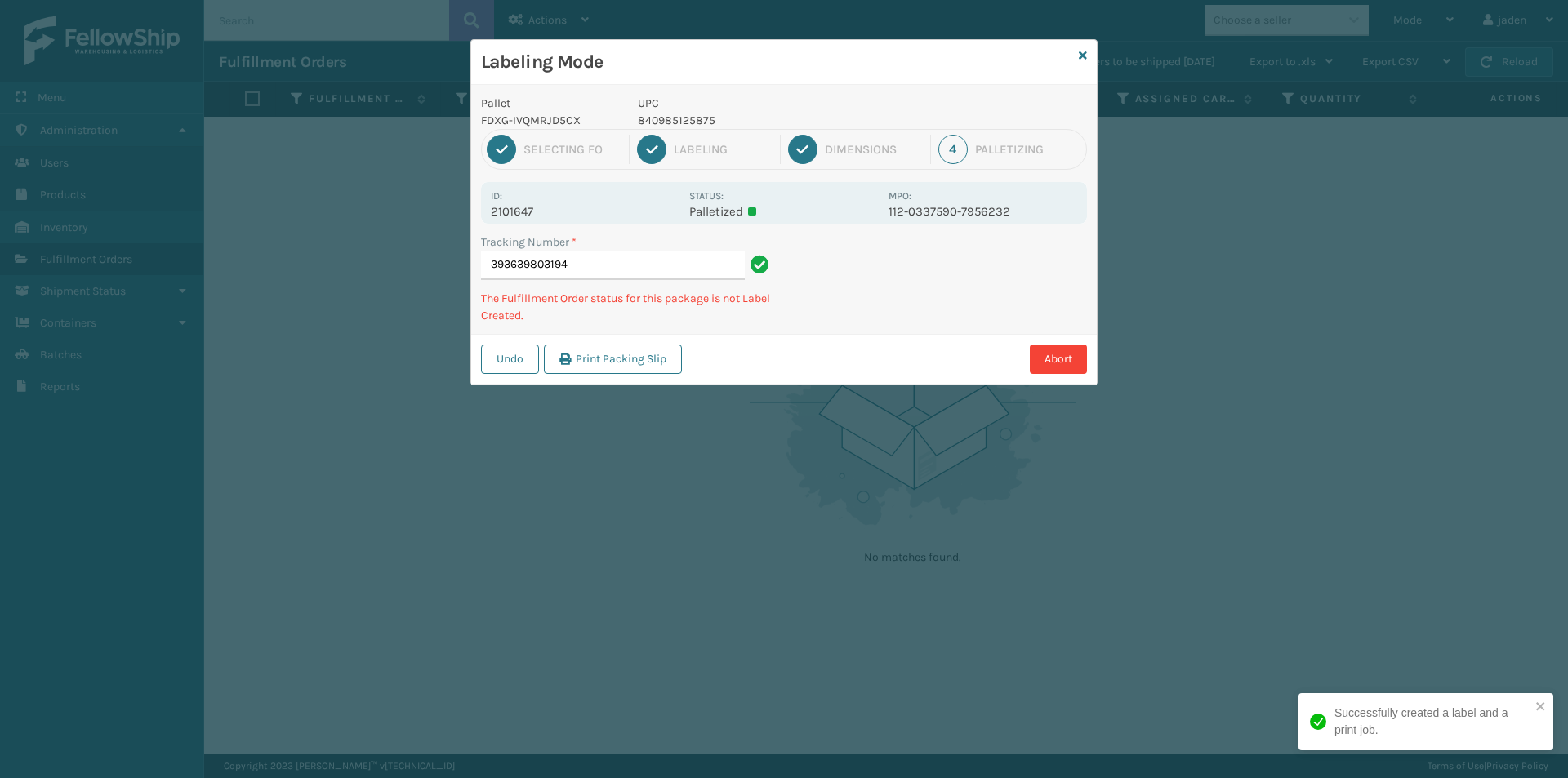
drag, startPoint x: 885, startPoint y: 387, endPoint x: 899, endPoint y: 363, distance: 27.8
click at [889, 380] on div "Labeling Mode Pallet FDXG-IVQMRJD5CX UPC 840985125875 1 Selecting FO 2 Labeling…" at bounding box center [784, 389] width 1568 height 778
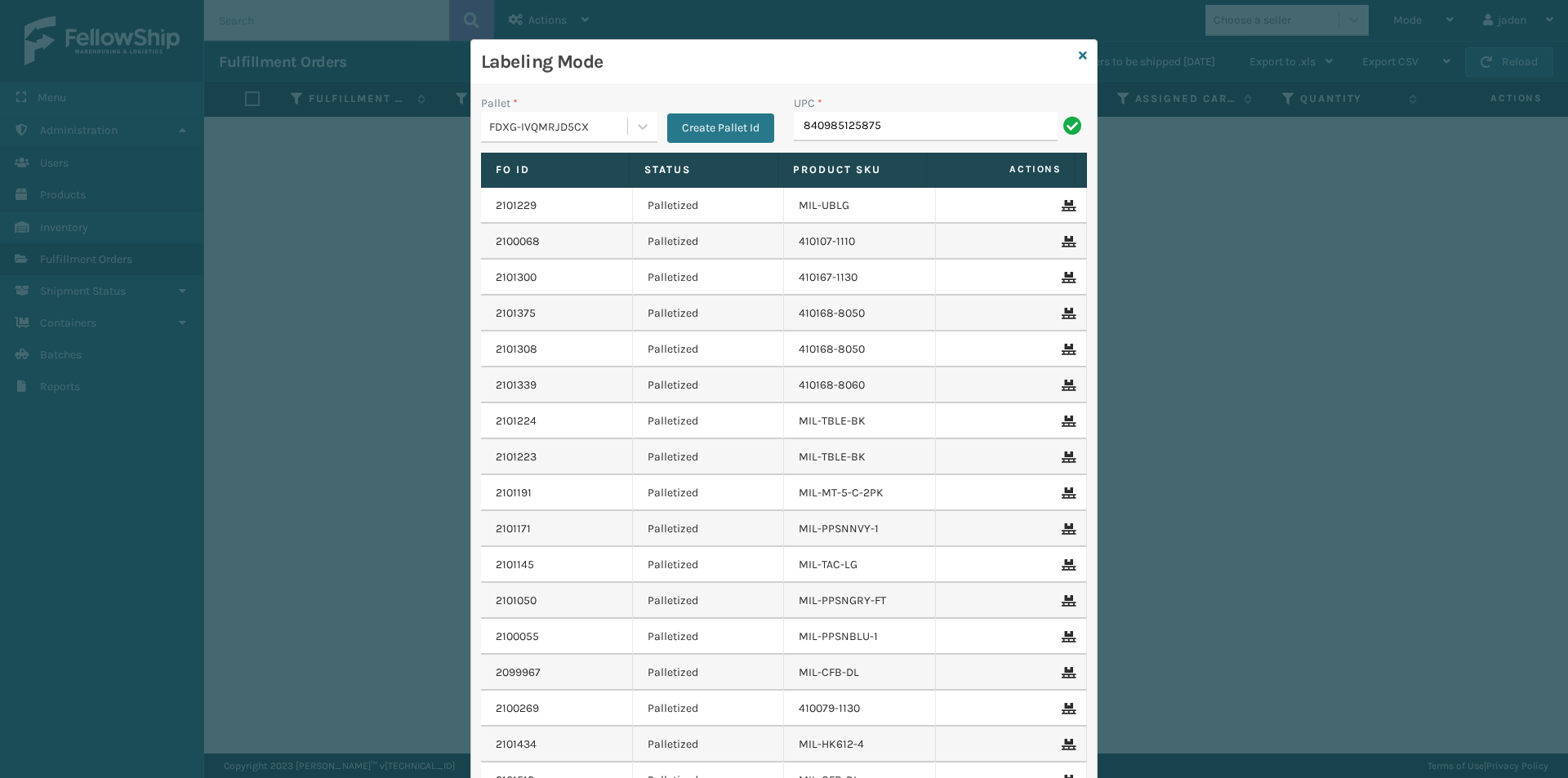
type input "840985125875"
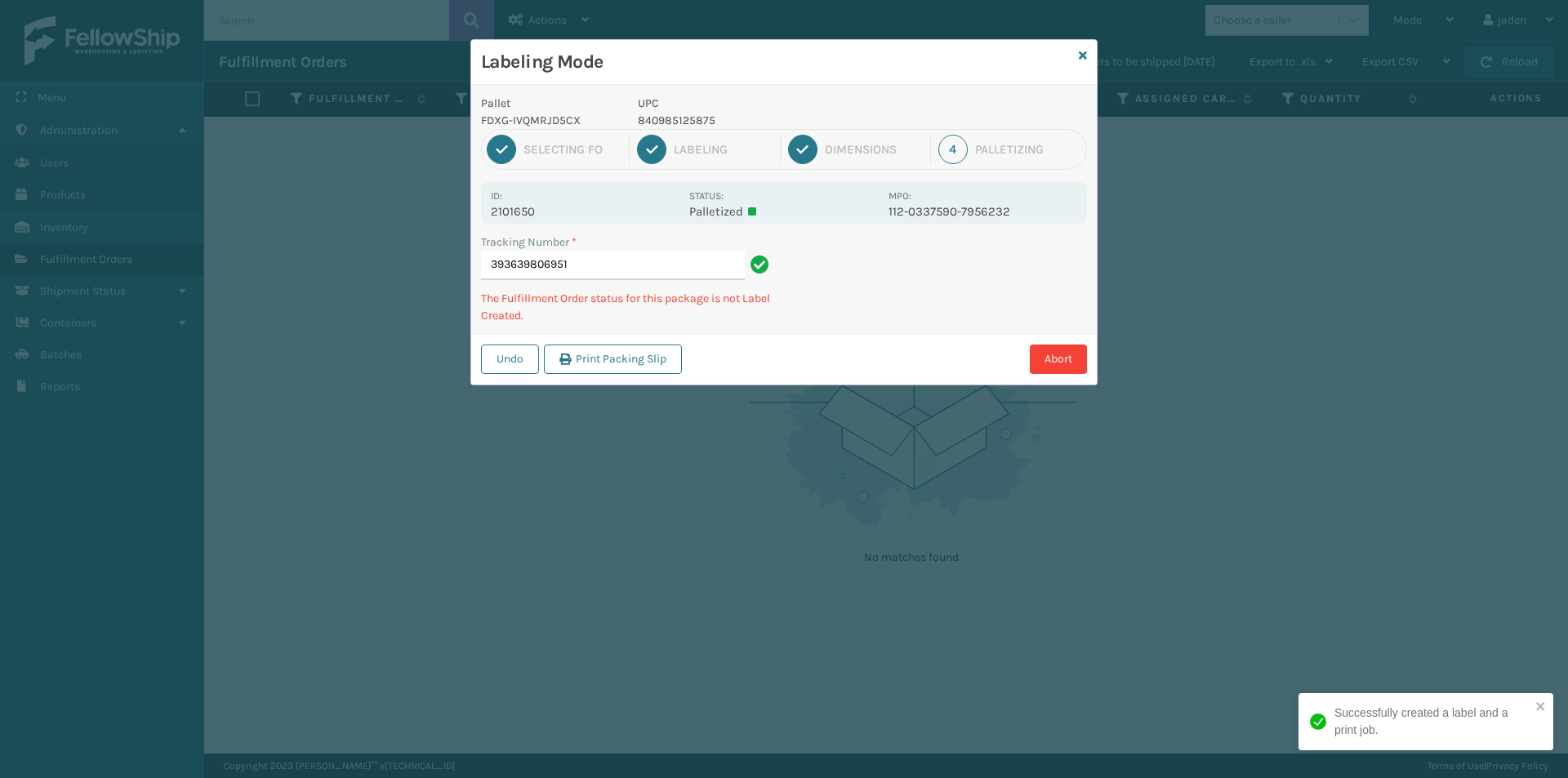
drag, startPoint x: 1112, startPoint y: 233, endPoint x: 1104, endPoint y: 252, distance: 20.6
click at [1014, 289] on div "Tracking Number * 393639806951 The Fulfillment Order status for this package is…" at bounding box center [784, 284] width 625 height 100
drag, startPoint x: 1104, startPoint y: 252, endPoint x: 1084, endPoint y: 252, distance: 20.0
drag, startPoint x: 1084, startPoint y: 252, endPoint x: 1028, endPoint y: 277, distance: 61.3
click at [947, 318] on div "Pallet FDXG-IVQMRJD5CX UPC 840985125875 1 Selecting FO 2 Labeling 3 Dimensions …" at bounding box center [784, 234] width 625 height 300
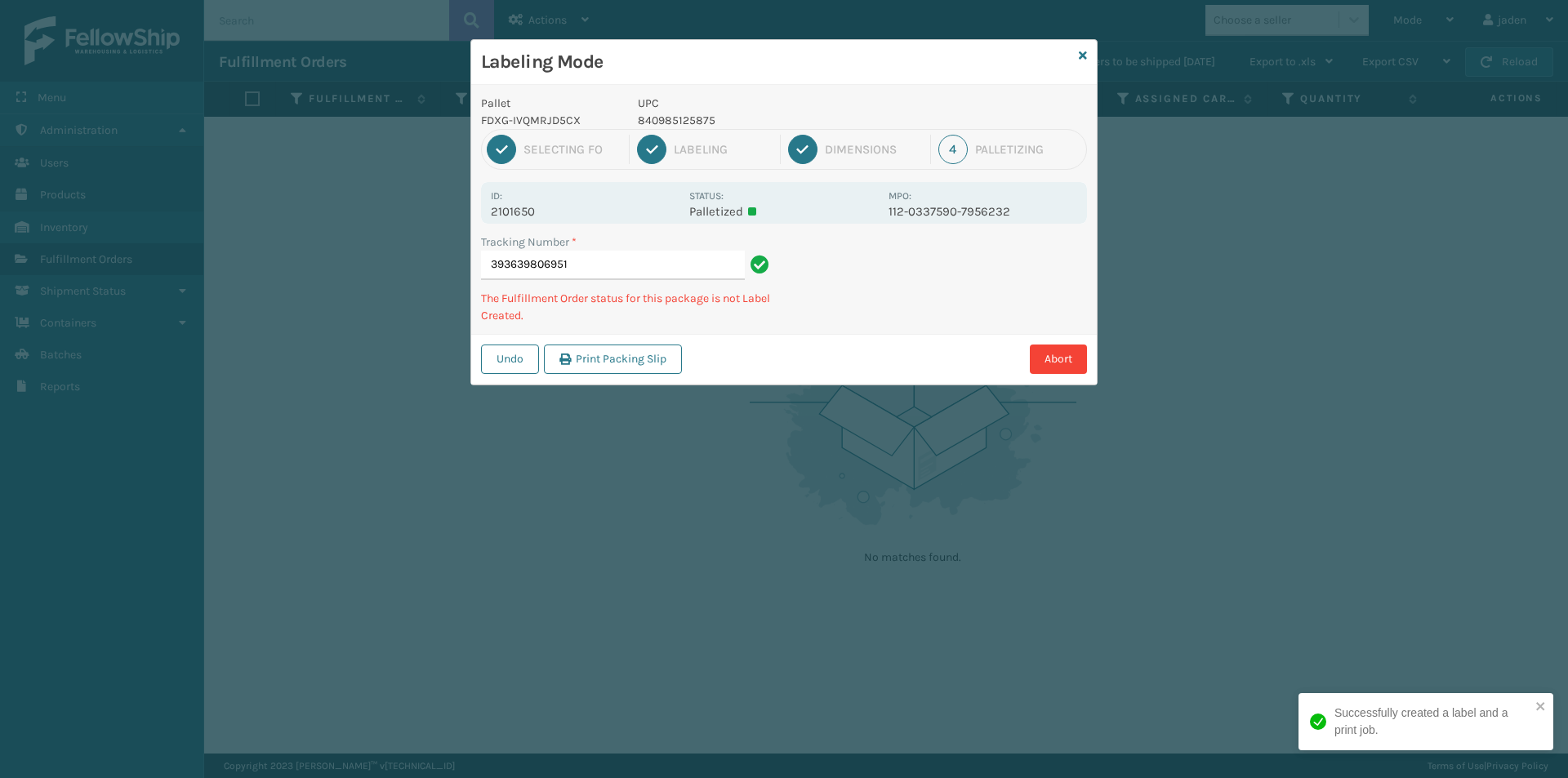
drag, startPoint x: 1027, startPoint y: 278, endPoint x: 1018, endPoint y: 286, distance: 12.0
click at [926, 330] on div "Pallet FDXG-IVQMRJD5CX UPC 840985125875 1 Selecting FO 2 Labeling 3 Dimensions …" at bounding box center [784, 234] width 625 height 300
drag, startPoint x: 1018, startPoint y: 286, endPoint x: 769, endPoint y: 369, distance: 262.5
drag, startPoint x: 769, startPoint y: 369, endPoint x: 1008, endPoint y: 252, distance: 266.1
click at [896, 317] on div "Pallet FDXG-IVQMRJD5CX UPC 840985125875 1 Selecting FO 2 Labeling 3 Dimensions …" at bounding box center [784, 234] width 625 height 300
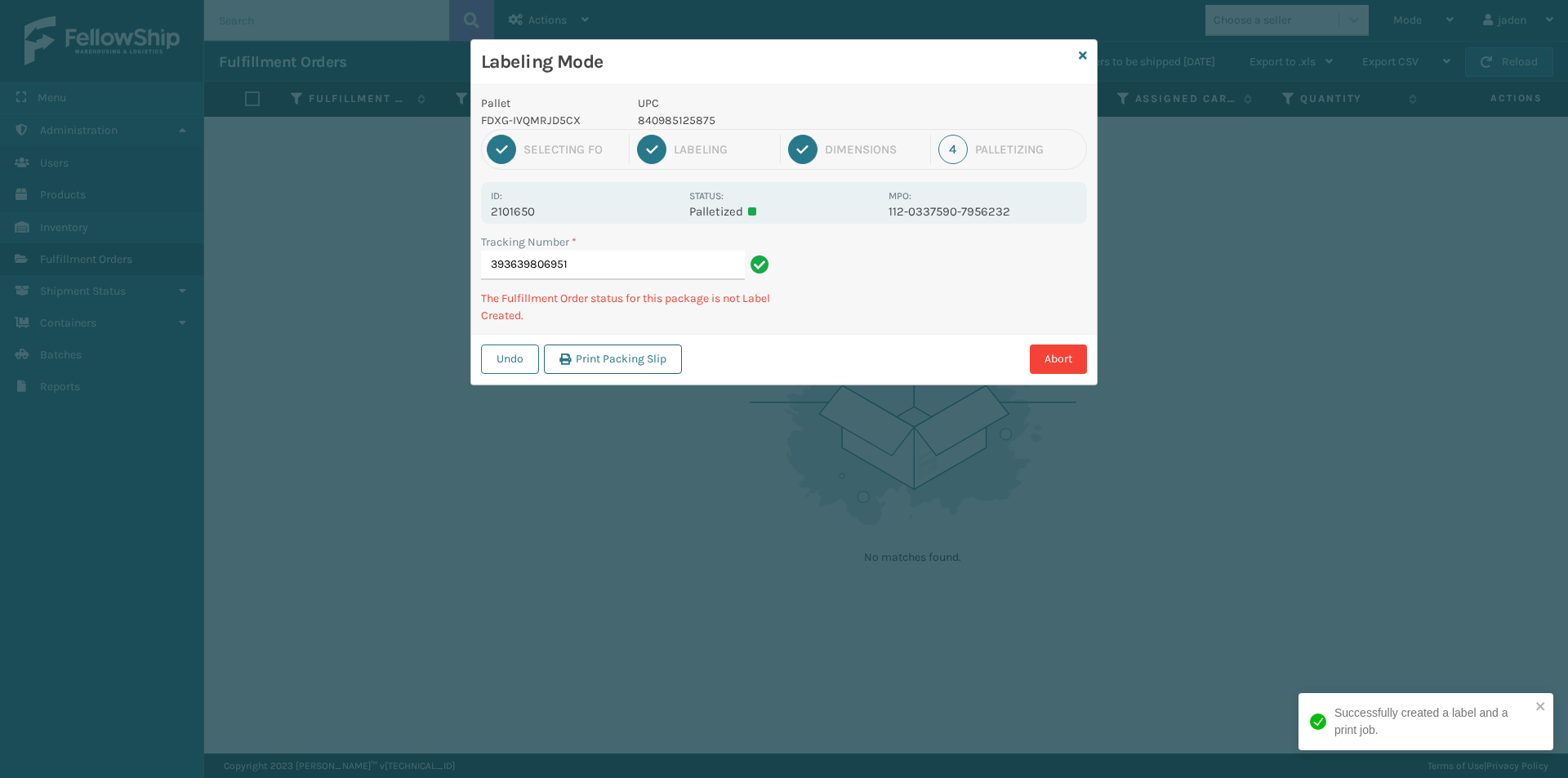
drag, startPoint x: 1008, startPoint y: 252, endPoint x: 670, endPoint y: 359, distance: 354.5
drag, startPoint x: 670, startPoint y: 359, endPoint x: 773, endPoint y: 212, distance: 179.5
click at [688, 344] on div "Undo Print Packing Slip Abort" at bounding box center [784, 359] width 625 height 50
click button "Print Packing Slip" at bounding box center [613, 359] width 138 height 29
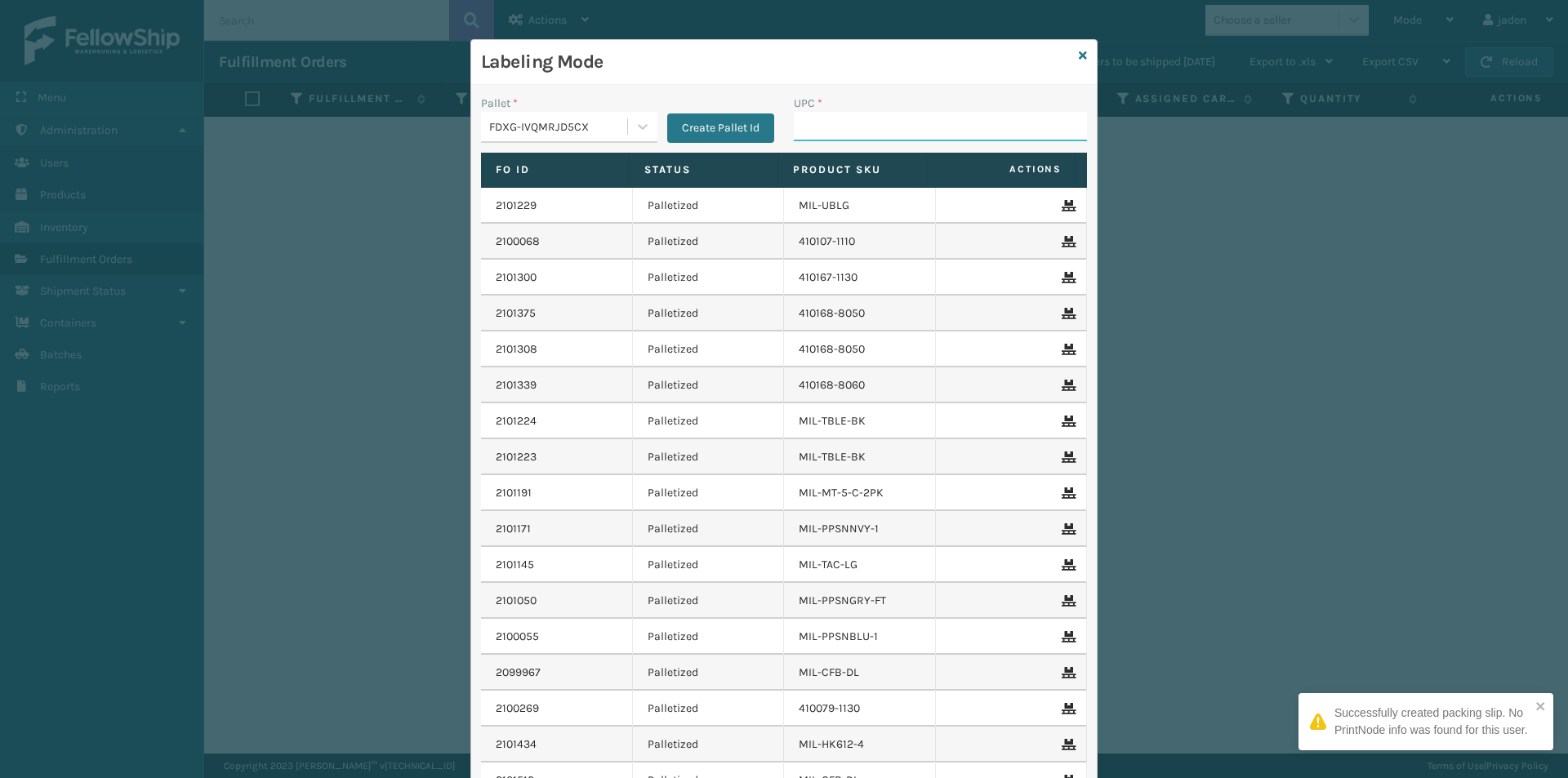
paste input "840985125875"
type input "840985125875"
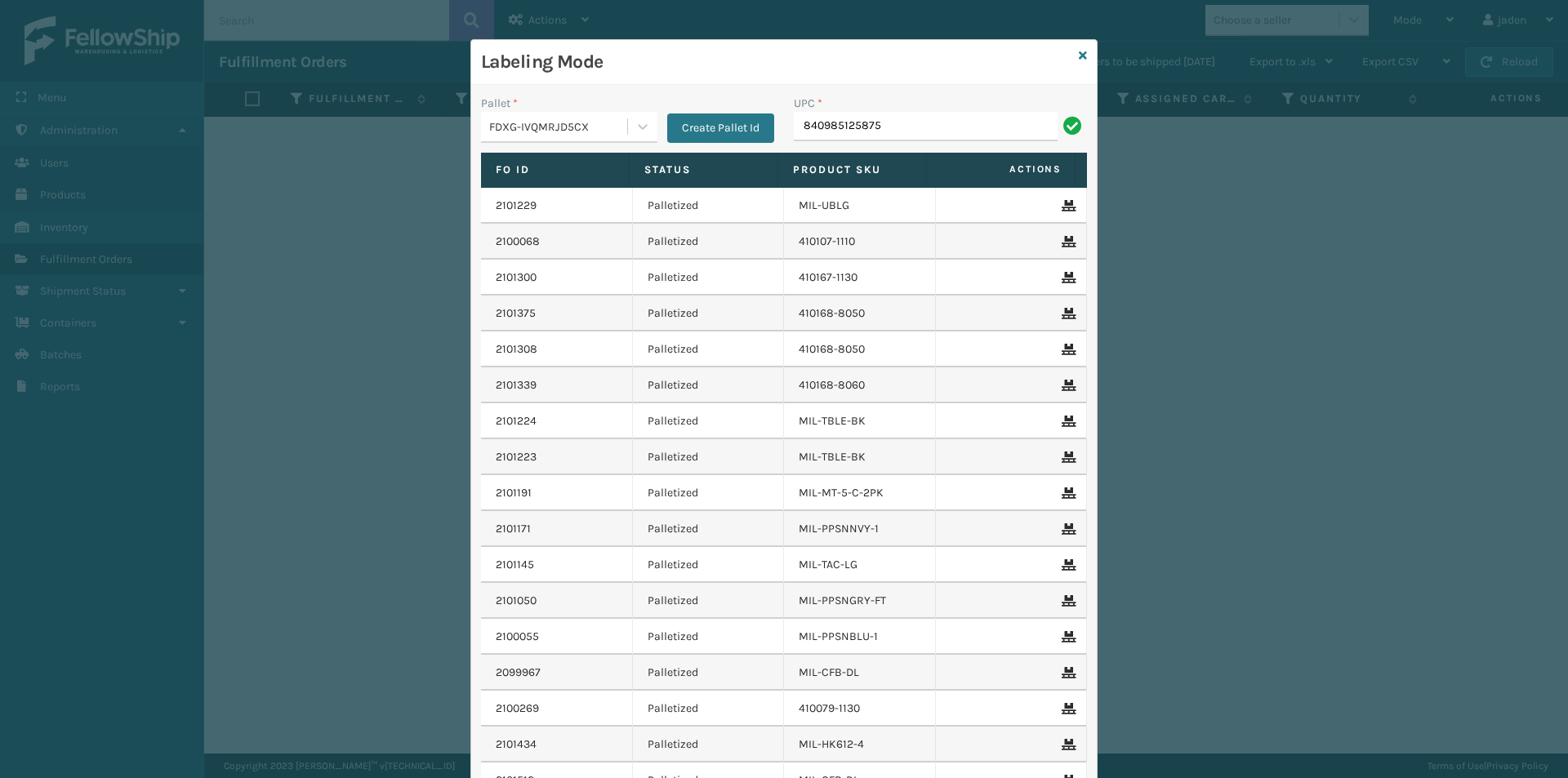
type input "840985125875"
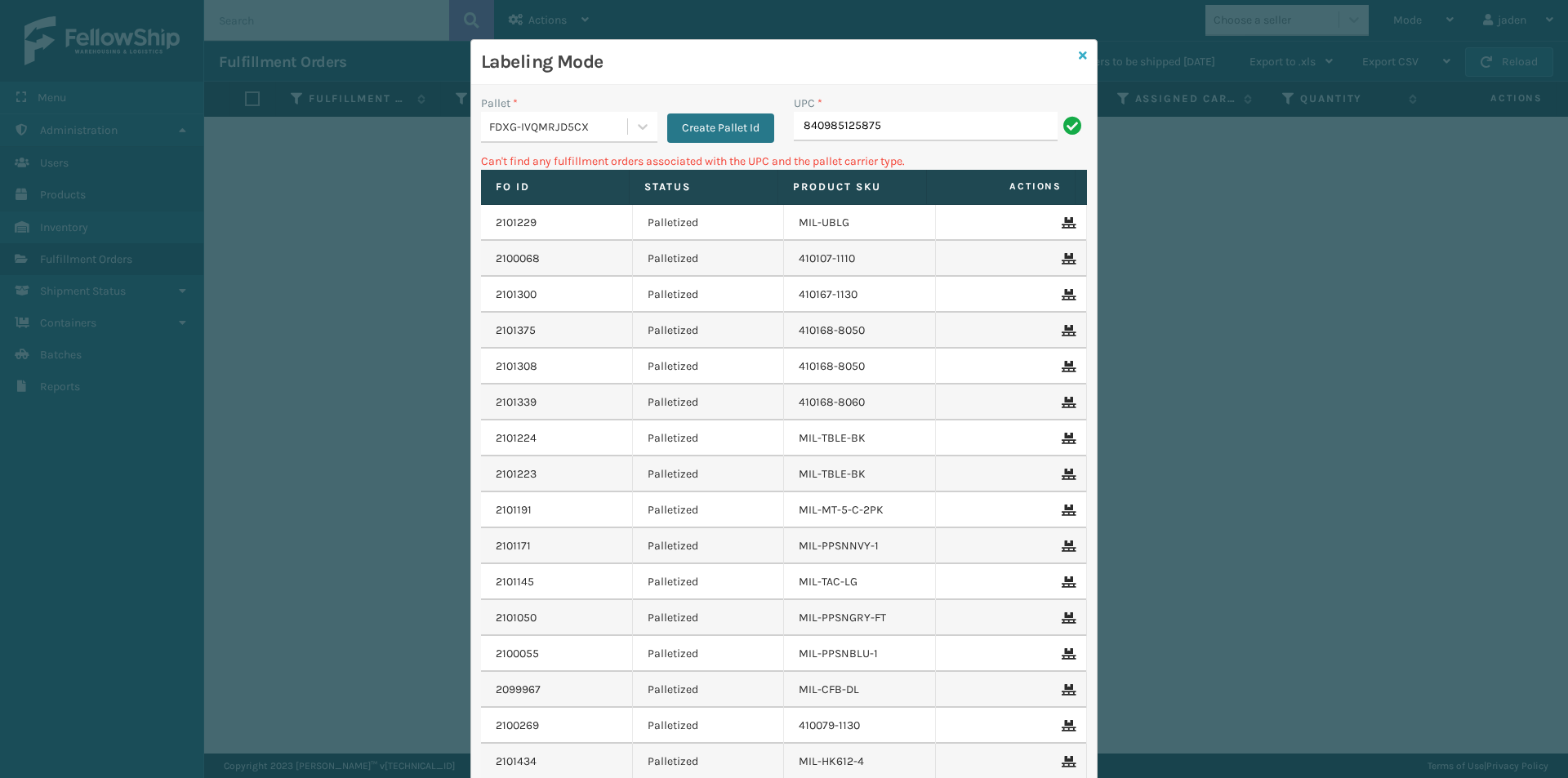
click at [1078, 62] on link at bounding box center [1082, 56] width 8 height 17
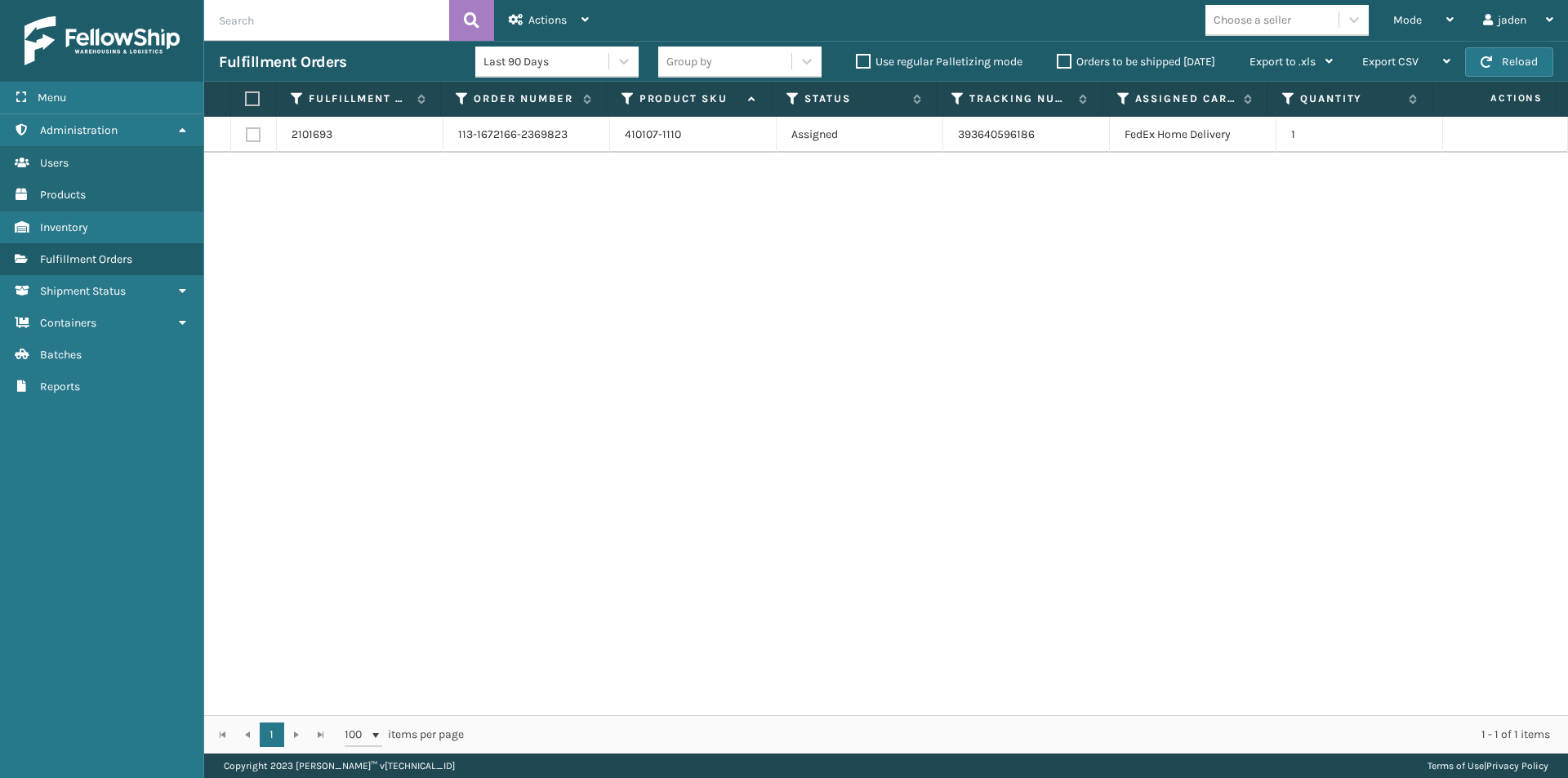
drag, startPoint x: 1083, startPoint y: 345, endPoint x: 1065, endPoint y: 345, distance: 18.0
drag, startPoint x: 1065, startPoint y: 345, endPoint x: 681, endPoint y: 380, distance: 385.6
click at [681, 380] on div "2101693 113-1672166-2369823 410107-1110 Assigned 393640596186 FedEx Home Delive…" at bounding box center [886, 416] width 1364 height 598
click at [1433, 27] on div "Mode" at bounding box center [1424, 20] width 61 height 41
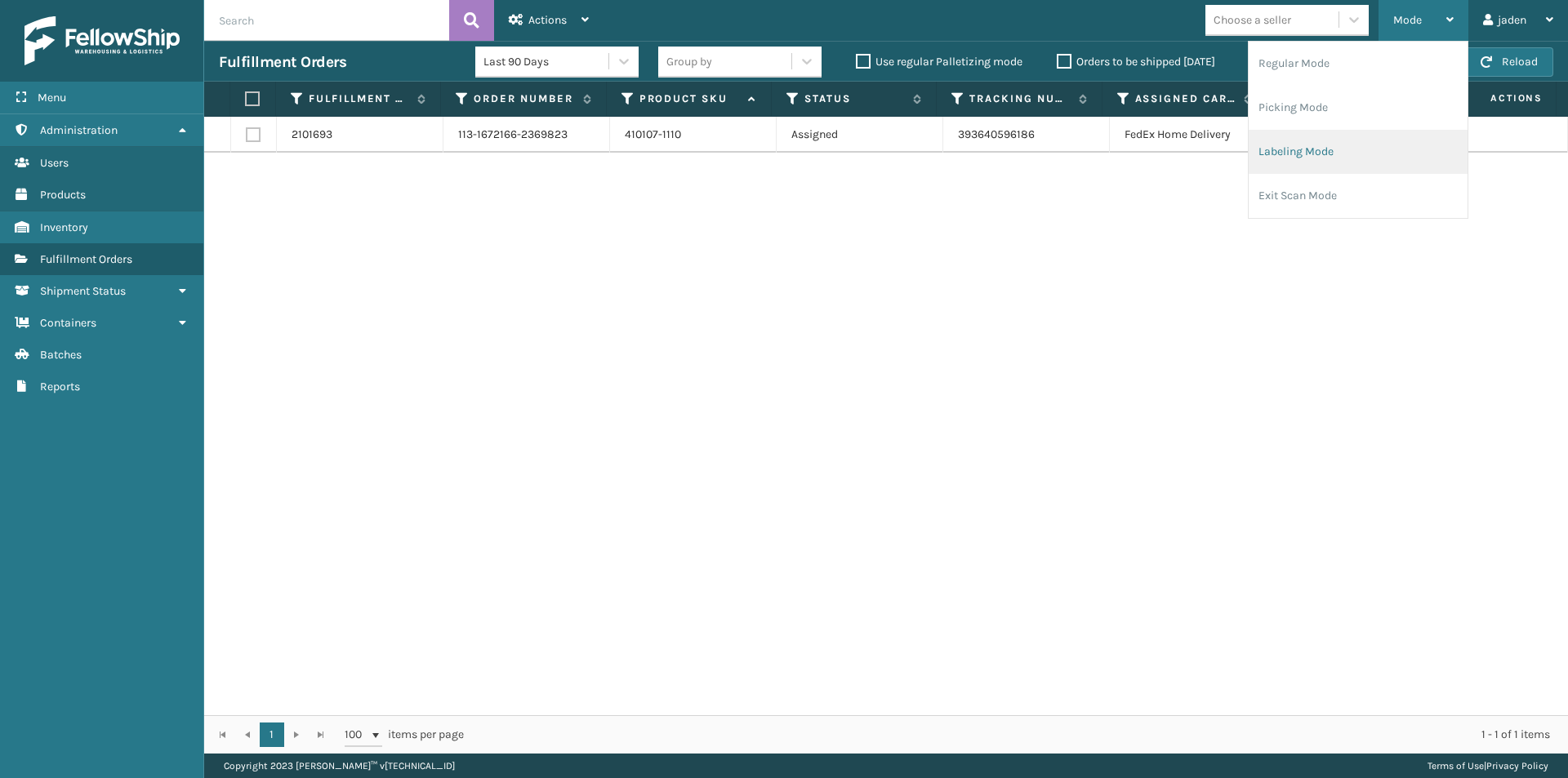
click at [1366, 137] on li "Labeling Mode" at bounding box center [1358, 151] width 219 height 44
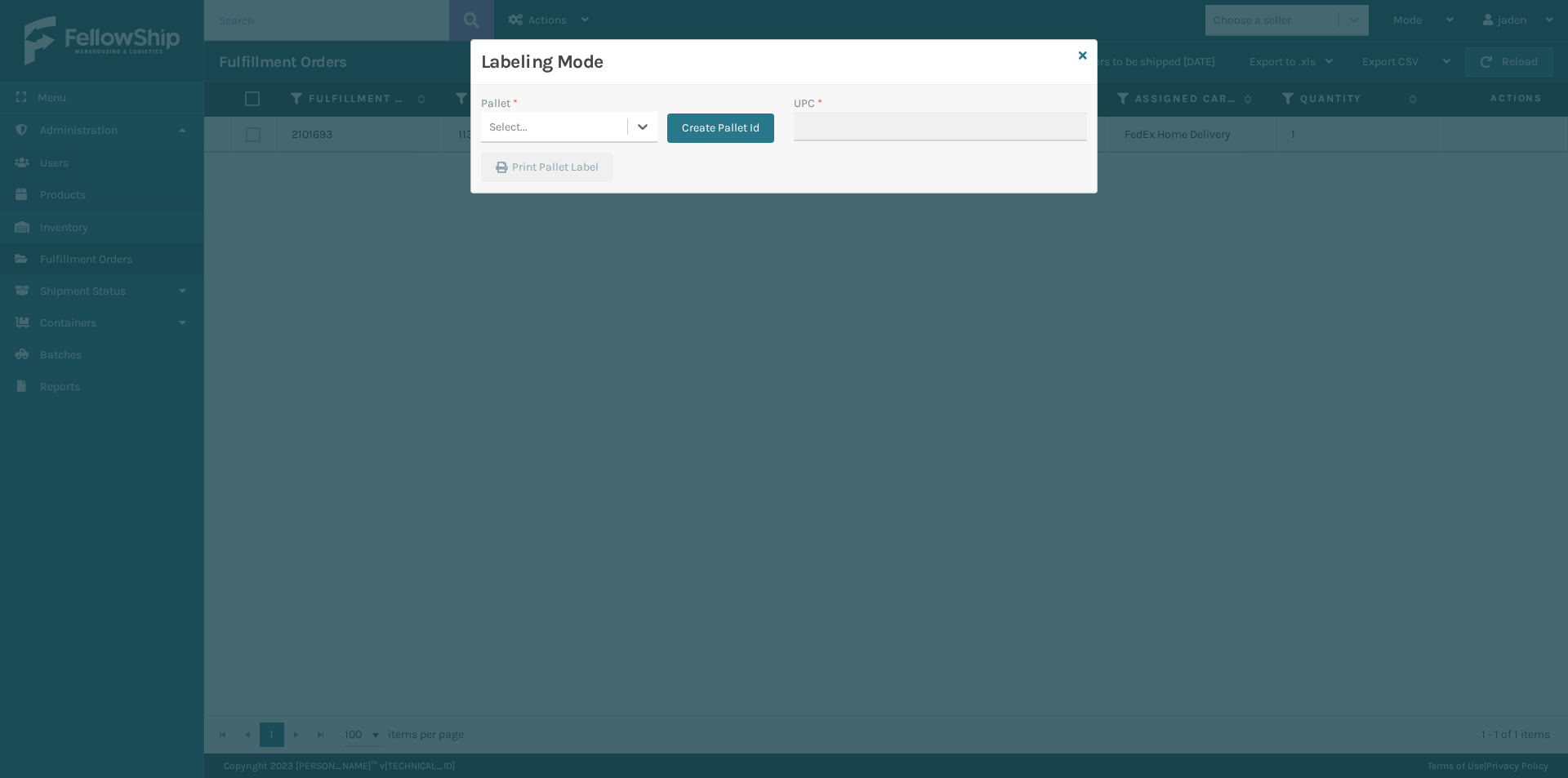
click at [616, 142] on div "Select..." at bounding box center [569, 127] width 176 height 31
click at [557, 154] on div "FDXG-IVQMRJD5CX" at bounding box center [569, 168] width 176 height 30
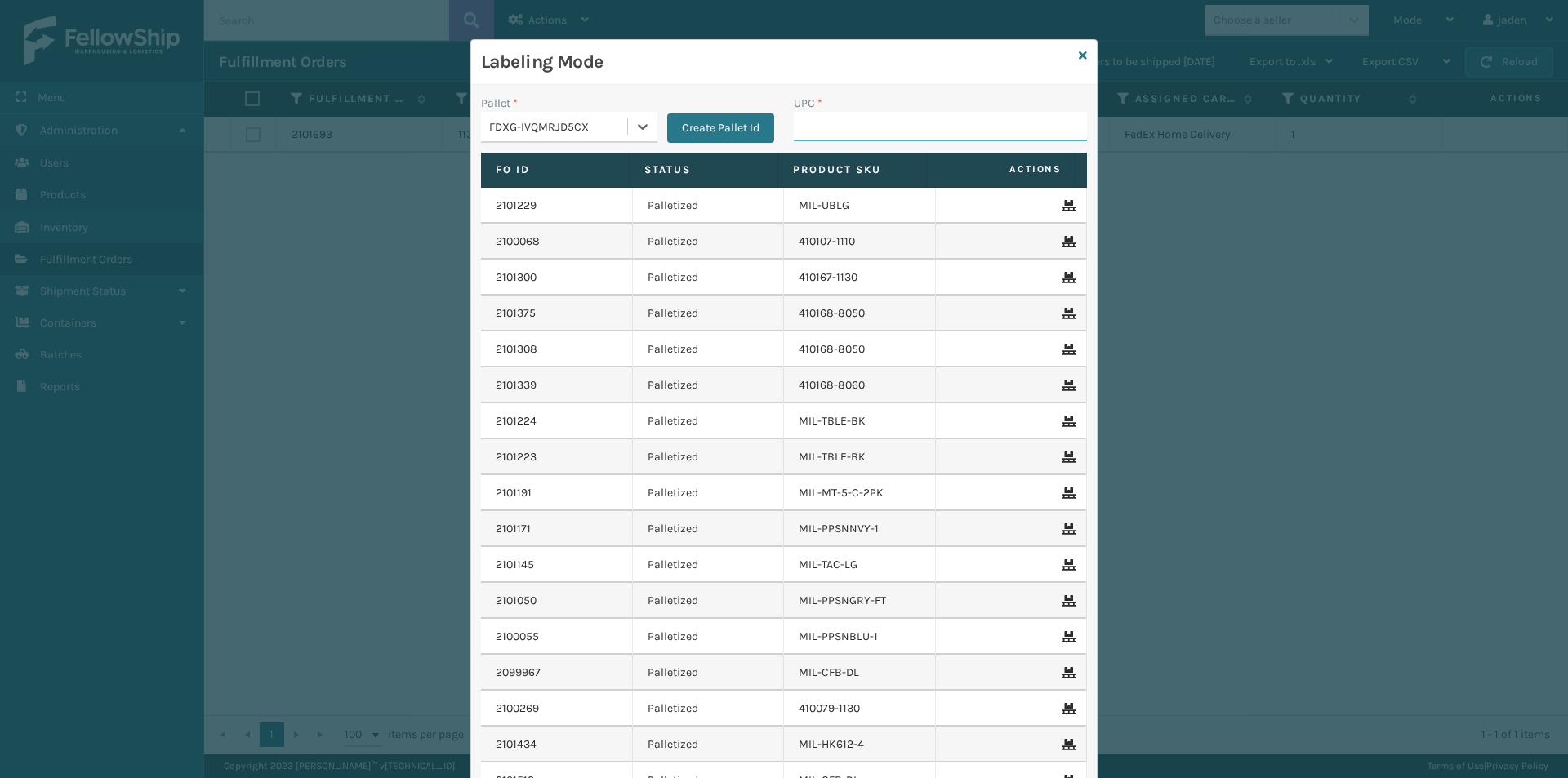
click at [830, 113] on input "UPC *" at bounding box center [940, 126] width 293 height 29
type input "410107-1130"
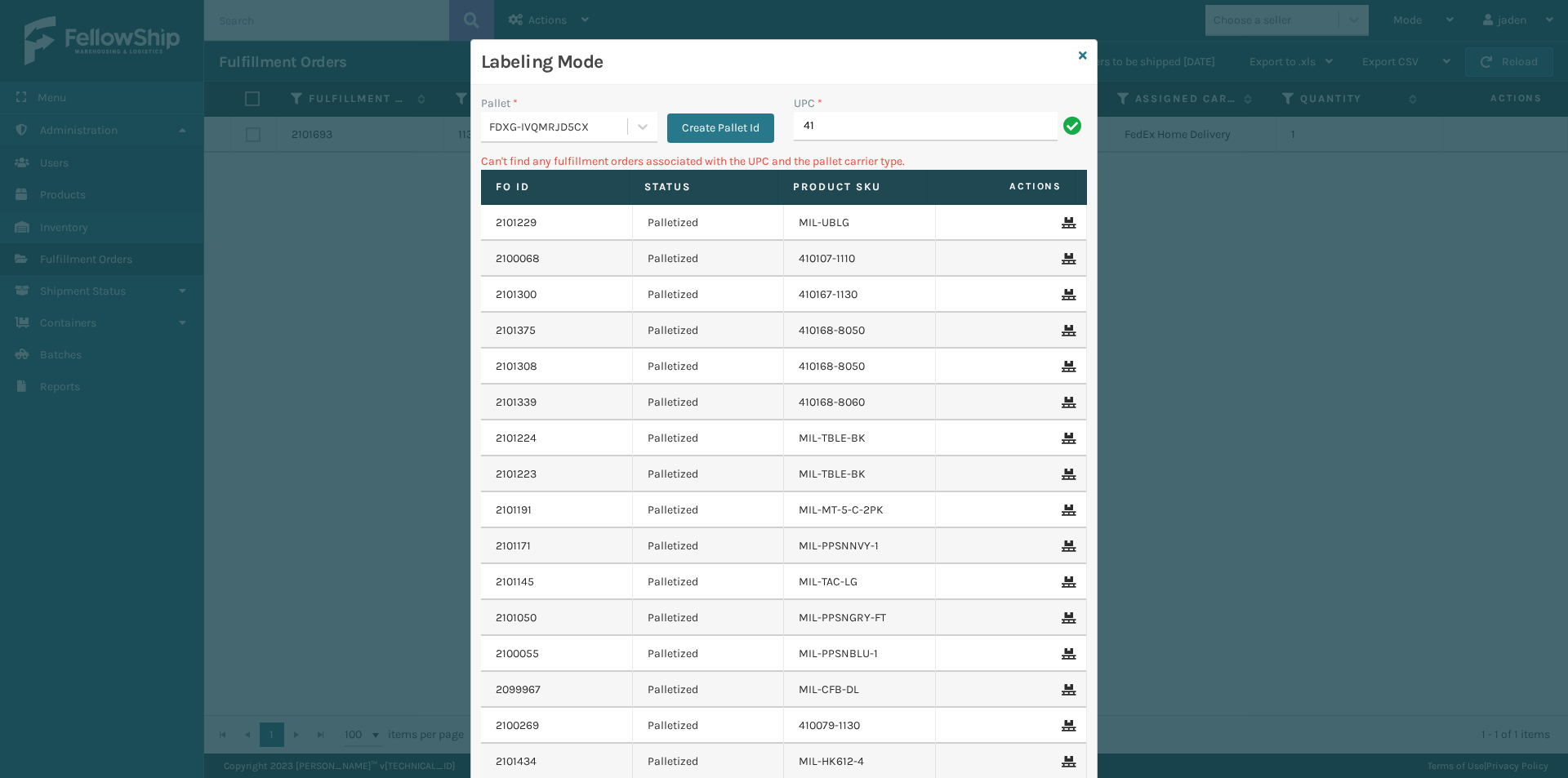
type input "4"
type input "410079-1130"
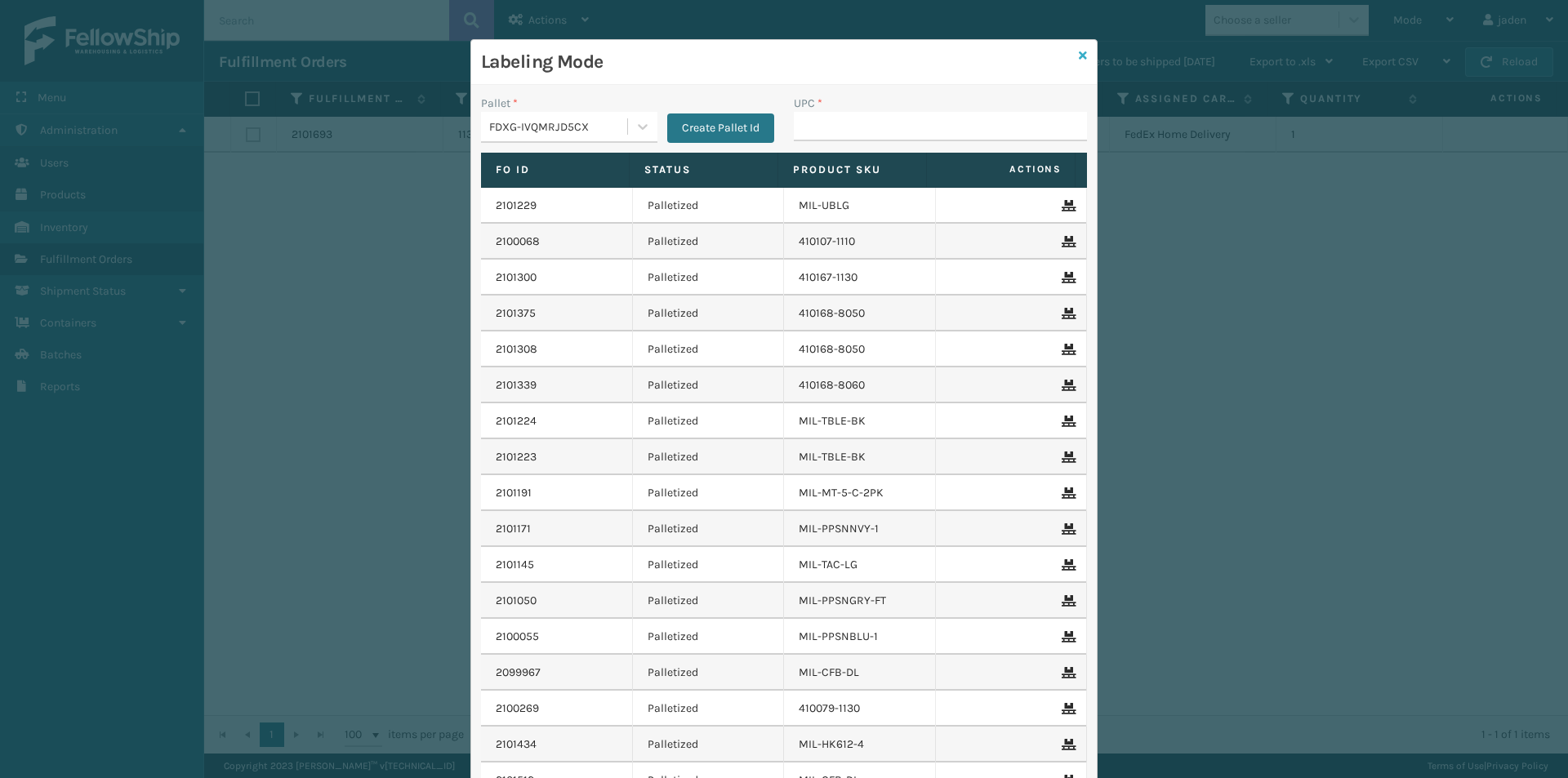
click at [1078, 54] on icon at bounding box center [1082, 55] width 8 height 11
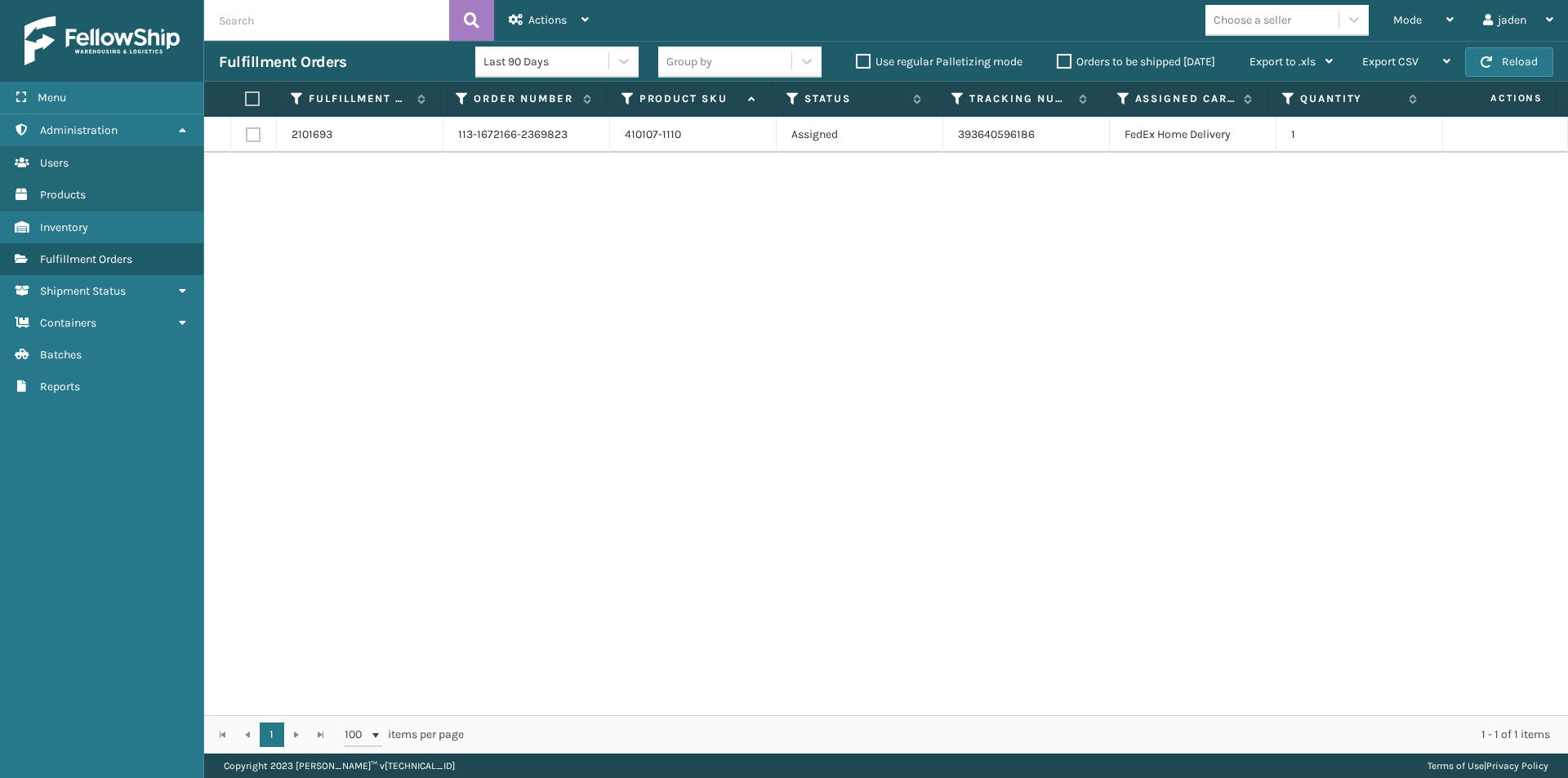
drag, startPoint x: 1028, startPoint y: 227, endPoint x: 1010, endPoint y: 226, distance: 18.0
drag, startPoint x: 1010, startPoint y: 226, endPoint x: 541, endPoint y: 195, distance: 470.0
click at [657, 226] on div "2101693 113-1672166-2369823 410107-1110 Assigned 393640596186 FedEx Home Delive…" at bounding box center [886, 416] width 1364 height 598
click at [250, 102] on label at bounding box center [250, 99] width 10 height 15
click at [246, 102] on input "checkbox" at bounding box center [245, 99] width 1 height 10
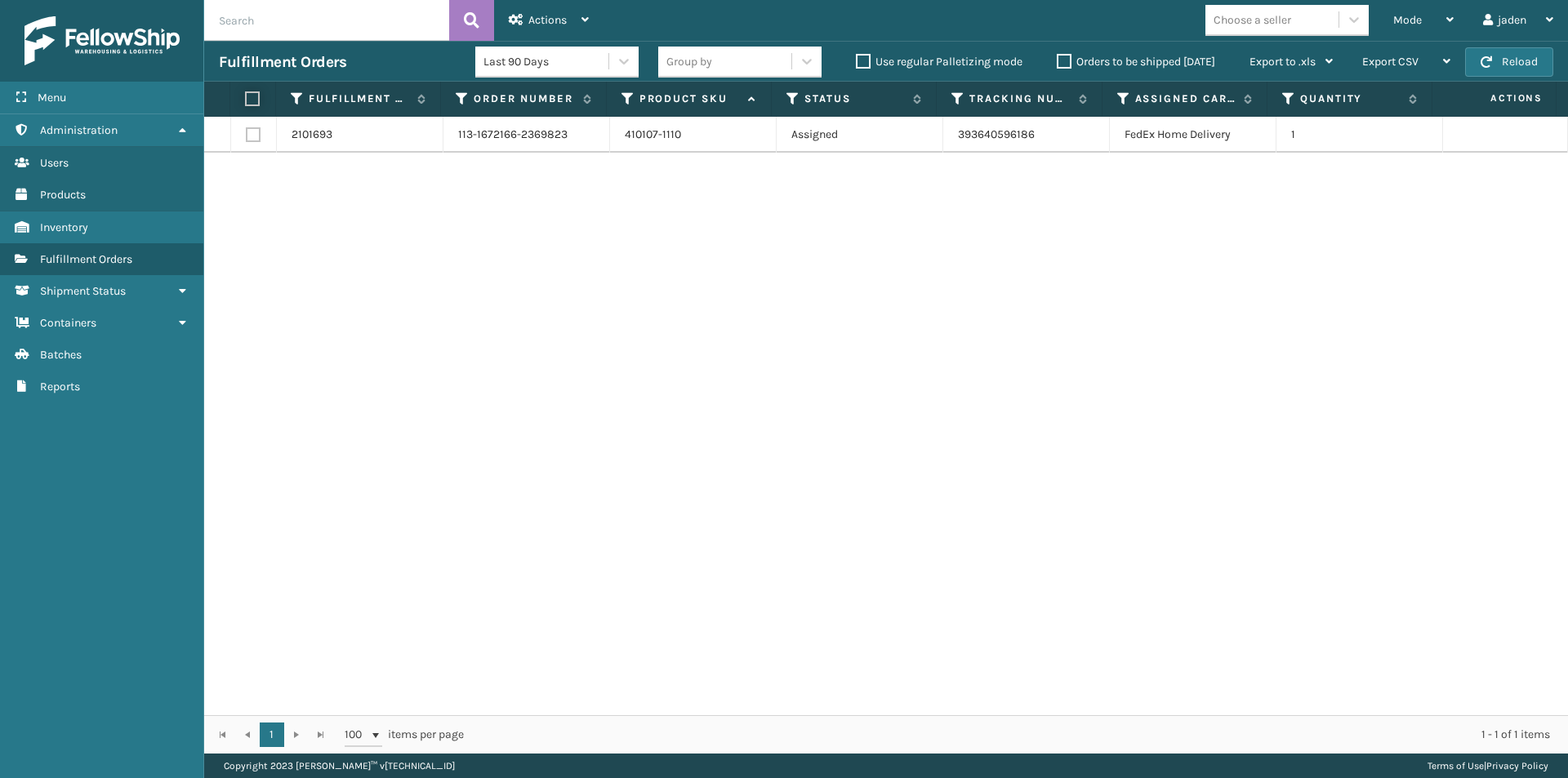
checkbox input "true"
click at [547, 13] on span "Actions" at bounding box center [547, 20] width 38 height 14
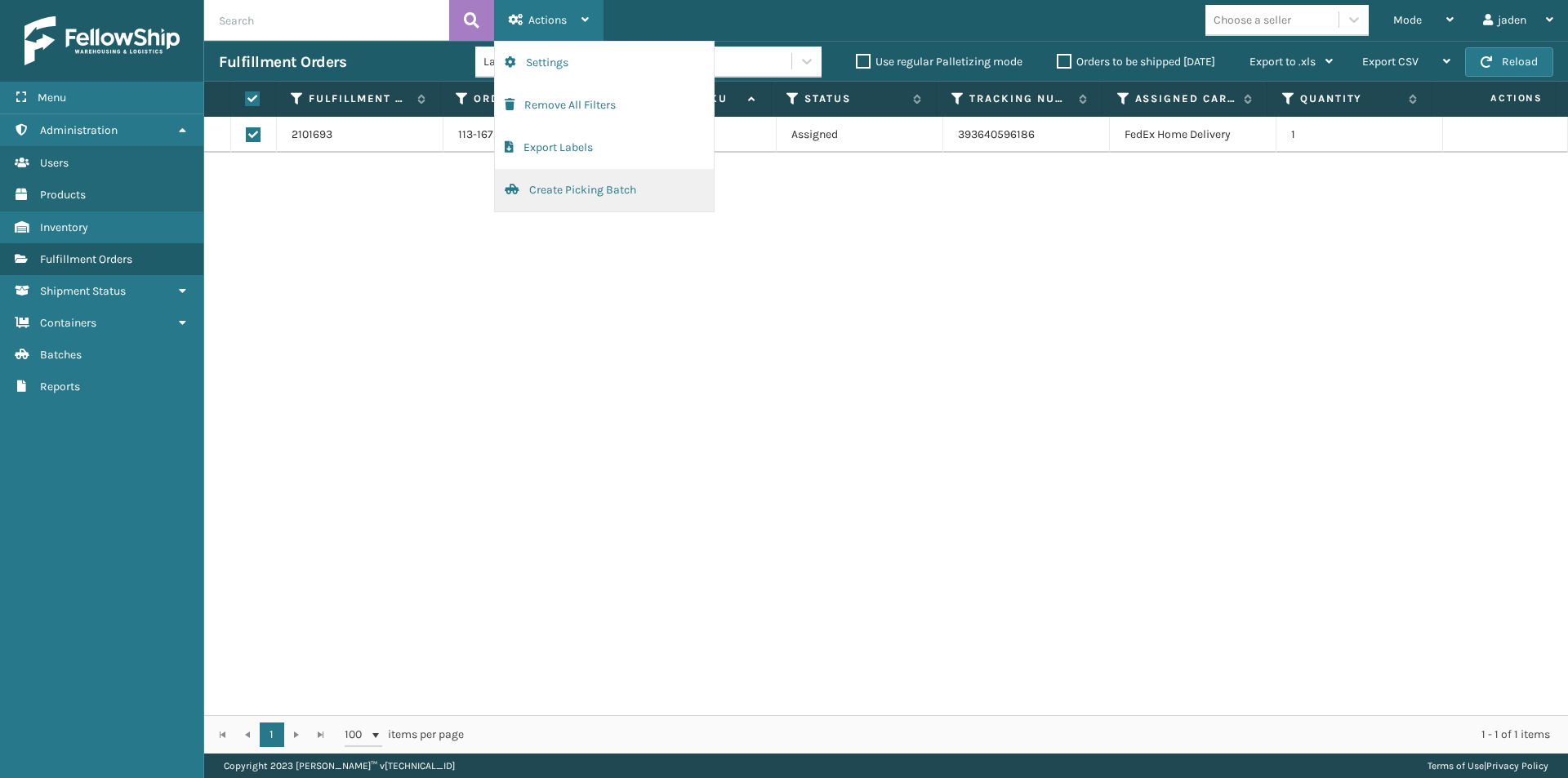
click at [549, 197] on button "Create Picking Batch" at bounding box center [604, 189] width 219 height 42
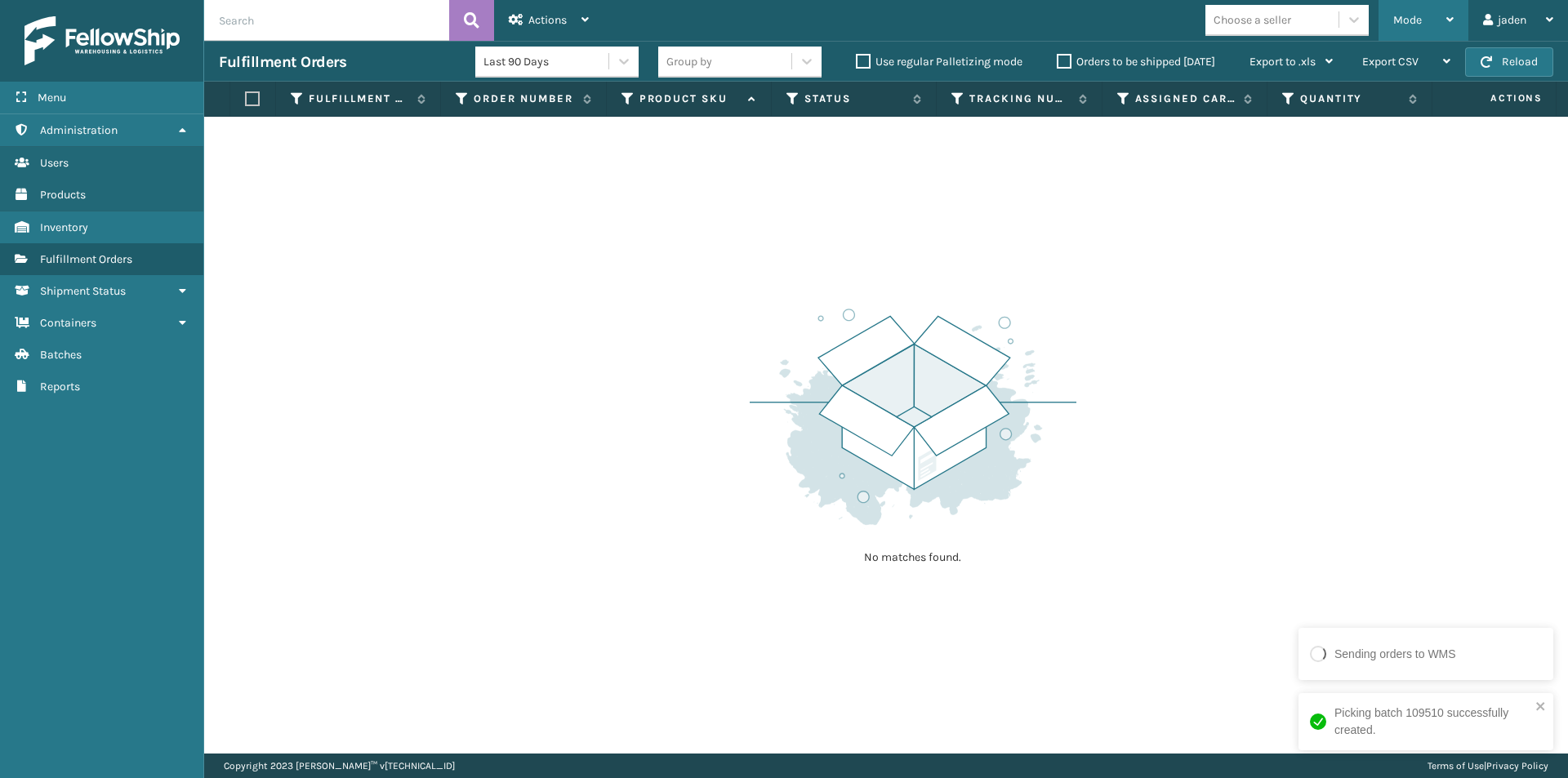
click at [1419, 3] on div "Mode" at bounding box center [1424, 20] width 61 height 41
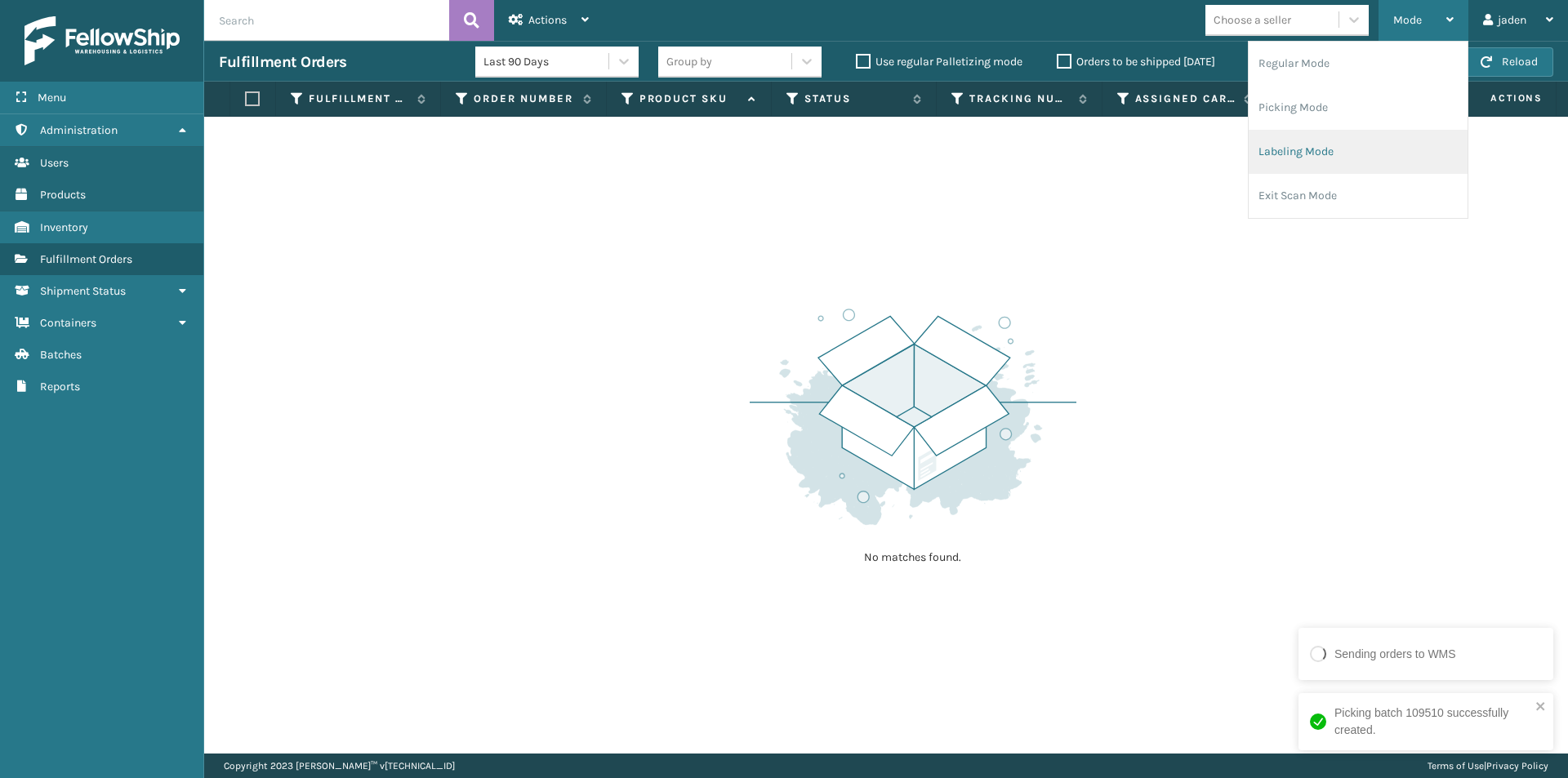
click at [1323, 147] on li "Labeling Mode" at bounding box center [1358, 151] width 219 height 44
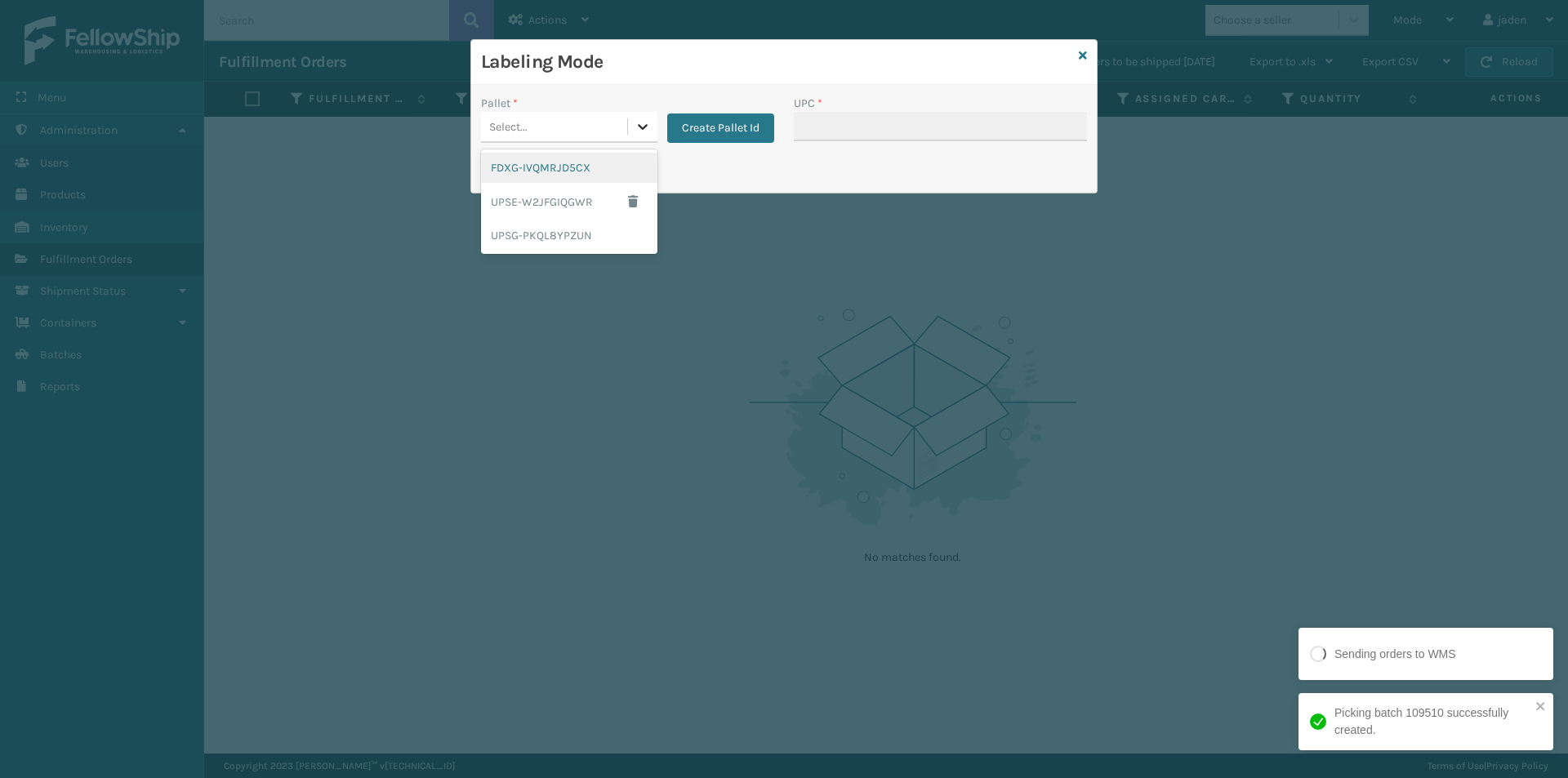
click at [643, 132] on icon at bounding box center [643, 126] width 16 height 16
click at [565, 238] on div "UPSG-PKQL8YPZUN" at bounding box center [569, 235] width 176 height 30
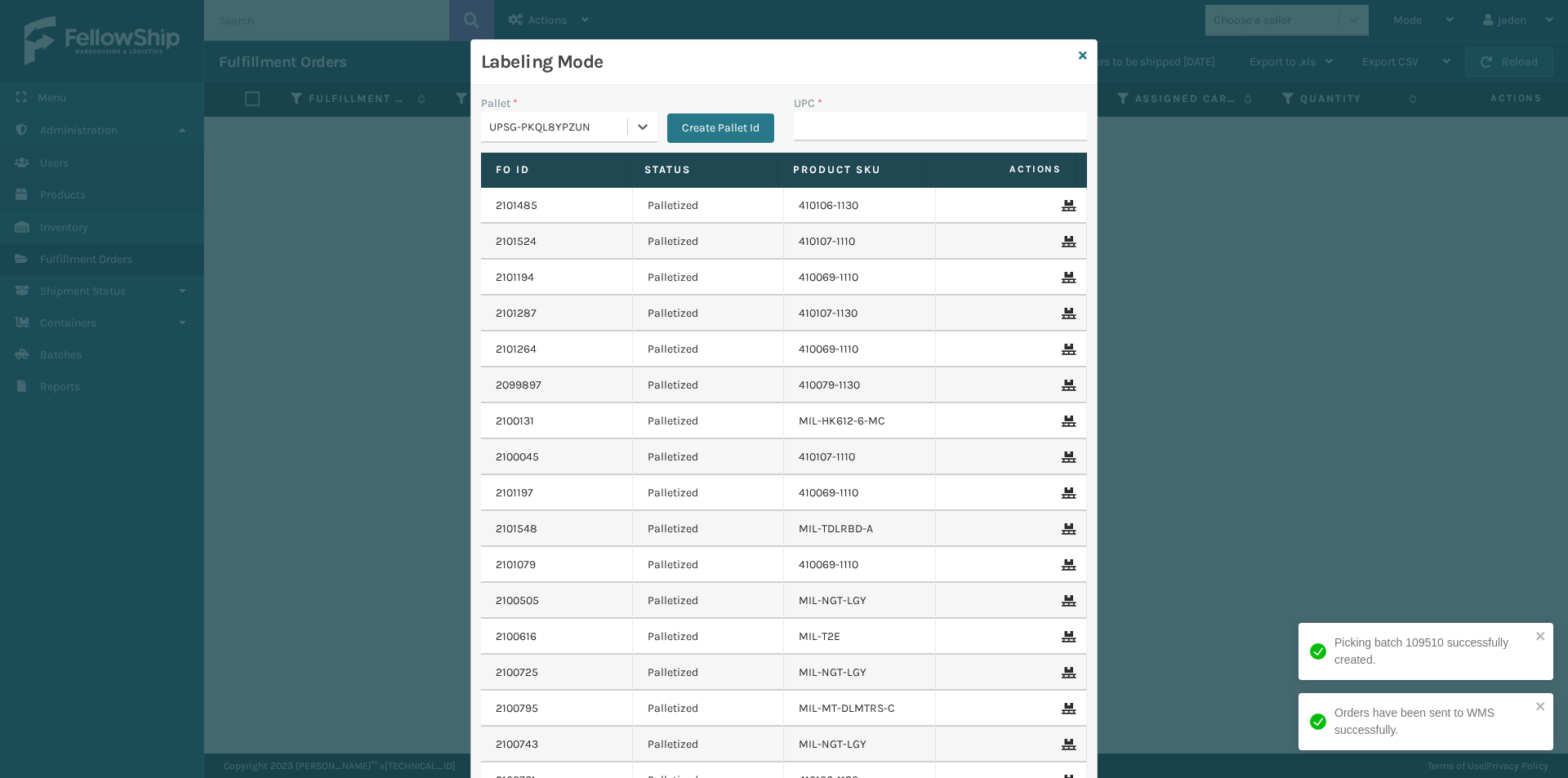
click at [839, 99] on div "UPC *" at bounding box center [940, 104] width 293 height 17
click at [835, 125] on input "UPC *" at bounding box center [940, 126] width 293 height 29
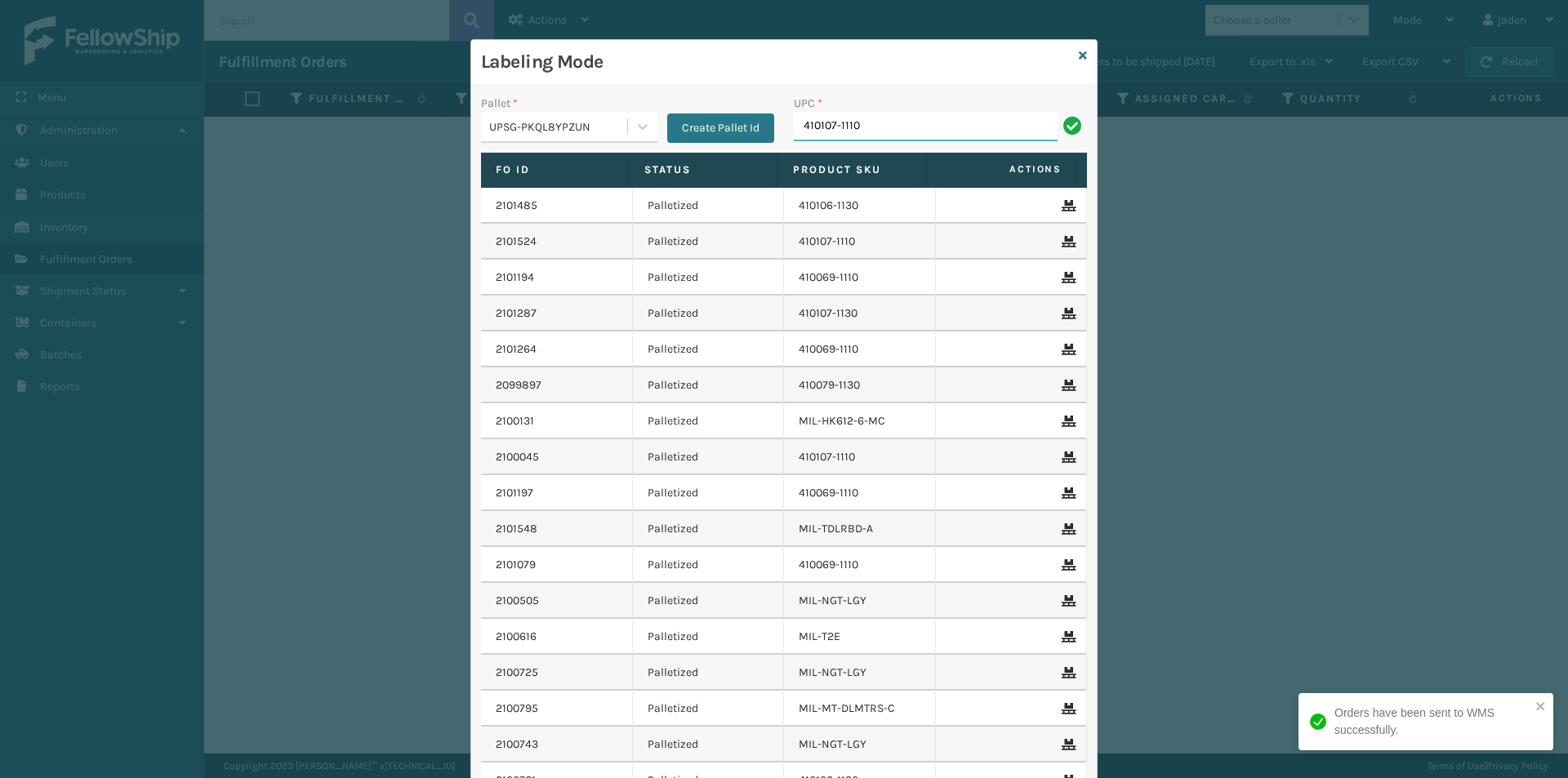
type input "410107-1110"
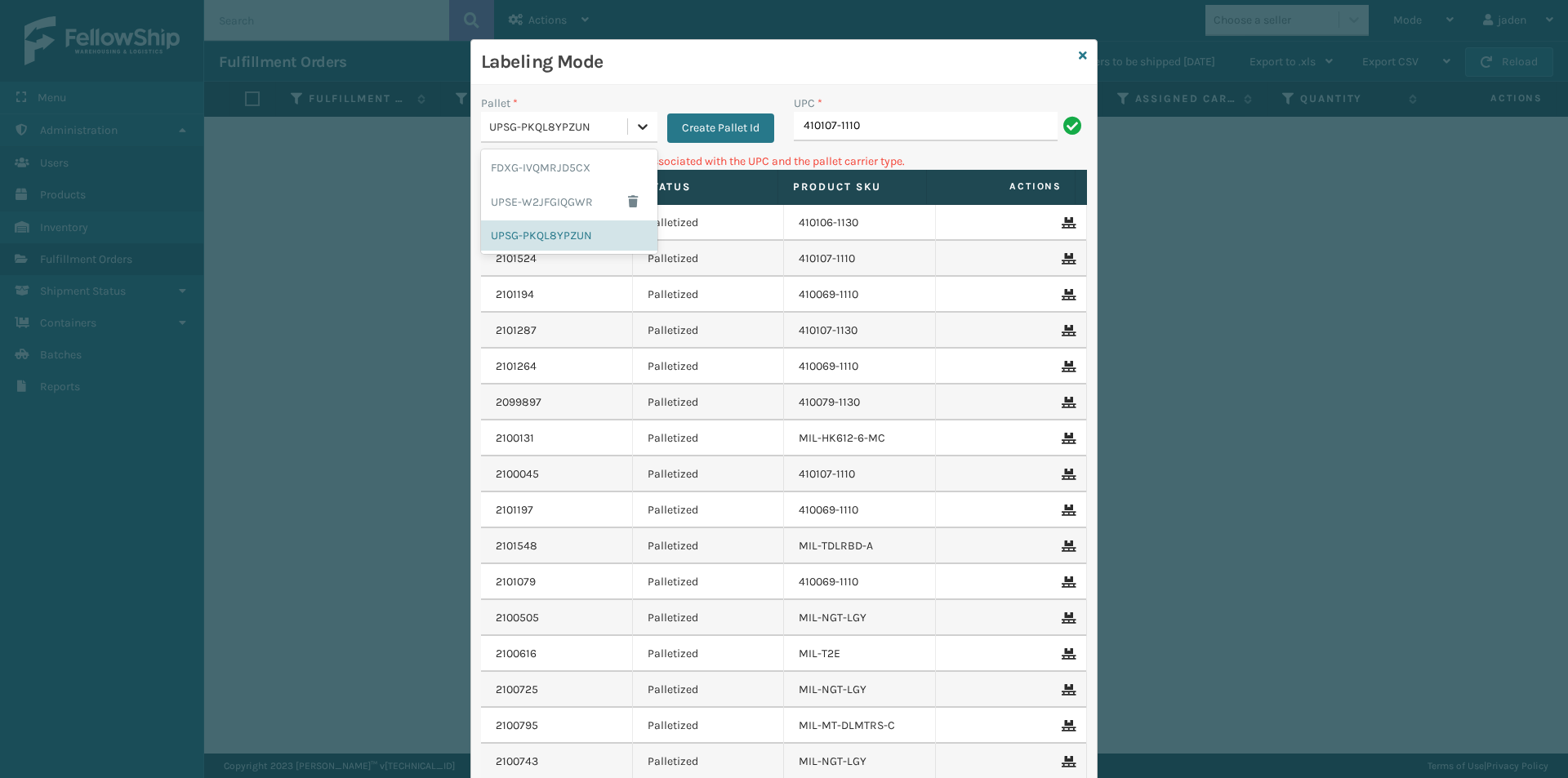
click at [637, 124] on icon at bounding box center [643, 126] width 16 height 16
drag, startPoint x: 523, startPoint y: 177, endPoint x: 864, endPoint y: 119, distance: 345.9
click at [522, 177] on div "FDXG-IVQMRJD5CX" at bounding box center [569, 168] width 176 height 30
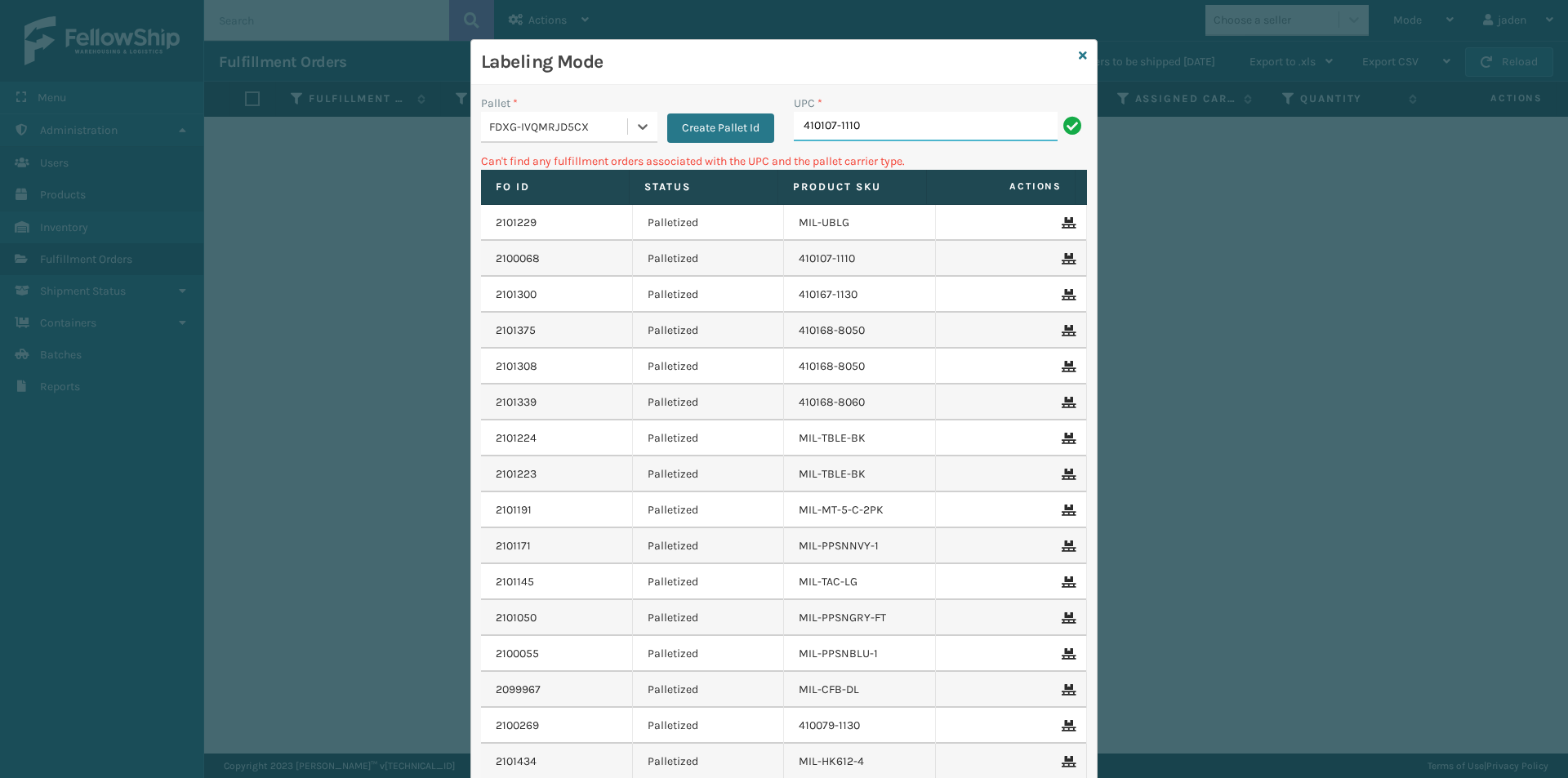
click at [875, 125] on input "410107-1110" at bounding box center [925, 126] width 264 height 29
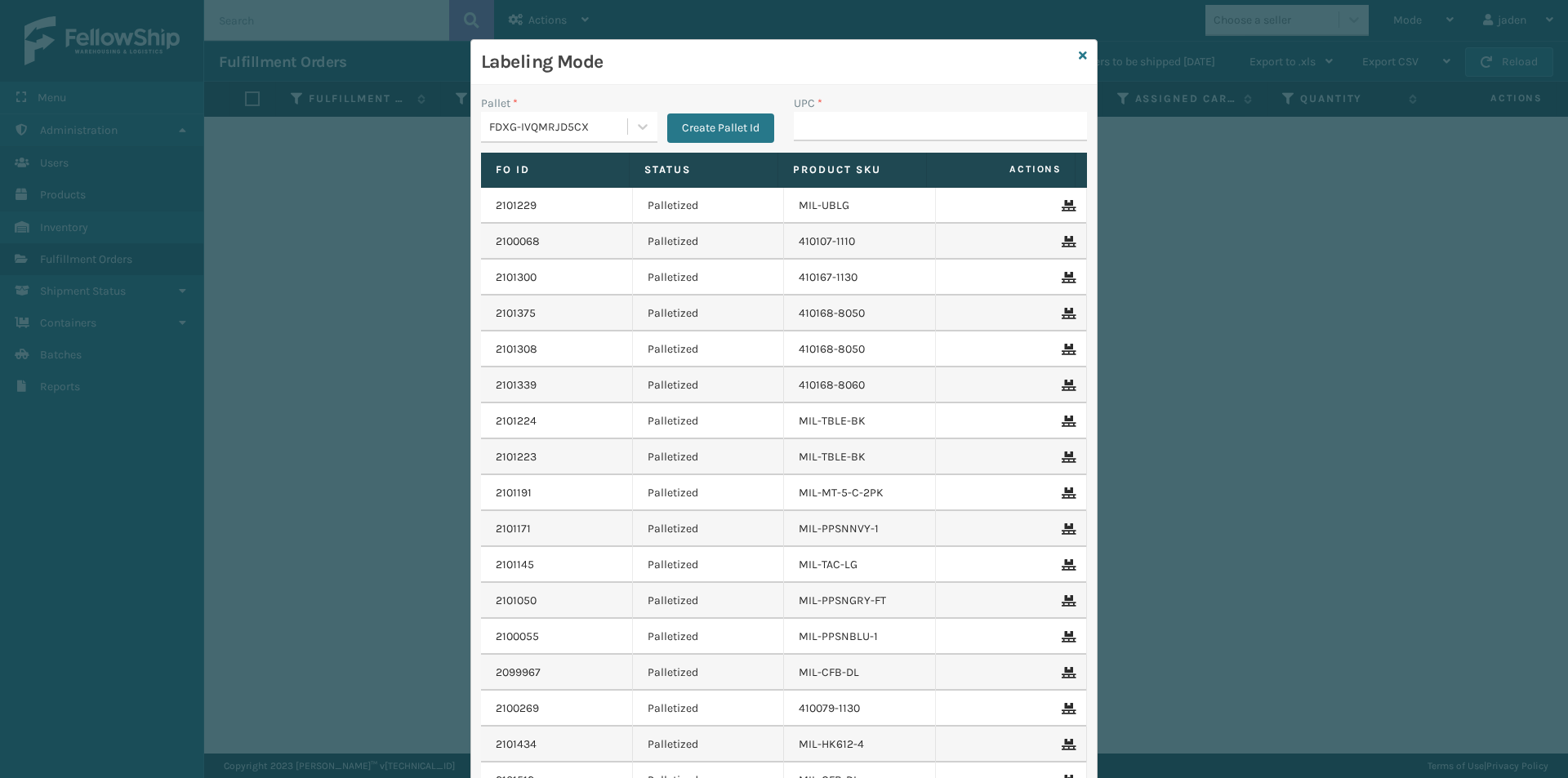
click at [1083, 54] on div "Labeling Mode" at bounding box center [784, 62] width 625 height 45
click at [1078, 54] on icon at bounding box center [1082, 55] width 8 height 11
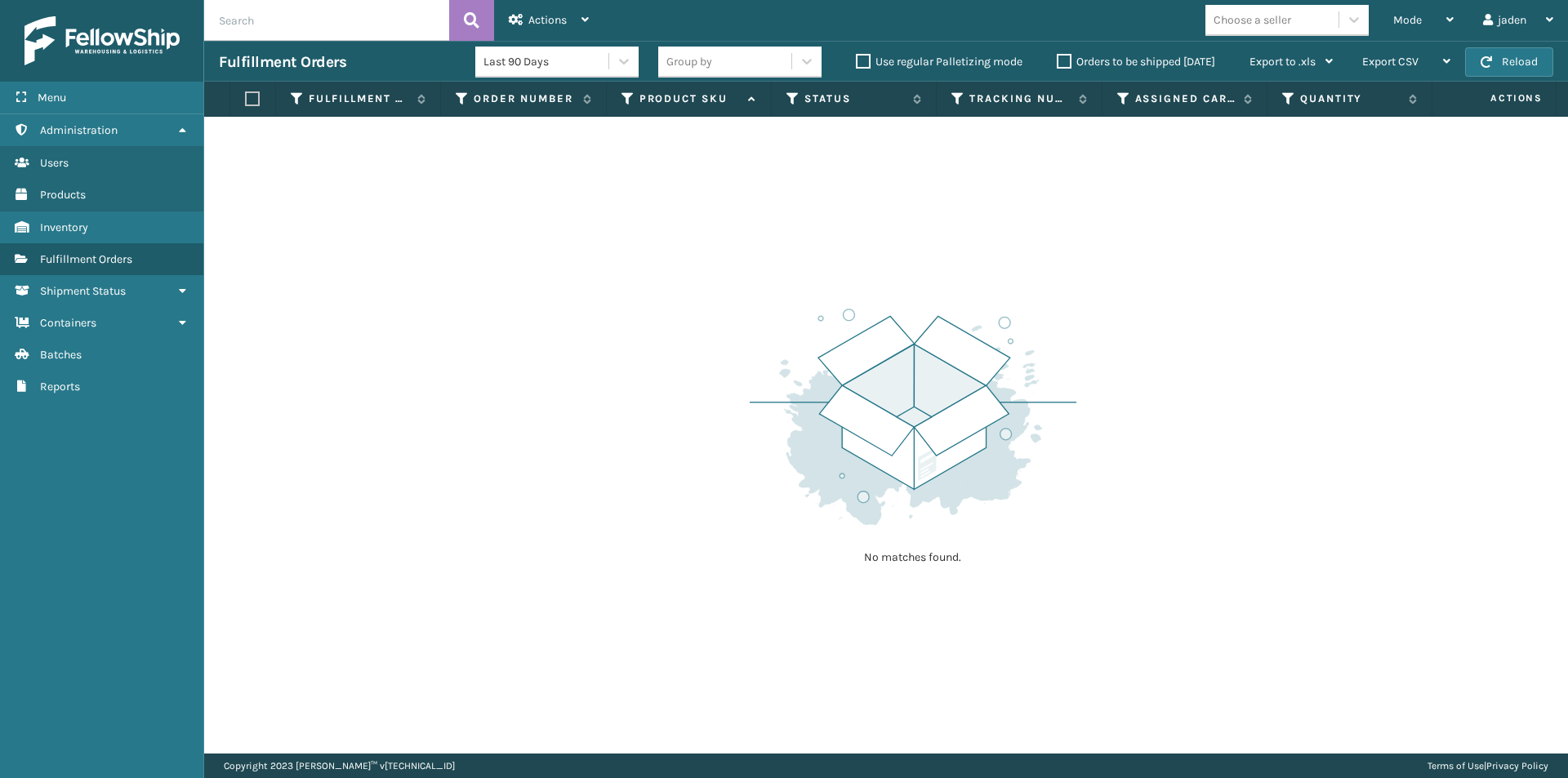
drag, startPoint x: 1228, startPoint y: 183, endPoint x: 1221, endPoint y: 46, distance: 137.2
click at [841, 190] on div "No matches found." at bounding box center [886, 435] width 1364 height 637
click at [1405, 20] on span "Mode" at bounding box center [1407, 20] width 29 height 14
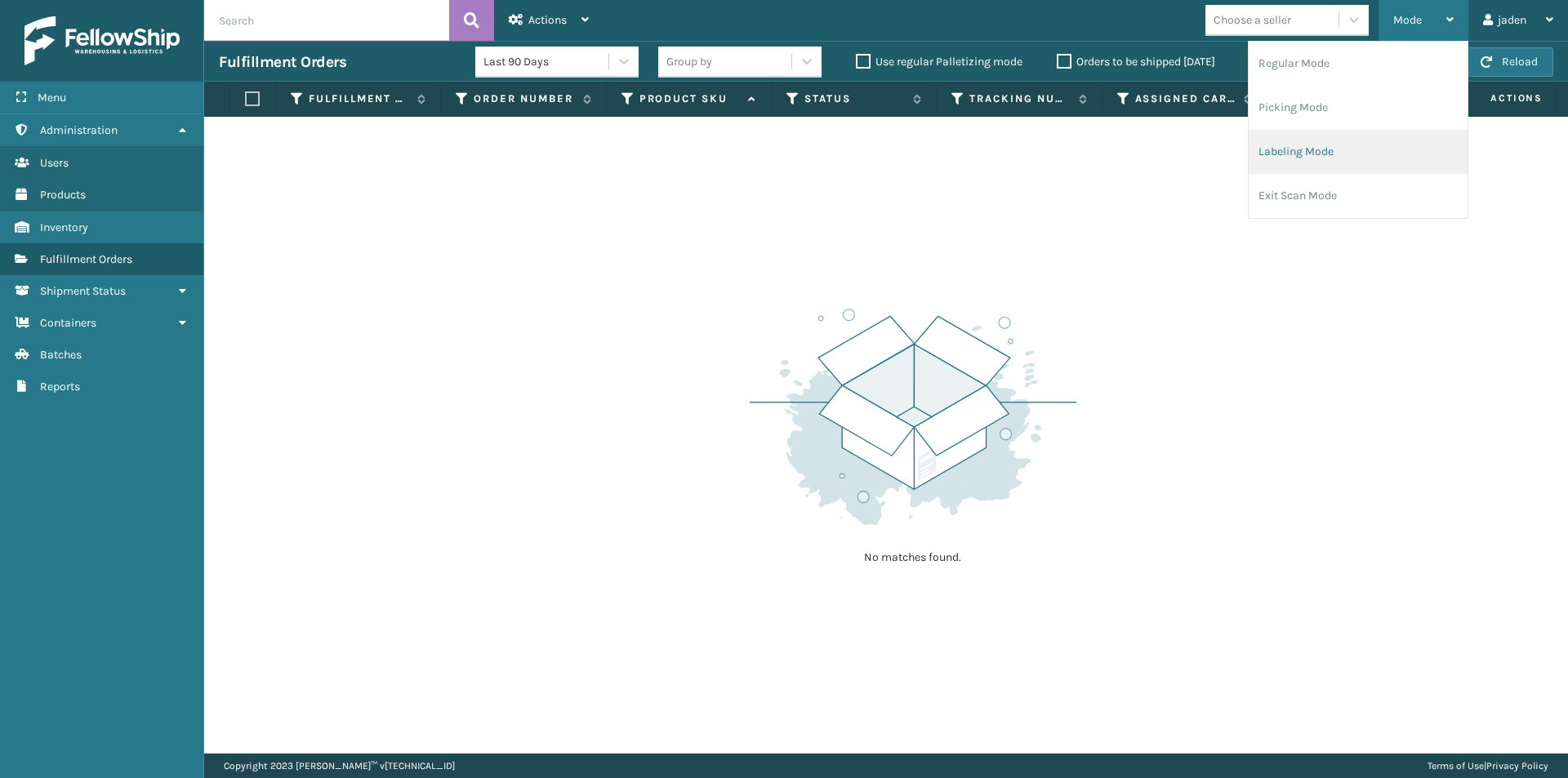
click at [1316, 132] on li "Labeling Mode" at bounding box center [1358, 151] width 219 height 44
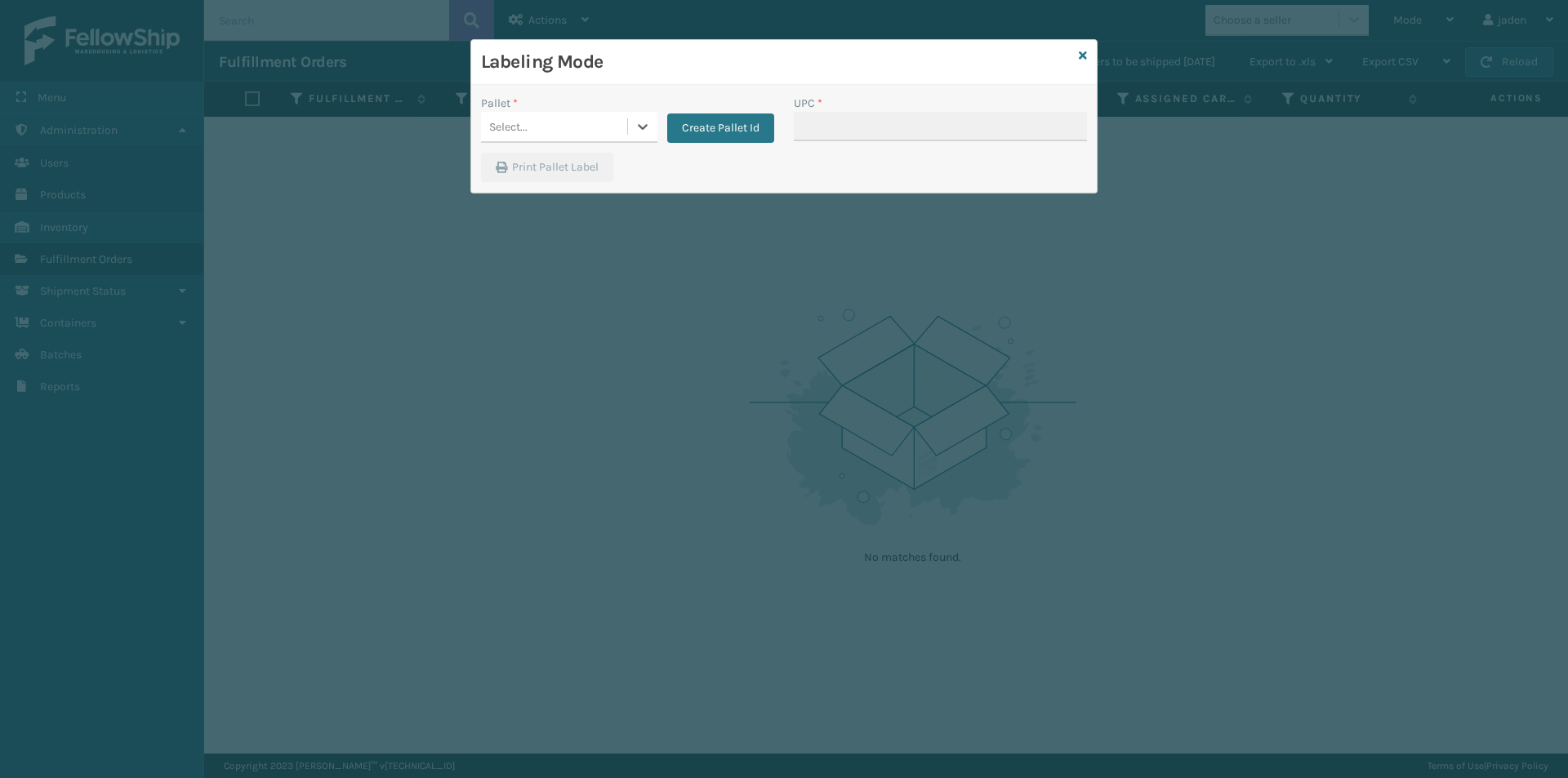
click at [1089, 55] on div "Labeling Mode" at bounding box center [784, 62] width 625 height 45
click at [1081, 54] on icon at bounding box center [1082, 55] width 8 height 11
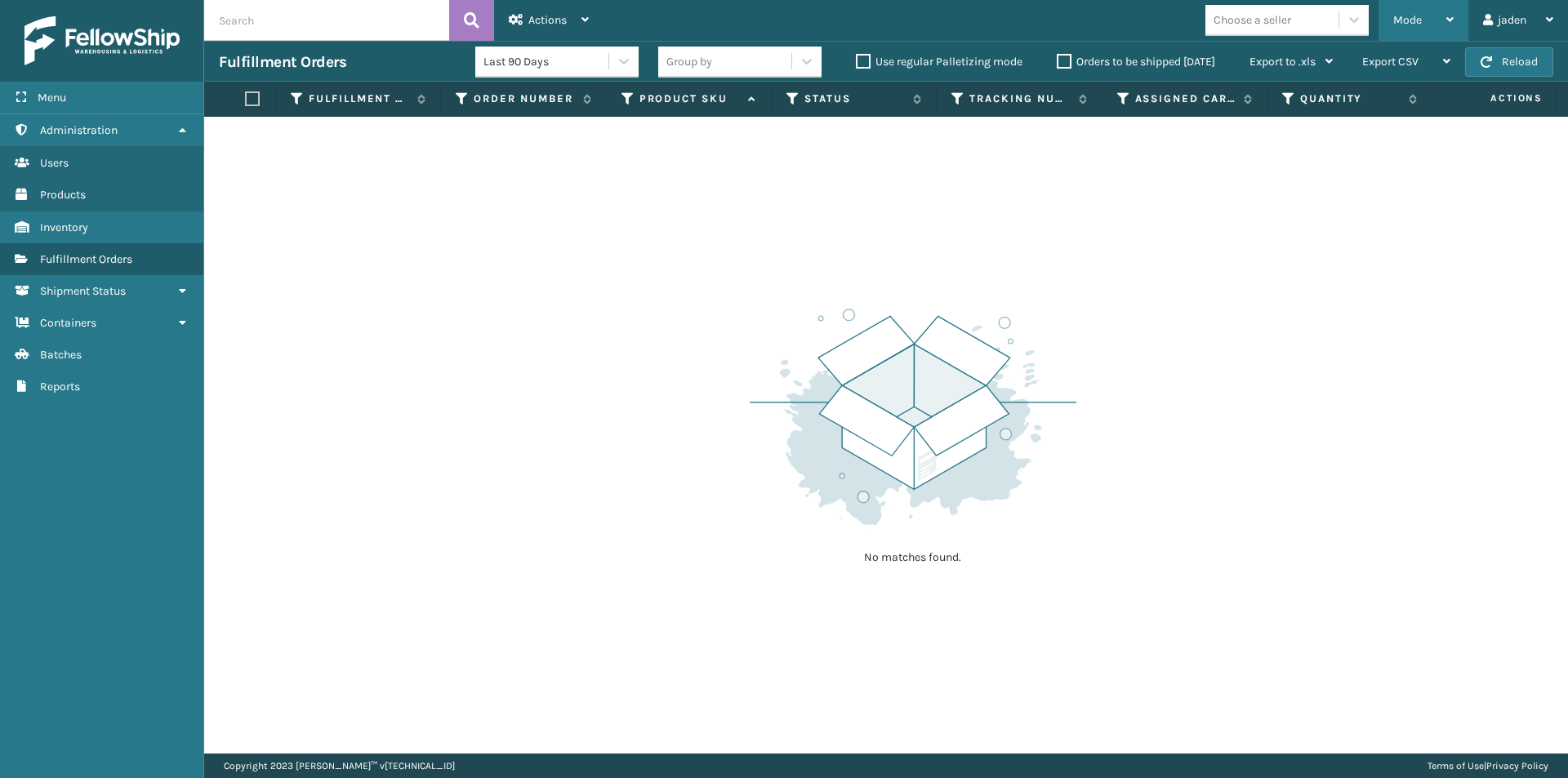
click at [1406, 18] on span "Mode" at bounding box center [1407, 20] width 29 height 14
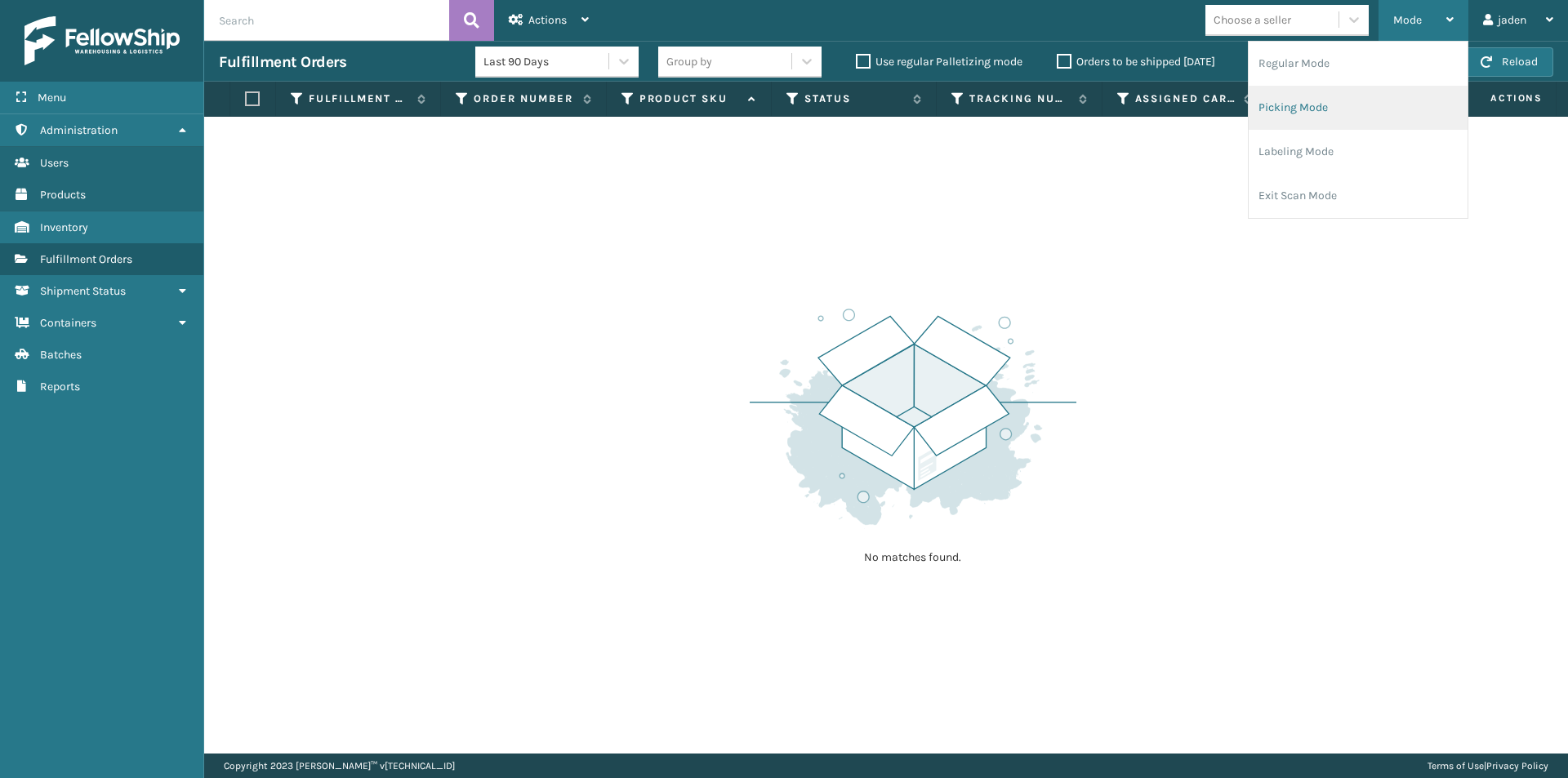
click at [1361, 115] on li "Picking Mode" at bounding box center [1358, 107] width 219 height 44
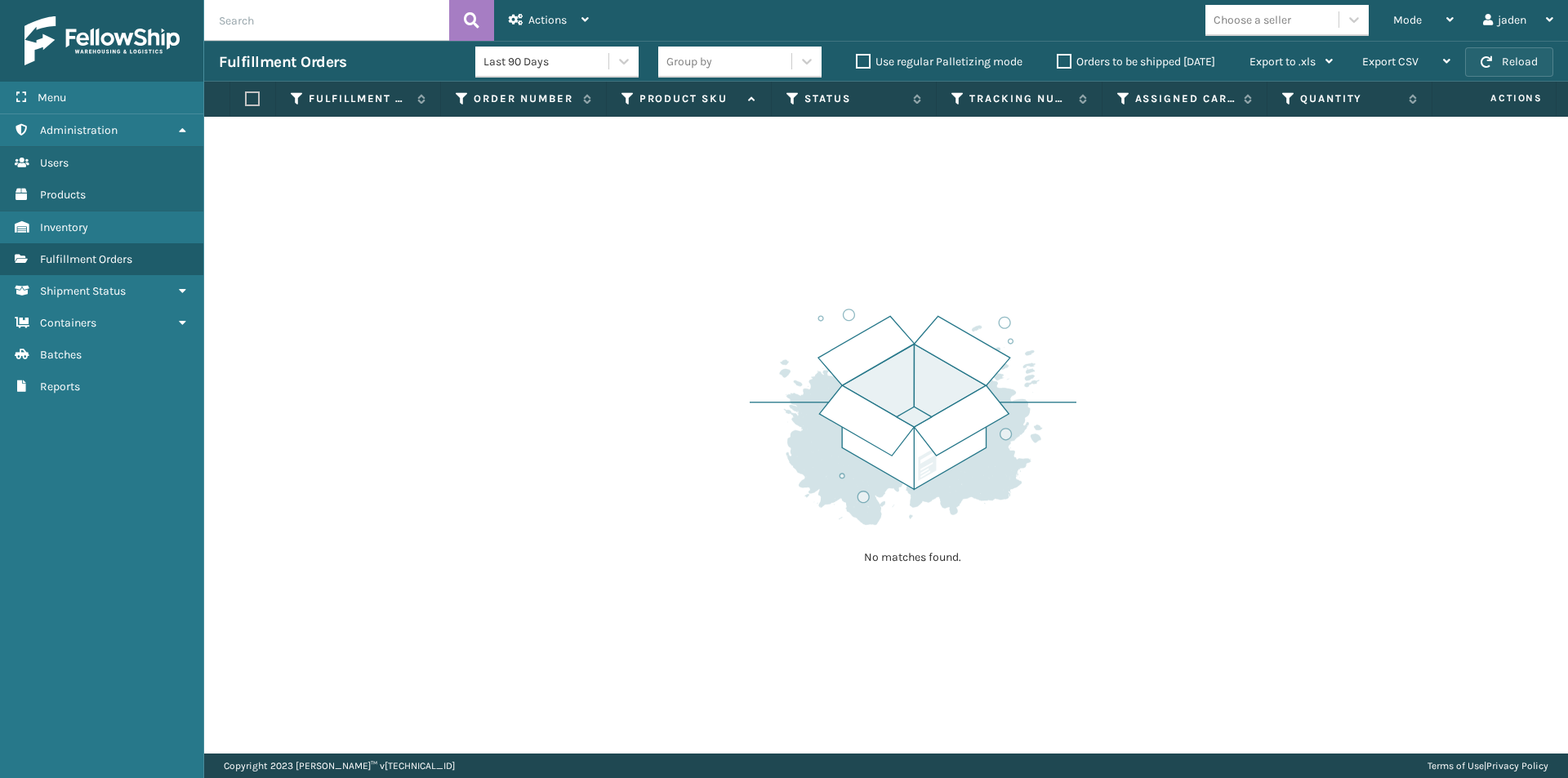
click at [1501, 64] on button "Reload" at bounding box center [1509, 62] width 88 height 29
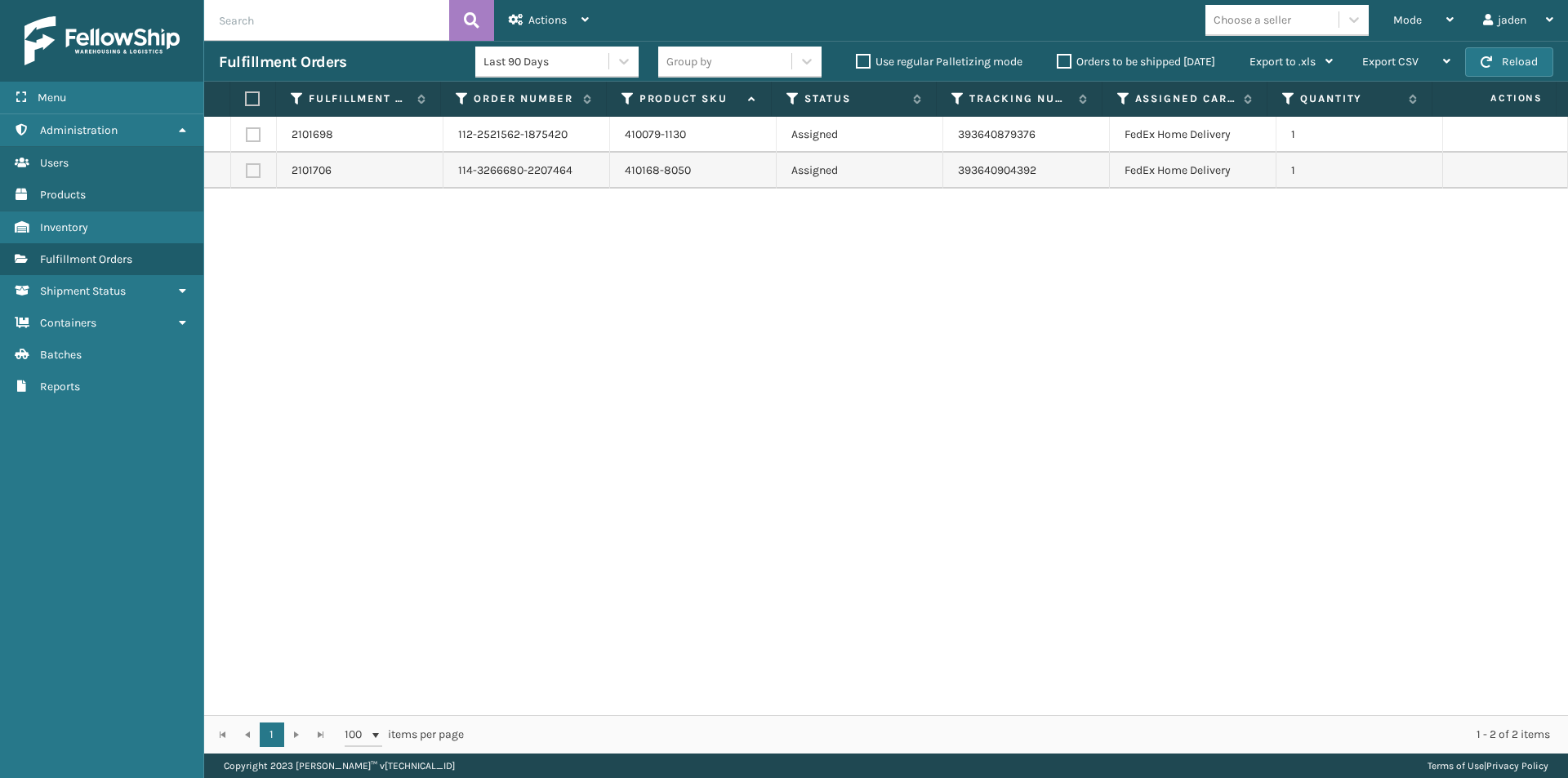
click at [248, 99] on label at bounding box center [250, 99] width 10 height 15
click at [246, 99] on input "checkbox" at bounding box center [245, 99] width 1 height 10
checkbox input "true"
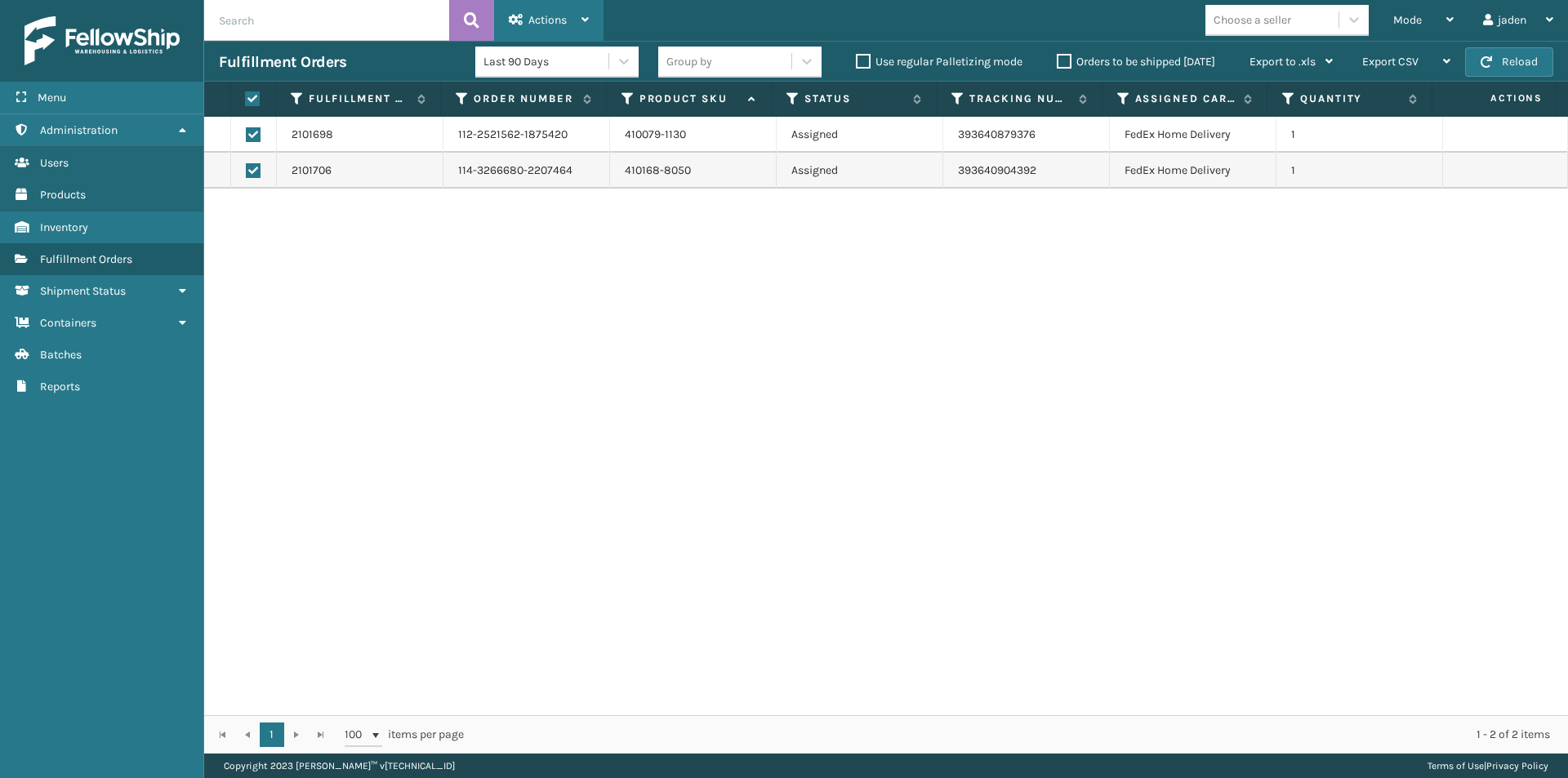
click at [577, 9] on div "Actions" at bounding box center [548, 20] width 80 height 41
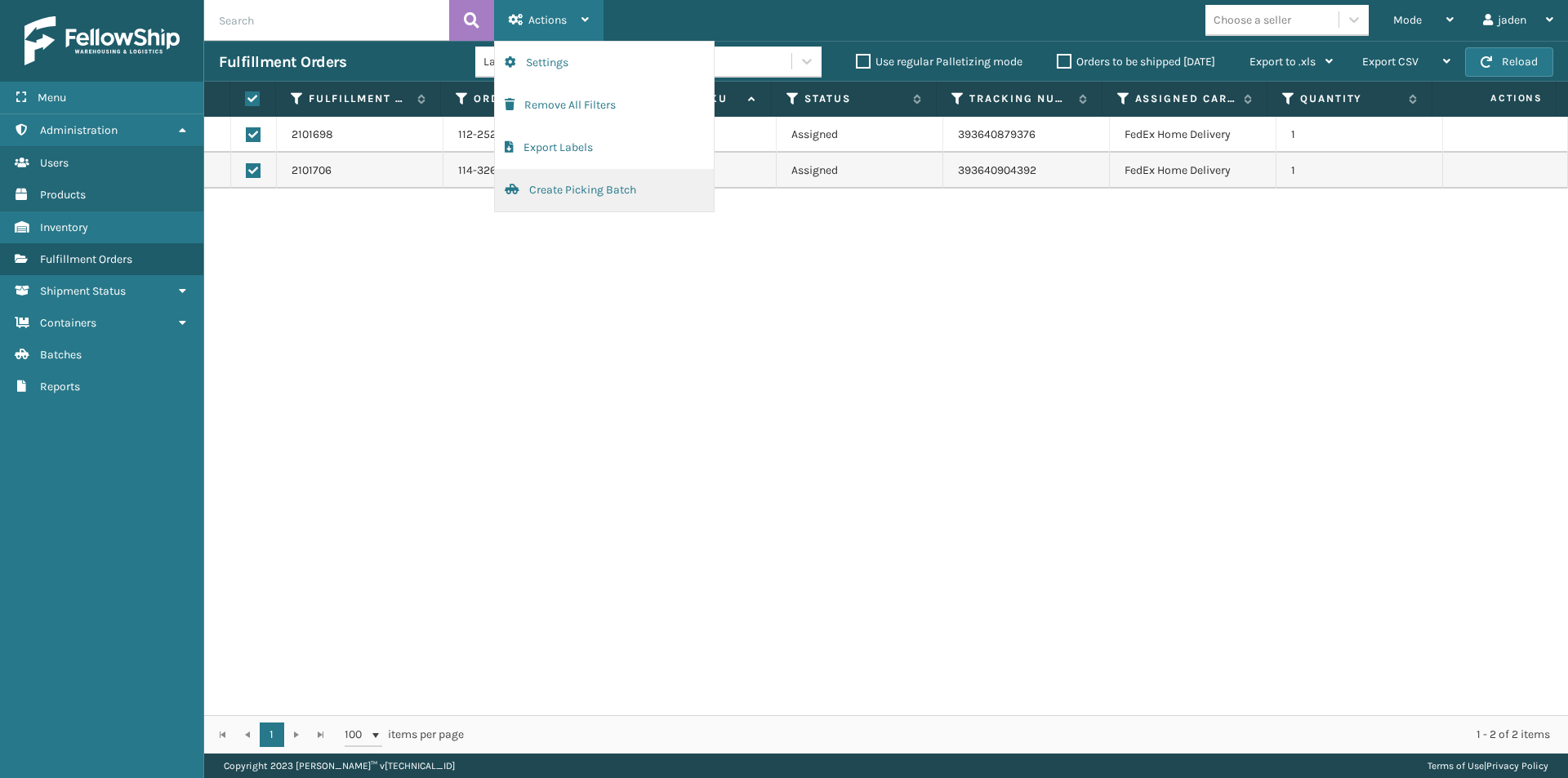
click at [576, 189] on button "Create Picking Batch" at bounding box center [604, 189] width 219 height 42
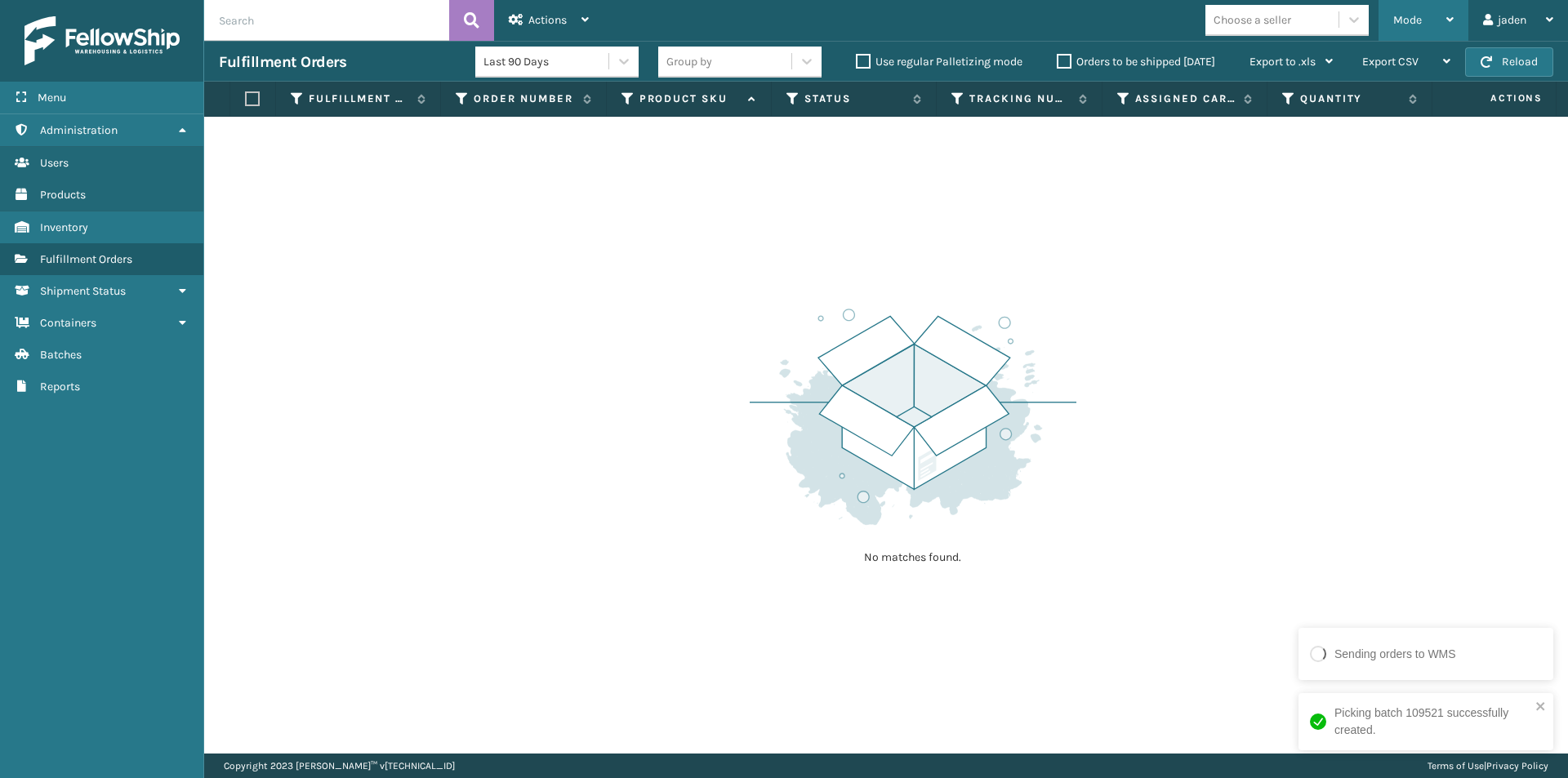
click at [1414, 15] on span "Mode" at bounding box center [1407, 20] width 29 height 14
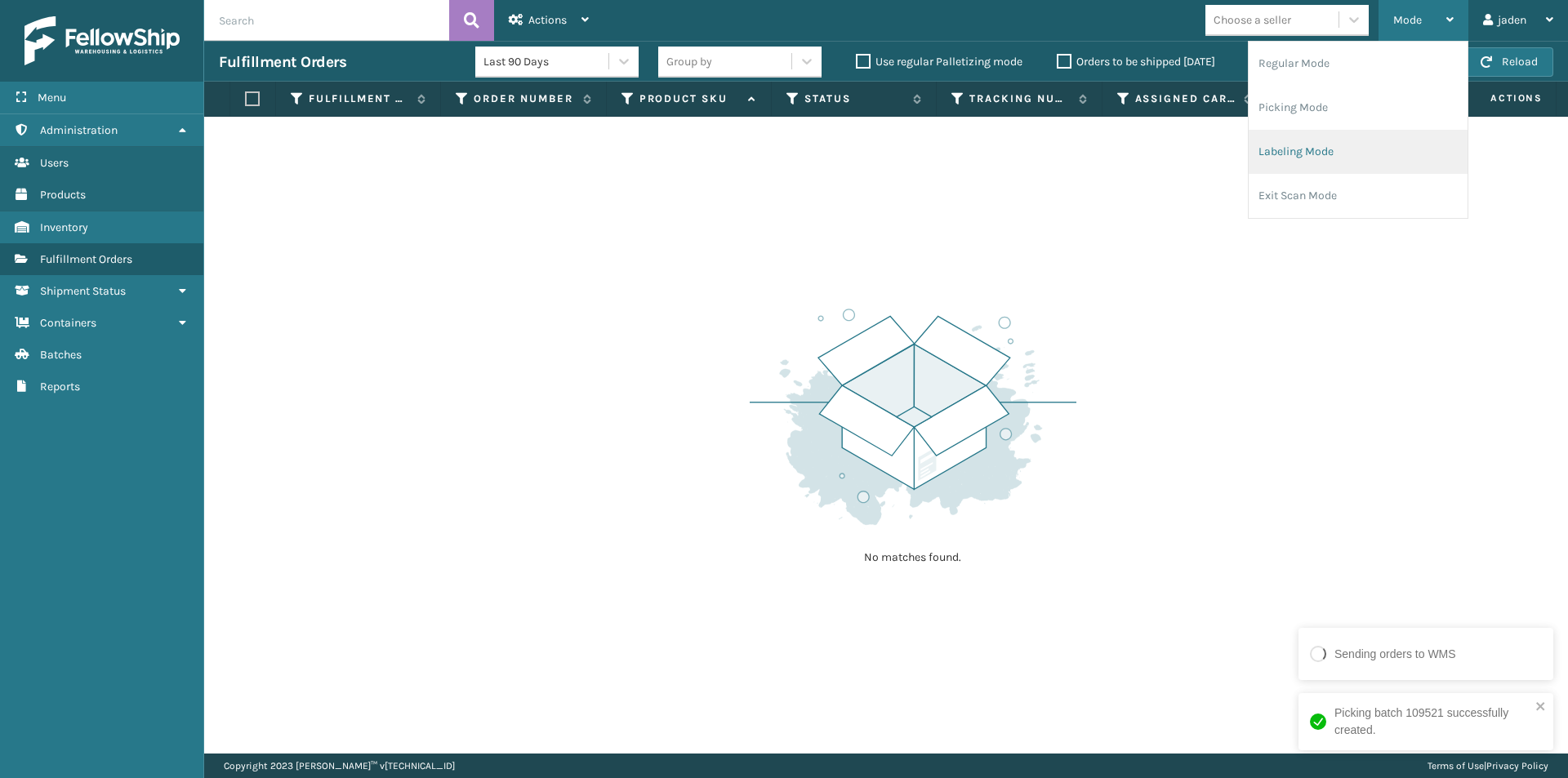
click at [1347, 140] on li "Labeling Mode" at bounding box center [1358, 151] width 219 height 44
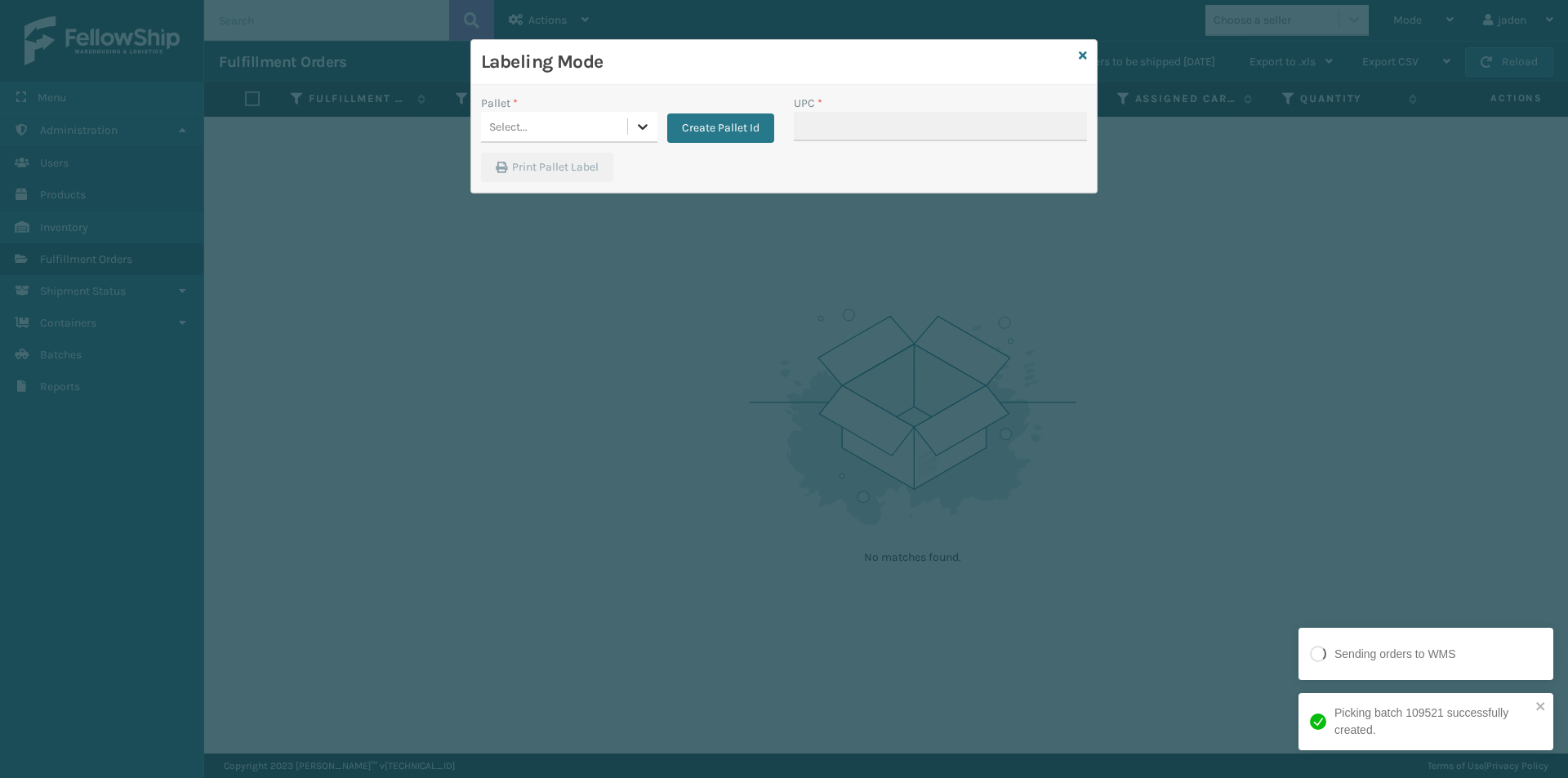
drag, startPoint x: 640, startPoint y: 132, endPoint x: 611, endPoint y: 147, distance: 32.6
click at [638, 132] on icon at bounding box center [643, 126] width 16 height 16
click at [567, 168] on div "FDXG-IVQMRJD5CX" at bounding box center [569, 168] width 176 height 30
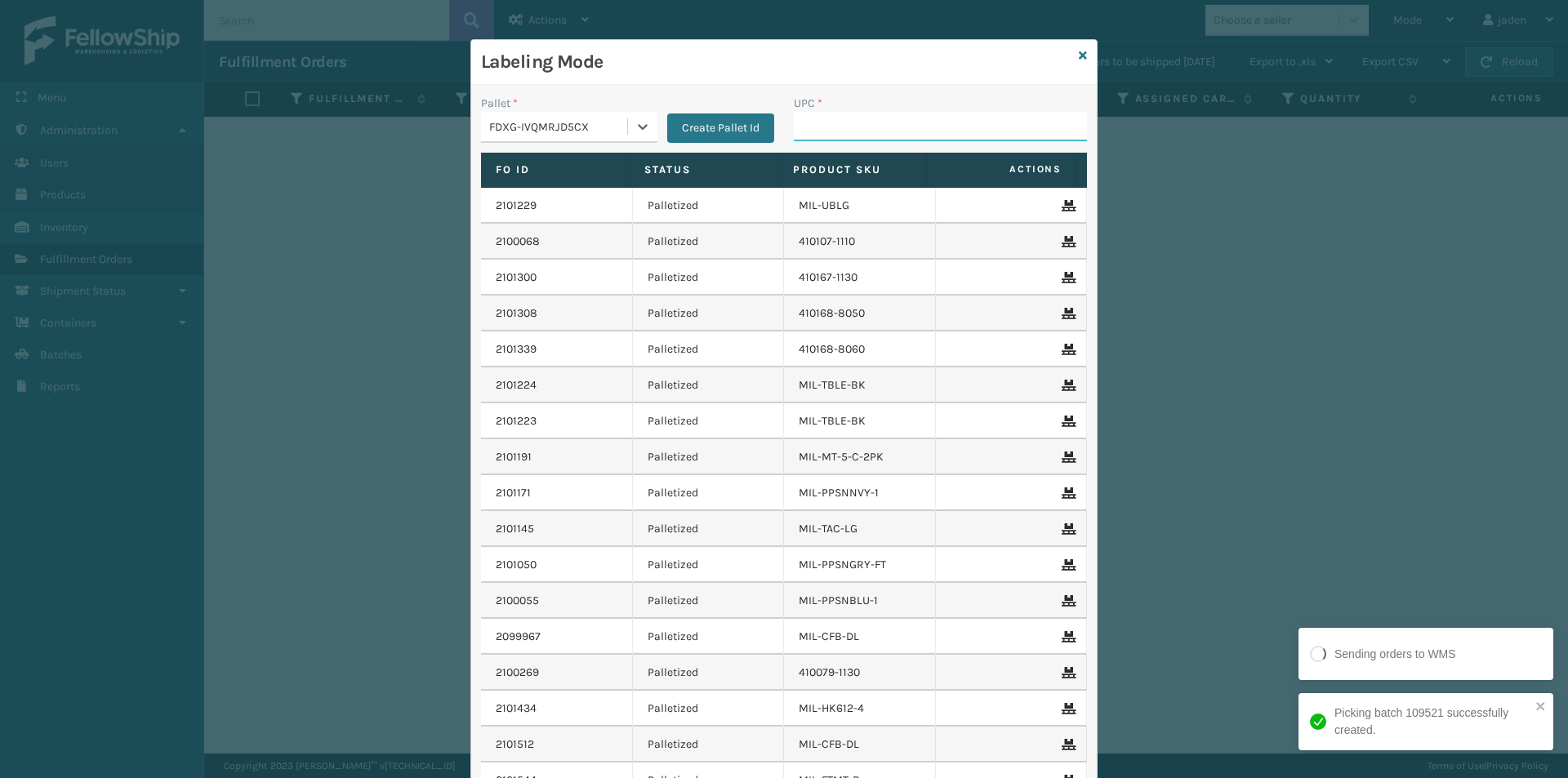
click at [861, 124] on input "UPC *" at bounding box center [940, 126] width 293 height 29
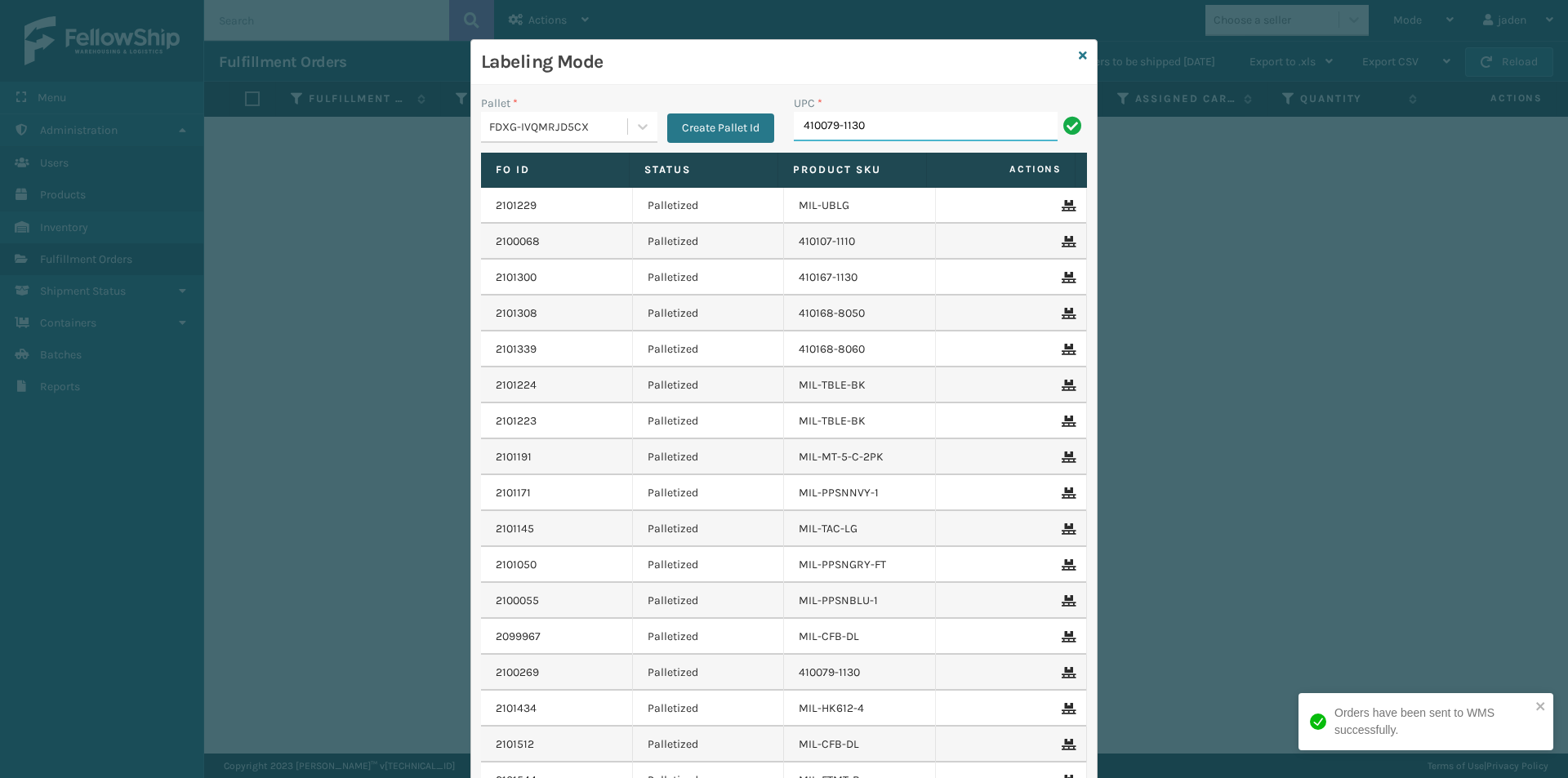
type input "410079-1130"
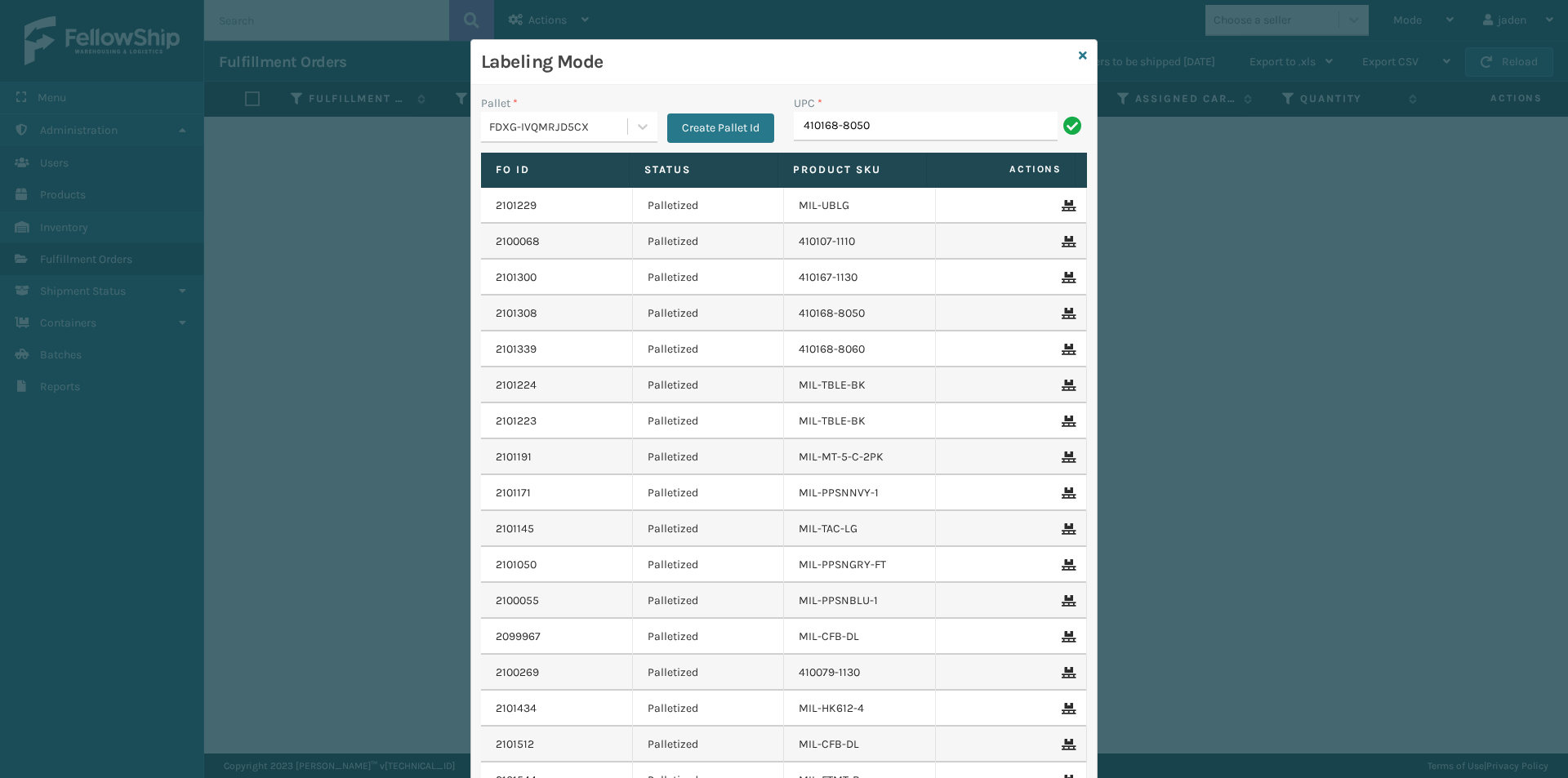
type input "410168-8050"
click at [1078, 58] on icon at bounding box center [1082, 55] width 8 height 11
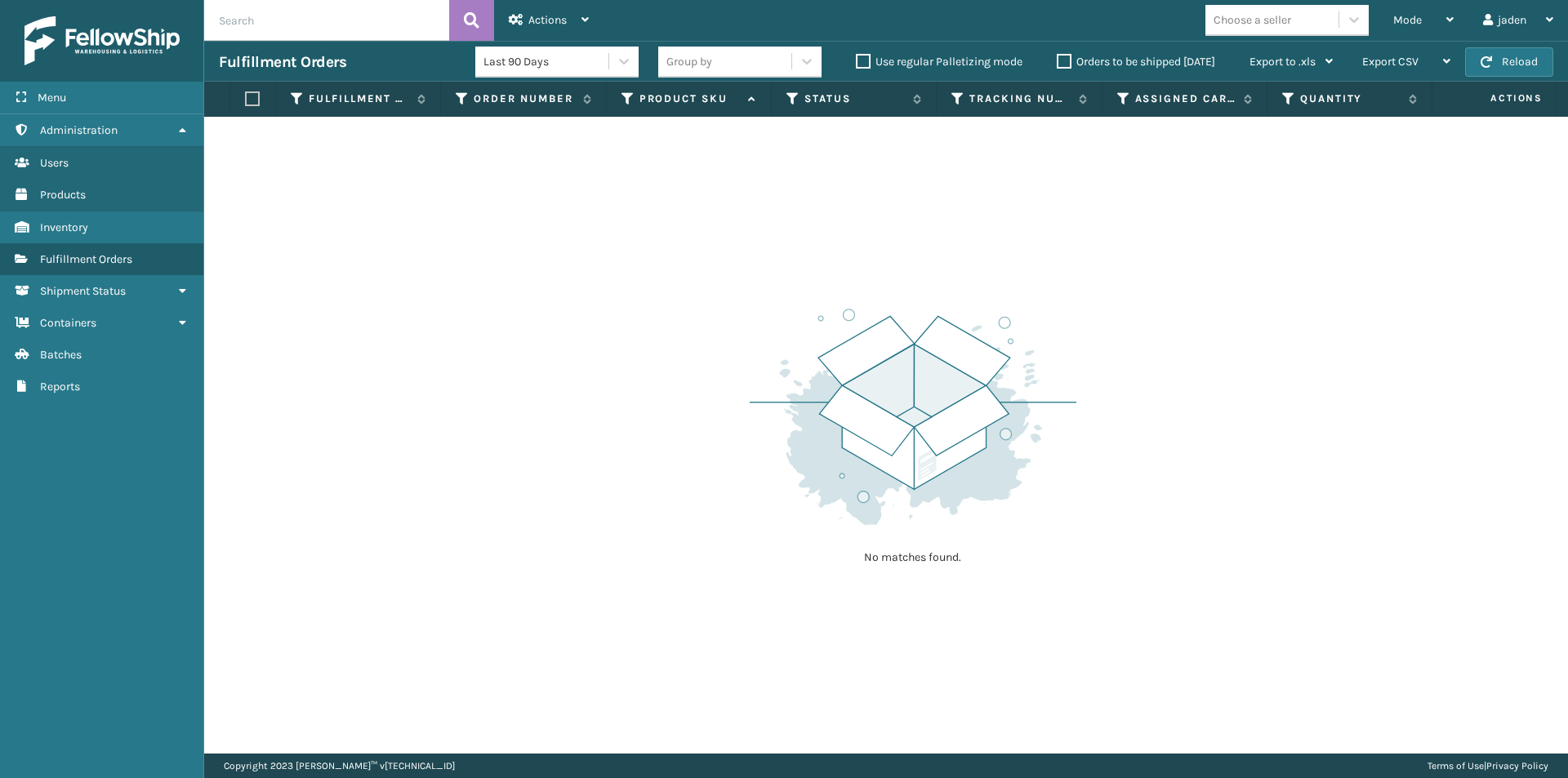
click at [1064, 61] on label "Orders to be shipped [DATE]" at bounding box center [1136, 61] width 158 height 14
click at [1058, 61] on input "Orders to be shipped [DATE]" at bounding box center [1057, 57] width 1 height 10
click at [1533, 61] on button "Reload" at bounding box center [1509, 62] width 88 height 29
click at [1483, 43] on div "Fulfillment Orders Group by Use regular Palletizing mode Orders to be shipped […" at bounding box center [886, 61] width 1364 height 41
click at [1500, 55] on button "Reload" at bounding box center [1509, 62] width 88 height 29
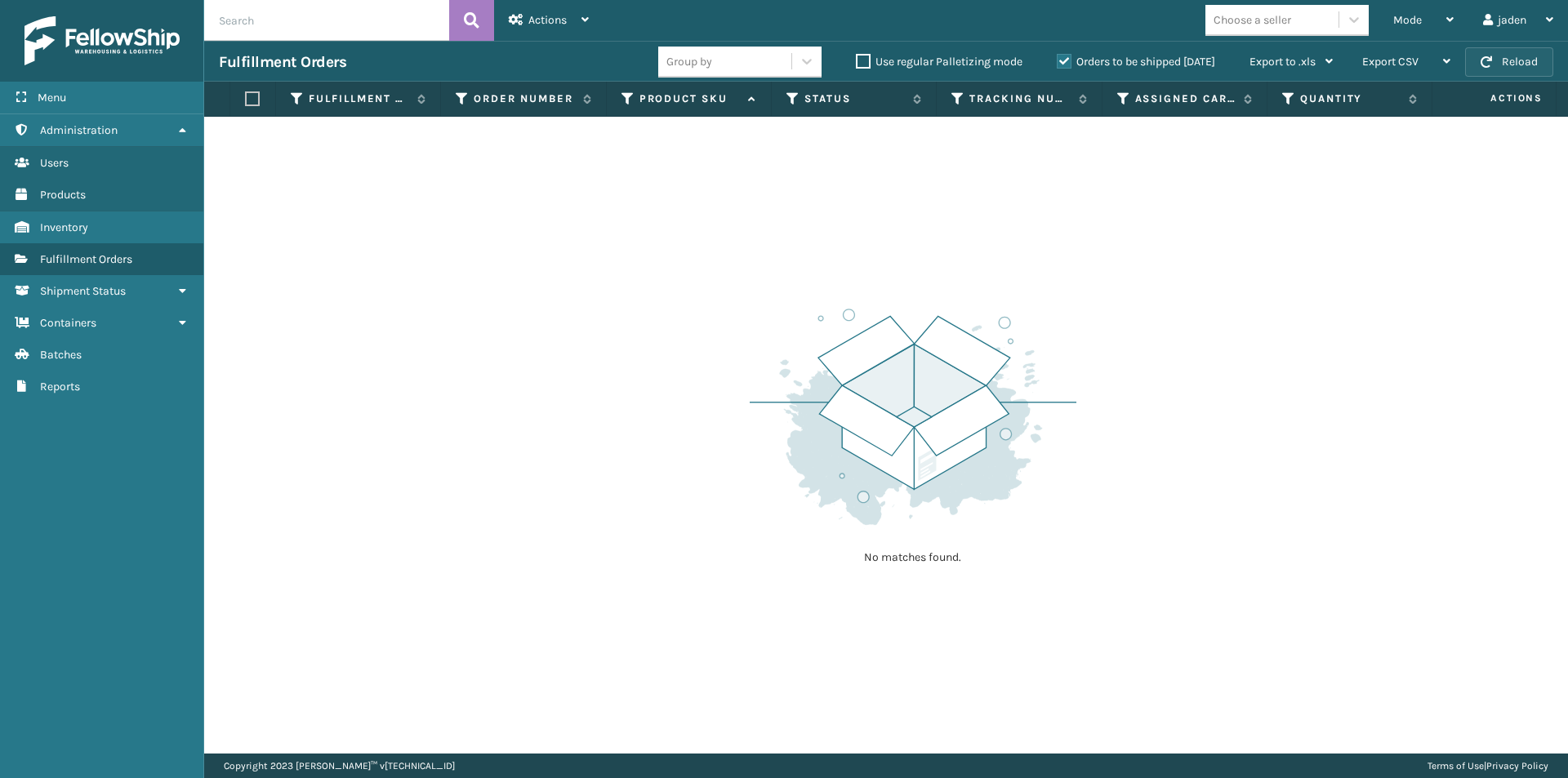
click at [1533, 53] on button "Reload" at bounding box center [1509, 62] width 88 height 29
drag, startPoint x: 1141, startPoint y: 327, endPoint x: 699, endPoint y: 326, distance: 442.0
click at [699, 326] on div "No matches found." at bounding box center [886, 435] width 1364 height 637
click at [1526, 68] on button "Reload" at bounding box center [1509, 62] width 88 height 29
drag, startPoint x: 1422, startPoint y: 305, endPoint x: 1339, endPoint y: 304, distance: 83.0
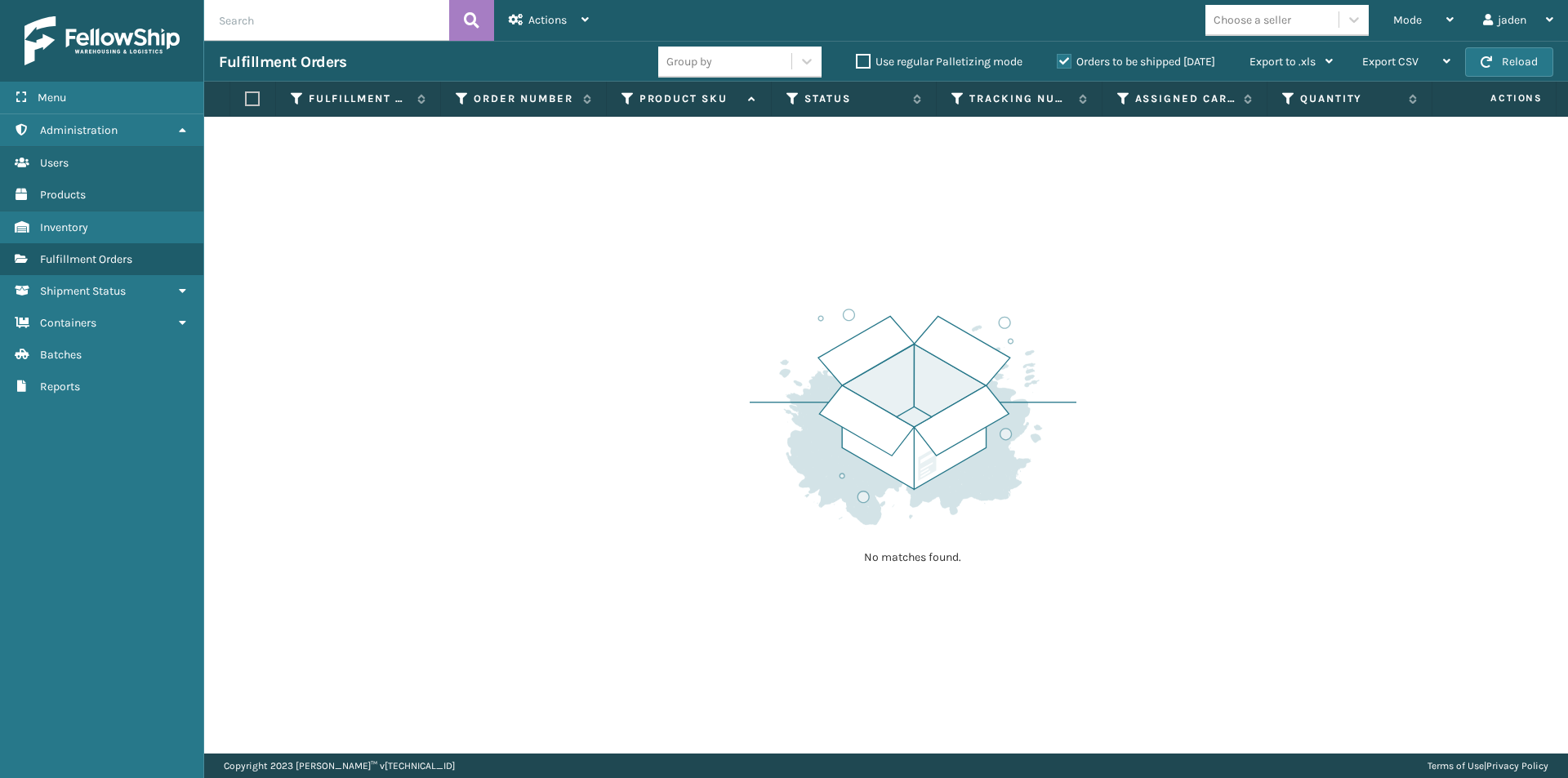
drag, startPoint x: 1339, startPoint y: 304, endPoint x: 509, endPoint y: 80, distance: 859.7
click at [610, 228] on div "No matches found." at bounding box center [886, 435] width 1364 height 637
click at [1490, 64] on span "button" at bounding box center [1486, 61] width 11 height 11
click at [1514, 59] on button "Reload" at bounding box center [1509, 62] width 88 height 29
click at [1492, 67] on span "button" at bounding box center [1486, 61] width 11 height 11
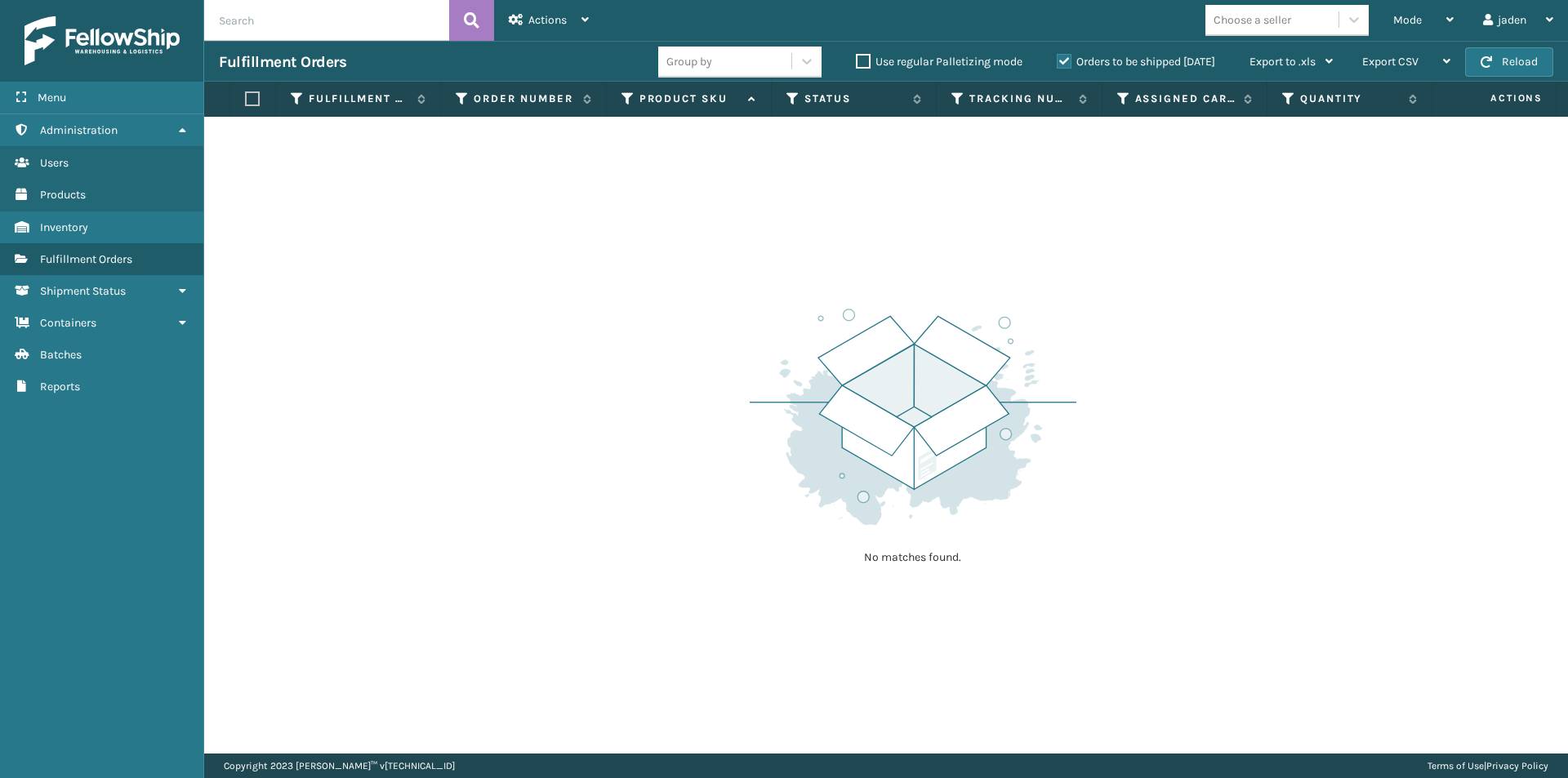
click at [1060, 64] on label "Orders to be shipped [DATE]" at bounding box center [1136, 61] width 158 height 14
click at [1058, 63] on input "Orders to be shipped [DATE]" at bounding box center [1057, 57] width 1 height 10
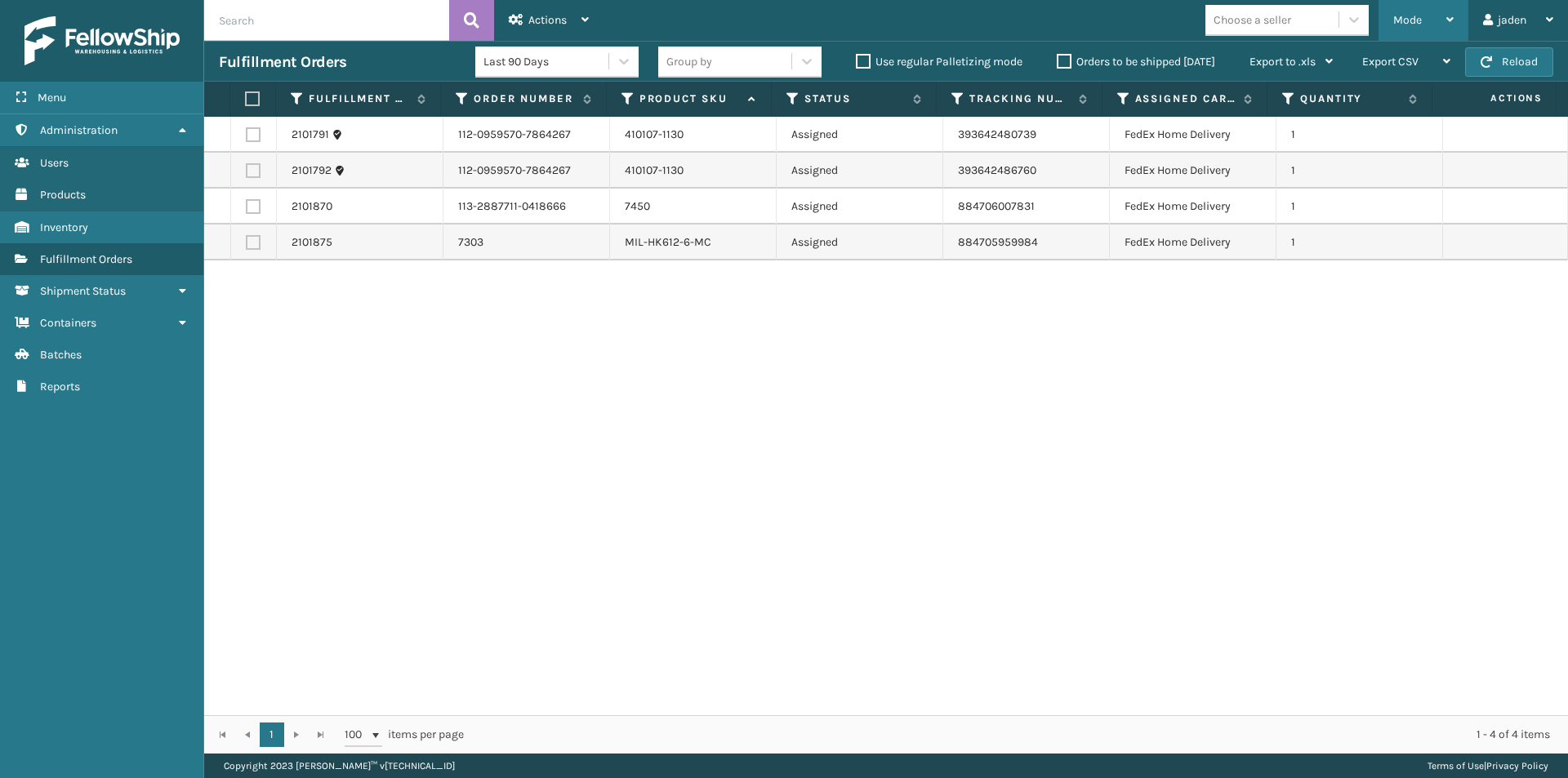
click at [1405, 23] on span "Mode" at bounding box center [1407, 20] width 29 height 14
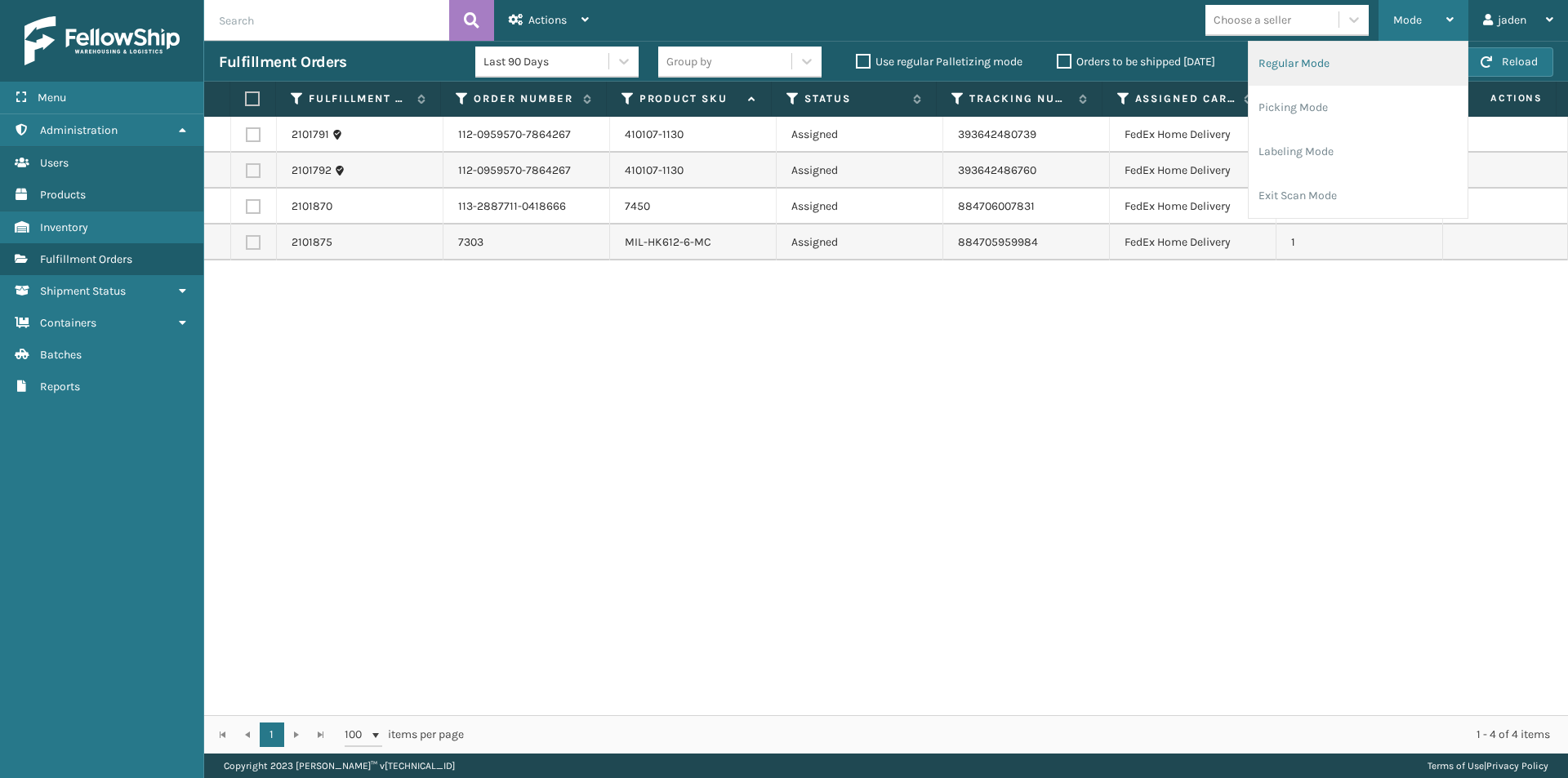
click at [1327, 62] on li "Regular Mode" at bounding box center [1358, 63] width 219 height 44
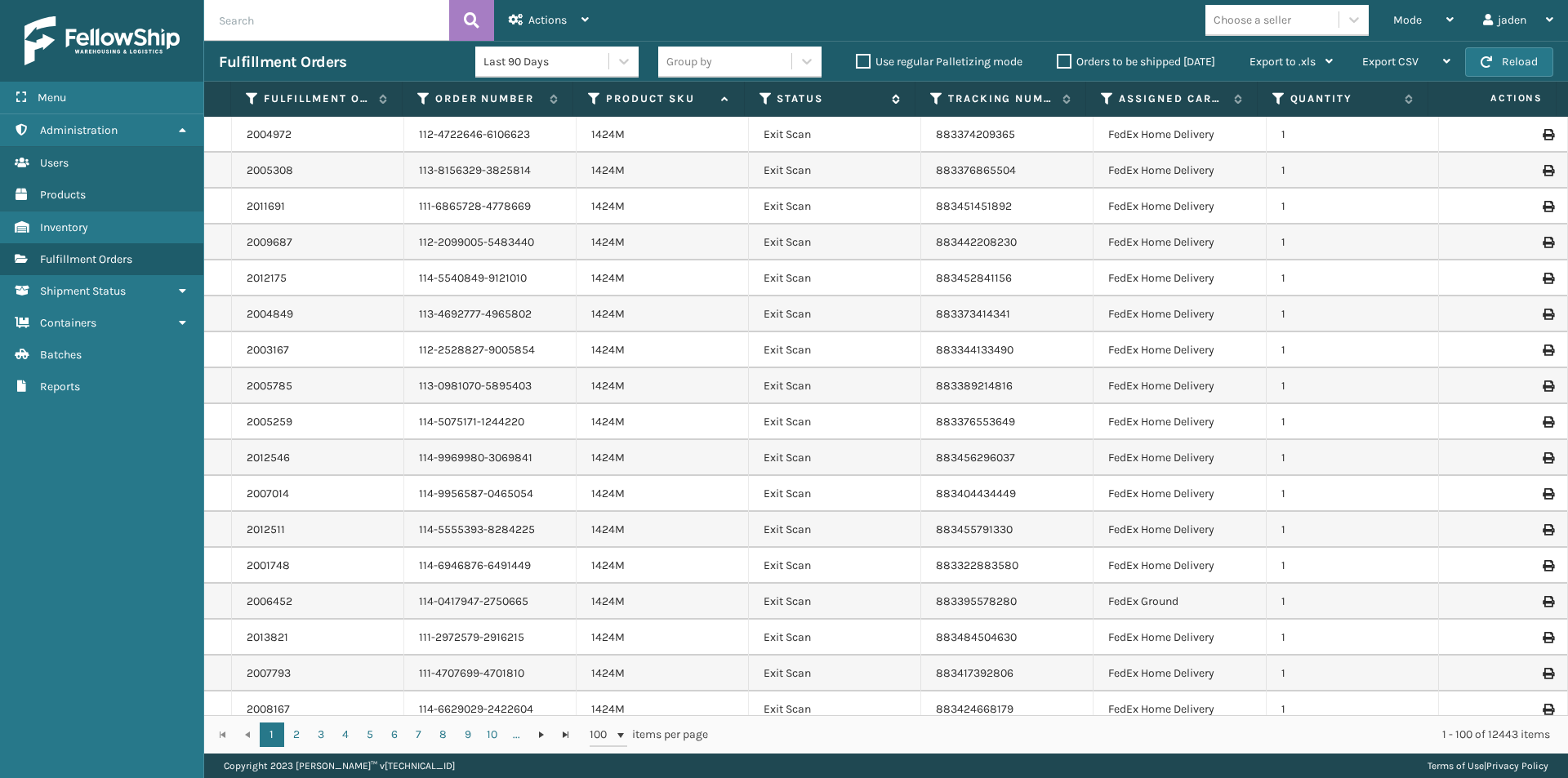
click at [767, 97] on icon at bounding box center [765, 99] width 13 height 15
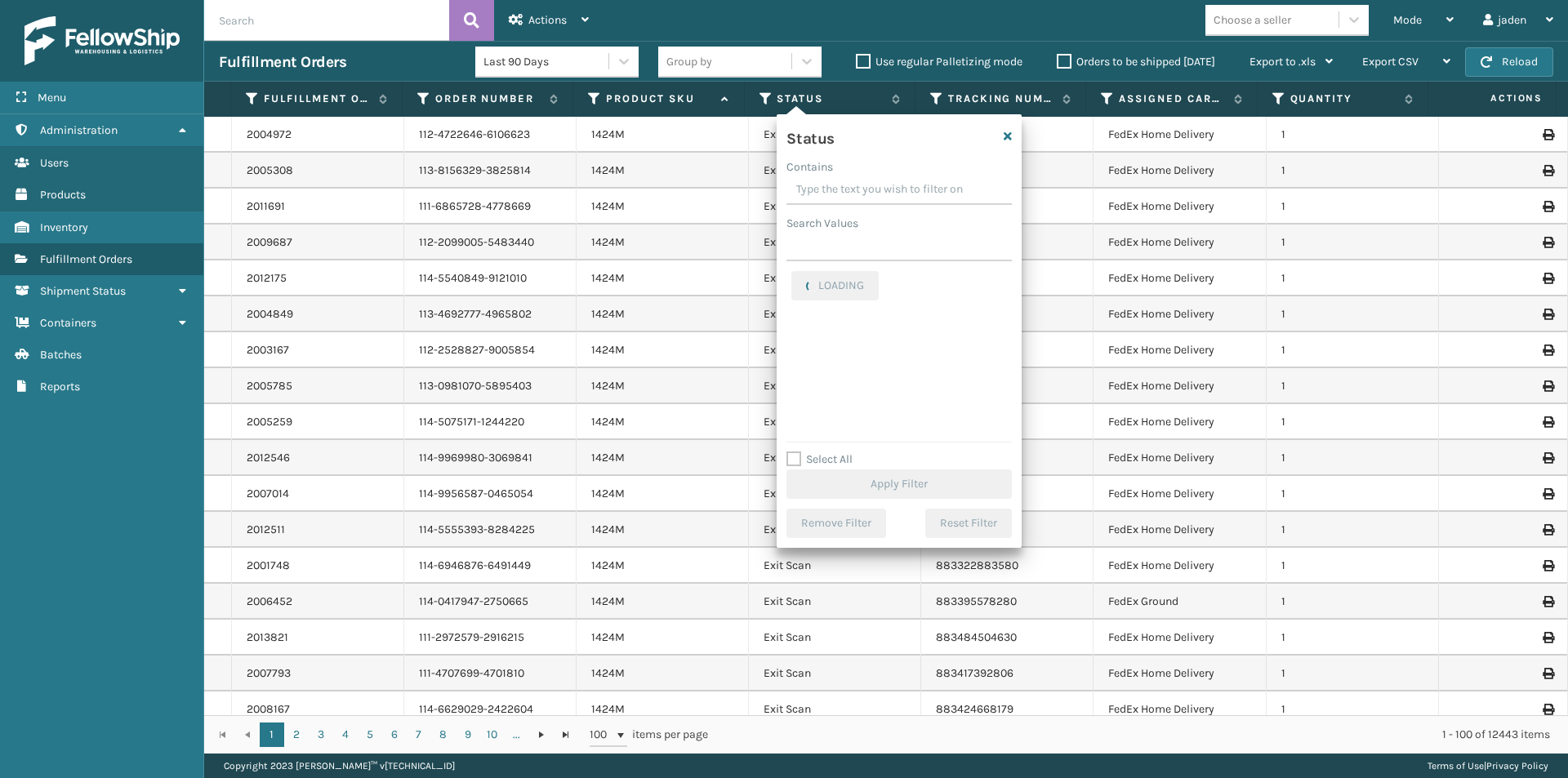
drag, startPoint x: 912, startPoint y: 183, endPoint x: 870, endPoint y: 181, distance: 42.0
click at [870, 181] on input "Contains" at bounding box center [899, 190] width 226 height 29
click at [803, 420] on label "Palletized" at bounding box center [826, 418] width 70 height 14
click at [792, 418] on input "Palletized" at bounding box center [791, 413] width 1 height 10
checkbox input "true"
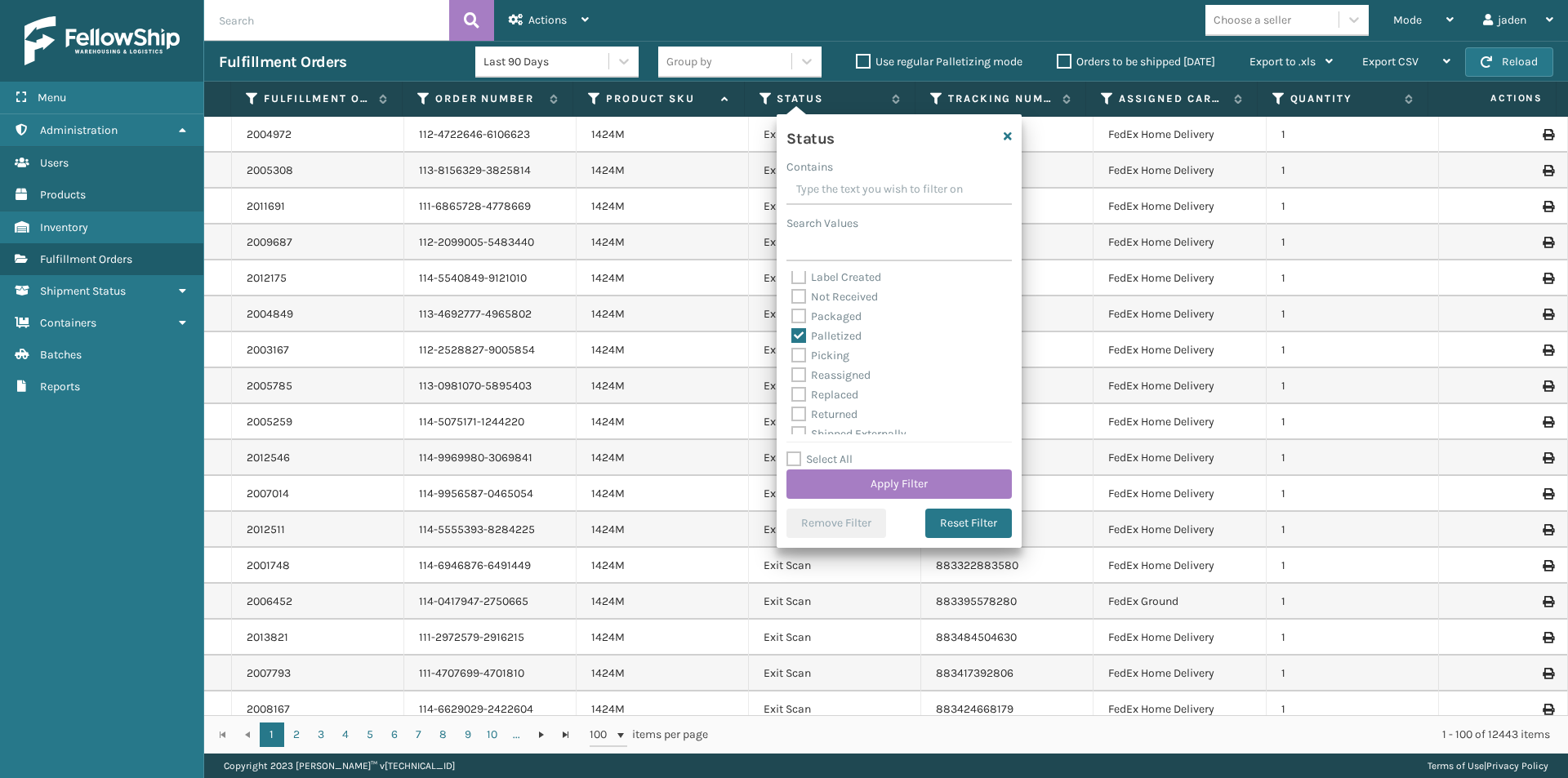
click at [798, 359] on label "Picking" at bounding box center [820, 355] width 58 height 14
click at [792, 357] on input "Picking" at bounding box center [791, 351] width 1 height 10
checkbox input "true"
click at [798, 322] on label "Packaged" at bounding box center [826, 316] width 70 height 14
click at [792, 317] on input "Packaged" at bounding box center [791, 312] width 1 height 10
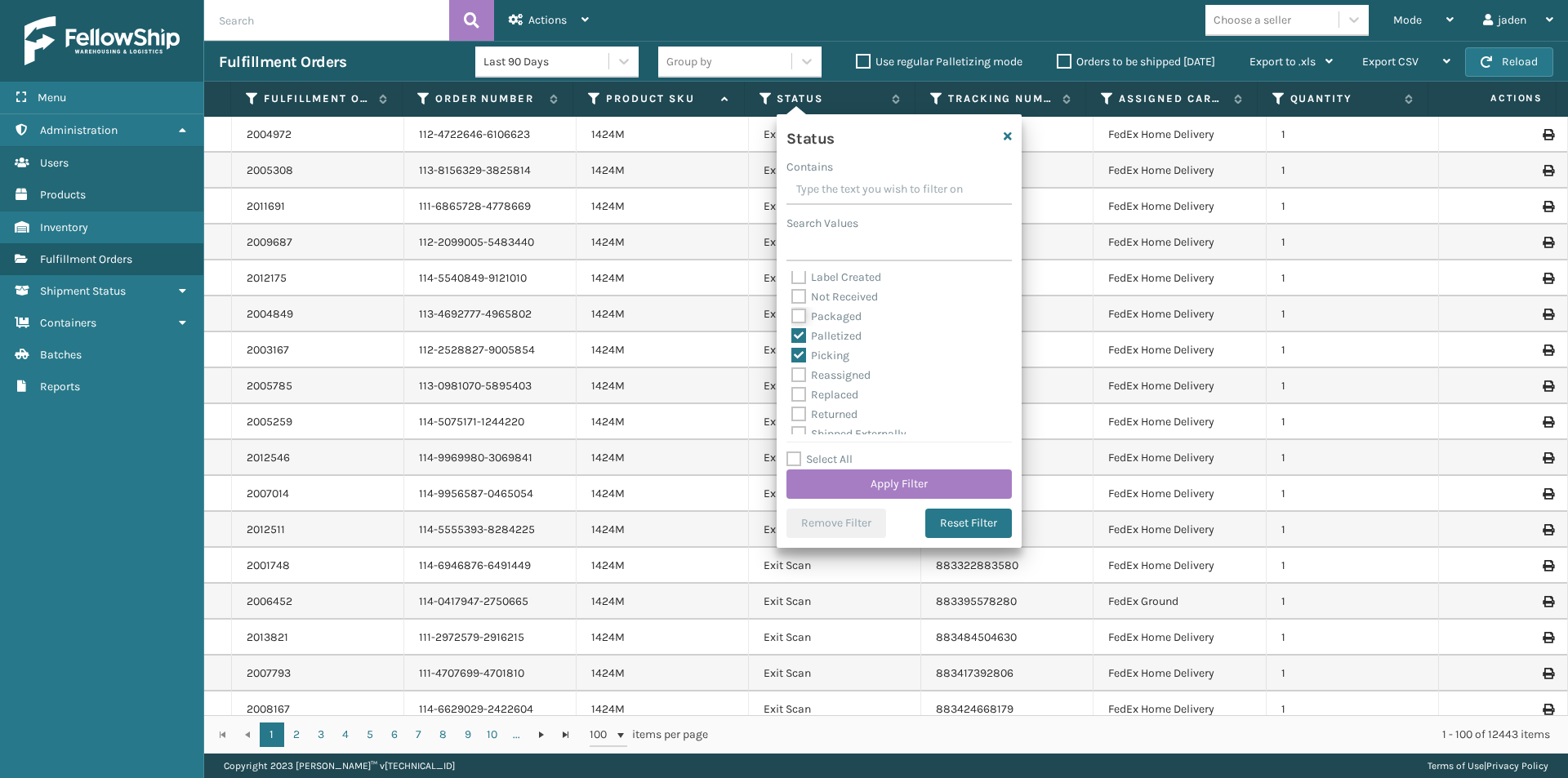
checkbox input "true"
click at [798, 332] on label "Palletized" at bounding box center [826, 336] width 70 height 14
click at [792, 332] on input "Palletized" at bounding box center [791, 332] width 1 height 10
checkbox input "false"
click at [798, 313] on label "Packaged" at bounding box center [826, 316] width 70 height 14
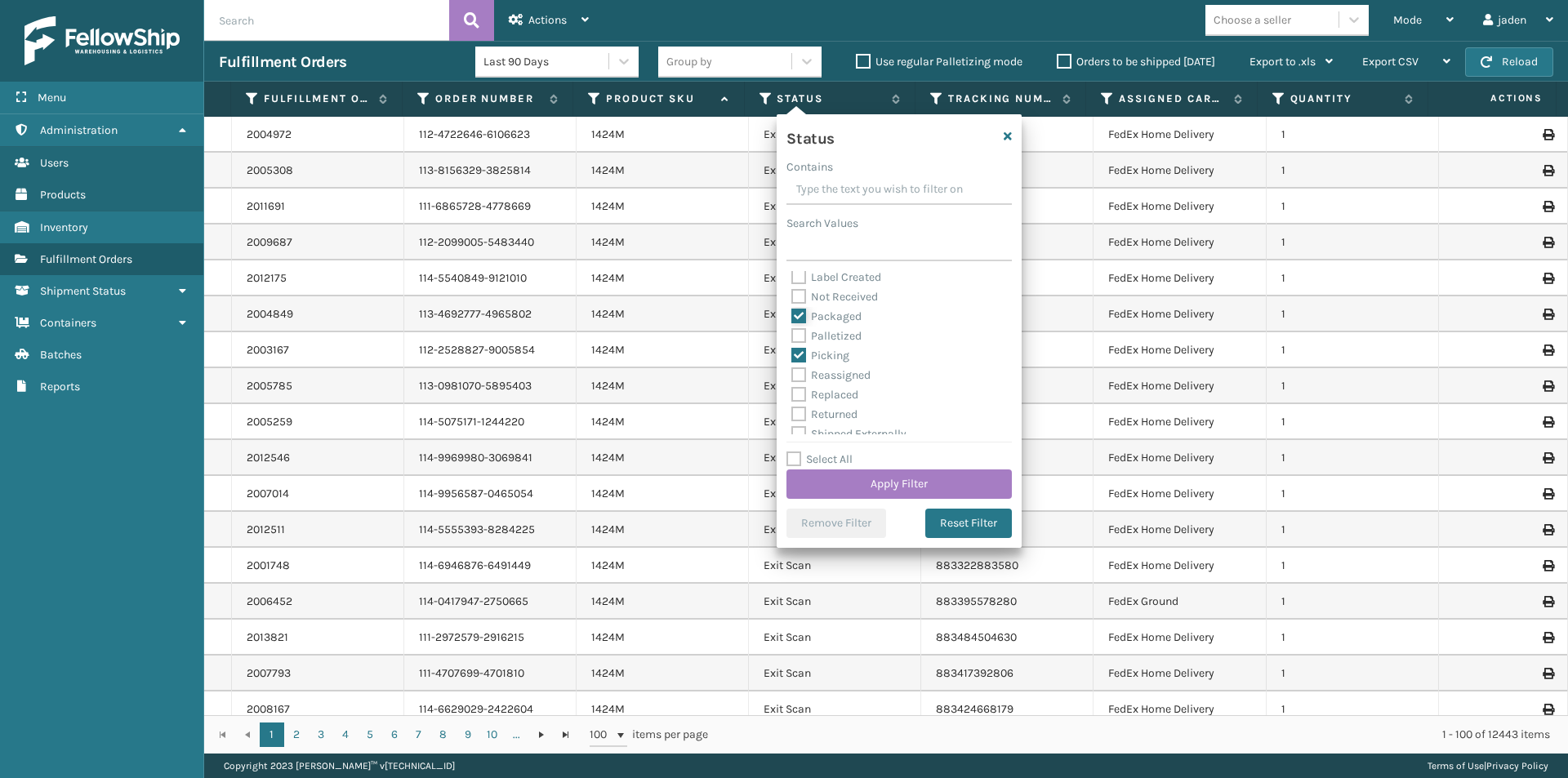
click at [792, 313] on input "Packaged" at bounding box center [791, 312] width 1 height 10
checkbox input "false"
click at [872, 477] on button "Apply Filter" at bounding box center [899, 484] width 226 height 29
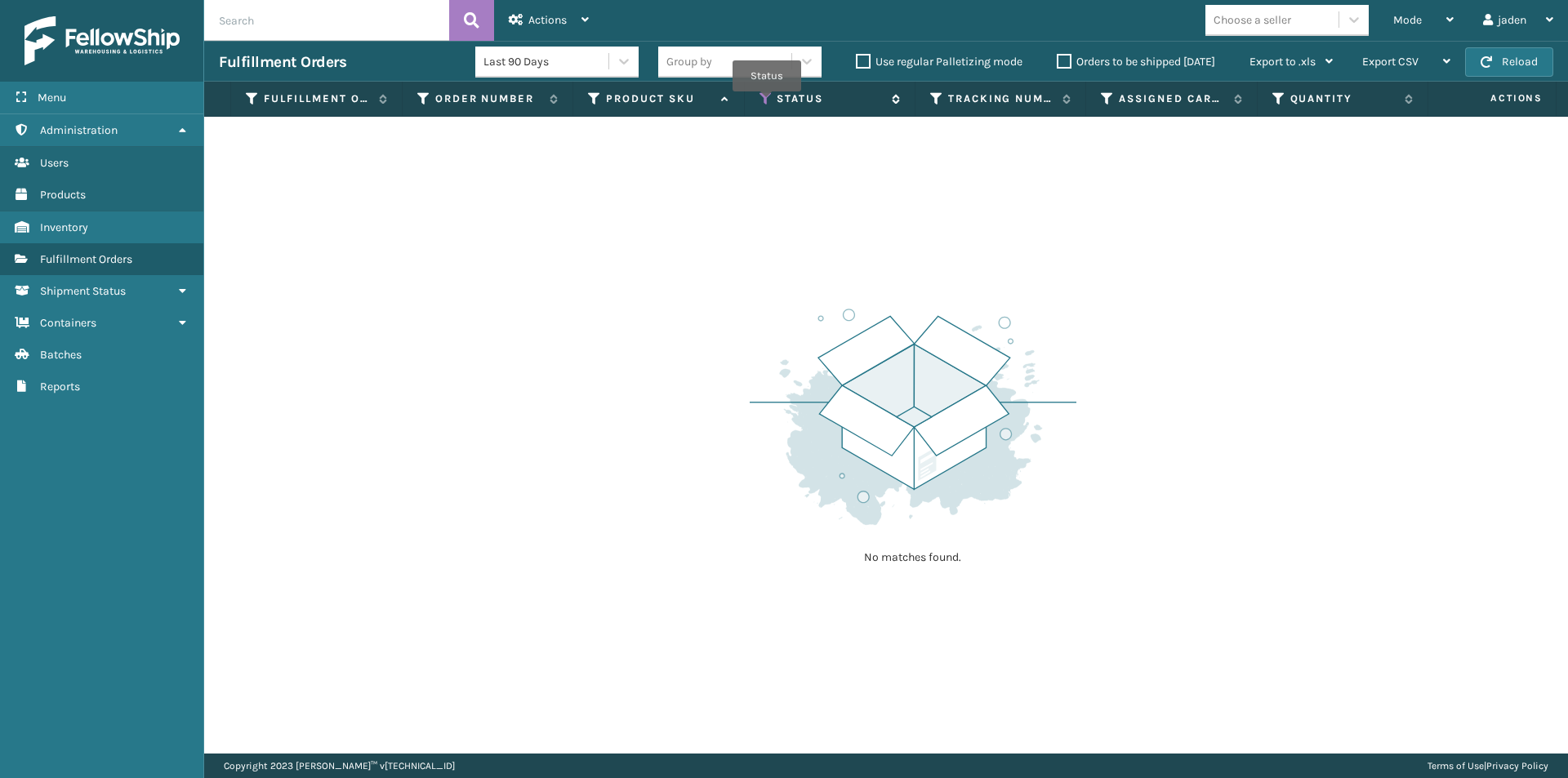
click at [763, 101] on icon at bounding box center [765, 99] width 13 height 15
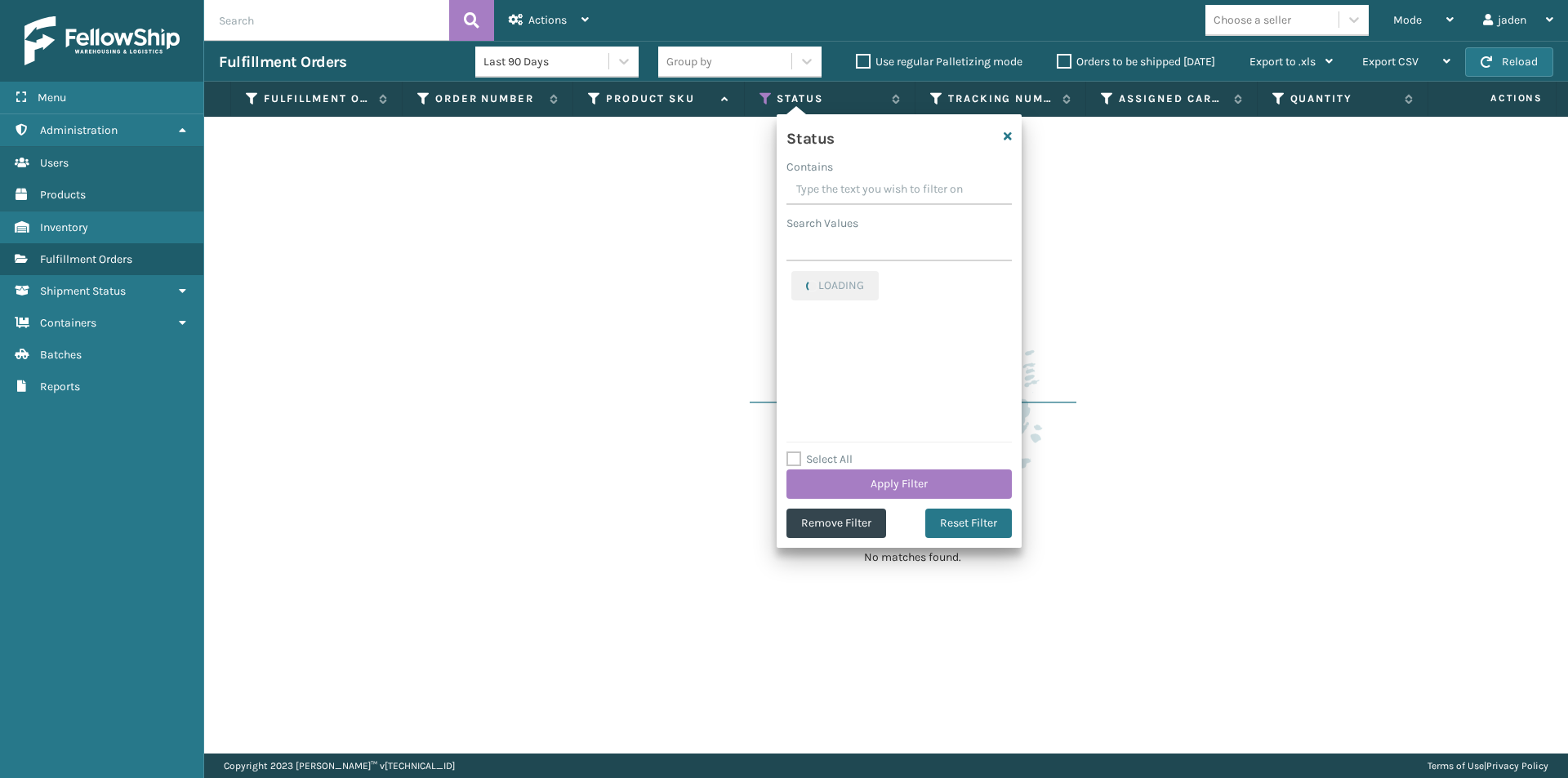
drag, startPoint x: 935, startPoint y: 177, endPoint x: 909, endPoint y: 178, distance: 26.0
click at [909, 178] on input "Contains" at bounding box center [899, 190] width 226 height 29
drag, startPoint x: 945, startPoint y: 182, endPoint x: 880, endPoint y: 180, distance: 65.0
click at [880, 180] on input "Contains" at bounding box center [899, 190] width 226 height 29
click at [797, 285] on label "Picking" at bounding box center [820, 280] width 58 height 14
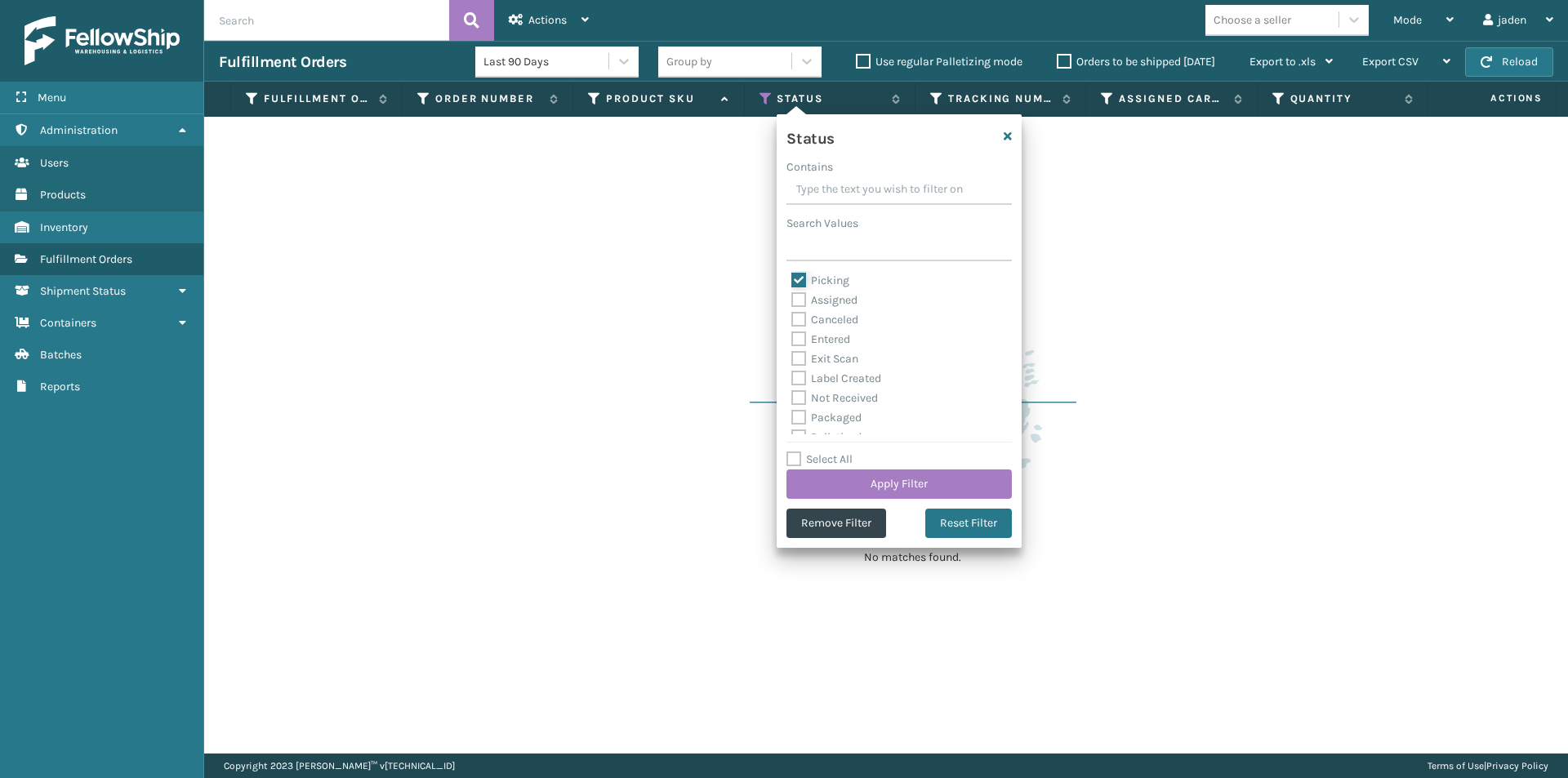
click at [792, 282] on input "Picking" at bounding box center [791, 277] width 1 height 10
checkbox input "false"
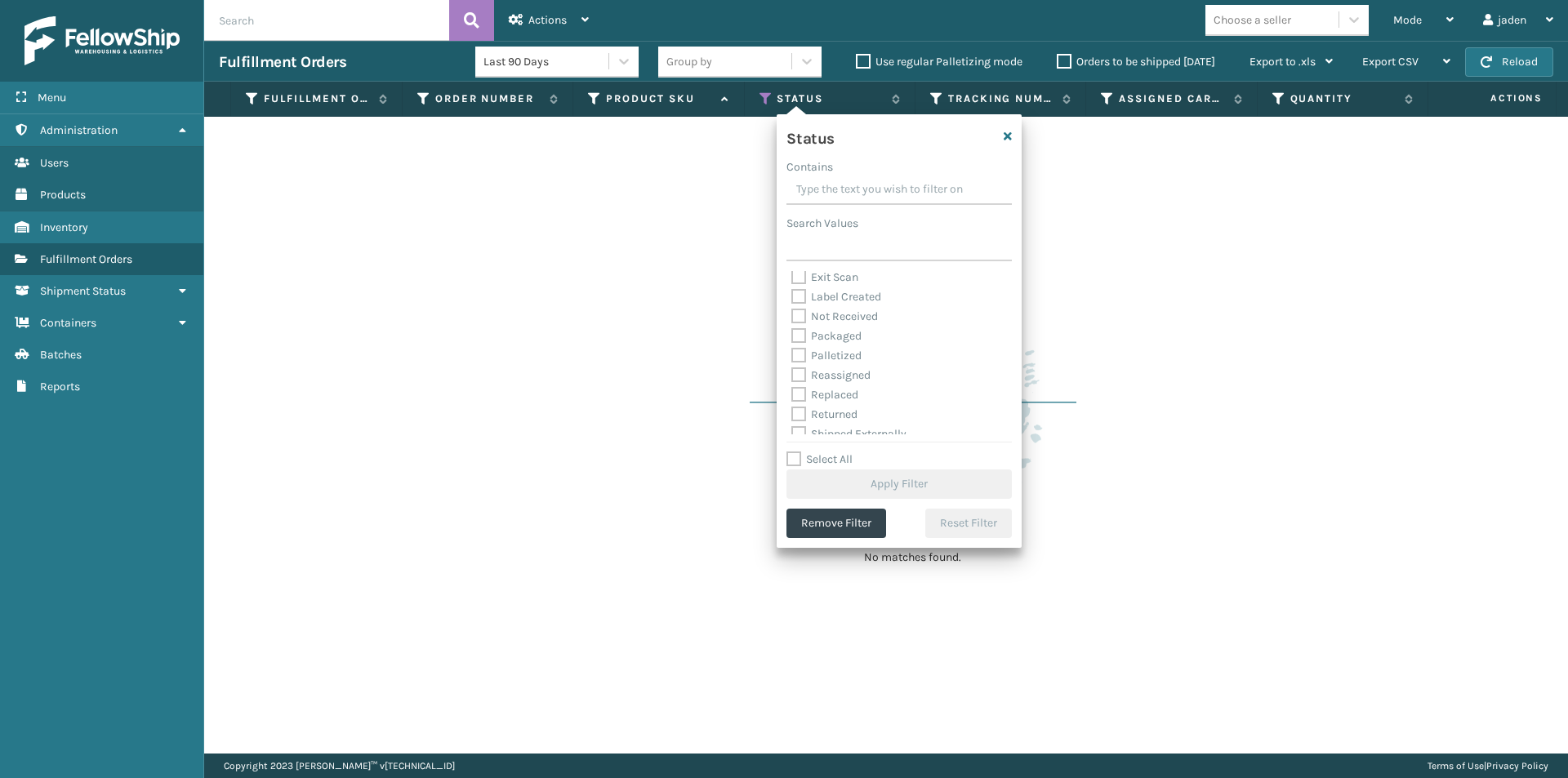
click at [796, 356] on label "Palletized" at bounding box center [826, 355] width 70 height 14
click at [792, 356] on input "Palletized" at bounding box center [791, 351] width 1 height 10
checkbox input "true"
click at [893, 487] on button "Apply Filter" at bounding box center [899, 484] width 226 height 29
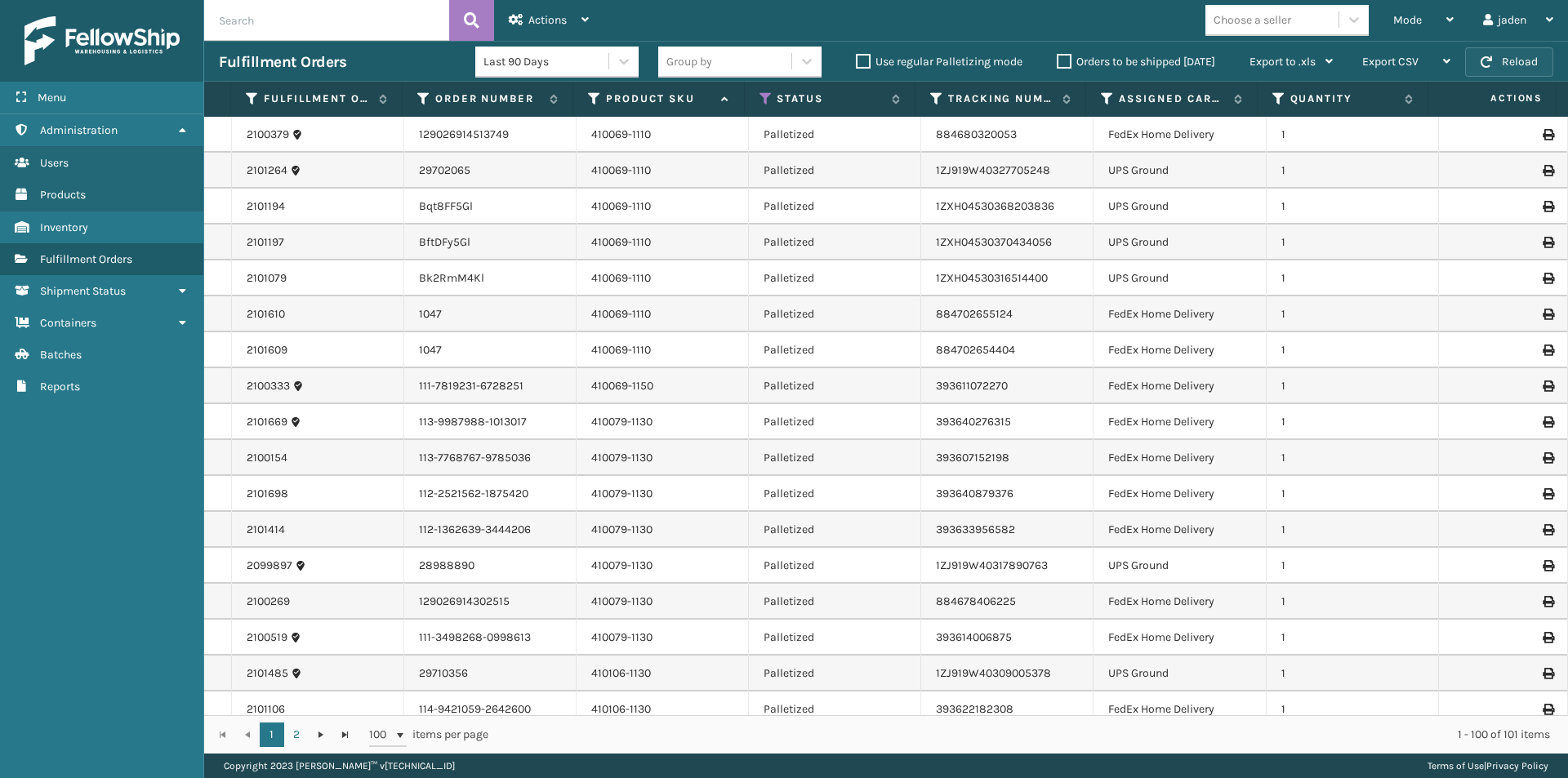
click at [1480, 65] on button "Reload" at bounding box center [1509, 62] width 88 height 29
click at [1406, 25] on span "Mode" at bounding box center [1407, 20] width 29 height 14
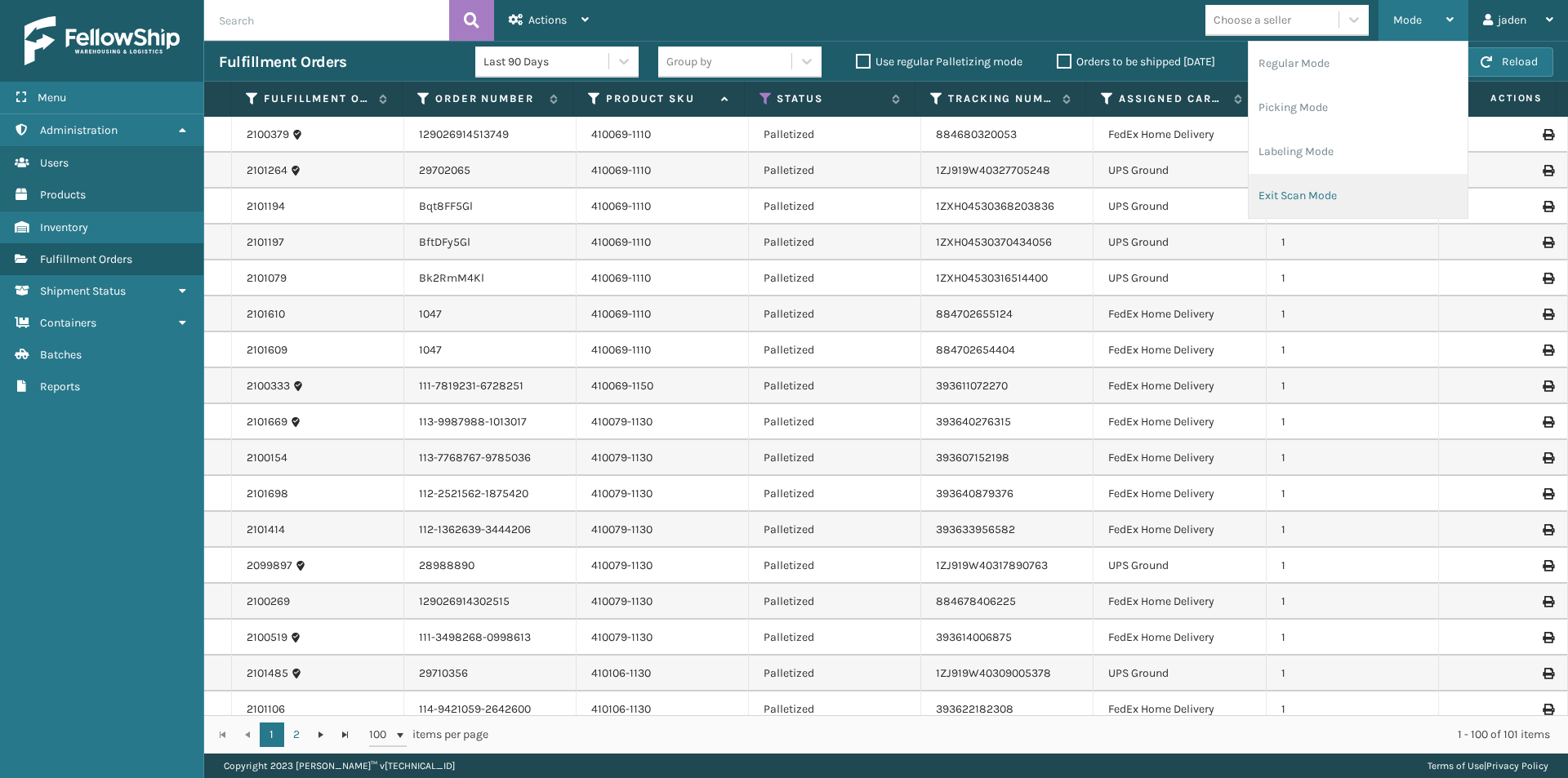
click at [1371, 183] on li "Exit Scan Mode" at bounding box center [1358, 195] width 219 height 44
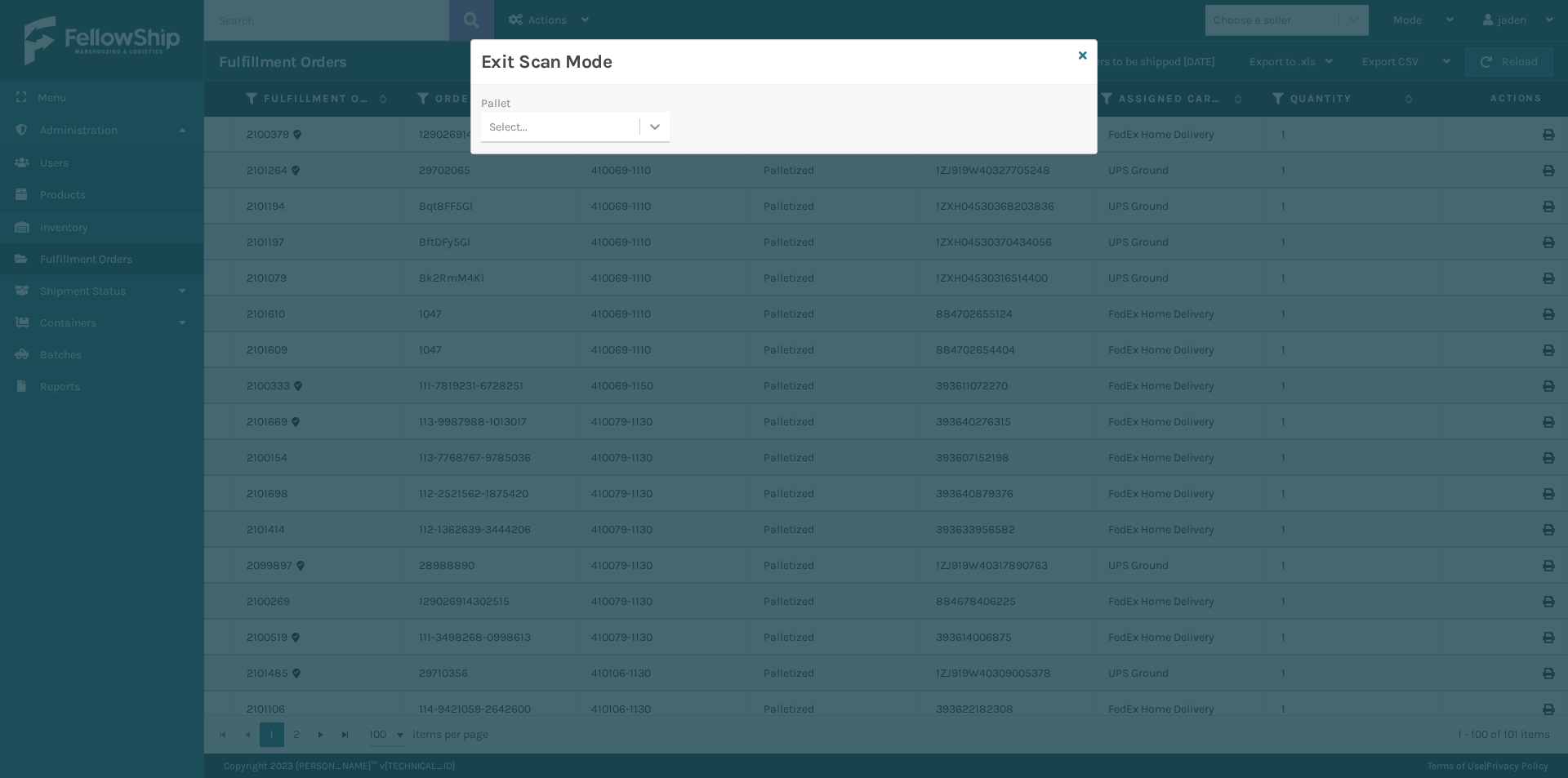
drag, startPoint x: 663, startPoint y: 124, endPoint x: 637, endPoint y: 142, distance: 31.6
click at [662, 124] on icon at bounding box center [655, 126] width 16 height 16
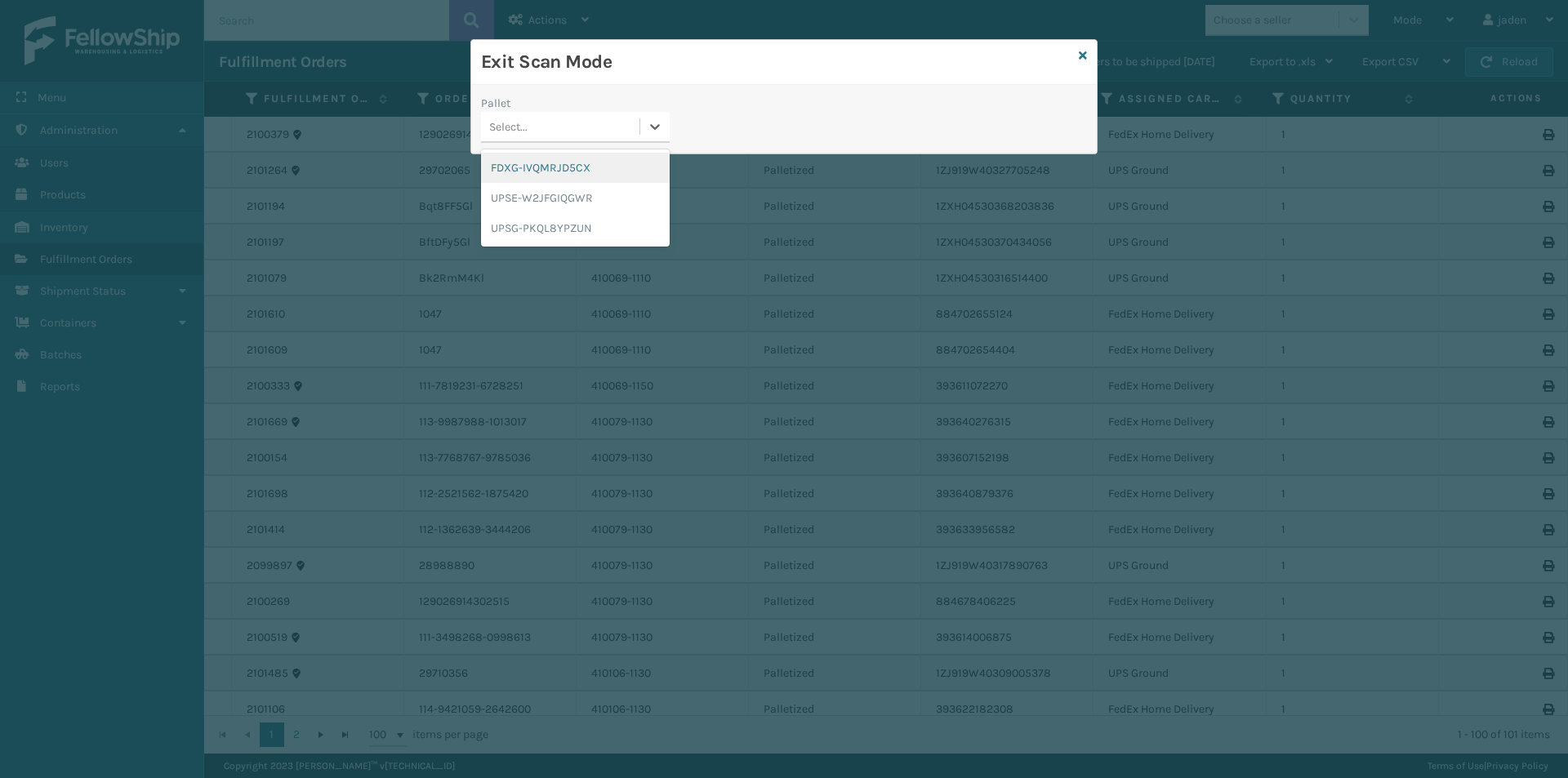
click at [601, 163] on div "FDXG-IVQMRJD5CX" at bounding box center [575, 168] width 189 height 30
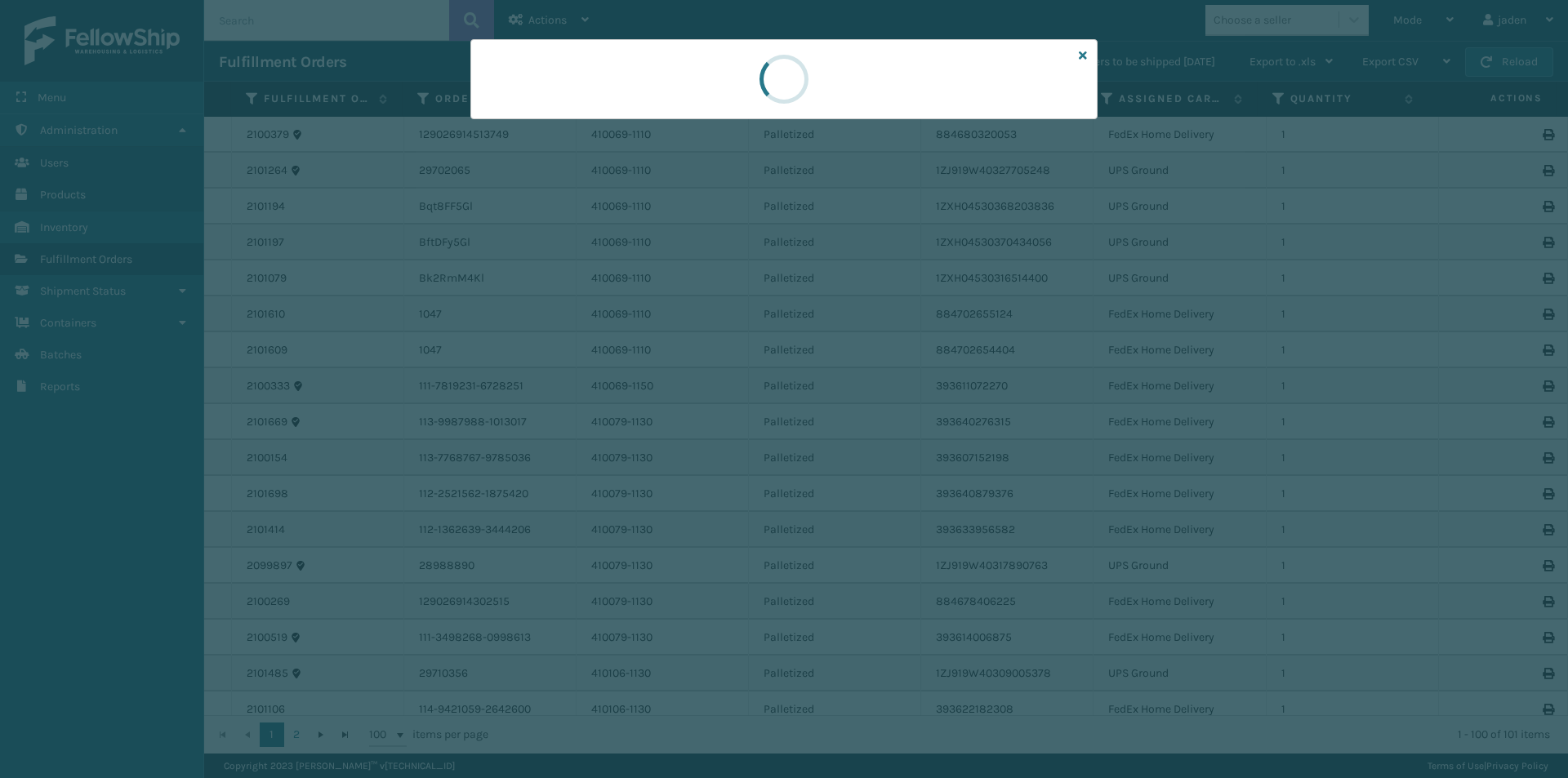
drag, startPoint x: 932, startPoint y: 108, endPoint x: 926, endPoint y: 98, distance: 11.7
click at [784, 94] on div at bounding box center [784, 79] width 627 height 80
drag, startPoint x: 924, startPoint y: 98, endPoint x: 963, endPoint y: 93, distance: 39.3
click at [806, 87] on div at bounding box center [784, 79] width 49 height 49
drag, startPoint x: 967, startPoint y: 93, endPoint x: 854, endPoint y: 85, distance: 113.3
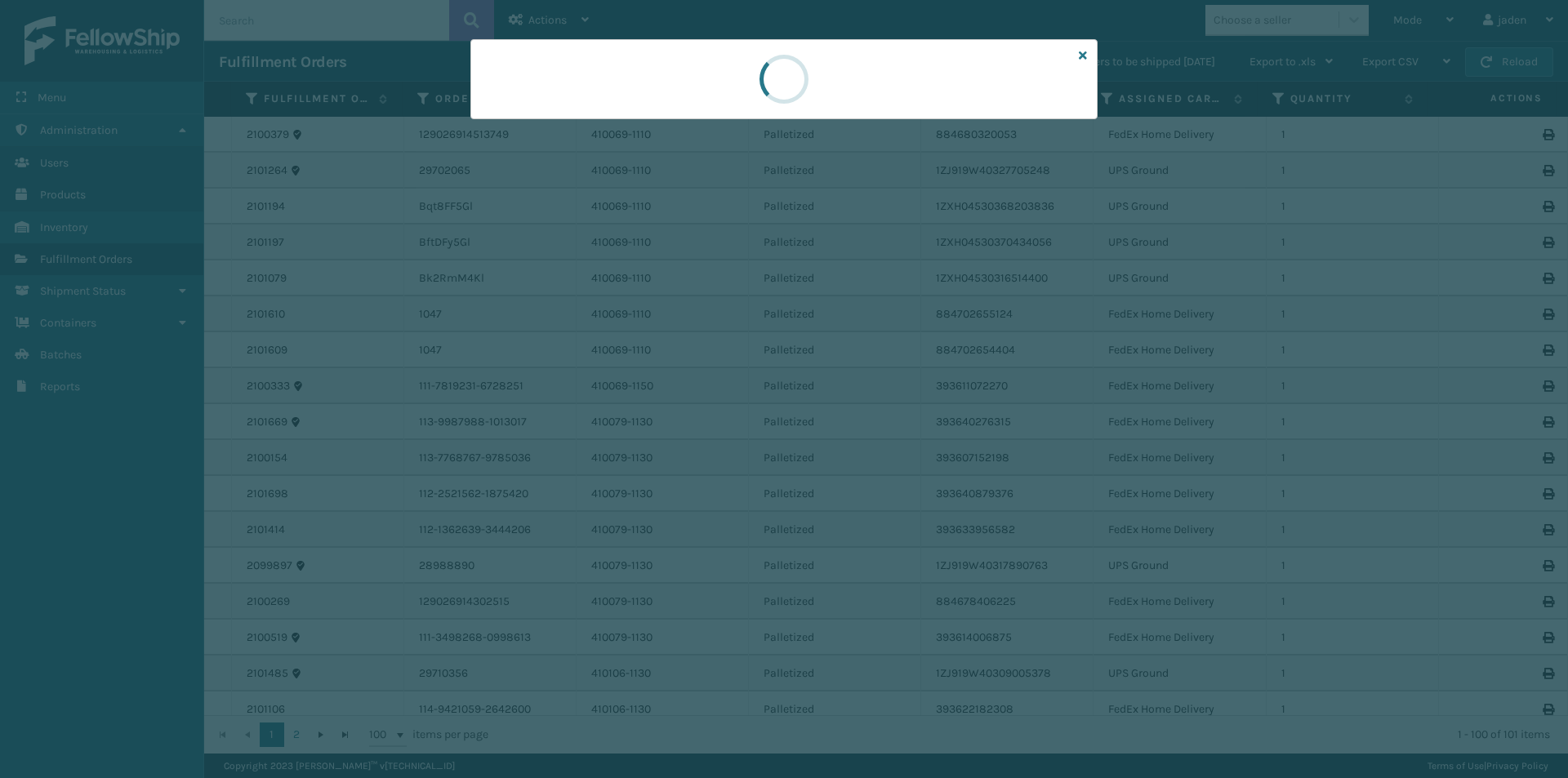
click at [782, 70] on div at bounding box center [784, 79] width 49 height 49
drag, startPoint x: 885, startPoint y: 85, endPoint x: 931, endPoint y: 77, distance: 46.7
click at [759, 67] on div at bounding box center [784, 79] width 68 height 79
drag, startPoint x: 931, startPoint y: 77, endPoint x: 775, endPoint y: 80, distance: 156.0
click at [726, 75] on div at bounding box center [784, 79] width 627 height 80
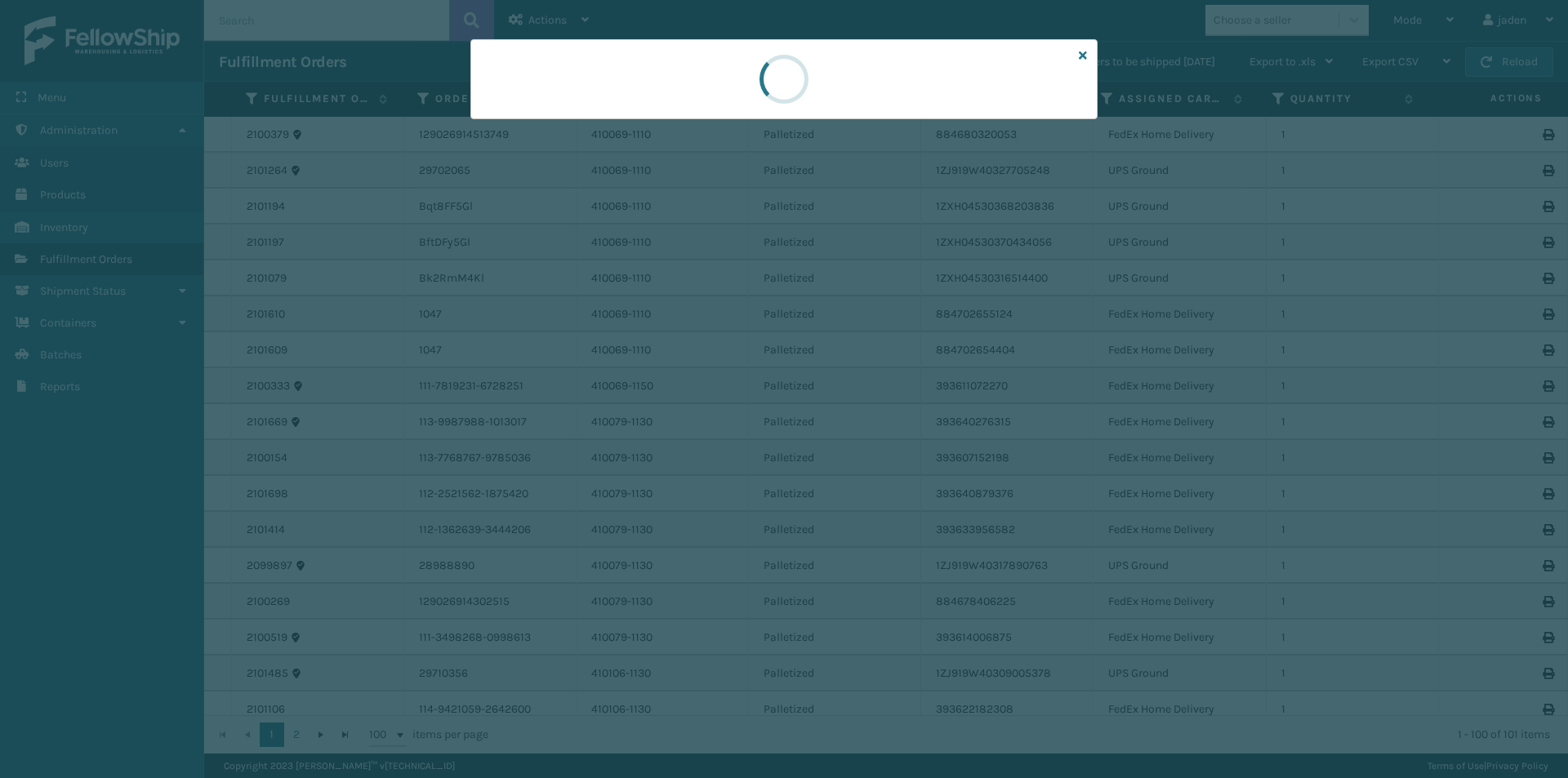
drag, startPoint x: 813, startPoint y: 84, endPoint x: 932, endPoint y: 88, distance: 119.1
click at [734, 88] on div at bounding box center [784, 79] width 627 height 80
drag, startPoint x: 932, startPoint y: 88, endPoint x: 727, endPoint y: 81, distance: 205.1
drag, startPoint x: 727, startPoint y: 81, endPoint x: 773, endPoint y: 86, distance: 46.3
click at [753, 84] on div at bounding box center [784, 79] width 627 height 80
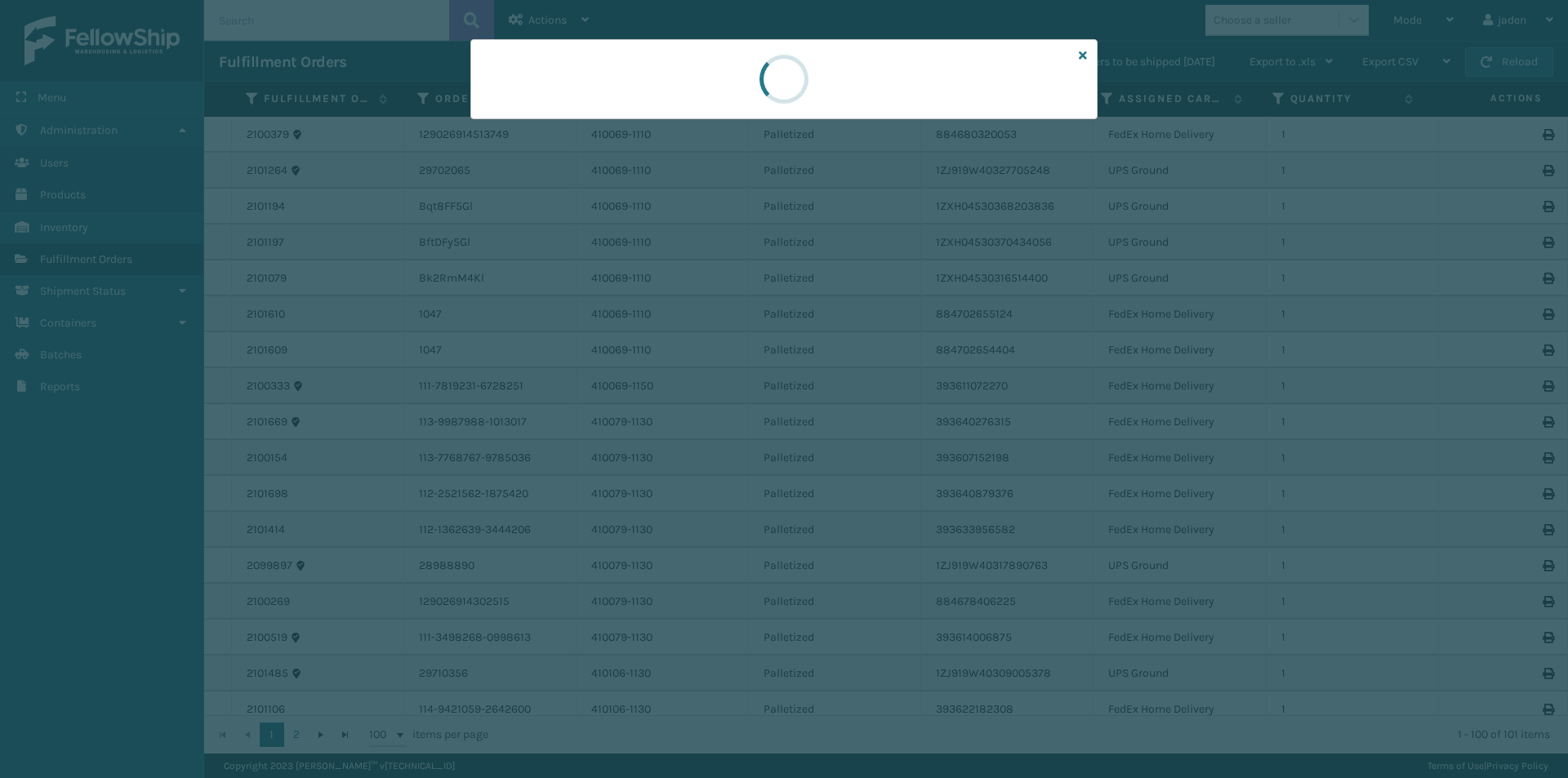
drag, startPoint x: 888, startPoint y: 91, endPoint x: 785, endPoint y: 82, distance: 103.4
click at [724, 80] on div at bounding box center [784, 79] width 627 height 80
drag, startPoint x: 859, startPoint y: 92, endPoint x: 842, endPoint y: 107, distance: 22.7
click at [758, 104] on div at bounding box center [784, 79] width 627 height 80
drag, startPoint x: 874, startPoint y: 107, endPoint x: 857, endPoint y: 107, distance: 17.0
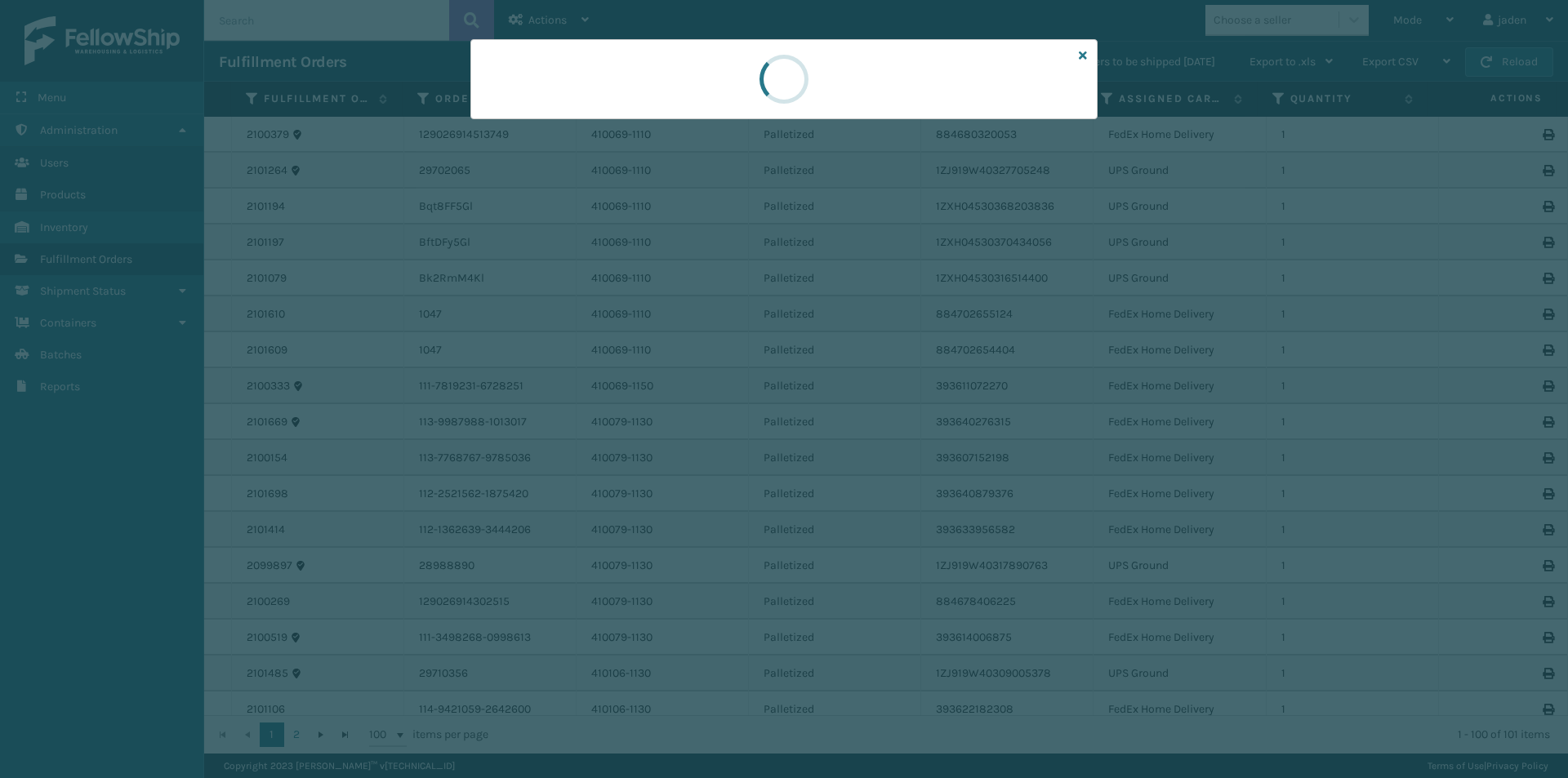
drag, startPoint x: 857, startPoint y: 107, endPoint x: 961, endPoint y: 89, distance: 105.5
click at [727, 102] on div at bounding box center [784, 79] width 627 height 80
drag, startPoint x: 961, startPoint y: 89, endPoint x: 937, endPoint y: 88, distance: 24.0
drag, startPoint x: 937, startPoint y: 88, endPoint x: 918, endPoint y: 96, distance: 20.6
click at [807, 88] on div at bounding box center [784, 79] width 627 height 80
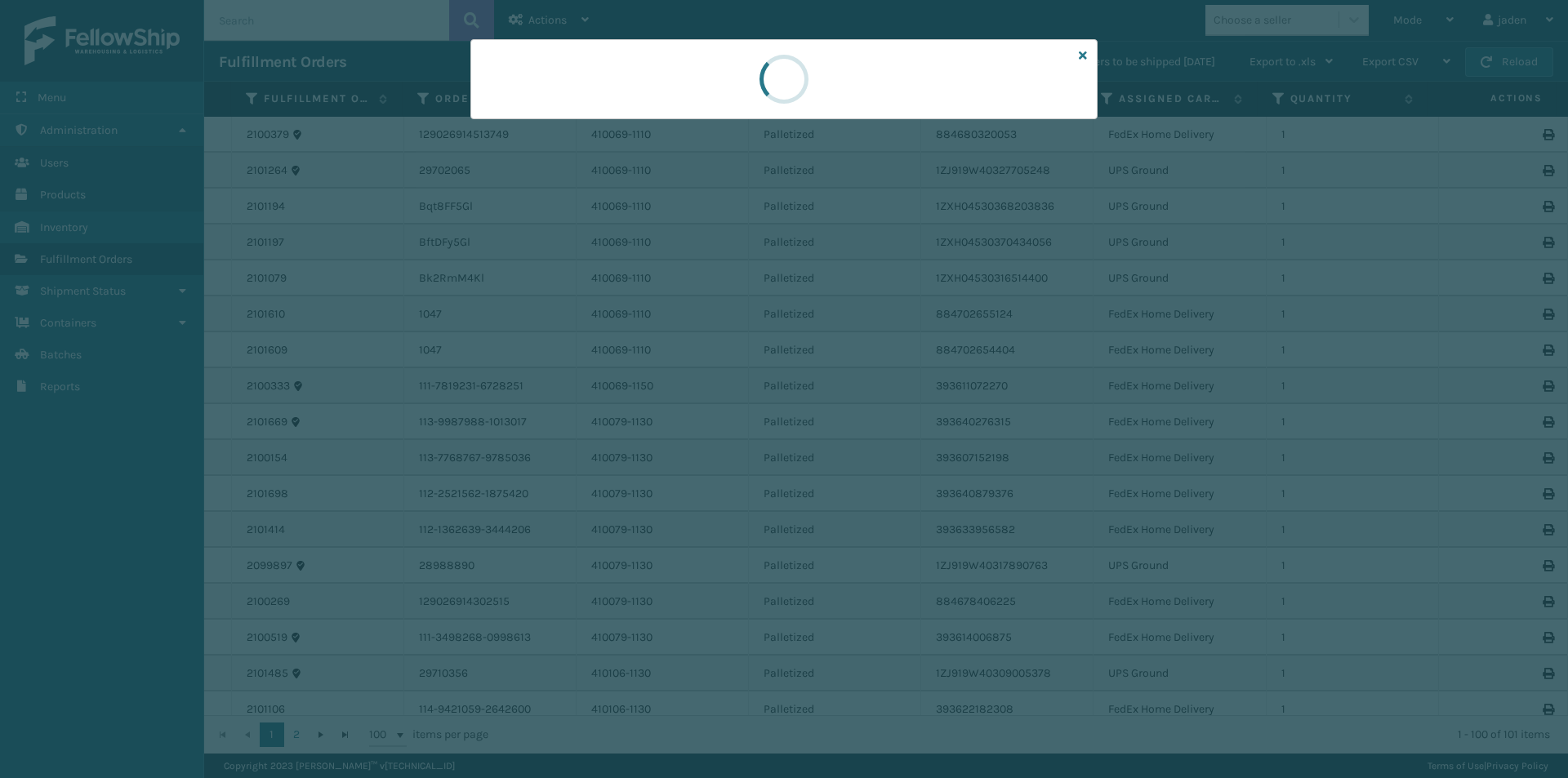
drag, startPoint x: 918, startPoint y: 96, endPoint x: 909, endPoint y: 95, distance: 9.1
click at [746, 84] on div at bounding box center [784, 79] width 627 height 80
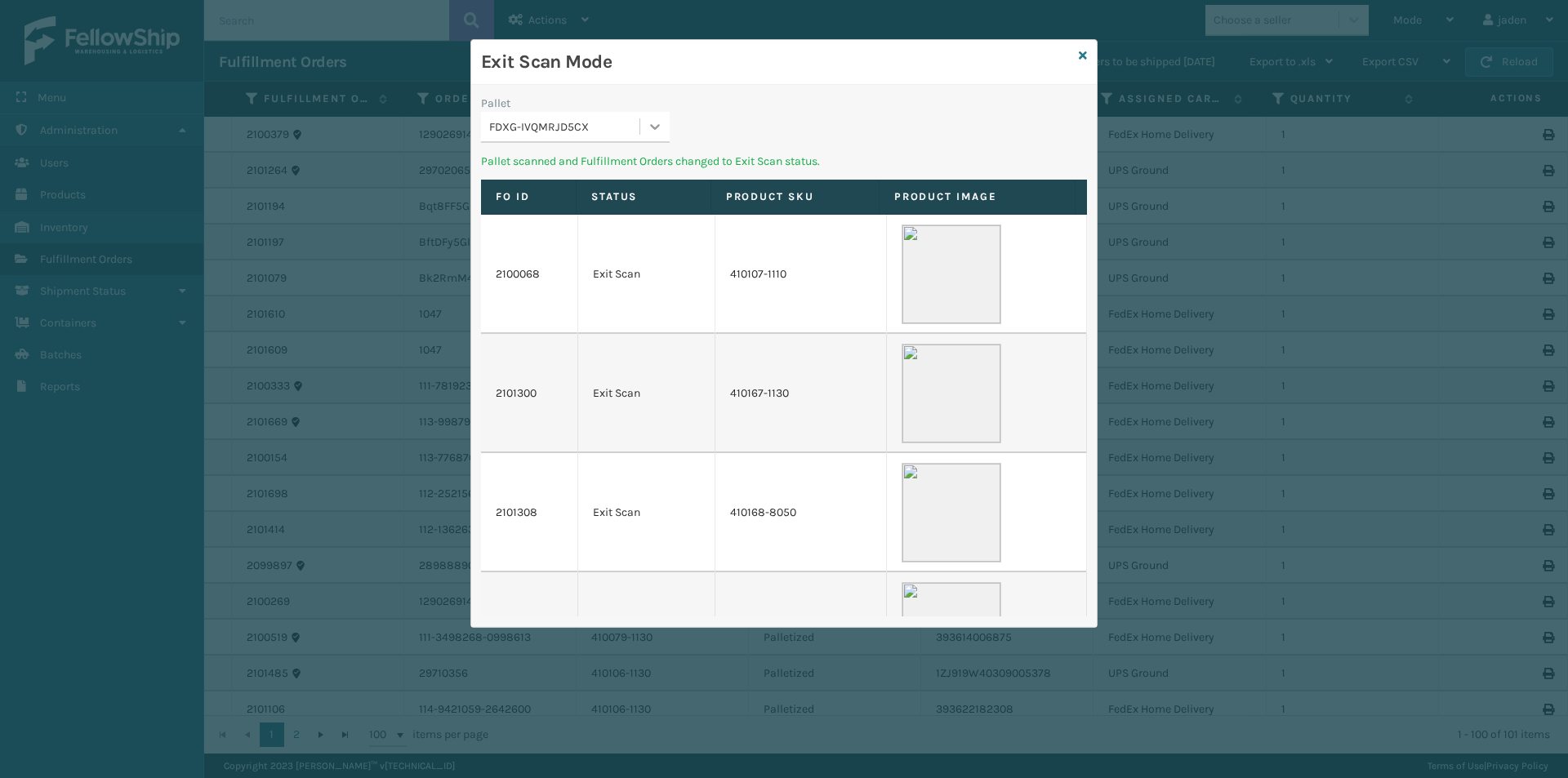
click at [657, 128] on icon at bounding box center [655, 126] width 16 height 16
click at [574, 167] on div "UPSE-W2JFGIQGWR" at bounding box center [575, 168] width 189 height 30
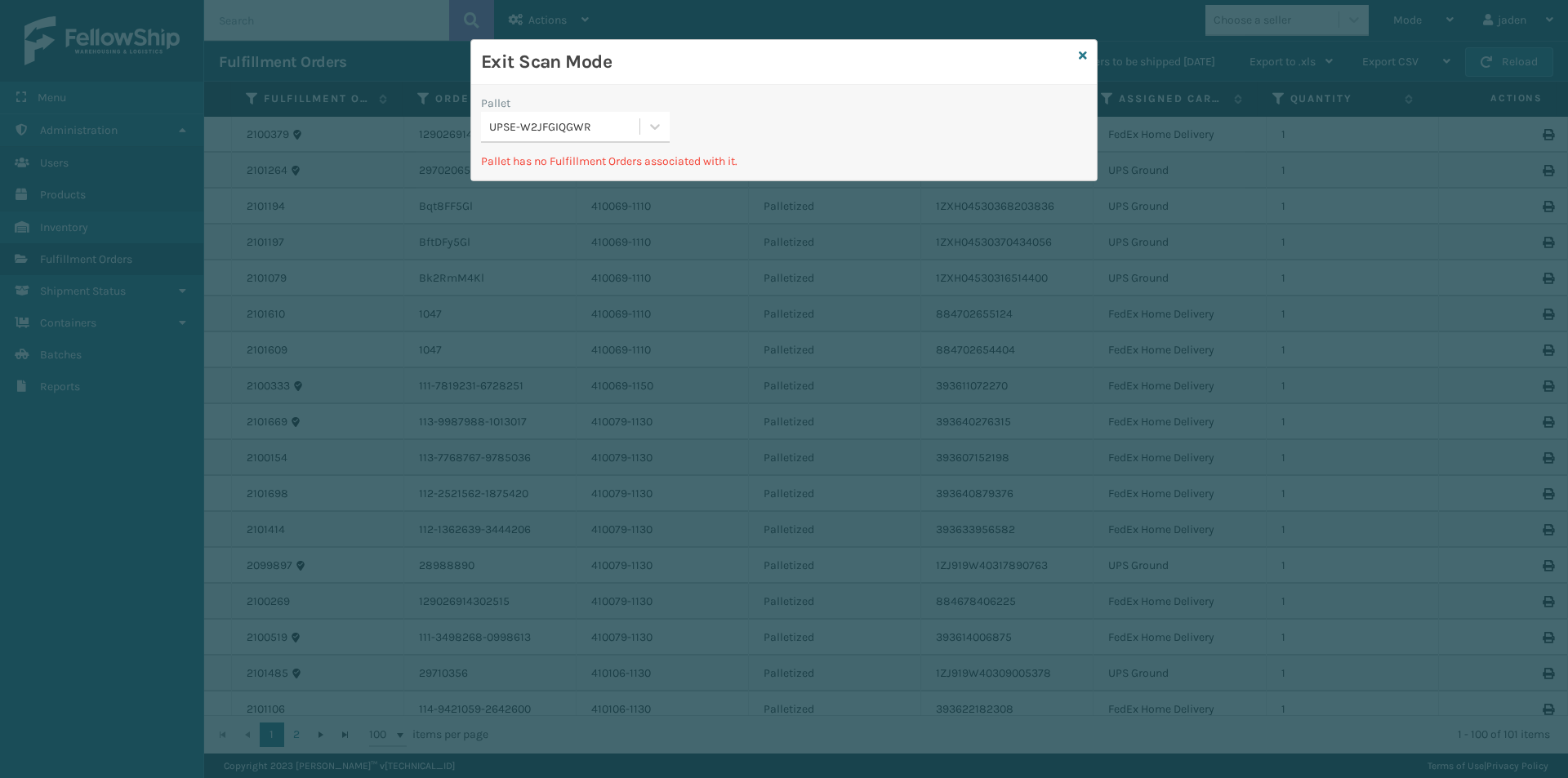
drag, startPoint x: 685, startPoint y: 144, endPoint x: 701, endPoint y: 97, distance: 49.6
click at [662, 89] on div "Pallet UPSE-W2JFGIQGWR Pallet has no Fulfillment Orders associated with it." at bounding box center [784, 132] width 625 height 95
click at [658, 131] on icon at bounding box center [655, 126] width 16 height 16
click at [586, 188] on div "UPSG-PKQL8YPZUN" at bounding box center [575, 198] width 189 height 30
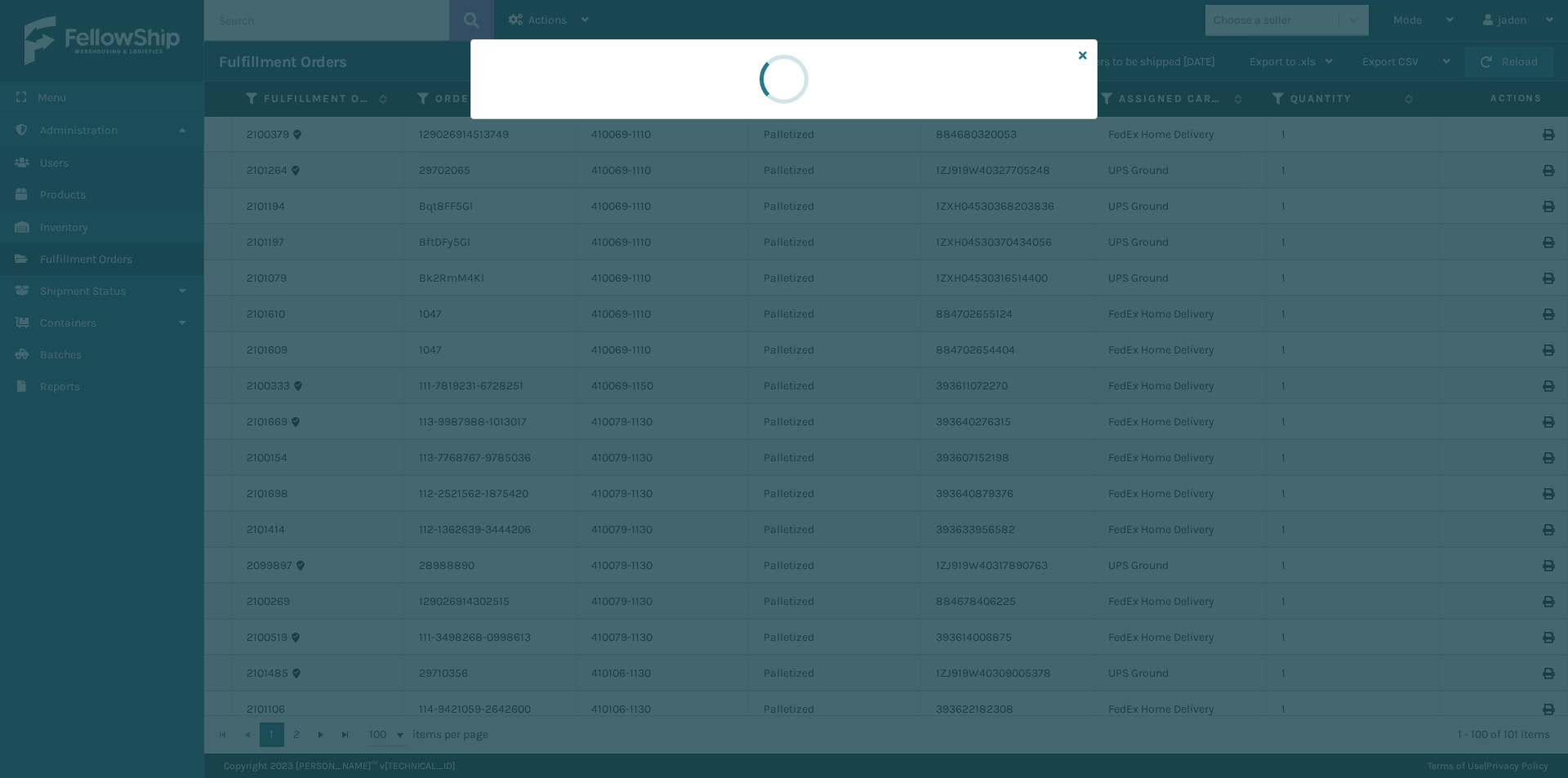
drag, startPoint x: 782, startPoint y: 120, endPoint x: 856, endPoint y: 98, distance: 77.2
click at [682, 97] on div at bounding box center [784, 79] width 627 height 80
drag, startPoint x: 856, startPoint y: 98, endPoint x: 750, endPoint y: 97, distance: 106.0
click at [750, 97] on div at bounding box center [784, 79] width 68 height 79
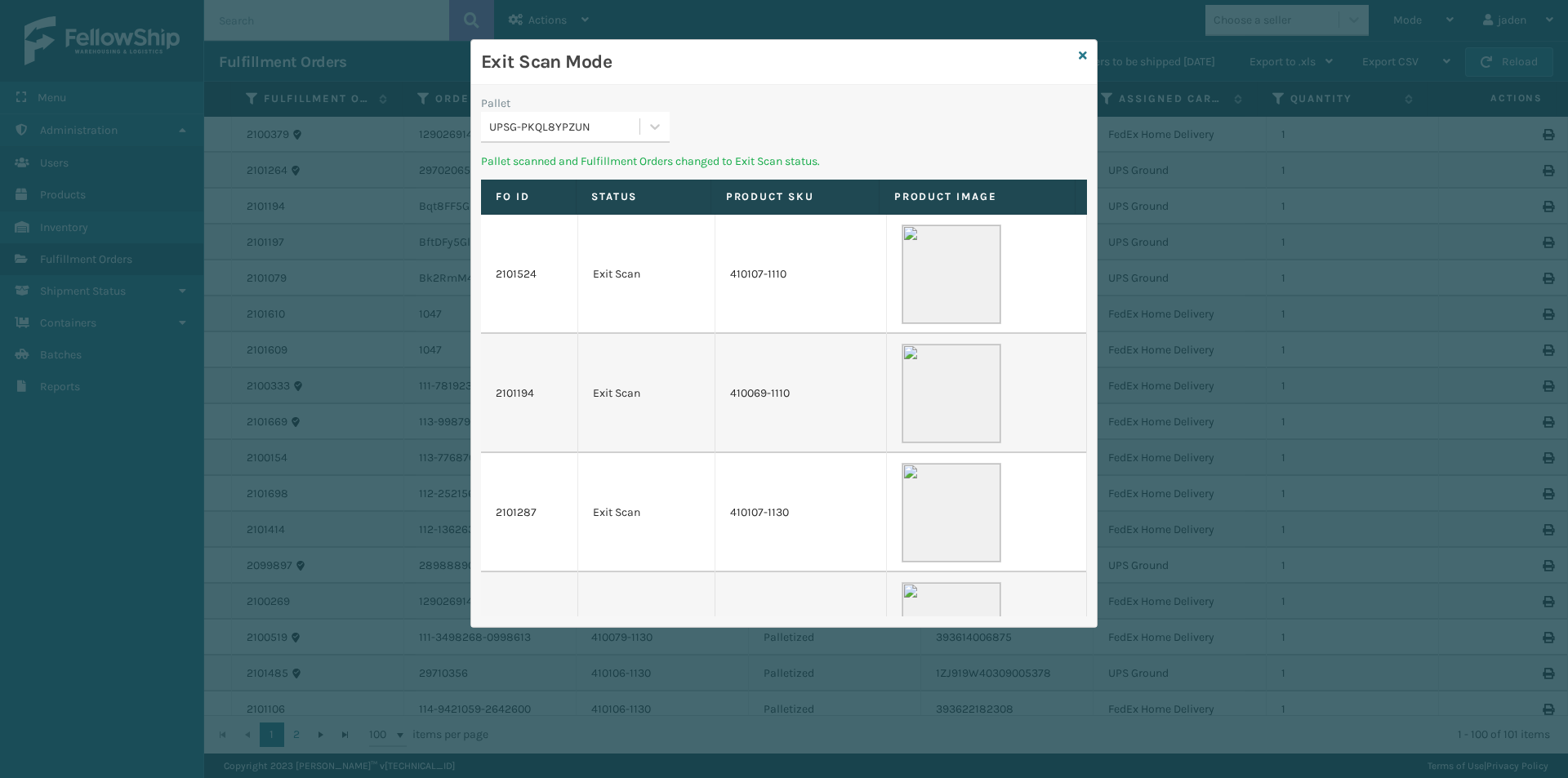
drag, startPoint x: 873, startPoint y: 98, endPoint x: 726, endPoint y: 93, distance: 147.1
click at [726, 93] on div "Pallet UPSG-PKQL8YPZUN Pallet scanned and Fulfillment Orders changed to Exit Sc…" at bounding box center [784, 355] width 625 height 542
drag, startPoint x: 869, startPoint y: 93, endPoint x: 783, endPoint y: 106, distance: 87.0
click at [763, 101] on div "Pallet UPSG-PKQL8YPZUN Pallet scanned and Fulfillment Orders changed to Exit Sc…" at bounding box center [784, 355] width 625 height 542
drag, startPoint x: 823, startPoint y: 106, endPoint x: 812, endPoint y: 105, distance: 11.0
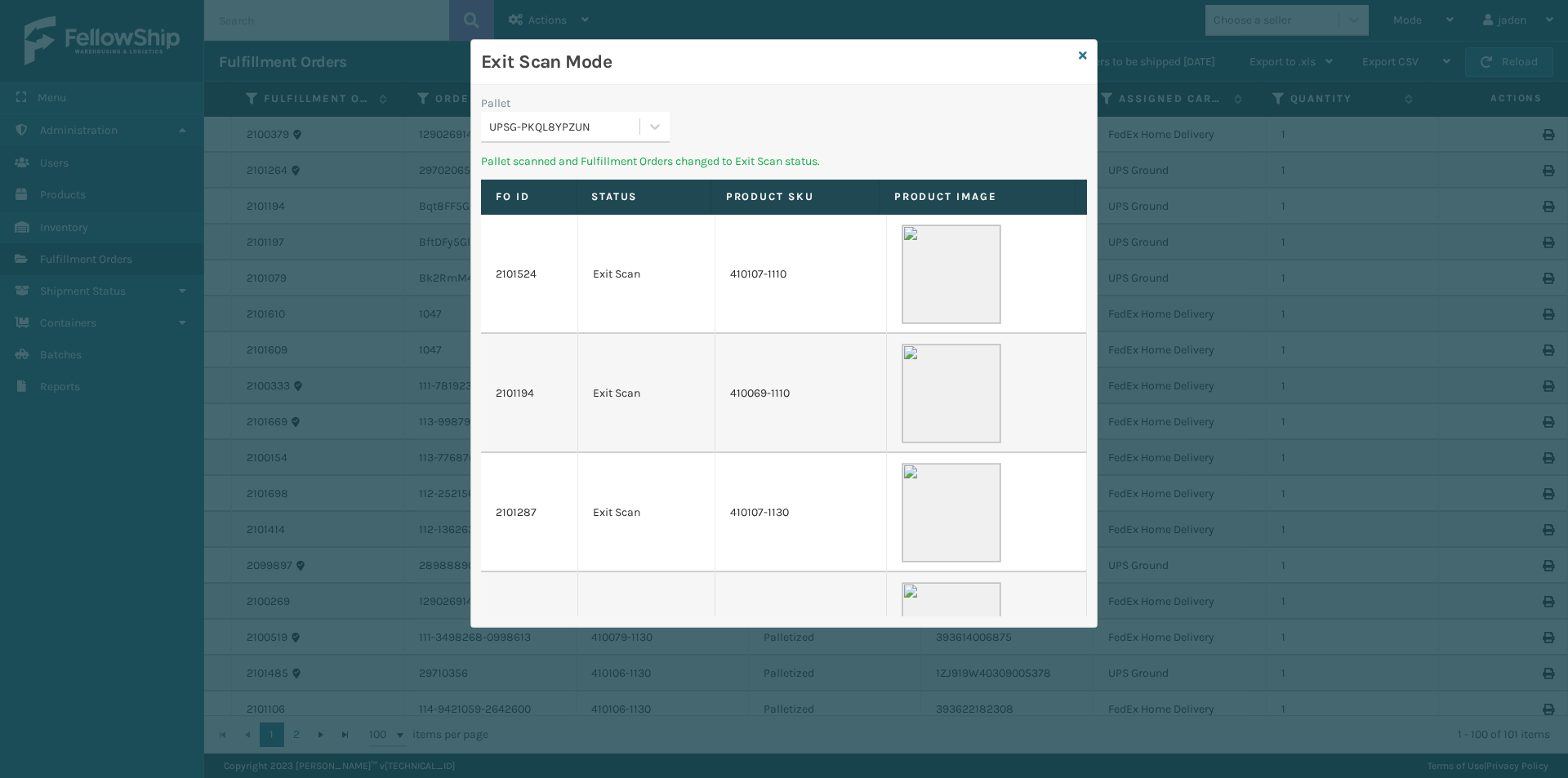
click at [717, 102] on div "Pallet UPSG-PKQL8YPZUN" at bounding box center [784, 124] width 625 height 58
drag, startPoint x: 813, startPoint y: 105, endPoint x: 909, endPoint y: 105, distance: 96.0
click at [775, 106] on div "Pallet UPSG-PKQL8YPZUN" at bounding box center [784, 124] width 625 height 58
drag, startPoint x: 909, startPoint y: 105, endPoint x: 899, endPoint y: 100, distance: 11.2
drag, startPoint x: 899, startPoint y: 100, endPoint x: 731, endPoint y: 91, distance: 168.2
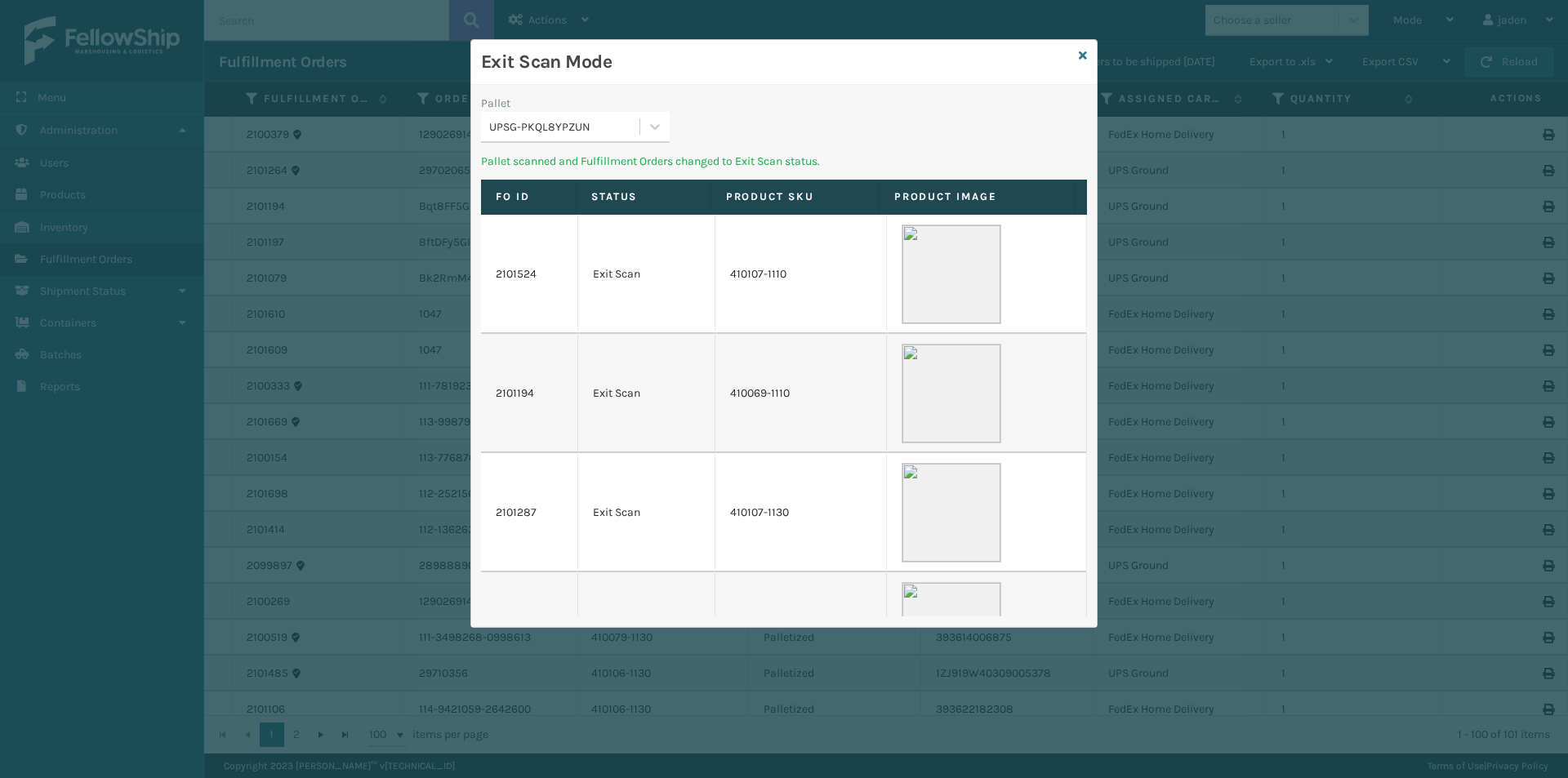
click at [745, 77] on div "Exit Scan Mode" at bounding box center [784, 62] width 625 height 45
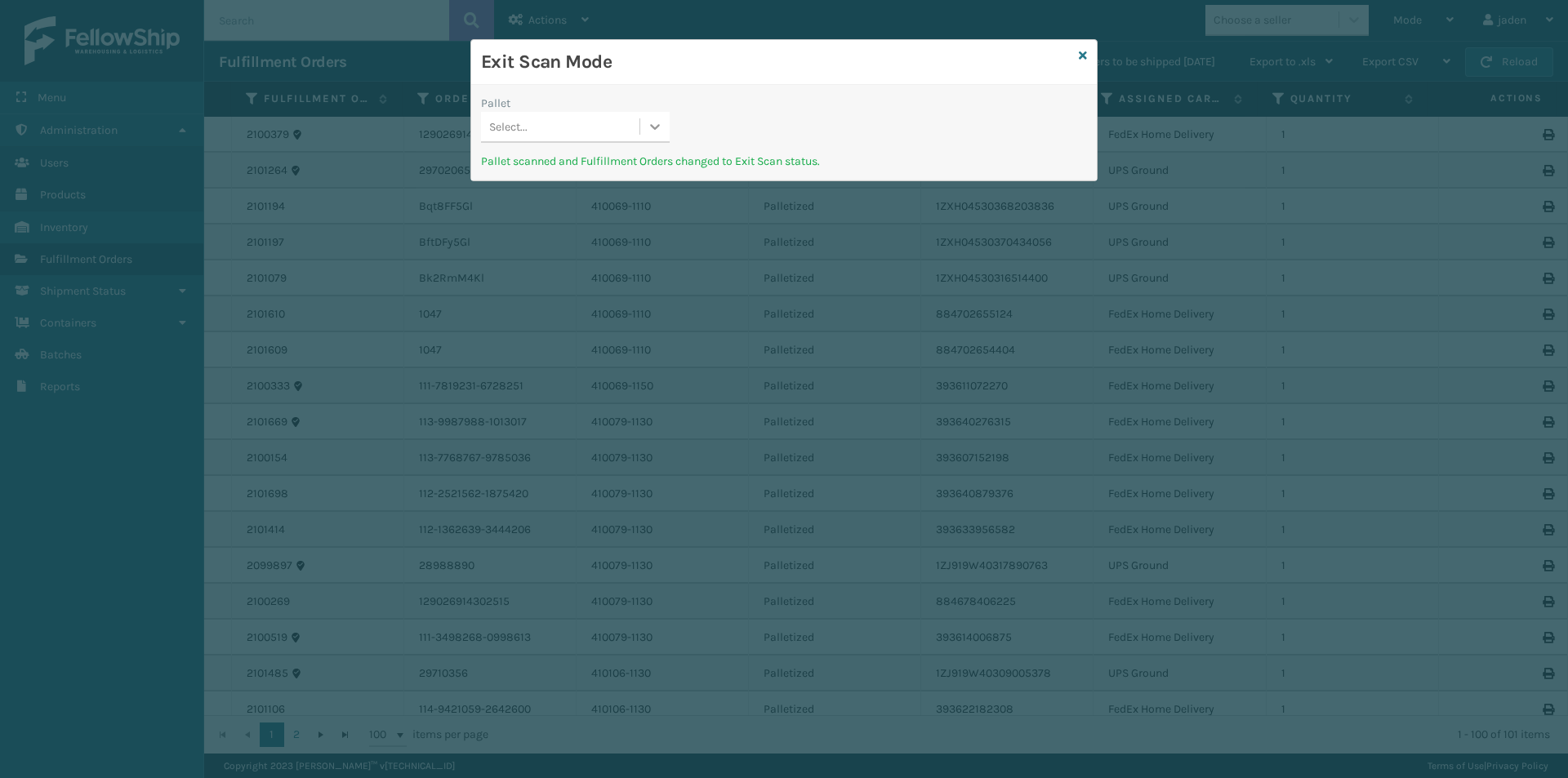
click at [644, 137] on div at bounding box center [655, 126] width 29 height 29
click at [604, 171] on div "UPSE-W2JFGIQGWR" at bounding box center [575, 168] width 189 height 30
click at [1079, 51] on icon at bounding box center [1082, 55] width 8 height 11
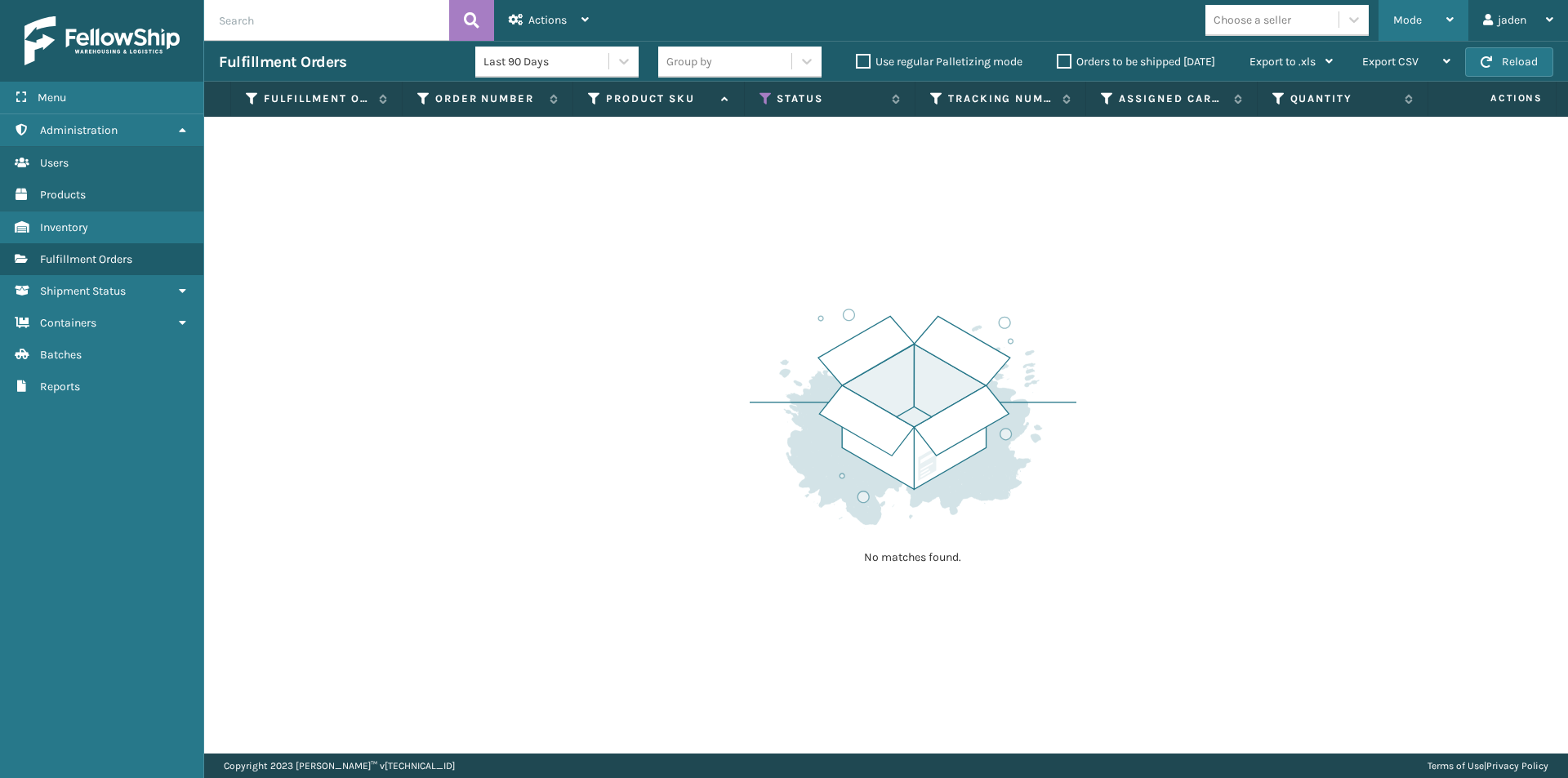
click at [1424, 22] on div "Mode" at bounding box center [1424, 20] width 61 height 41
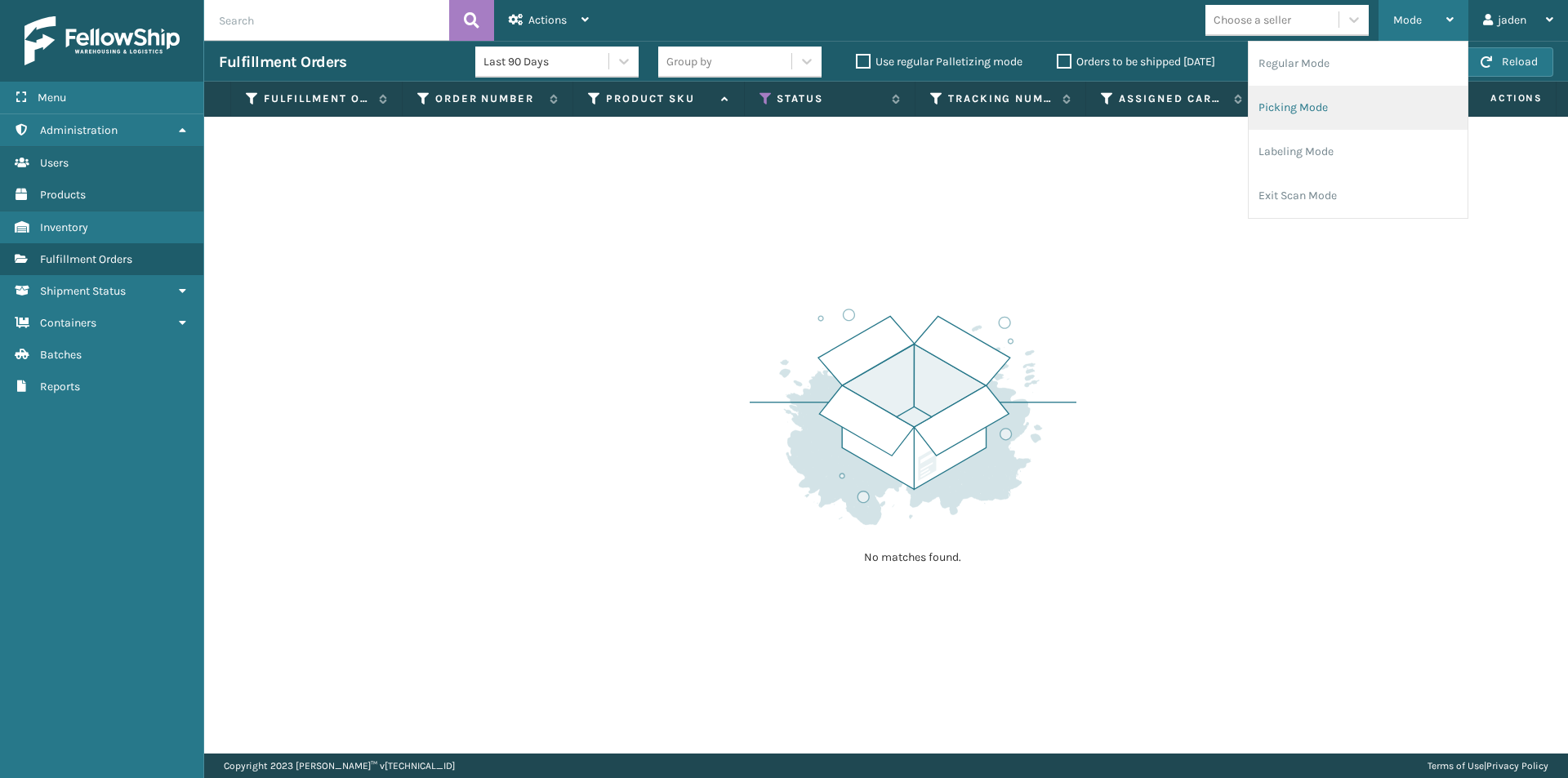
click at [1378, 115] on li "Picking Mode" at bounding box center [1358, 107] width 219 height 44
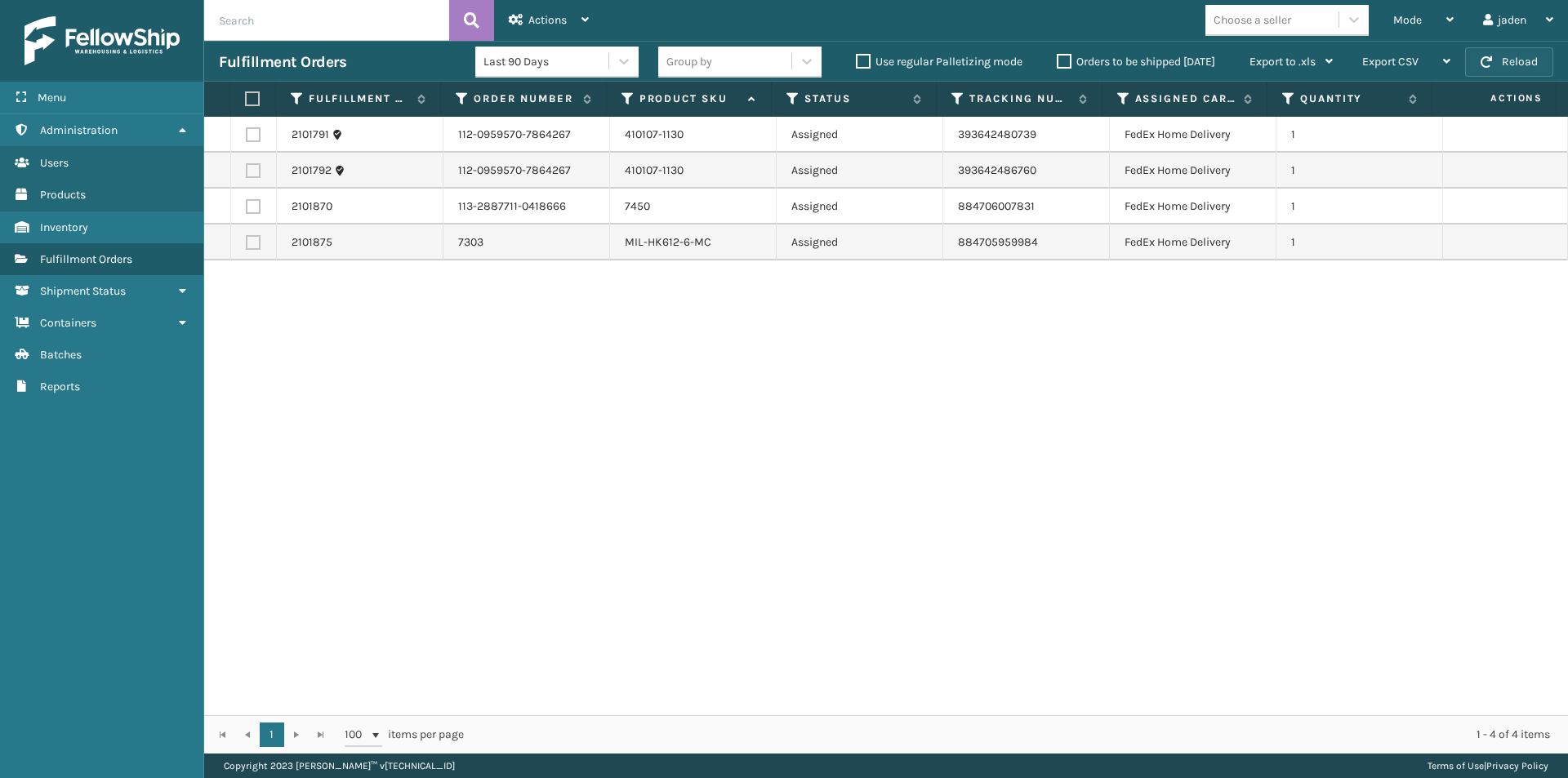
click at [1512, 63] on button "Reload" at bounding box center [1509, 62] width 88 height 29
click at [1066, 63] on label "Orders to be shipped [DATE]" at bounding box center [1136, 61] width 158 height 14
click at [1058, 63] on input "Orders to be shipped [DATE]" at bounding box center [1057, 57] width 1 height 10
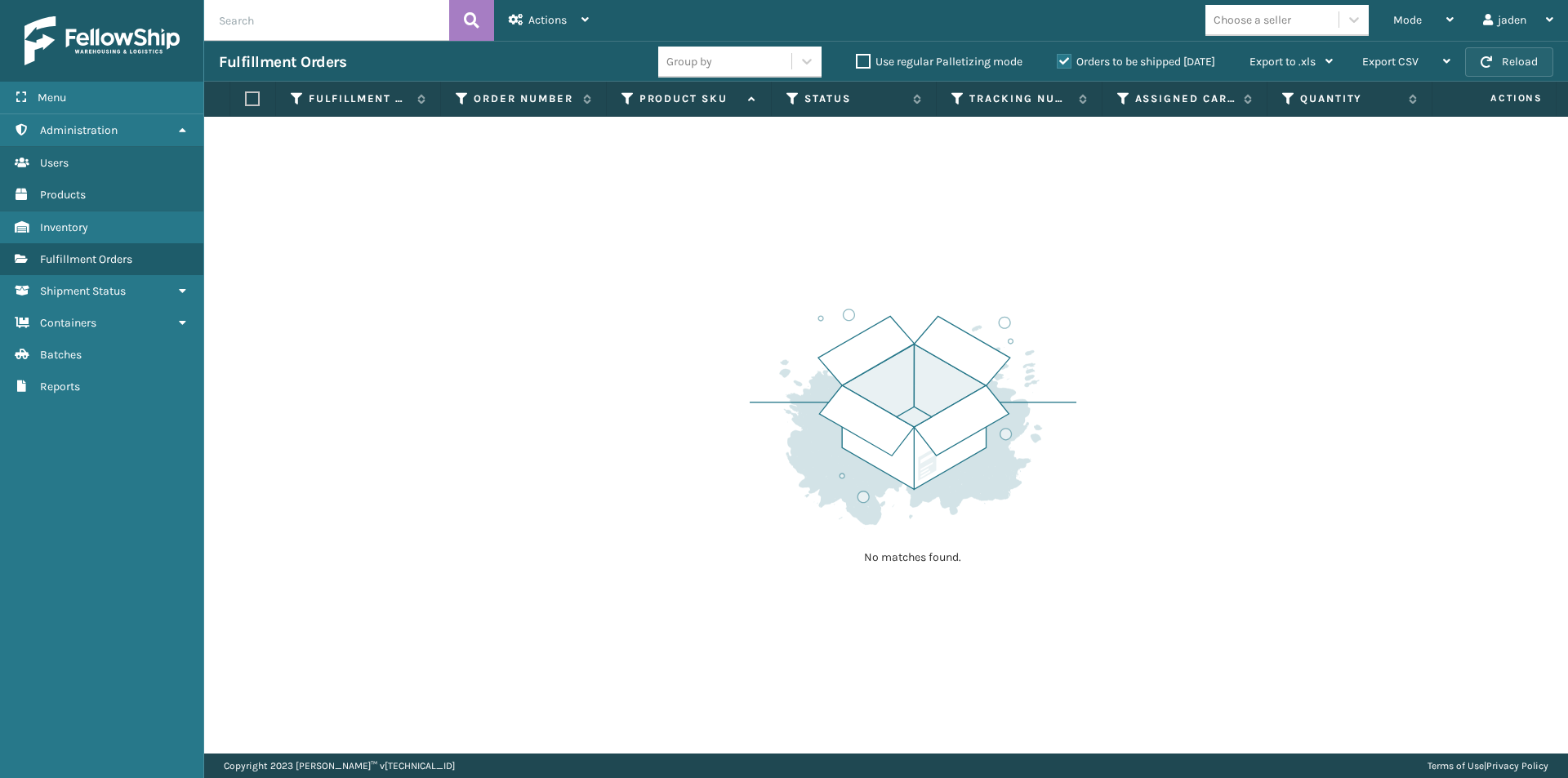
click at [1487, 60] on span "button" at bounding box center [1486, 61] width 11 height 11
drag, startPoint x: 1079, startPoint y: 318, endPoint x: 798, endPoint y: 266, distance: 285.8
click at [798, 266] on div "No matches found." at bounding box center [886, 435] width 1364 height 637
click at [1419, 21] on span "Mode" at bounding box center [1407, 20] width 29 height 14
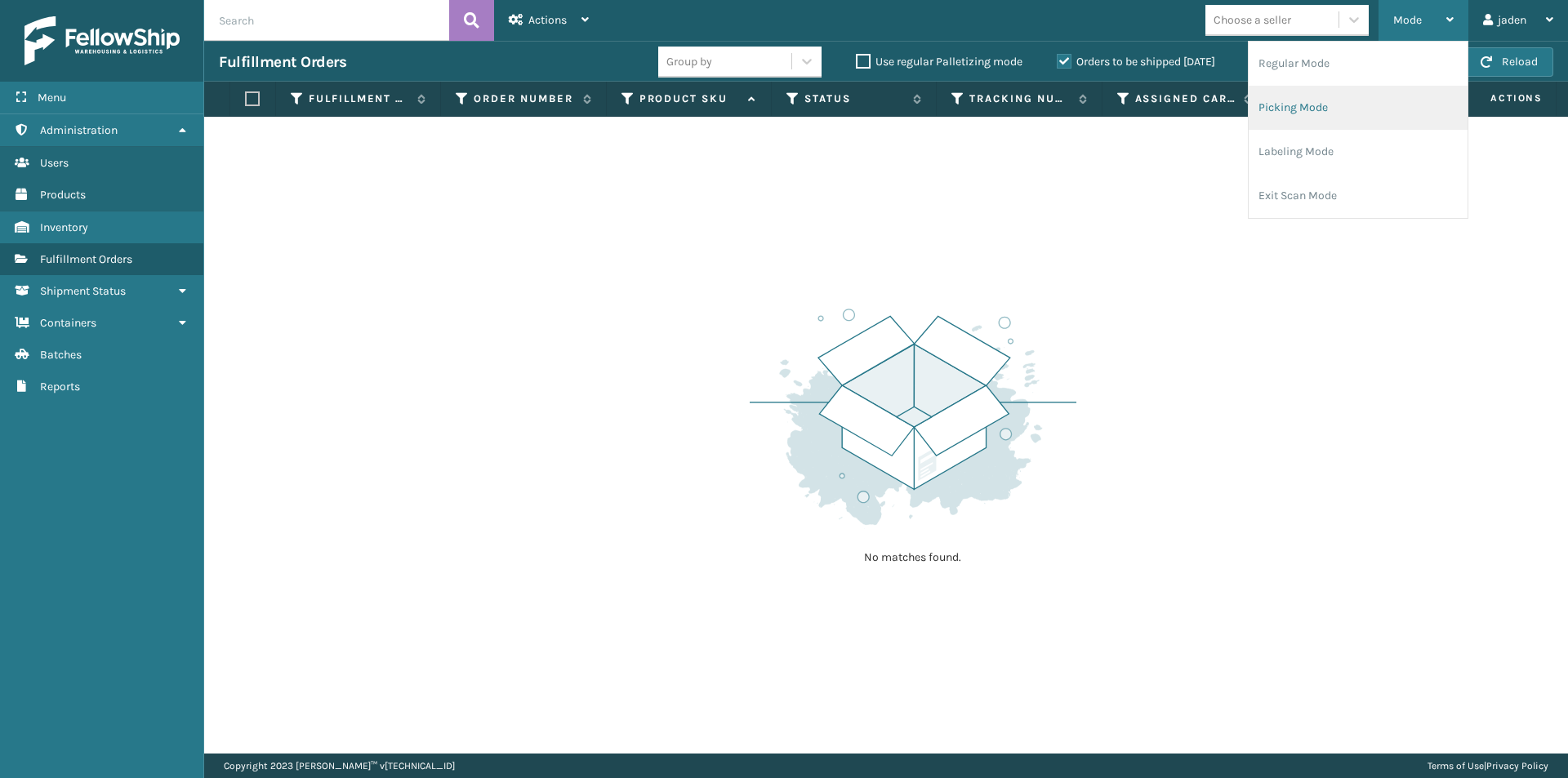
click at [1315, 101] on li "Picking Mode" at bounding box center [1358, 107] width 219 height 44
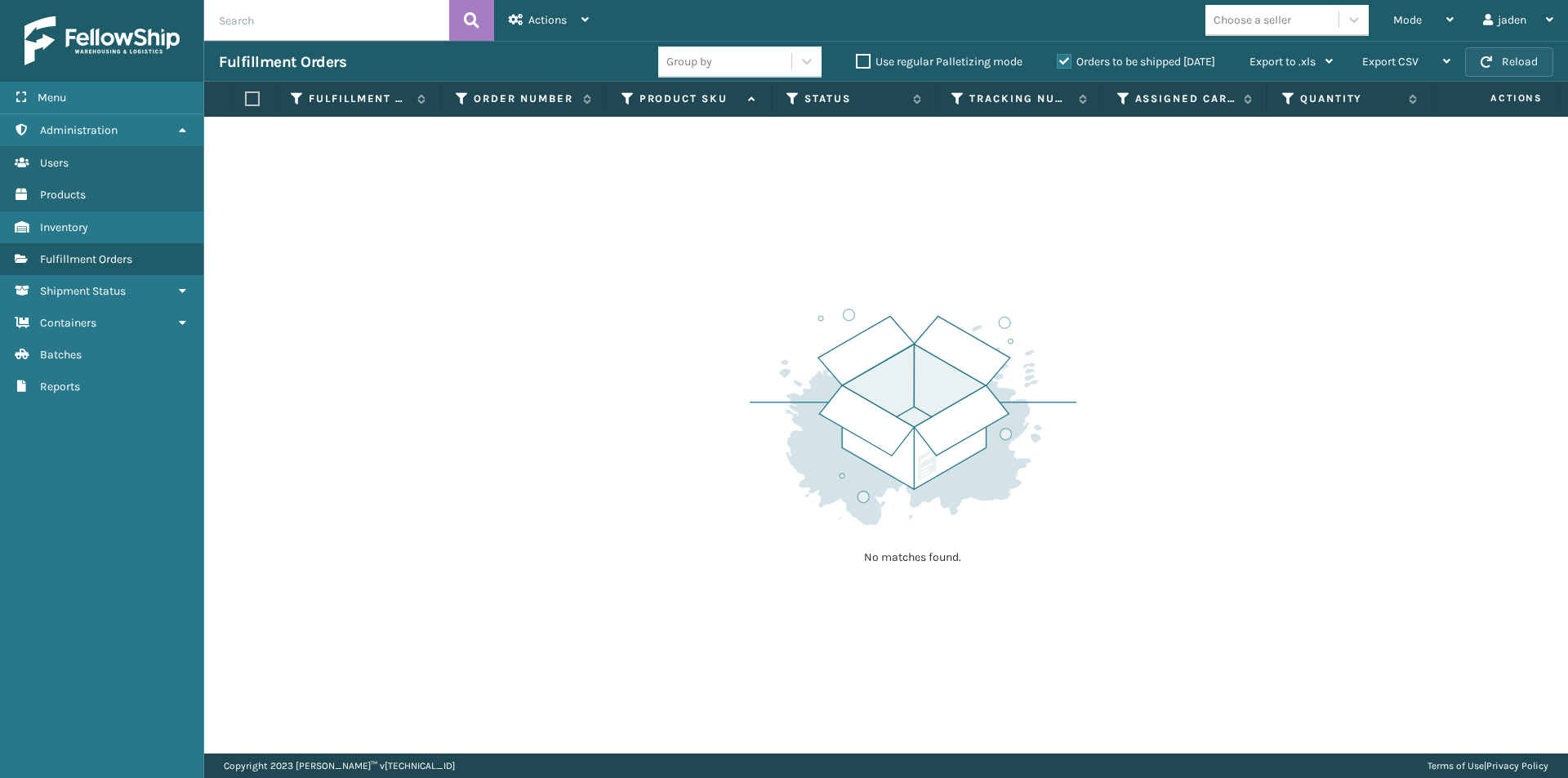
click at [1507, 53] on button "Reload" at bounding box center [1509, 62] width 88 height 29
click at [1427, 12] on div "Mode" at bounding box center [1424, 20] width 61 height 41
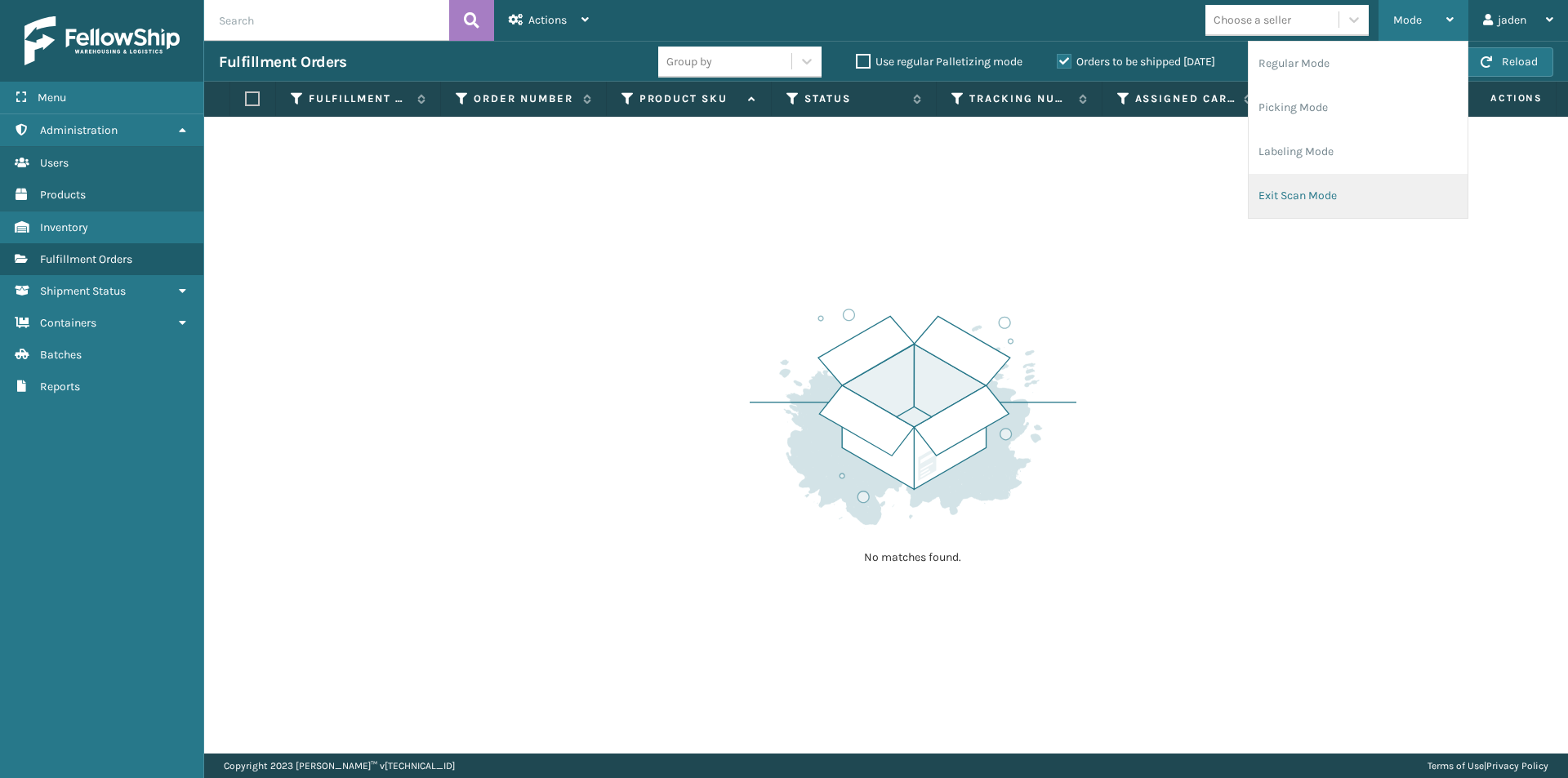
click at [1350, 188] on li "Exit Scan Mode" at bounding box center [1358, 195] width 219 height 44
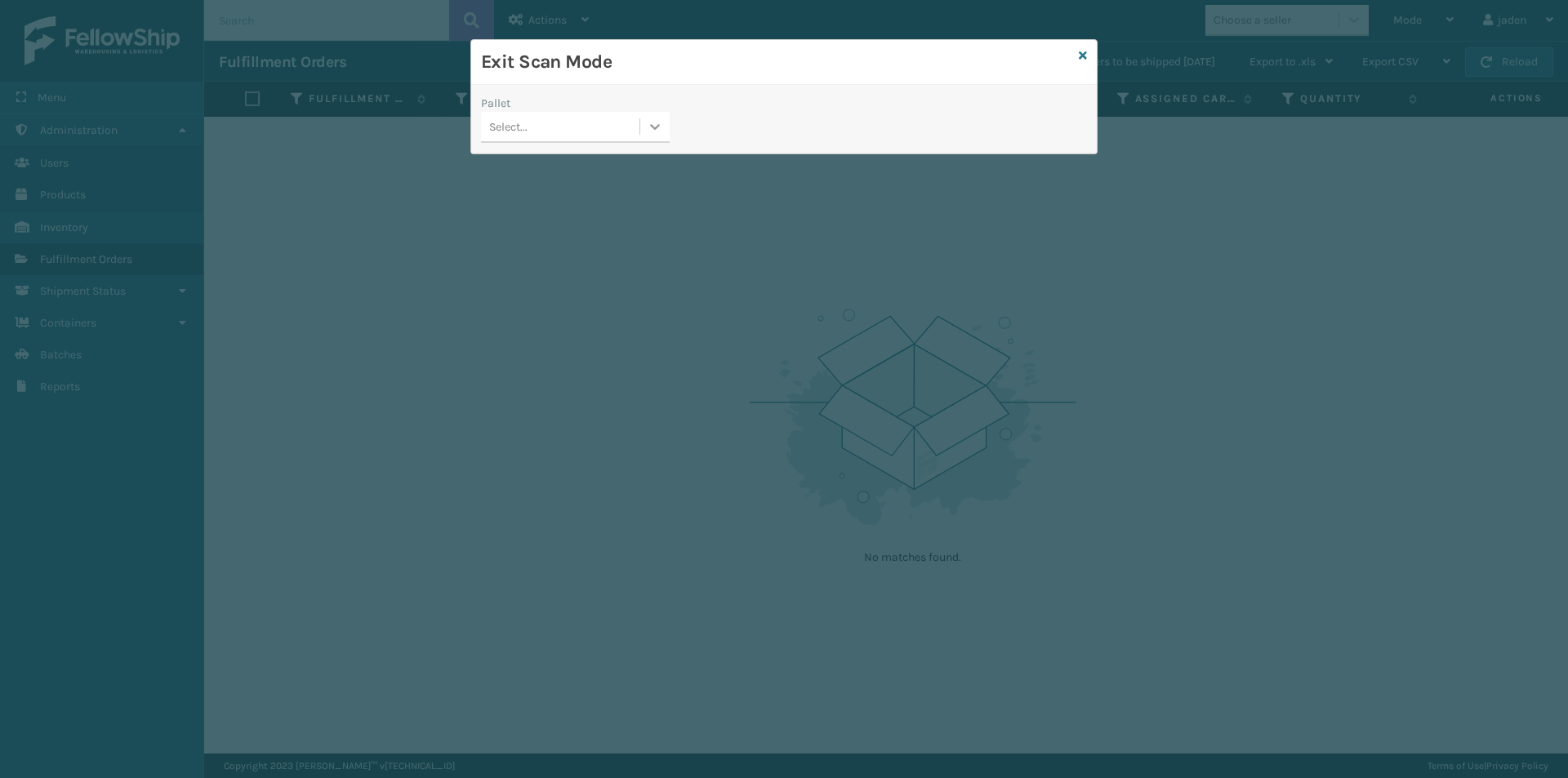
click at [656, 124] on icon at bounding box center [655, 126] width 16 height 16
click at [564, 169] on div "UPSE-W2JFGIQGWR" at bounding box center [575, 168] width 189 height 30
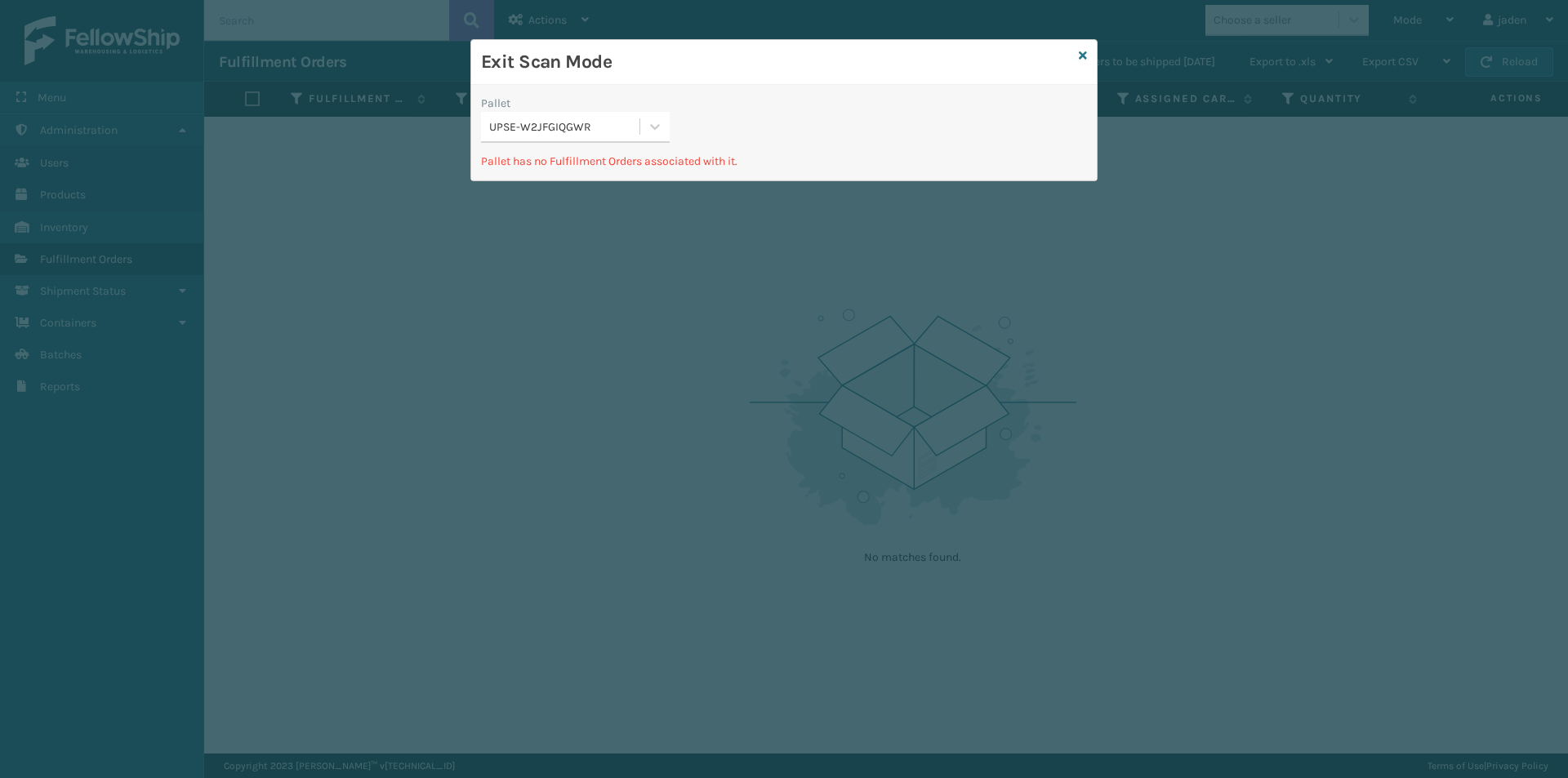
drag, startPoint x: 747, startPoint y: 106, endPoint x: 887, endPoint y: 54, distance: 149.3
click at [688, 67] on h3 "Exit Scan Mode" at bounding box center [777, 62] width 592 height 24
click at [1085, 57] on icon at bounding box center [1082, 55] width 8 height 11
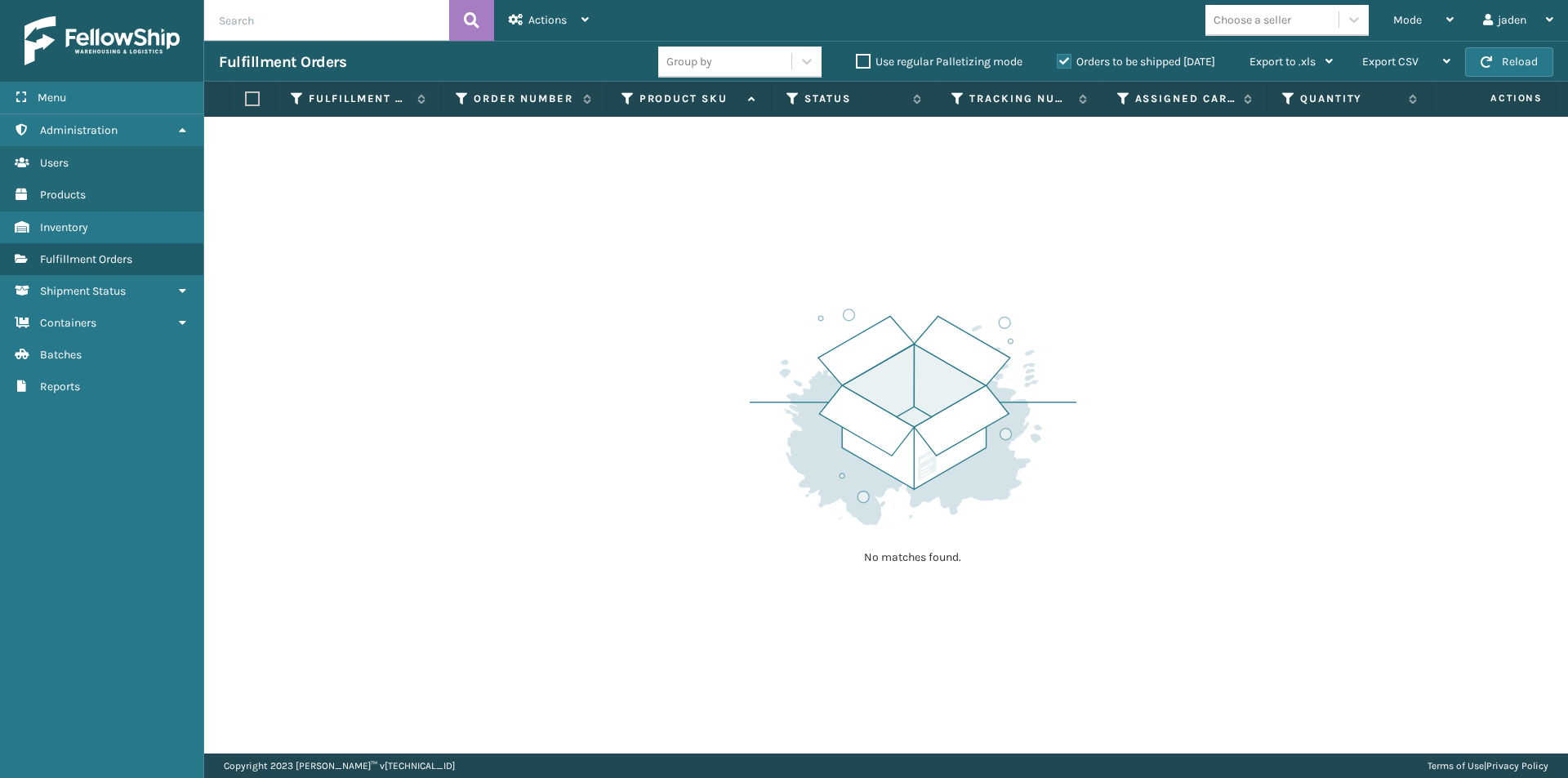
drag, startPoint x: 1008, startPoint y: 350, endPoint x: 1000, endPoint y: 347, distance: 8.5
drag, startPoint x: 1000, startPoint y: 347, endPoint x: 650, endPoint y: 283, distance: 355.8
click at [650, 283] on div "No matches found." at bounding box center [886, 435] width 1364 height 637
click at [1411, 31] on div "Mode" at bounding box center [1424, 20] width 61 height 41
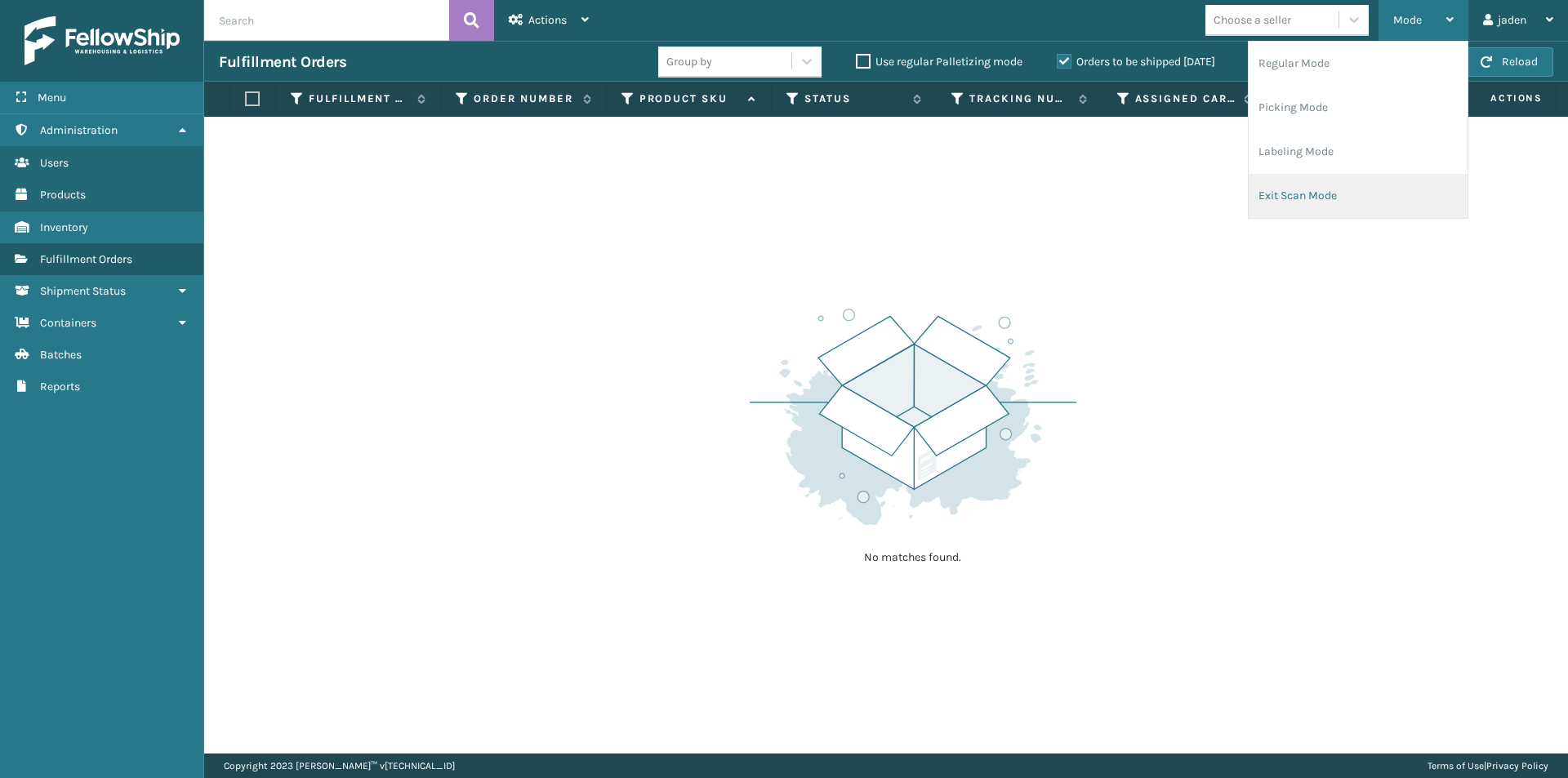
click at [1320, 188] on li "Exit Scan Mode" at bounding box center [1358, 195] width 219 height 44
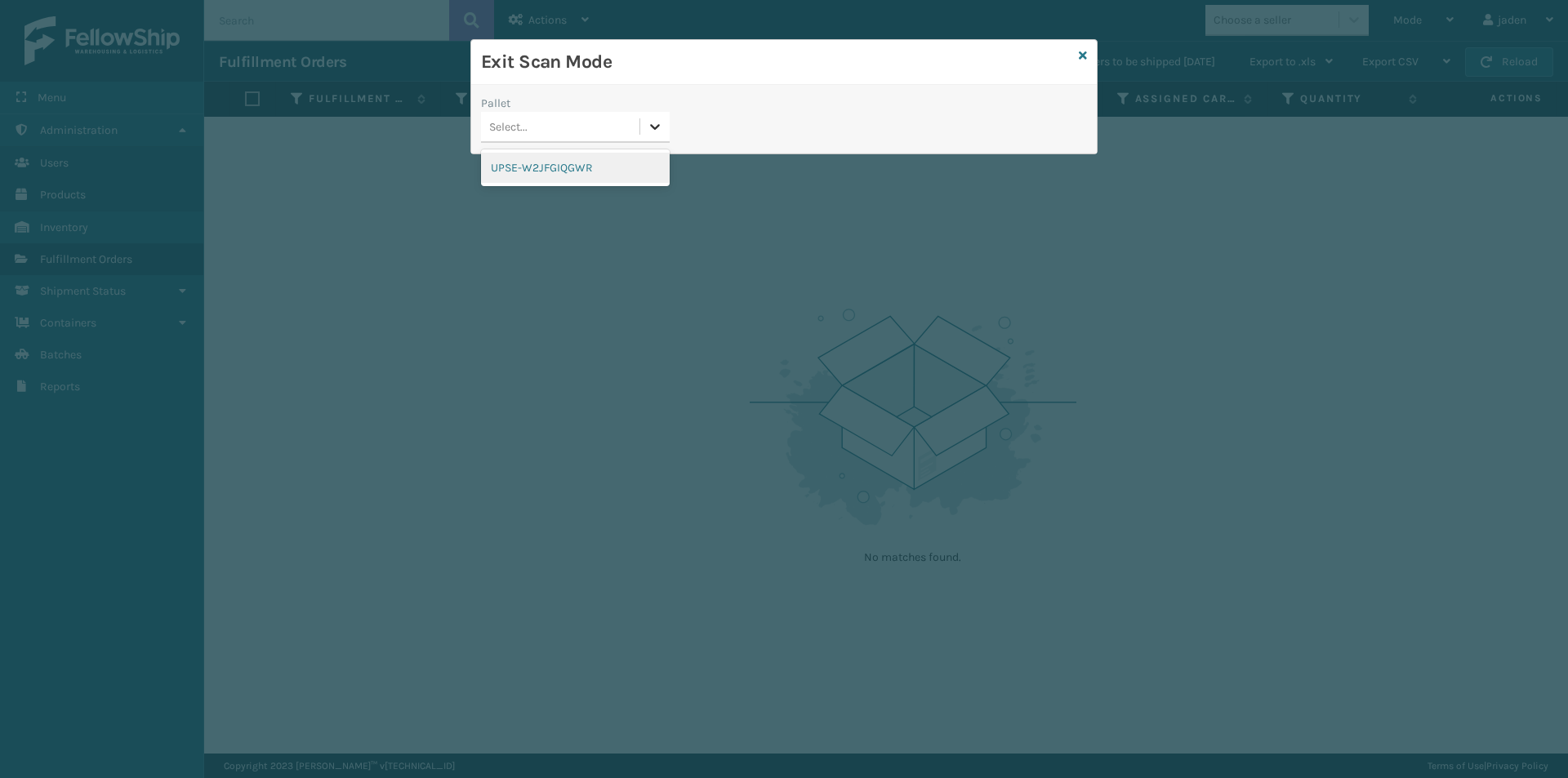
drag, startPoint x: 660, startPoint y: 116, endPoint x: 563, endPoint y: 175, distance: 113.5
click at [659, 116] on div at bounding box center [655, 126] width 29 height 29
drag, startPoint x: 563, startPoint y: 175, endPoint x: 1008, endPoint y: 89, distance: 453.2
click at [565, 175] on div "UPSE-W2JFGIQGWR" at bounding box center [575, 168] width 189 height 30
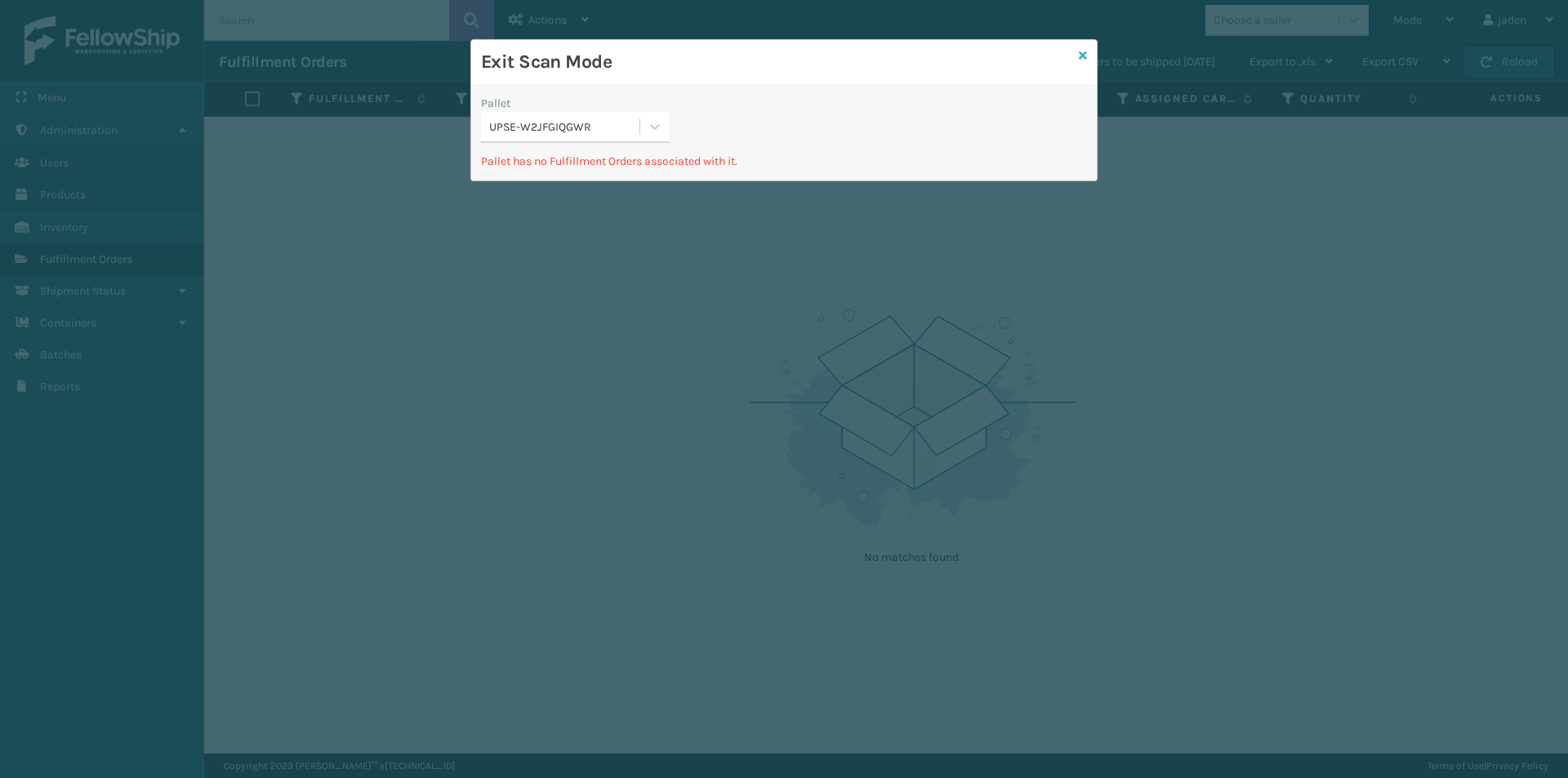
click at [1082, 56] on icon at bounding box center [1082, 55] width 8 height 11
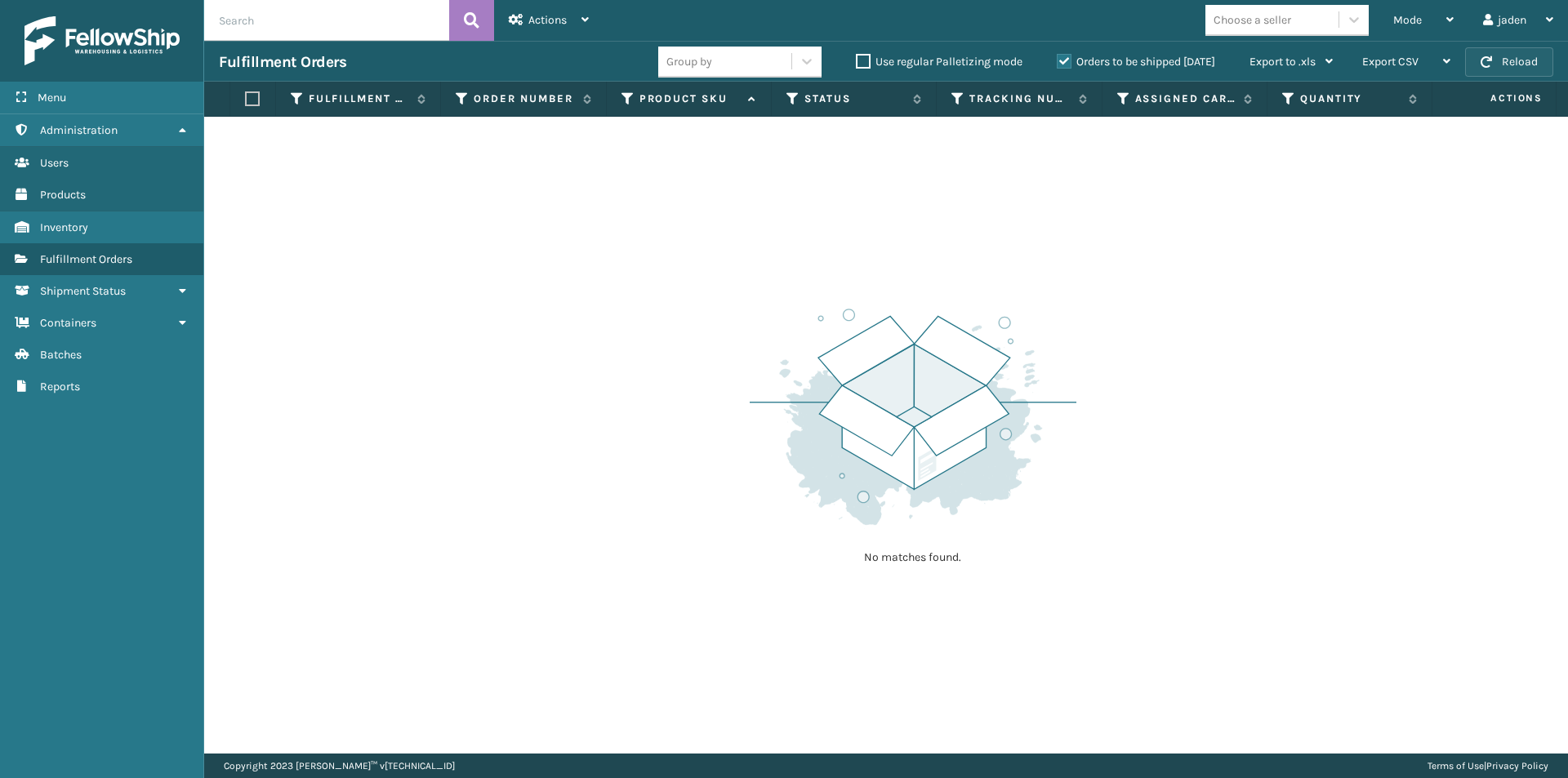
click at [1501, 63] on button "Reload" at bounding box center [1509, 62] width 88 height 29
drag, startPoint x: 1187, startPoint y: 301, endPoint x: 1167, endPoint y: 301, distance: 20.0
drag, startPoint x: 1167, startPoint y: 301, endPoint x: 416, endPoint y: 162, distance: 763.8
click at [542, 300] on div "No matches found." at bounding box center [886, 435] width 1364 height 637
click at [1526, 54] on button "Reload" at bounding box center [1509, 62] width 88 height 29
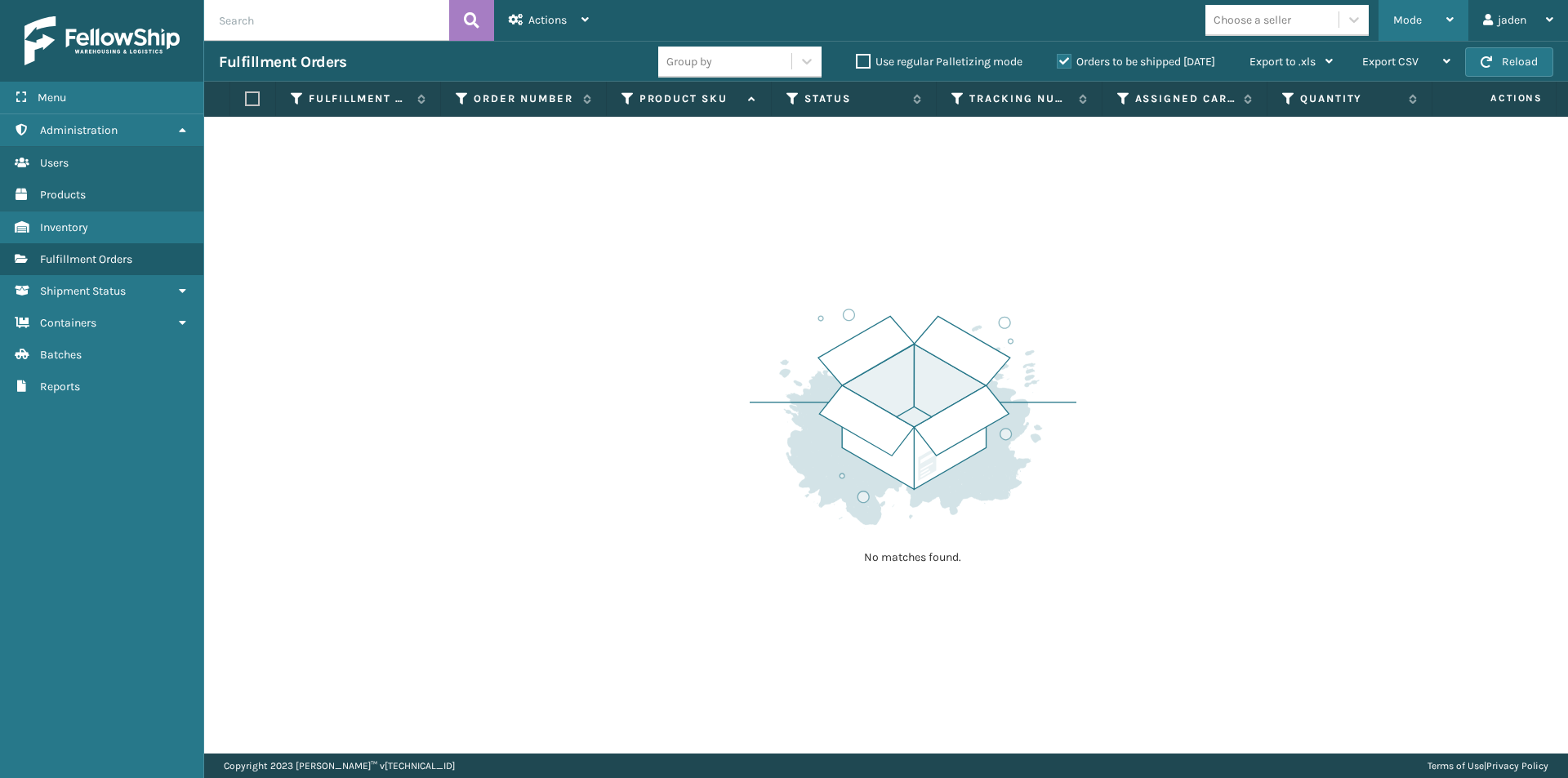
click at [1450, 30] on div "Mode" at bounding box center [1424, 20] width 61 height 41
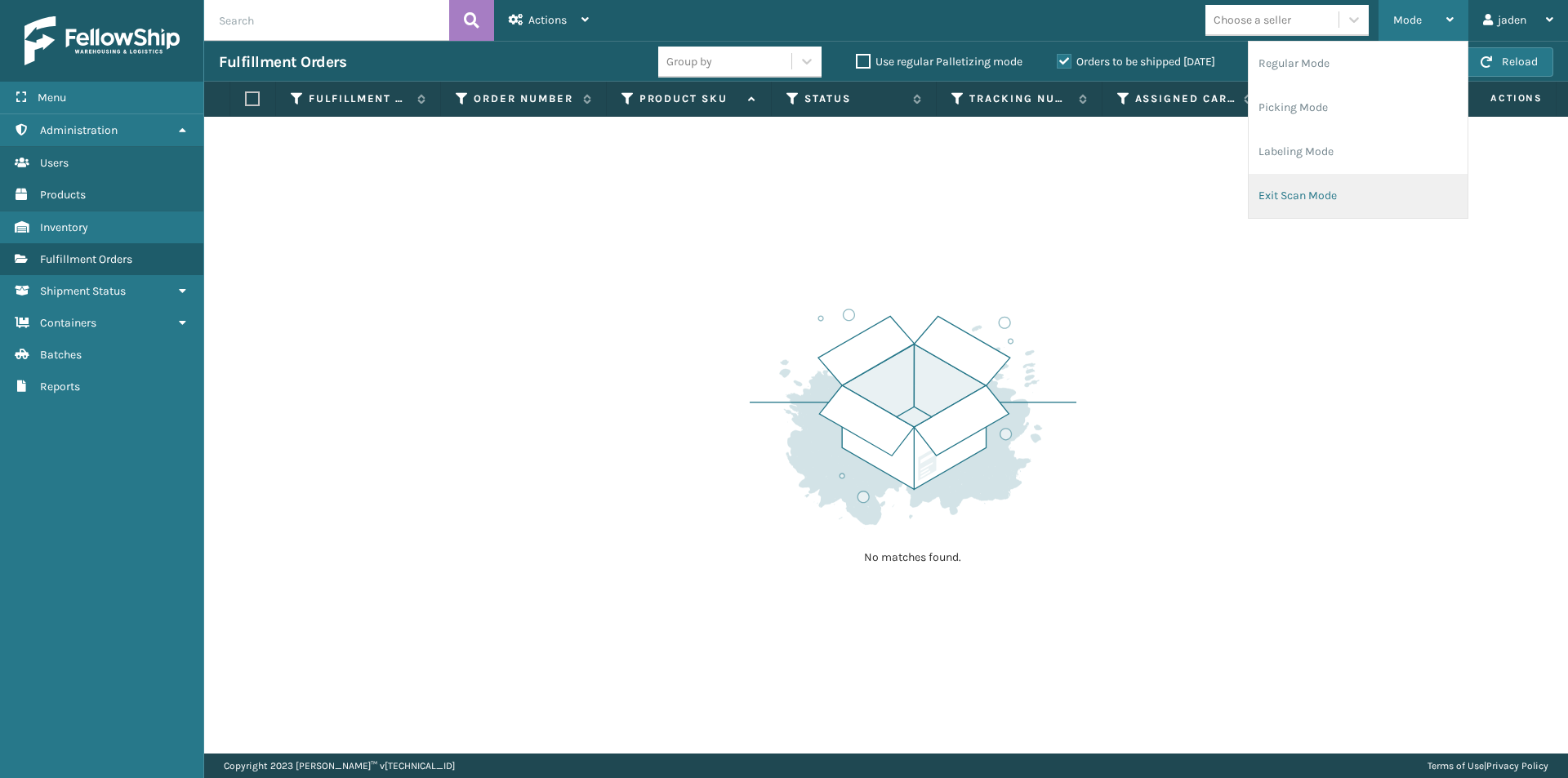
click at [1393, 183] on li "Exit Scan Mode" at bounding box center [1358, 195] width 219 height 44
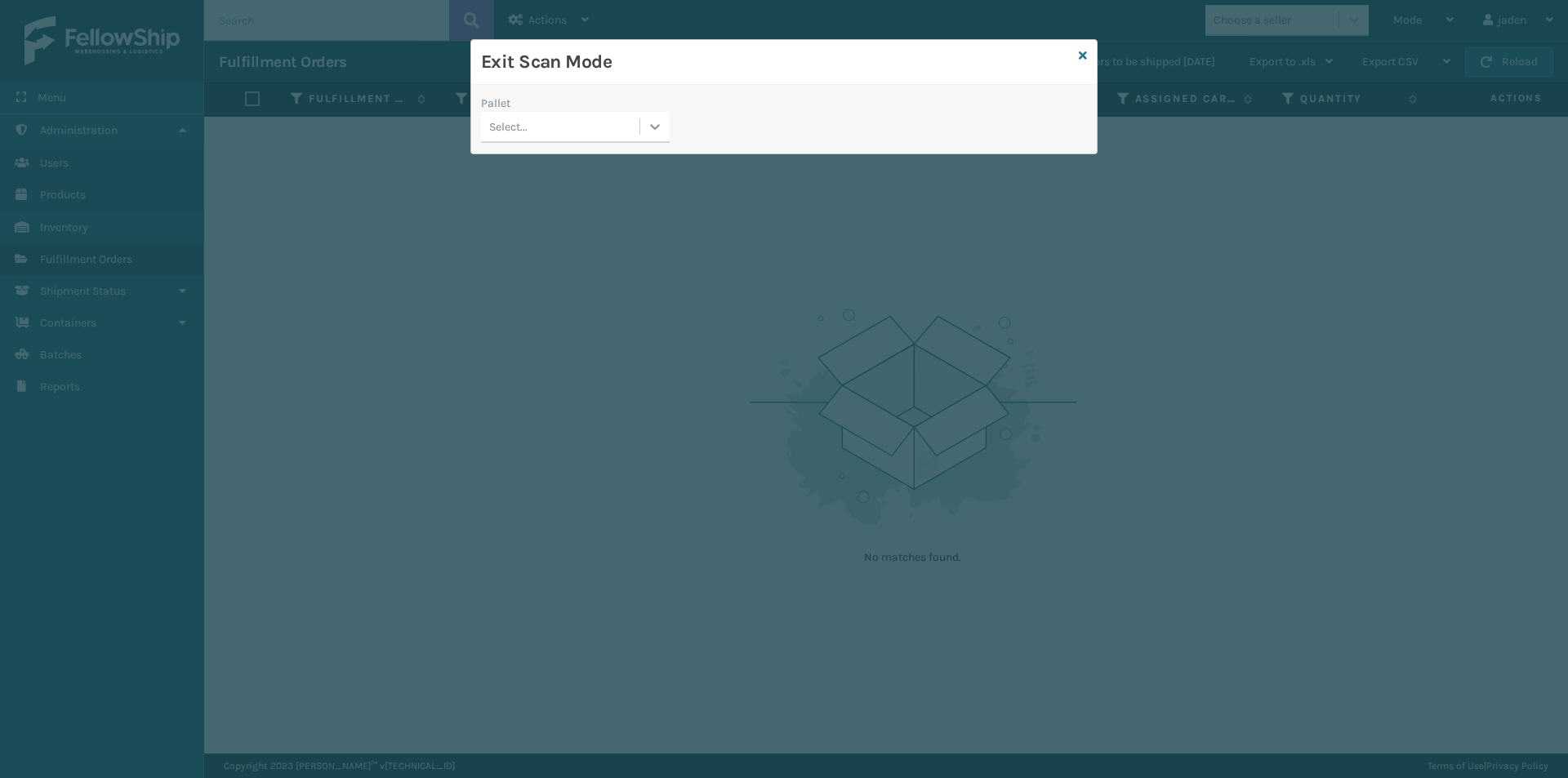
click at [640, 131] on div at bounding box center [655, 126] width 29 height 29
click at [565, 165] on div "UPSE-W2JFGIQGWR" at bounding box center [575, 168] width 189 height 30
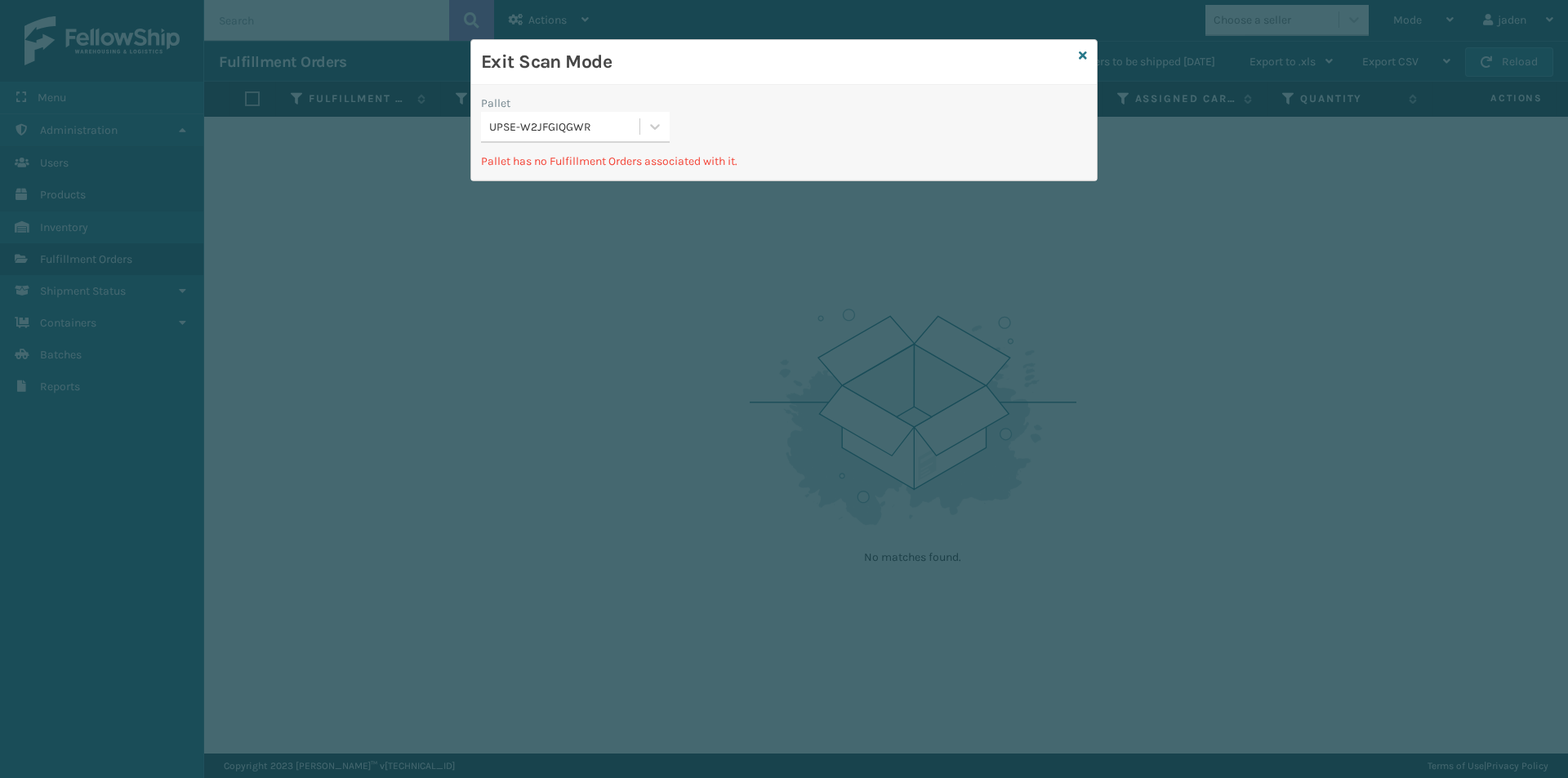
drag, startPoint x: 873, startPoint y: 117, endPoint x: 696, endPoint y: 81, distance: 180.6
click at [696, 81] on div "Exit Scan Mode" at bounding box center [784, 62] width 625 height 45
drag, startPoint x: 657, startPoint y: 117, endPoint x: 610, endPoint y: 186, distance: 83.5
click at [658, 118] on div at bounding box center [655, 126] width 29 height 29
click at [605, 175] on div "UPSE-W2JFGIQGWR" at bounding box center [575, 168] width 189 height 30
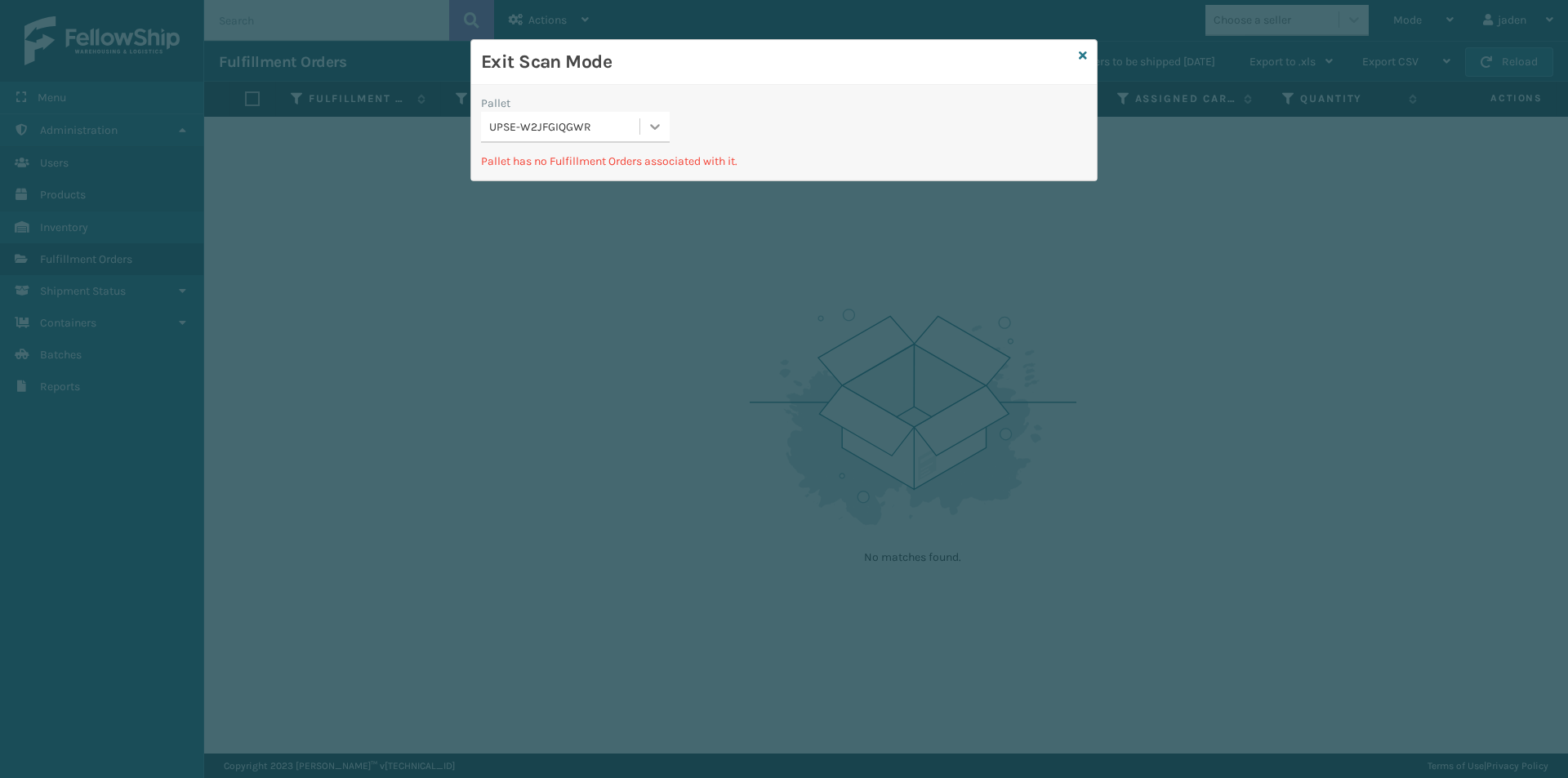
drag, startPoint x: 662, startPoint y: 118, endPoint x: 644, endPoint y: 138, distance: 26.9
click at [662, 119] on icon at bounding box center [655, 126] width 16 height 16
click at [553, 201] on div "Exit Scan Mode Pallet option UPSE-W2JFGIQGWR focused, 1 of 1. 1 result availabl…" at bounding box center [784, 389] width 1568 height 778
click at [558, 182] on div "UPSE-W2JFGIQGWR" at bounding box center [575, 168] width 189 height 30
click at [1077, 54] on div "Exit Scan Mode" at bounding box center [784, 62] width 625 height 45
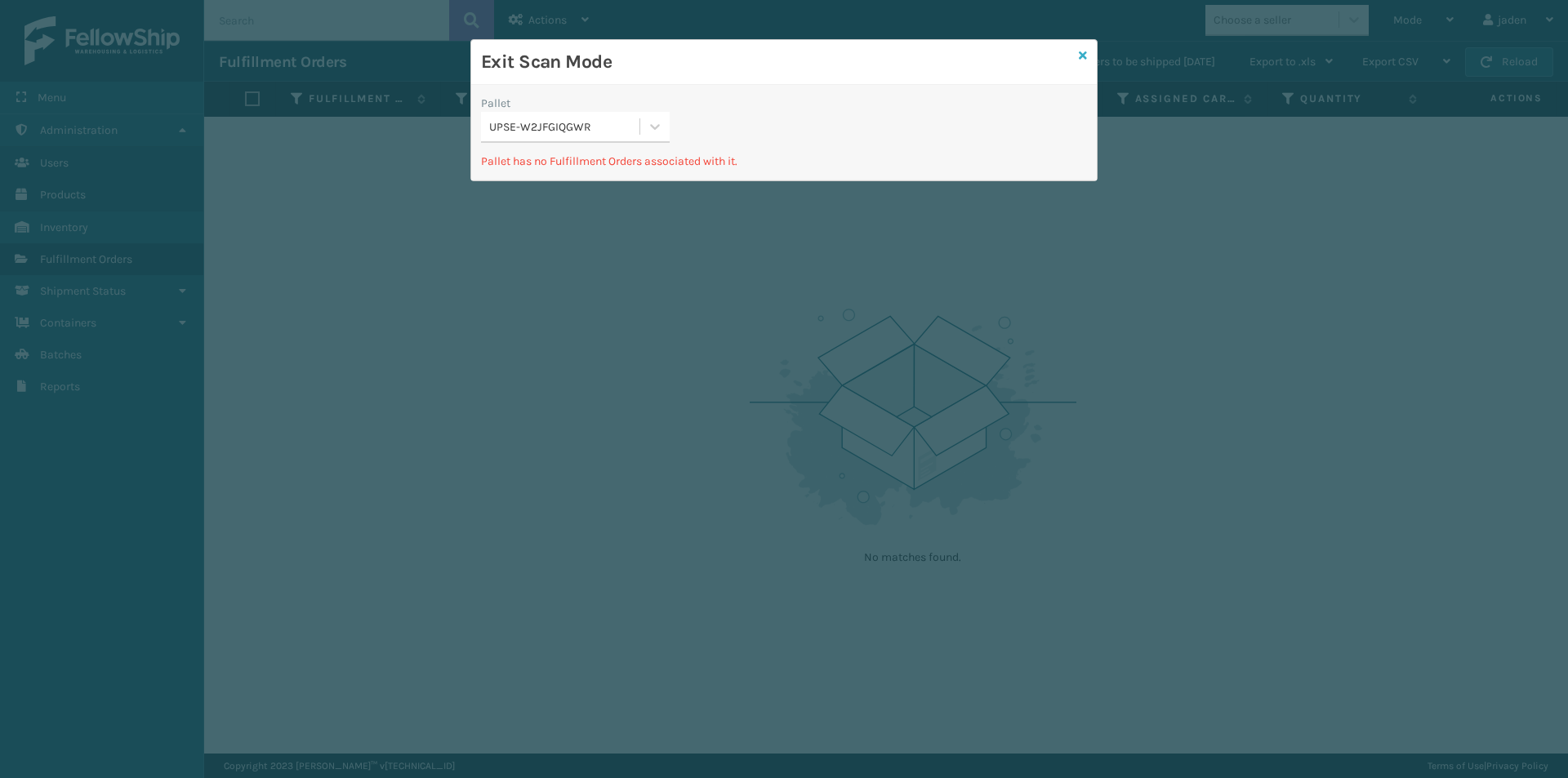
click at [1083, 51] on icon at bounding box center [1082, 55] width 8 height 11
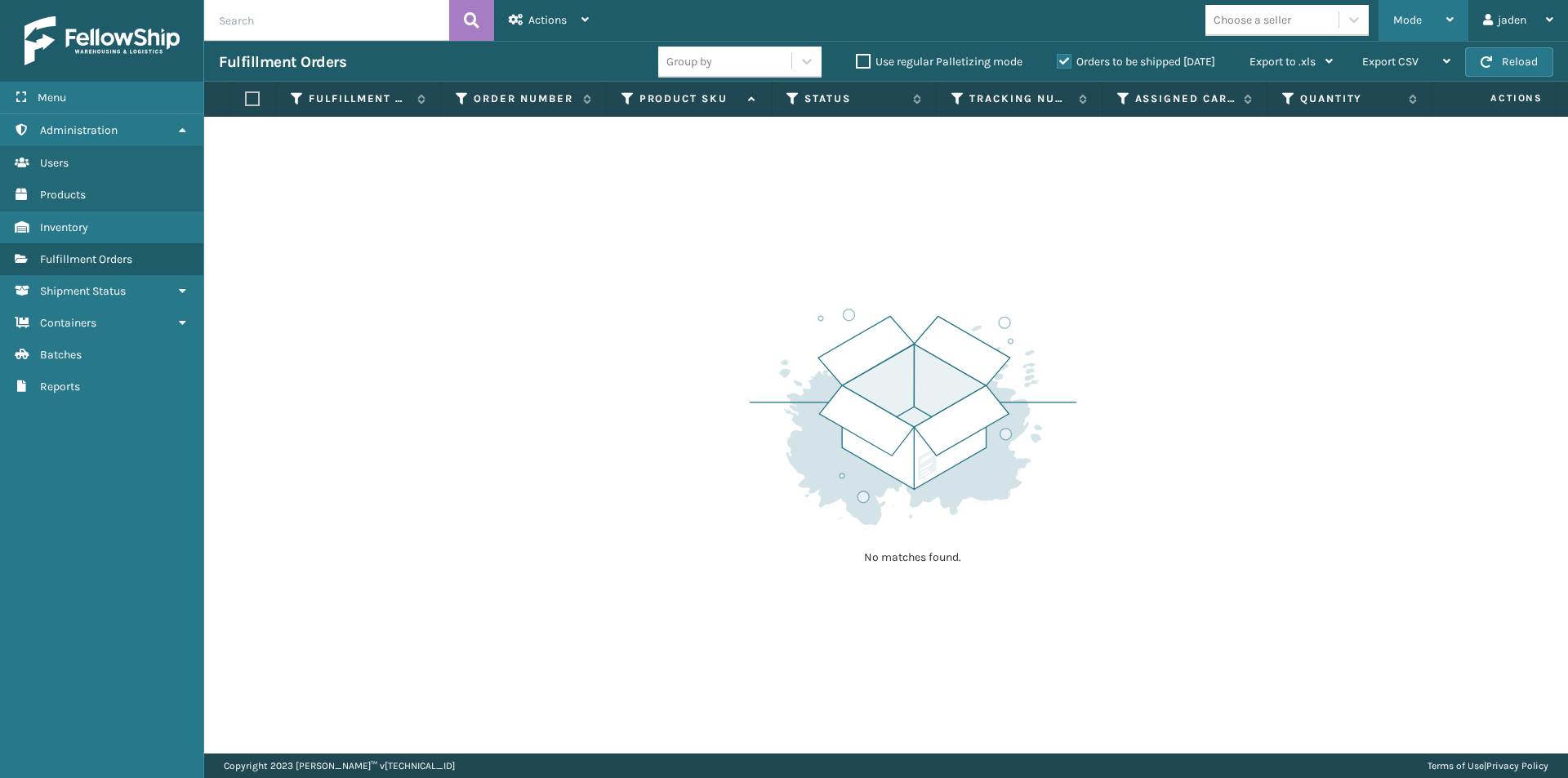
click at [1408, 16] on span "Mode" at bounding box center [1407, 20] width 29 height 14
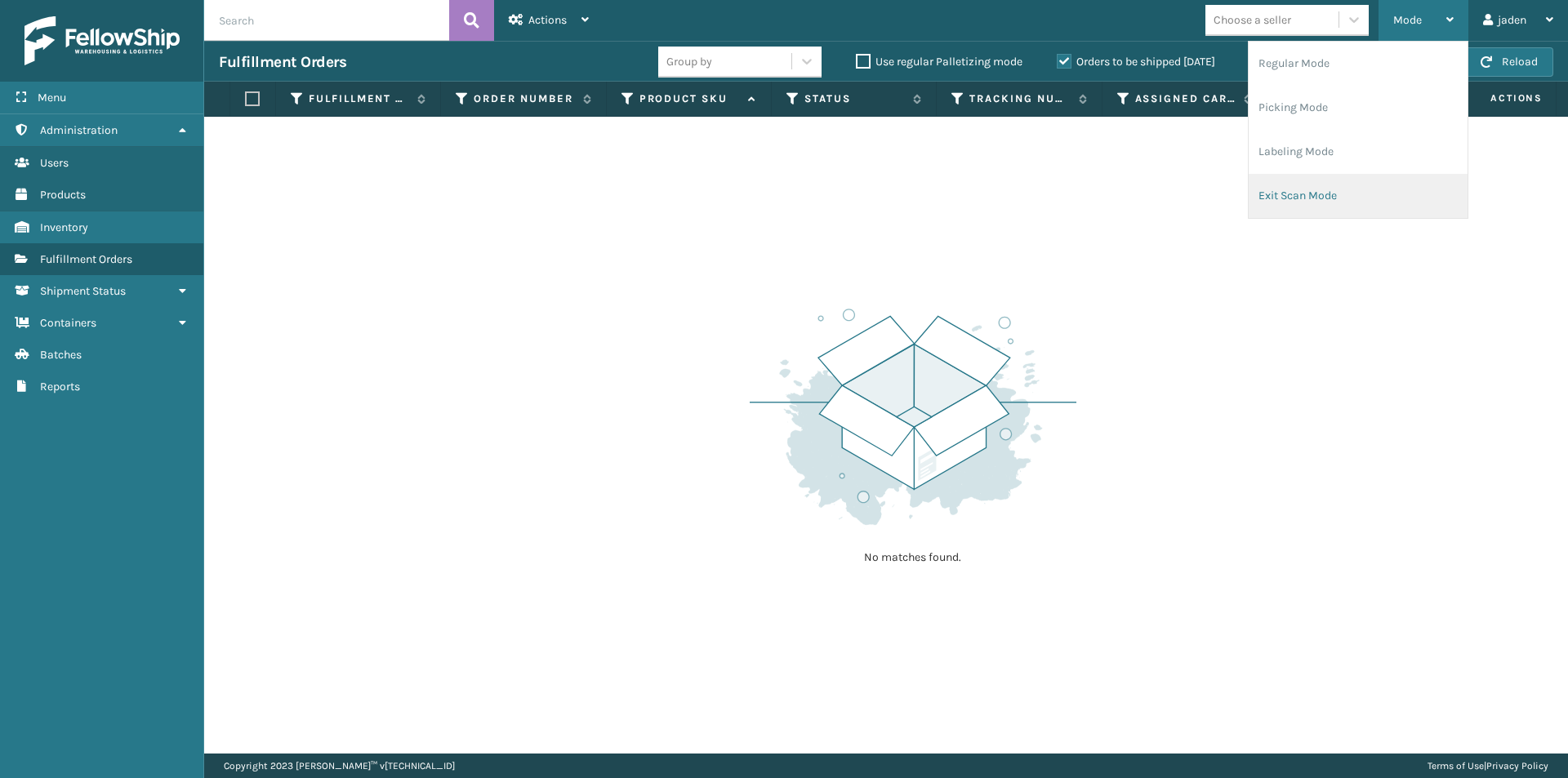
click at [1309, 207] on li "Exit Scan Mode" at bounding box center [1358, 195] width 219 height 44
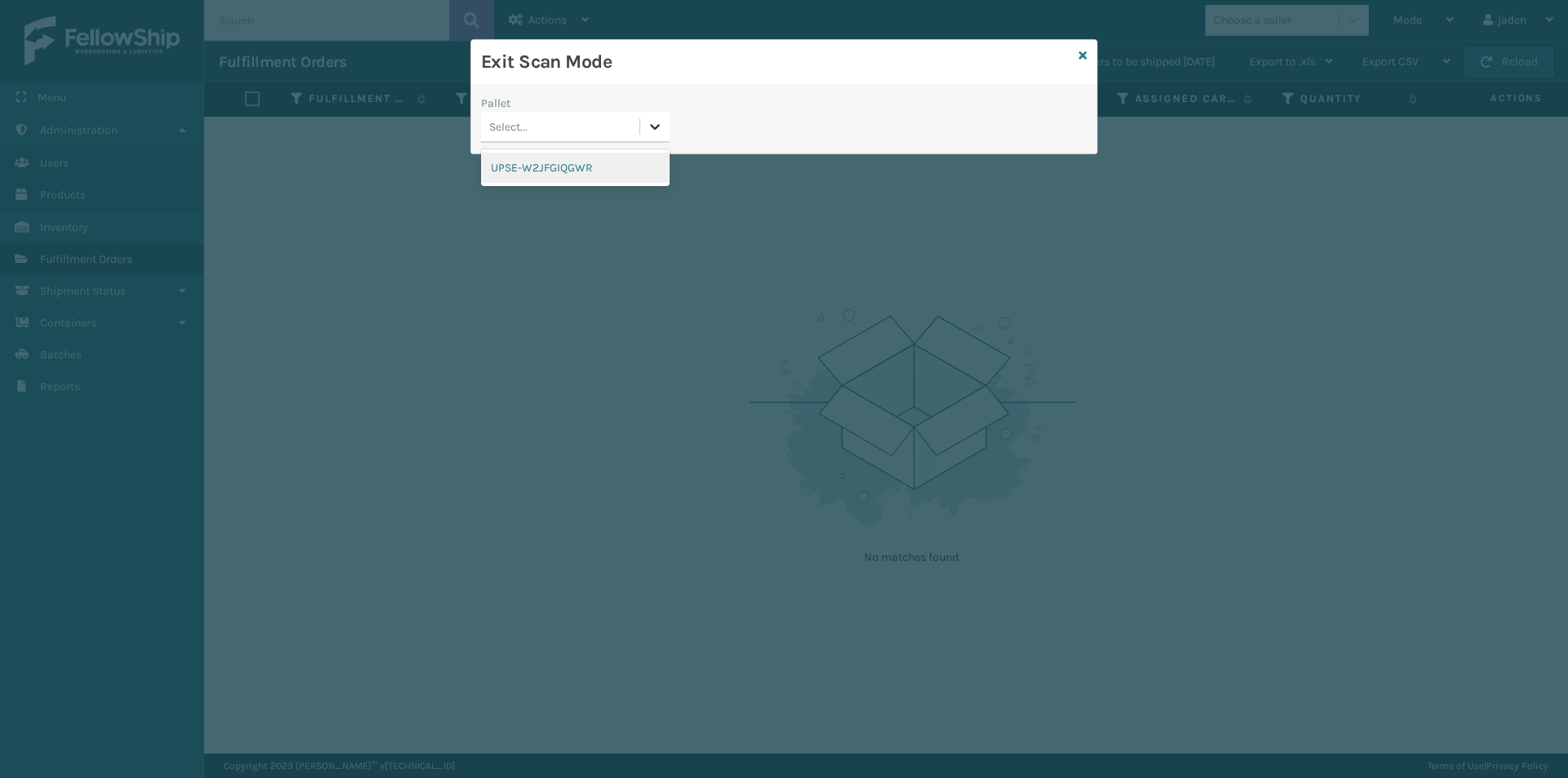
click at [665, 119] on div at bounding box center [655, 126] width 29 height 29
drag, startPoint x: 583, startPoint y: 163, endPoint x: 1155, endPoint y: 58, distance: 581.6
click at [592, 156] on div "UPSE-W2JFGIQGWR" at bounding box center [575, 168] width 189 height 30
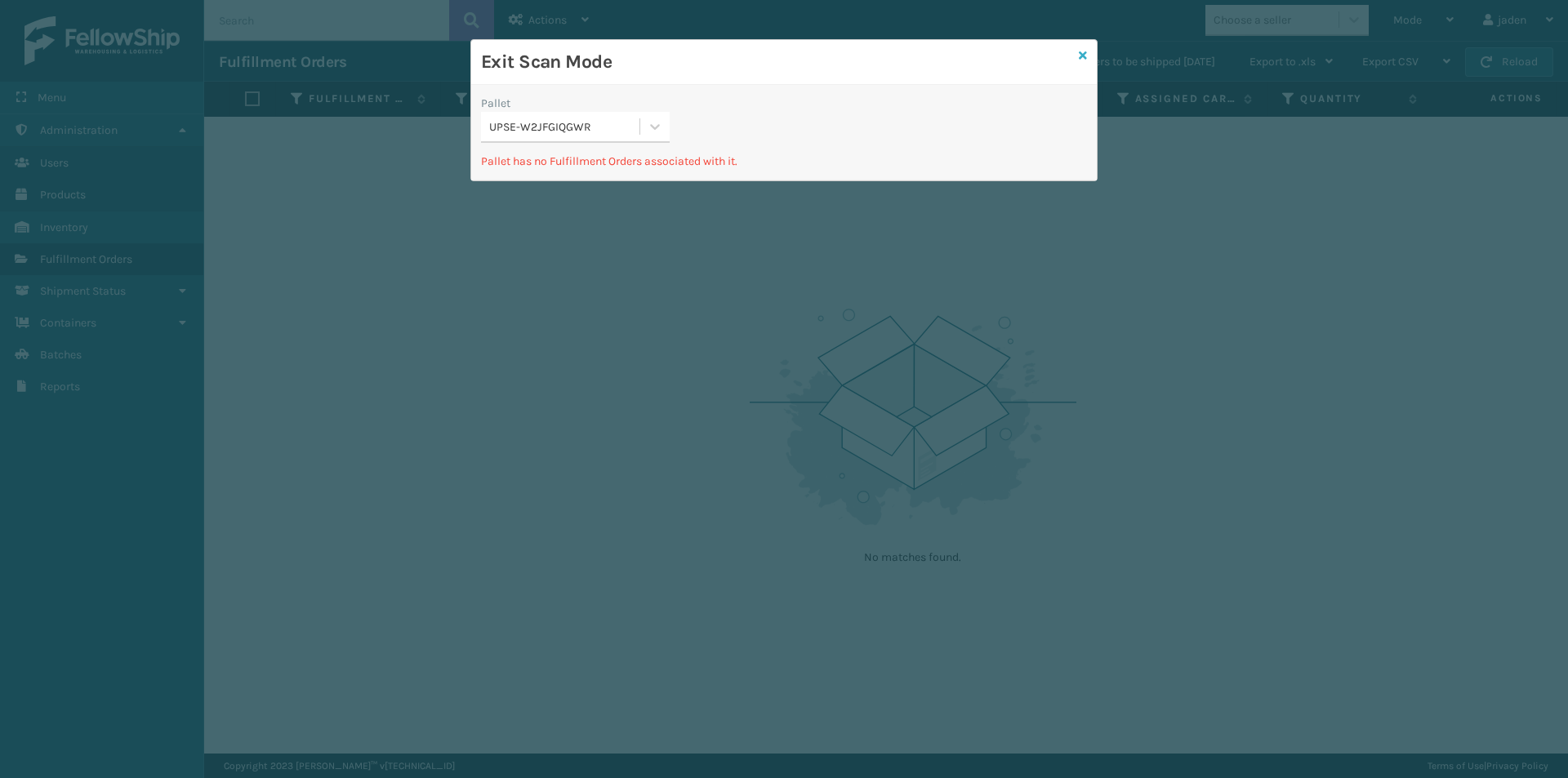
click at [1083, 57] on icon at bounding box center [1082, 55] width 8 height 11
